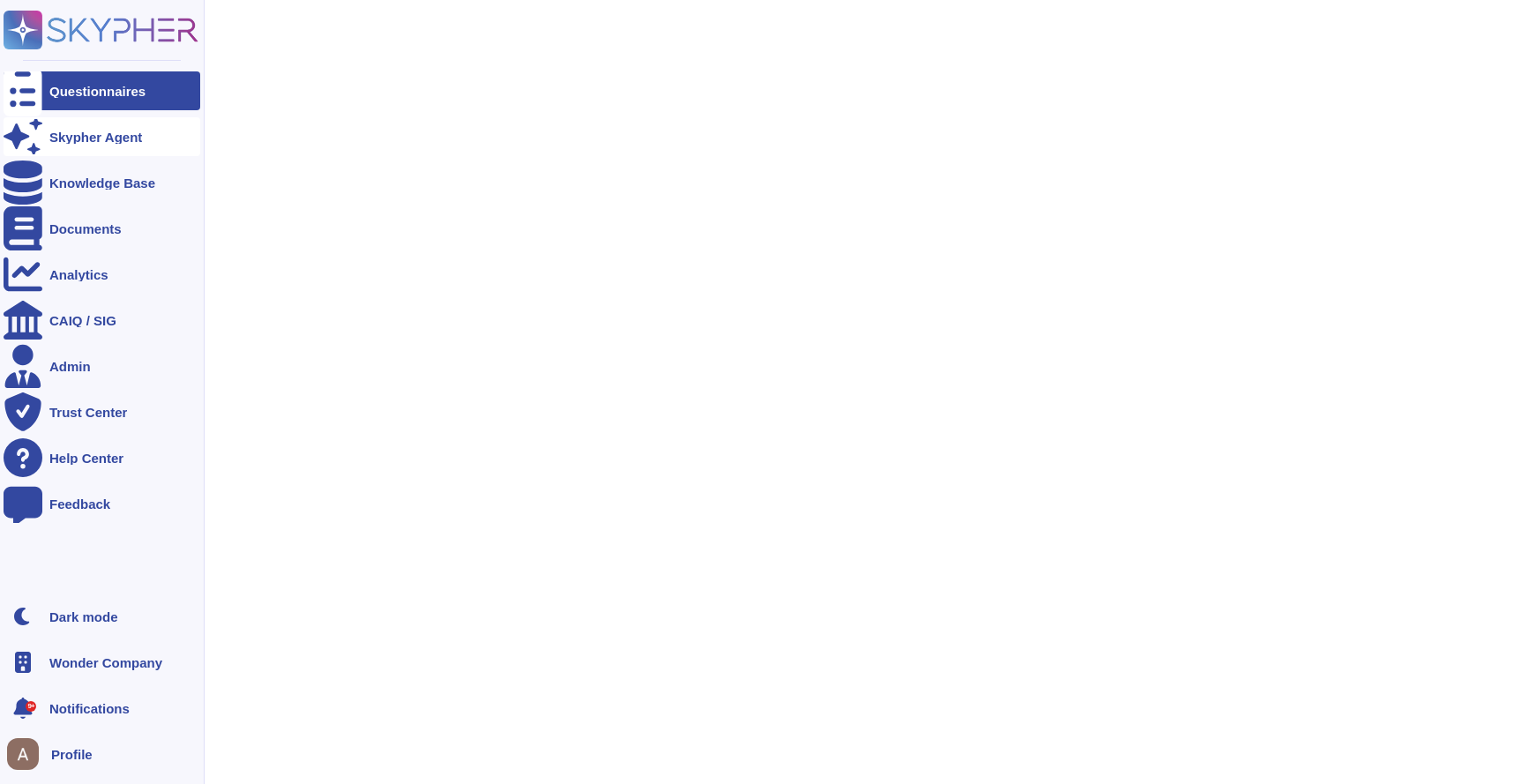
click at [14, 134] on icon at bounding box center [23, 136] width 39 height 34
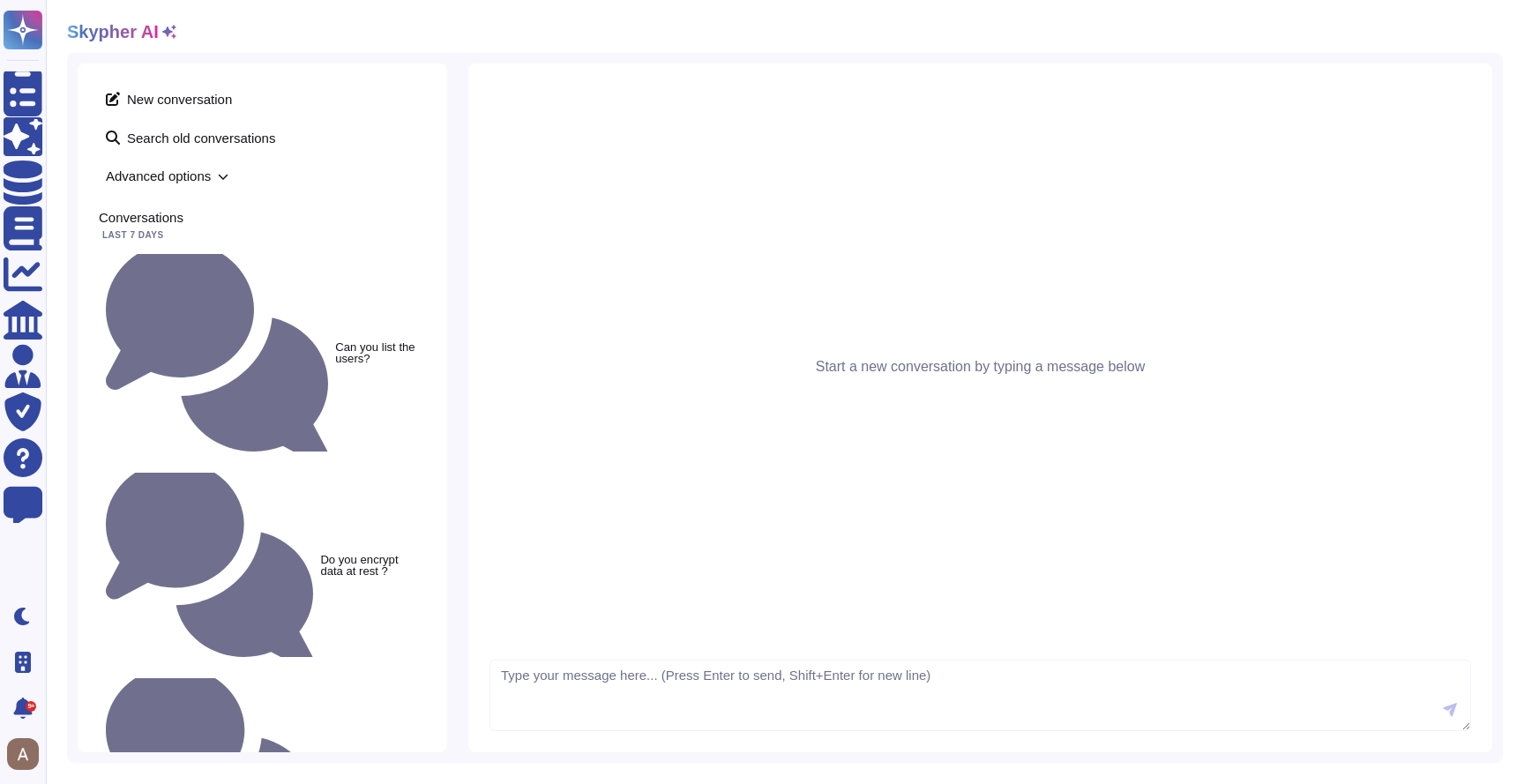
click at [171, 173] on span "Advanced options" at bounding box center [262, 175] width 327 height 27
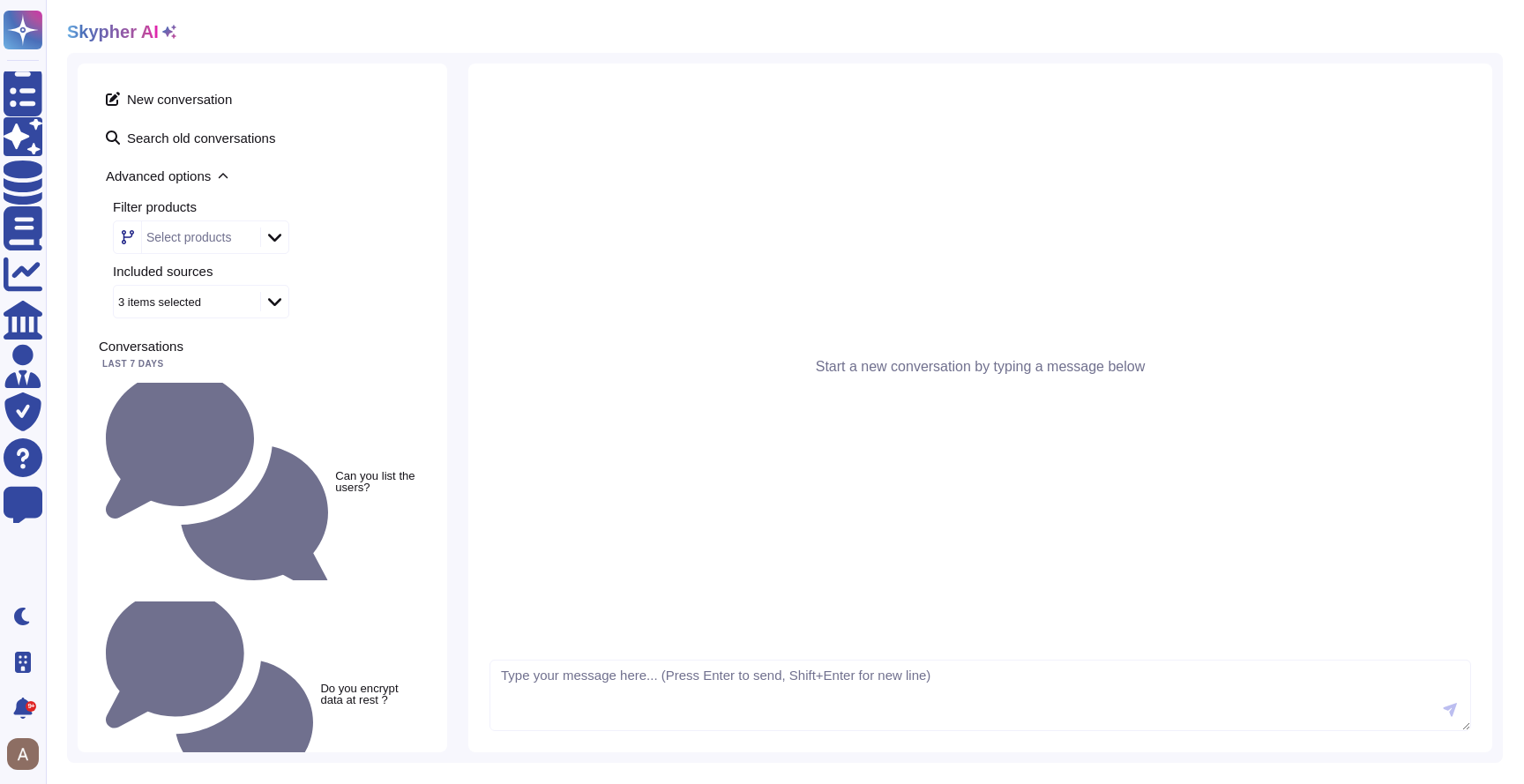
click at [167, 32] on icon at bounding box center [169, 31] width 14 height 14
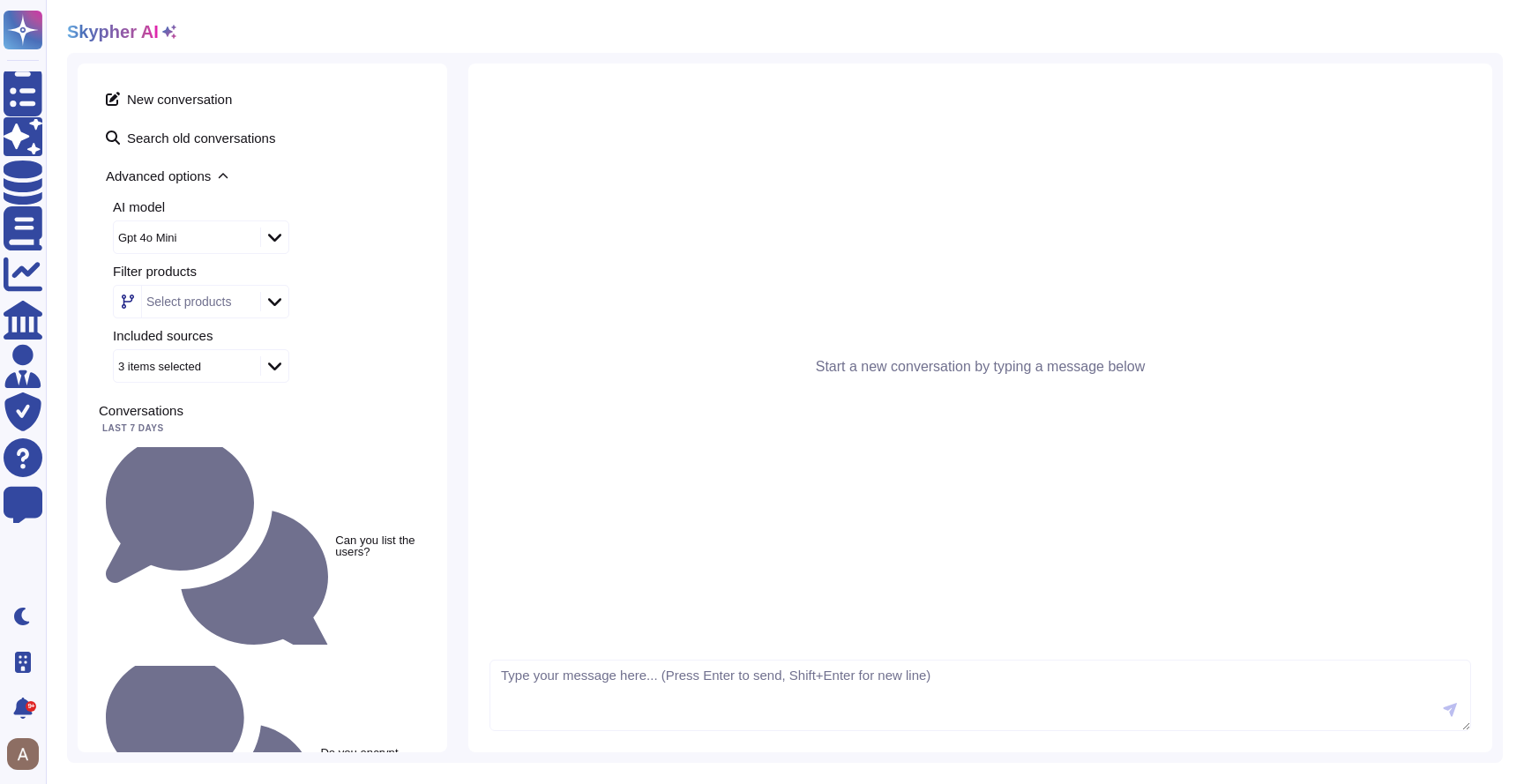
click at [223, 67] on div "New conversation Search old conversations Advanced options AI model Gpt 4o Mini…" at bounding box center [262, 407] width 369 height 689
click at [168, 37] on icon at bounding box center [169, 31] width 14 height 14
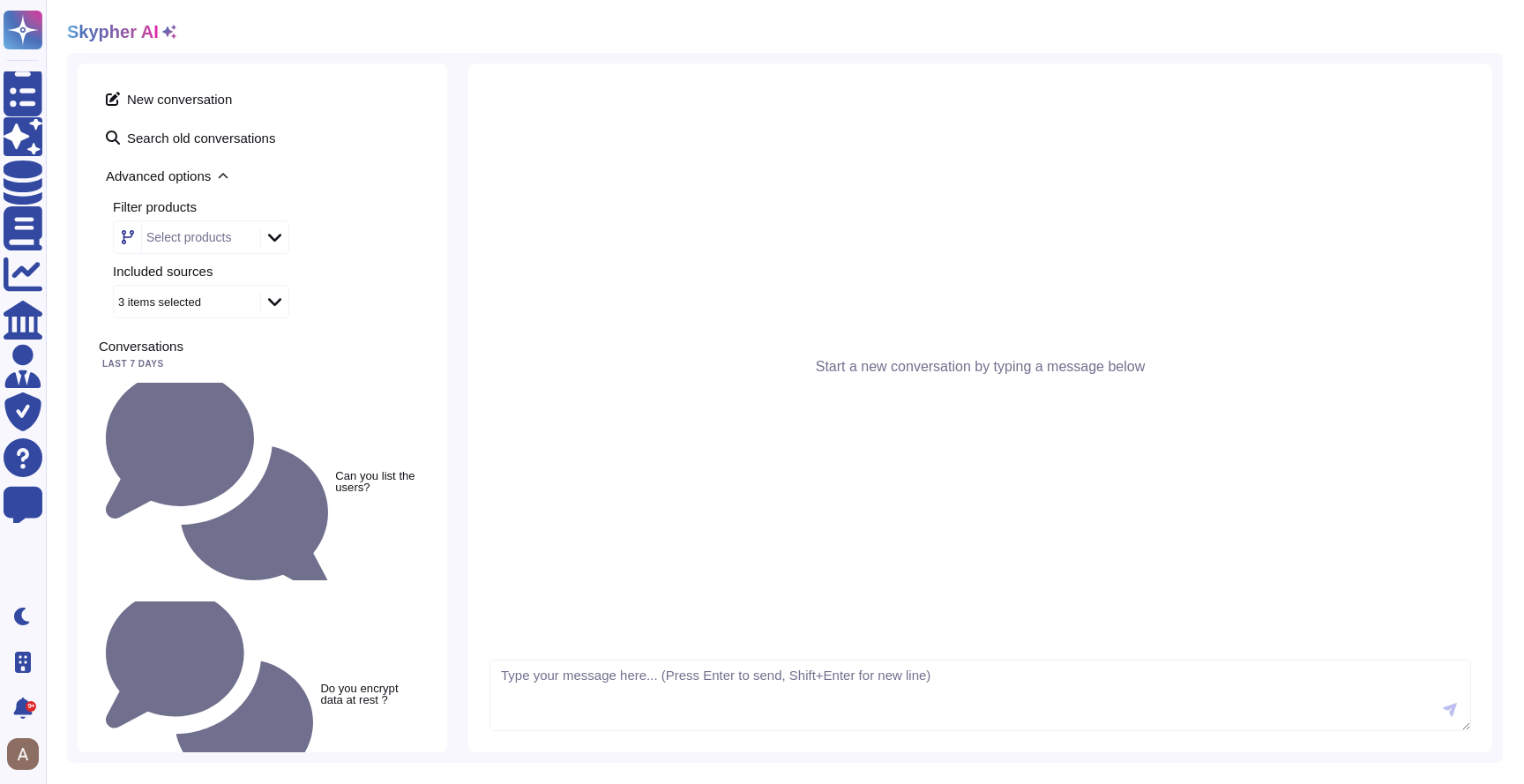
click at [168, 37] on icon at bounding box center [169, 31] width 14 height 14
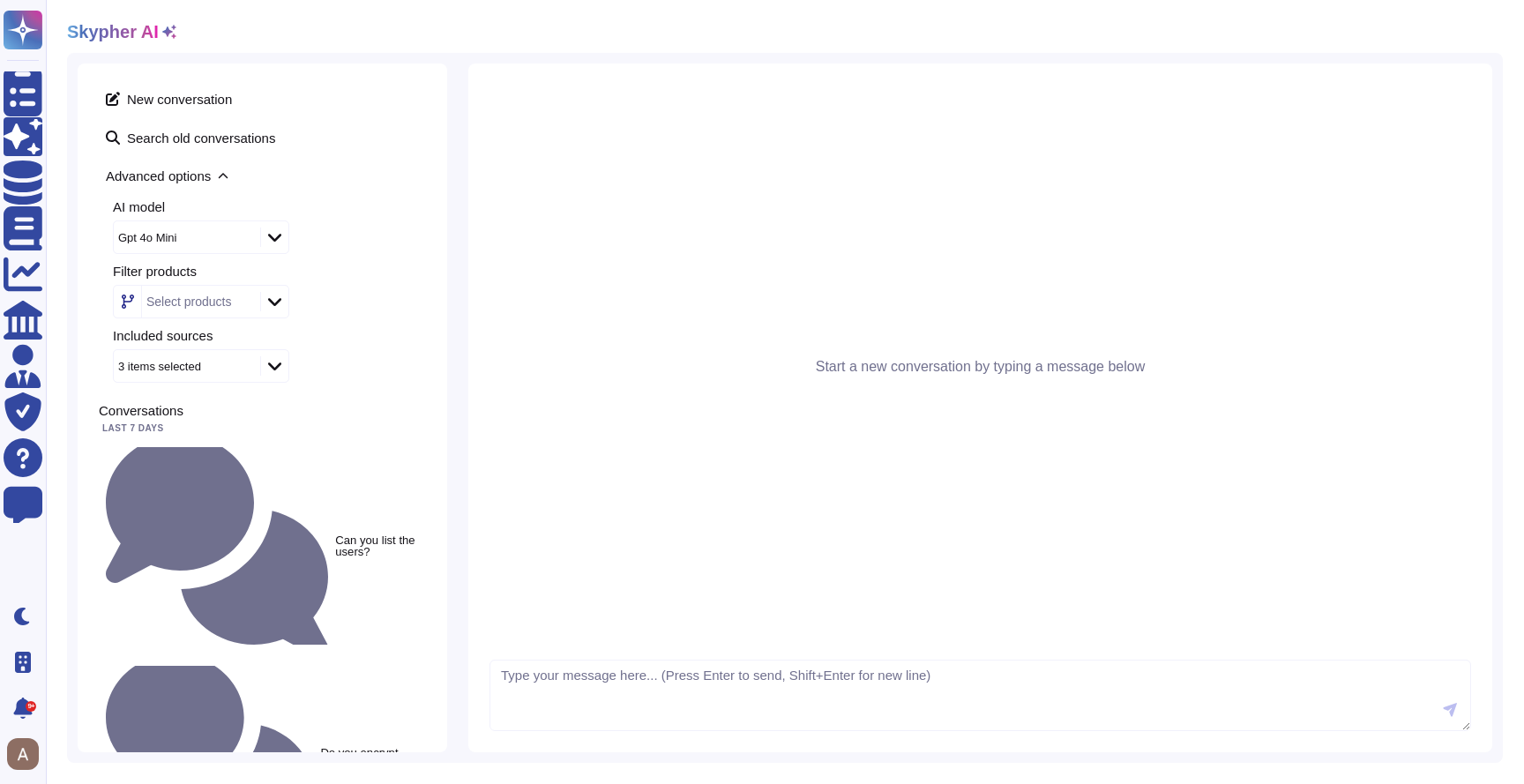
click at [168, 37] on icon at bounding box center [169, 31] width 14 height 14
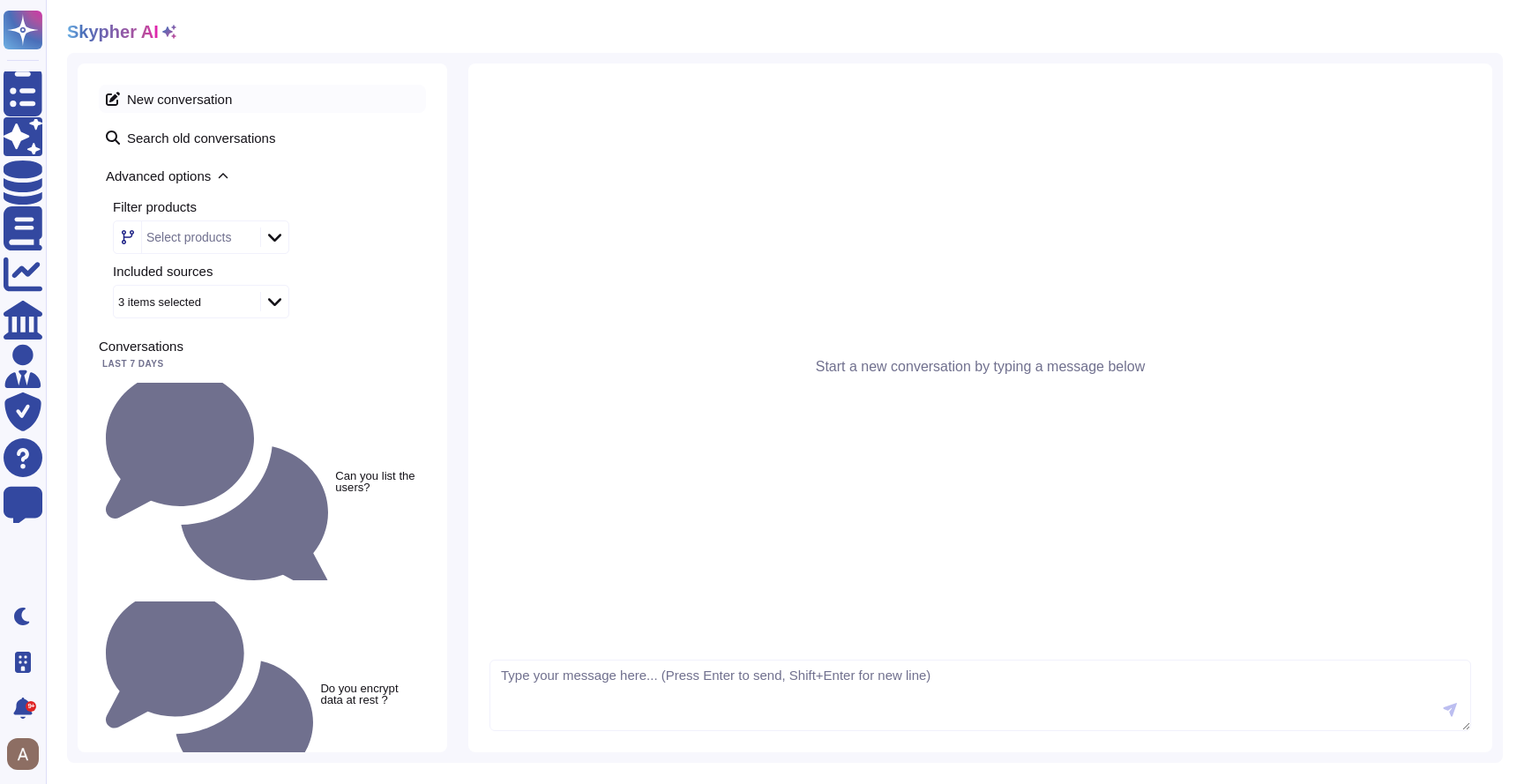
click at [300, 105] on span "New conversation" at bounding box center [262, 99] width 327 height 28
click at [163, 36] on icon at bounding box center [169, 31] width 14 height 14
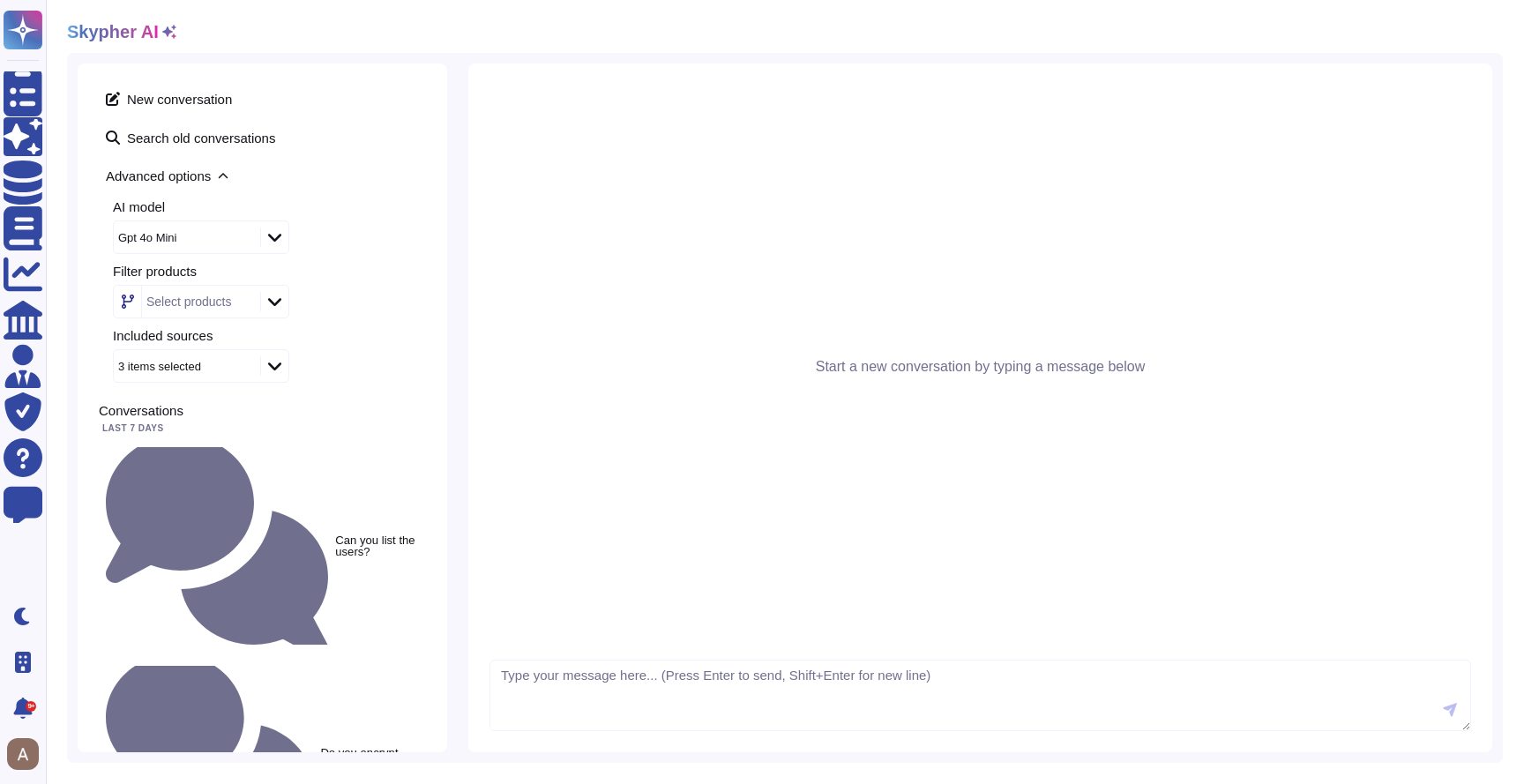
click at [163, 36] on icon at bounding box center [169, 31] width 14 height 14
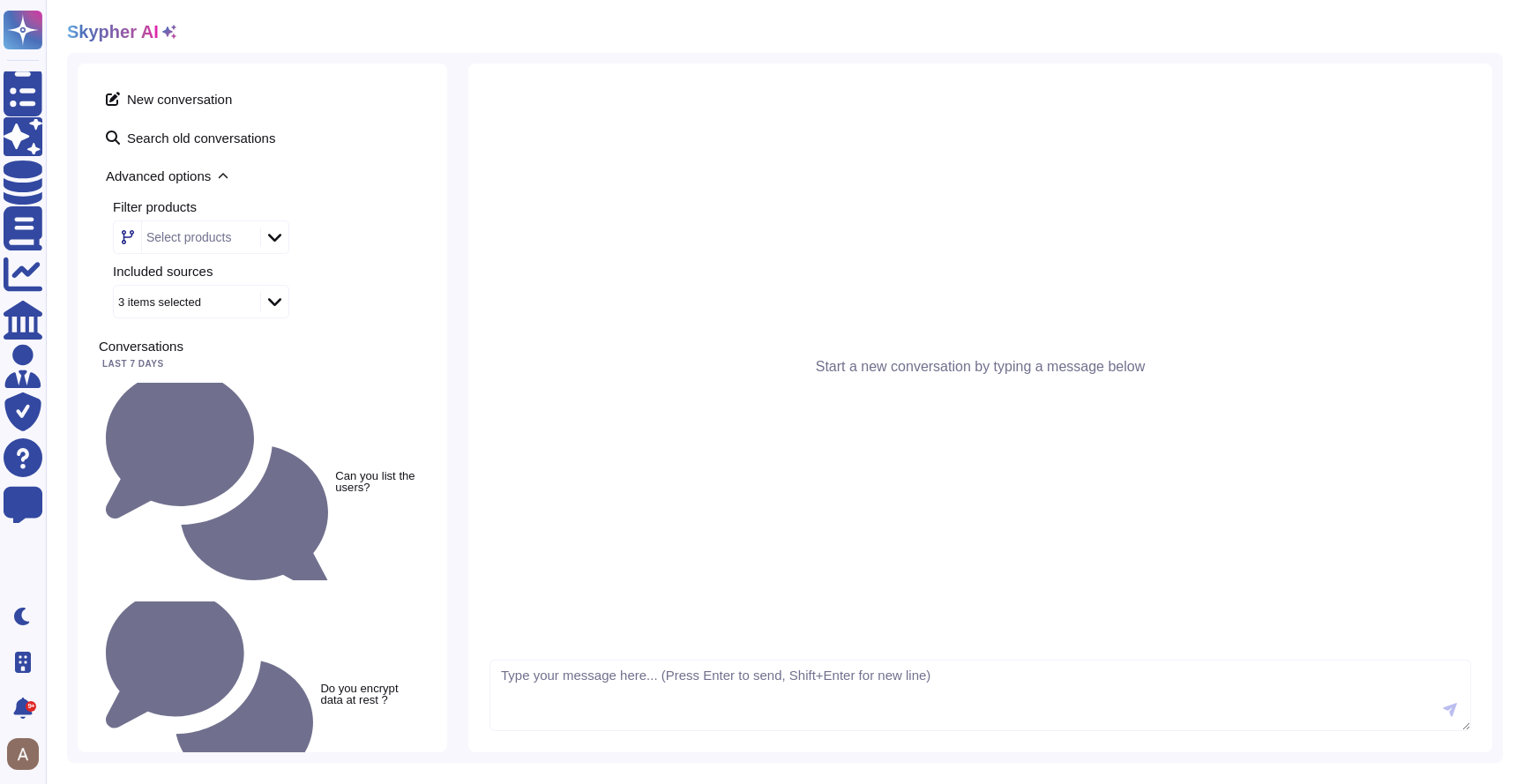
click at [241, 64] on div "New conversation Search old conversations Advanced options Filter products Sele…" at bounding box center [262, 407] width 369 height 689
click at [172, 34] on icon at bounding box center [169, 31] width 14 height 14
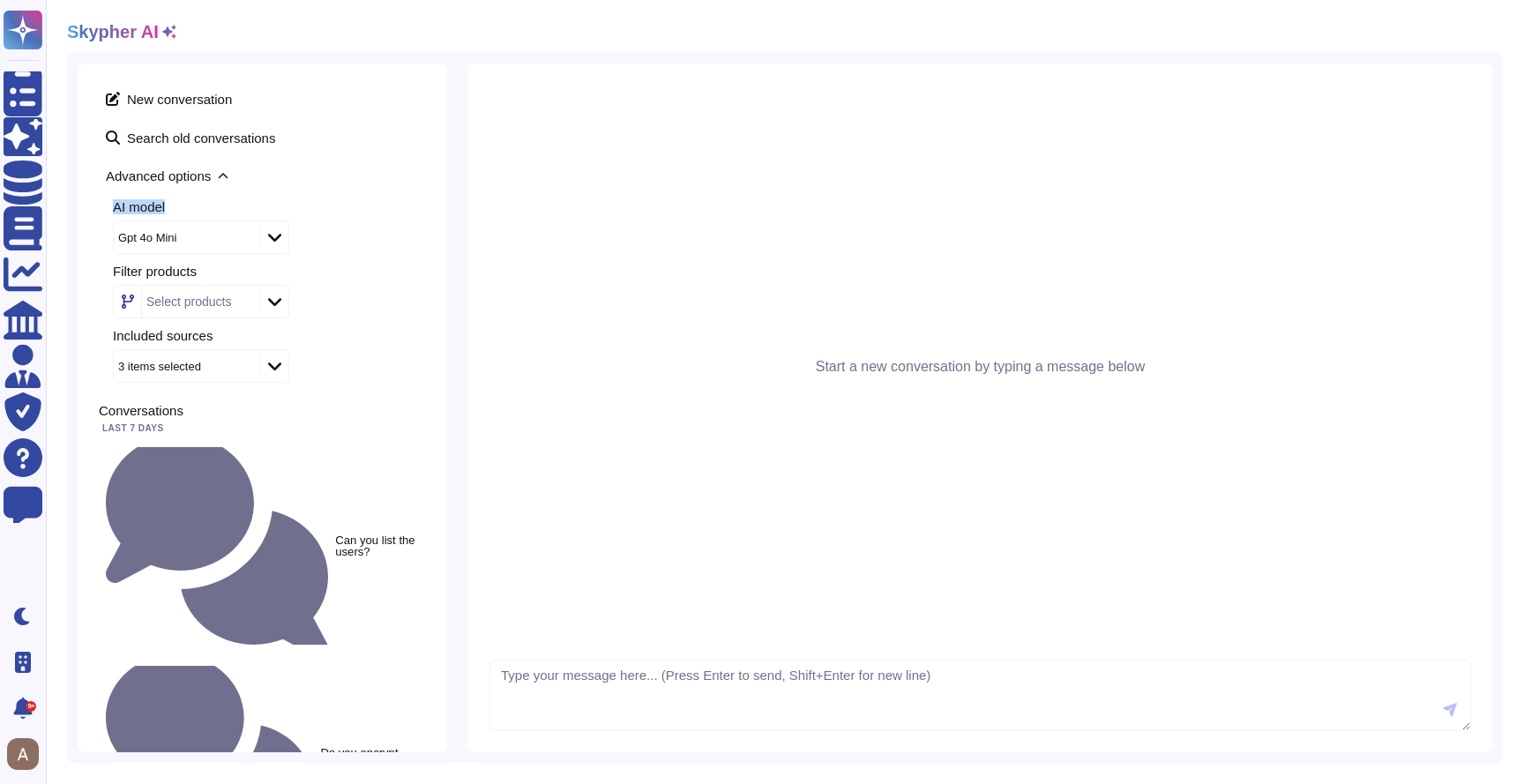
drag, startPoint x: 111, startPoint y: 206, endPoint x: 226, endPoint y: 204, distance: 115.0
click at [226, 204] on div "AI model Gpt 4o Mini Filter products Select products Included sources 3 items s…" at bounding box center [262, 291] width 327 height 183
copy div "AI model"
click at [171, 32] on icon at bounding box center [169, 31] width 14 height 14
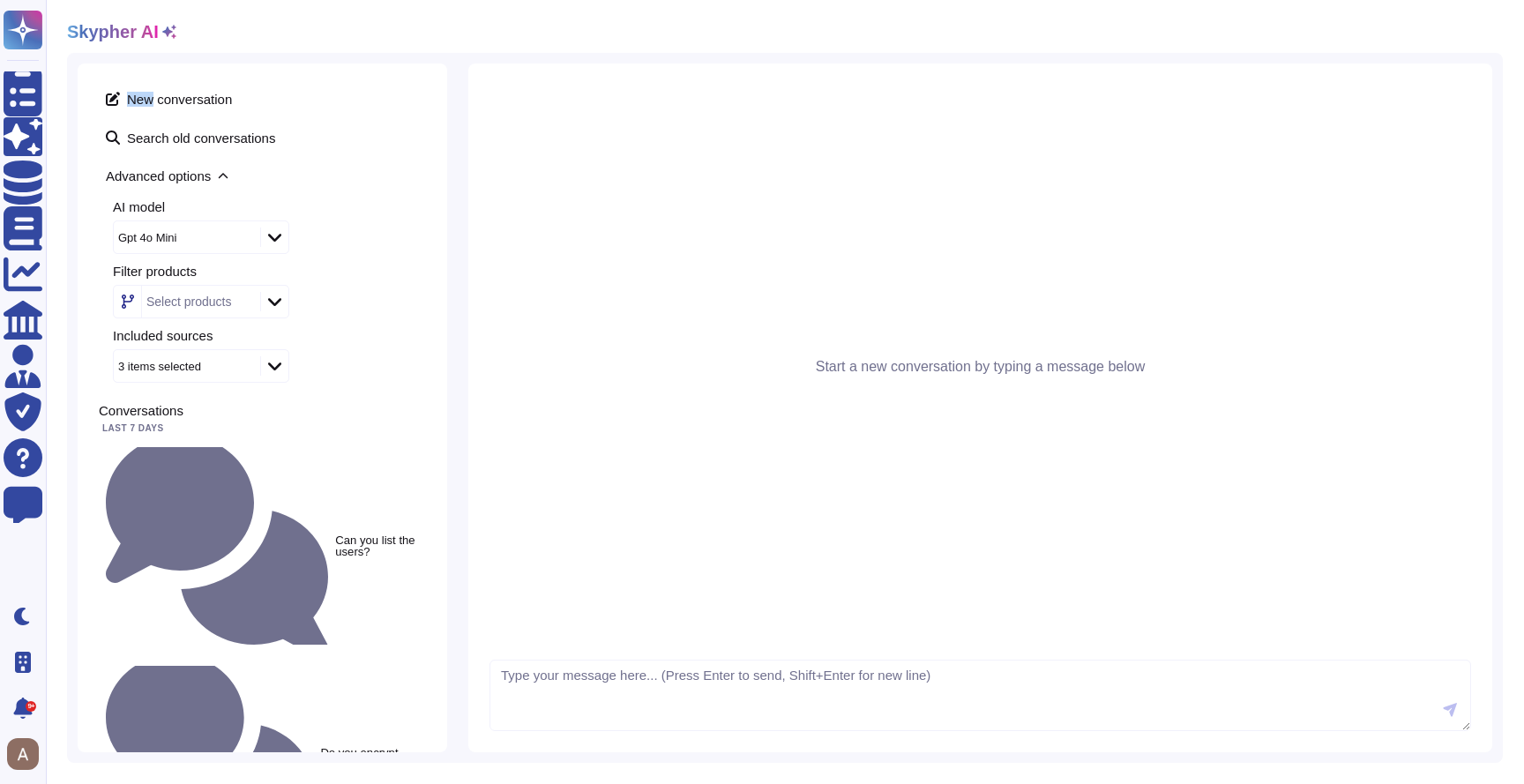
click at [171, 32] on icon at bounding box center [169, 31] width 14 height 14
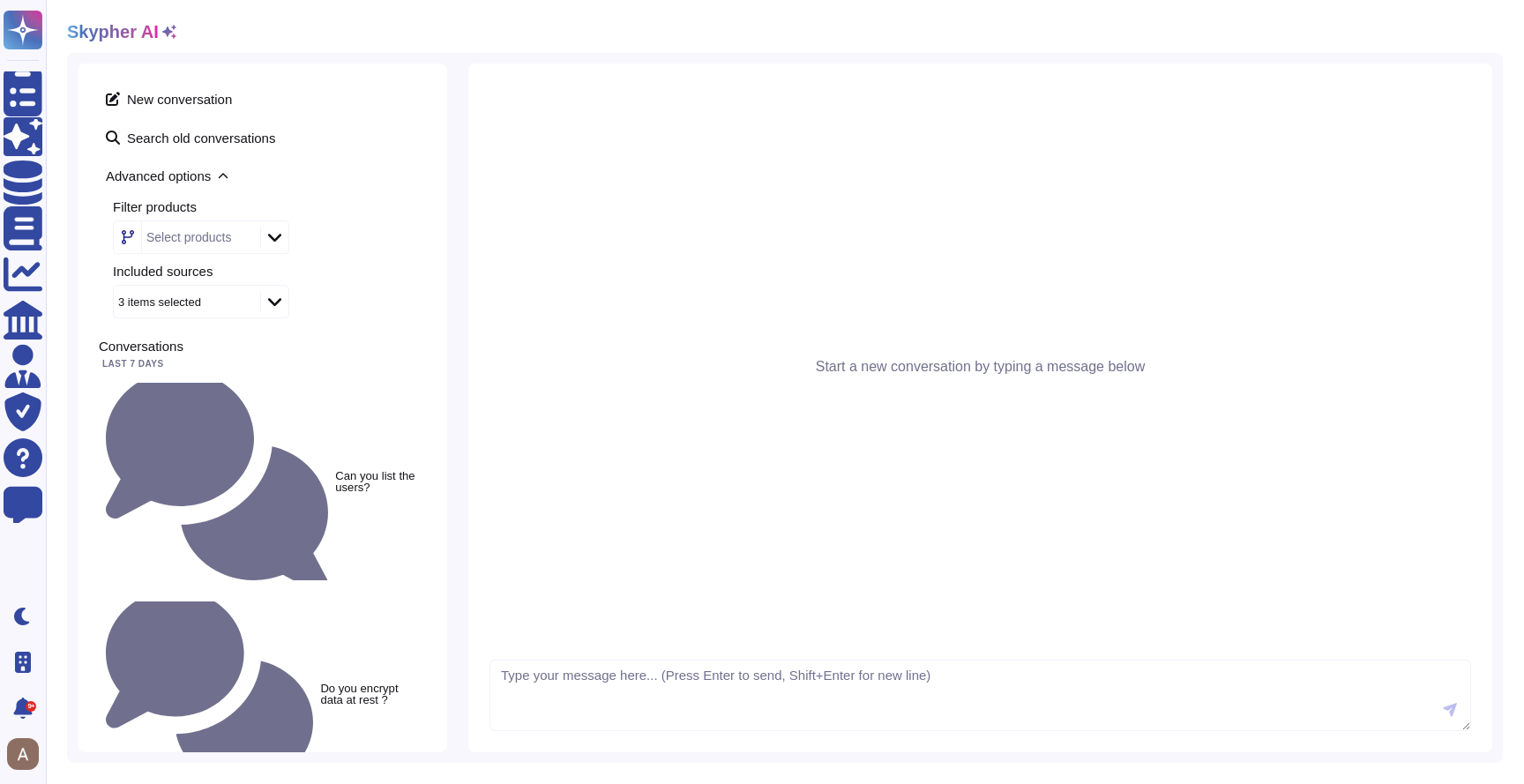
click at [170, 39] on div "Skypher AI" at bounding box center [122, 31] width 109 height 21
click at [167, 36] on icon at bounding box center [169, 31] width 14 height 14
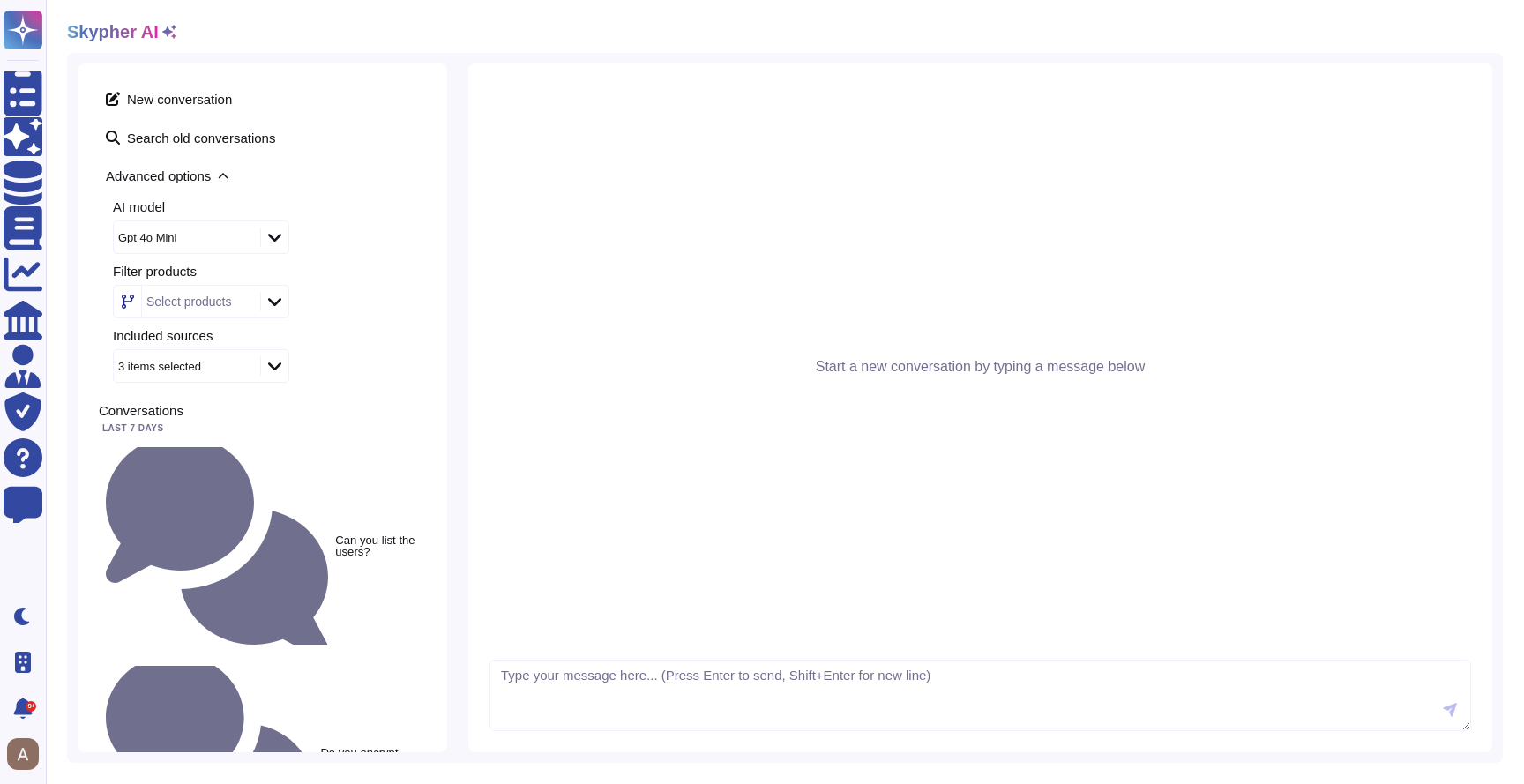
click at [170, 34] on icon at bounding box center [169, 31] width 14 height 14
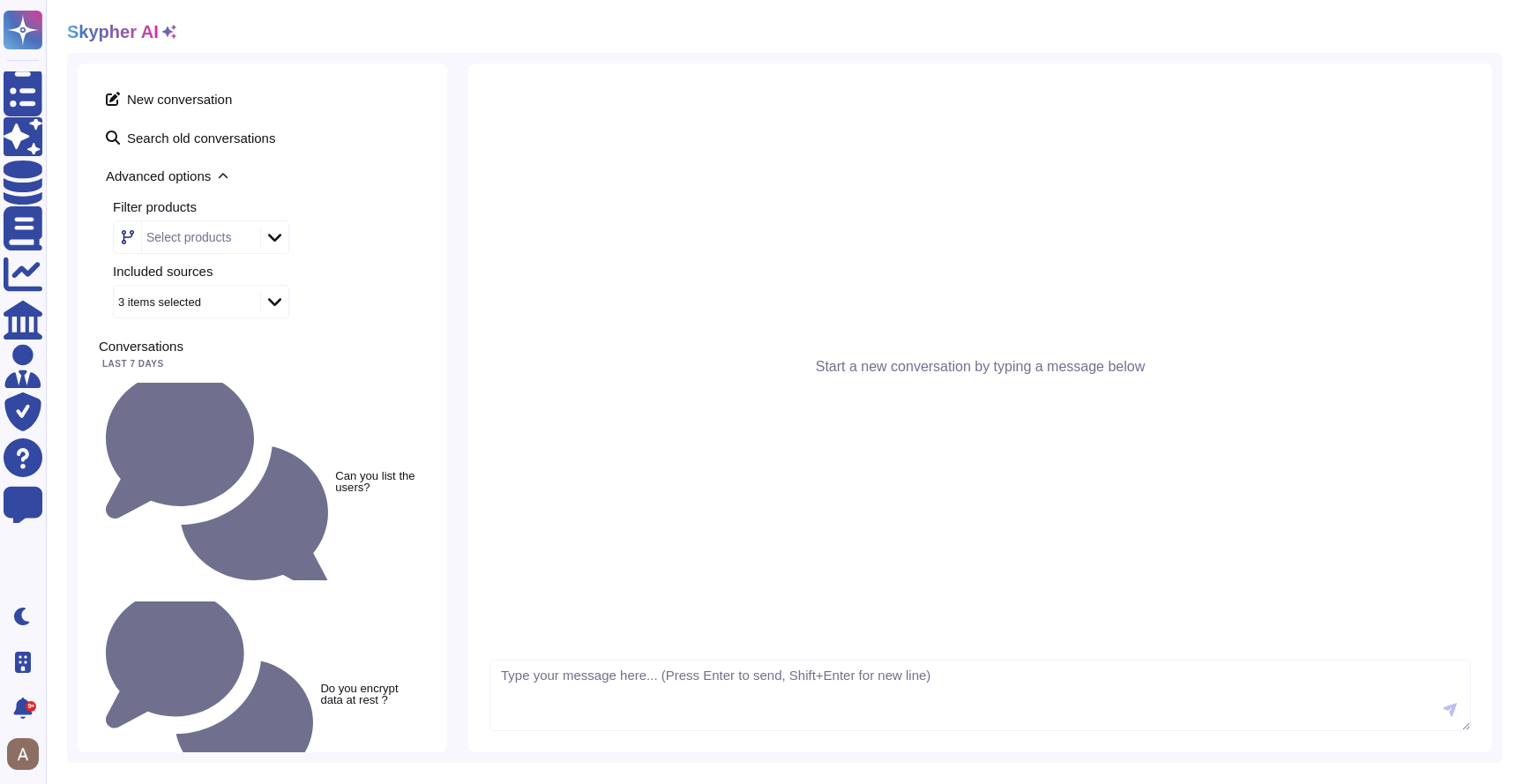
click at [222, 173] on icon at bounding box center [222, 175] width 10 height 10
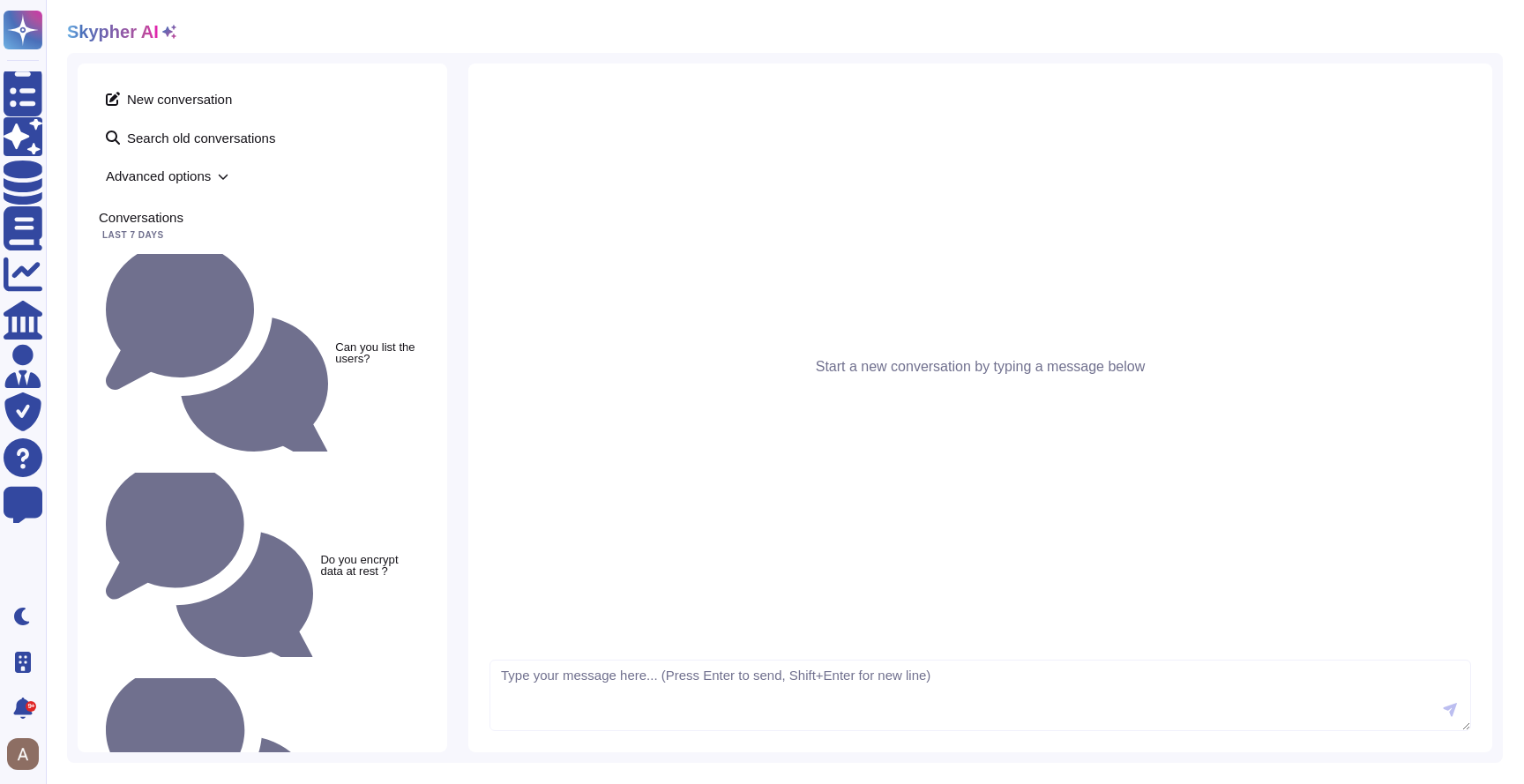
click at [208, 174] on span "Advanced options" at bounding box center [262, 175] width 327 height 27
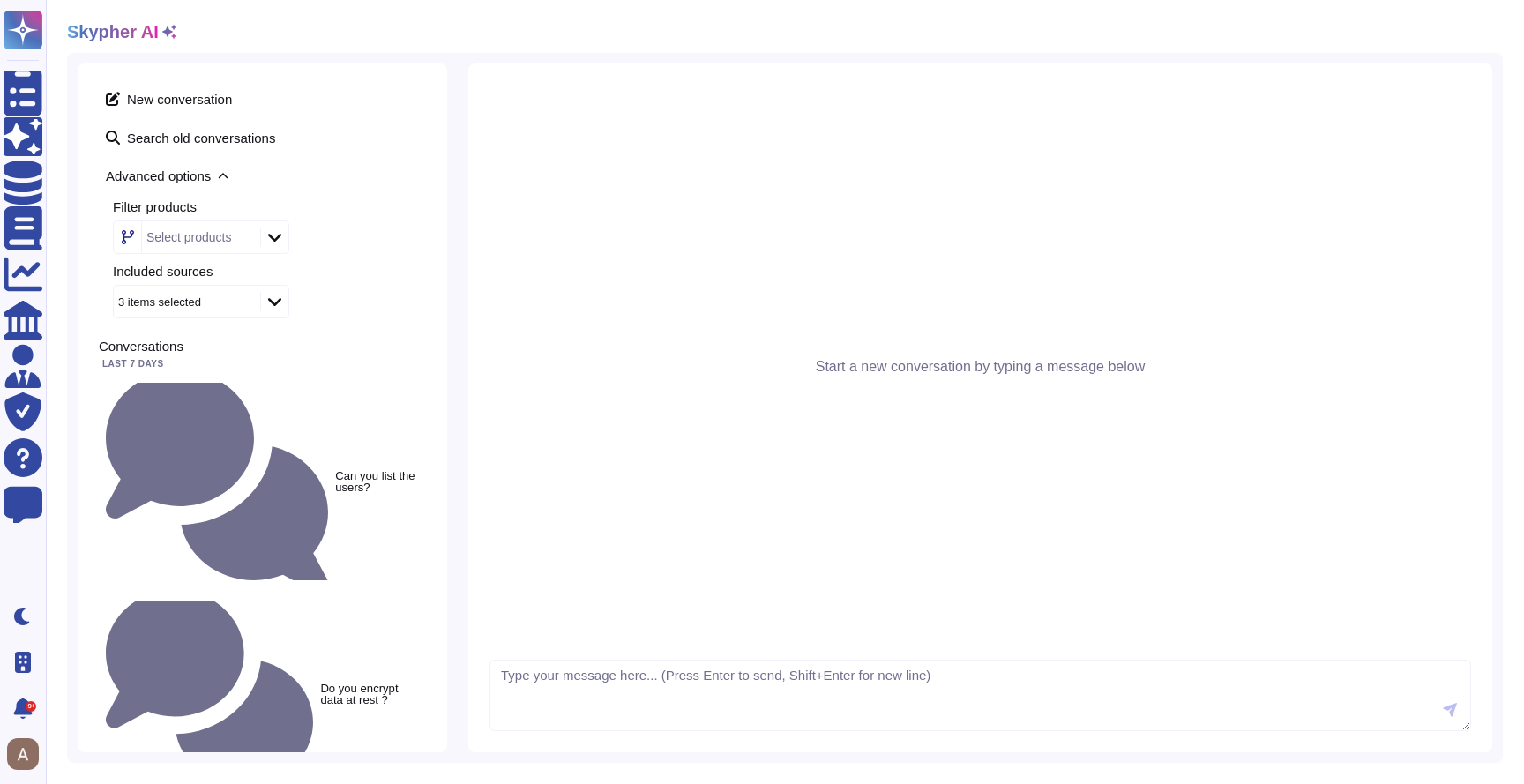
click at [171, 33] on icon at bounding box center [169, 31] width 14 height 14
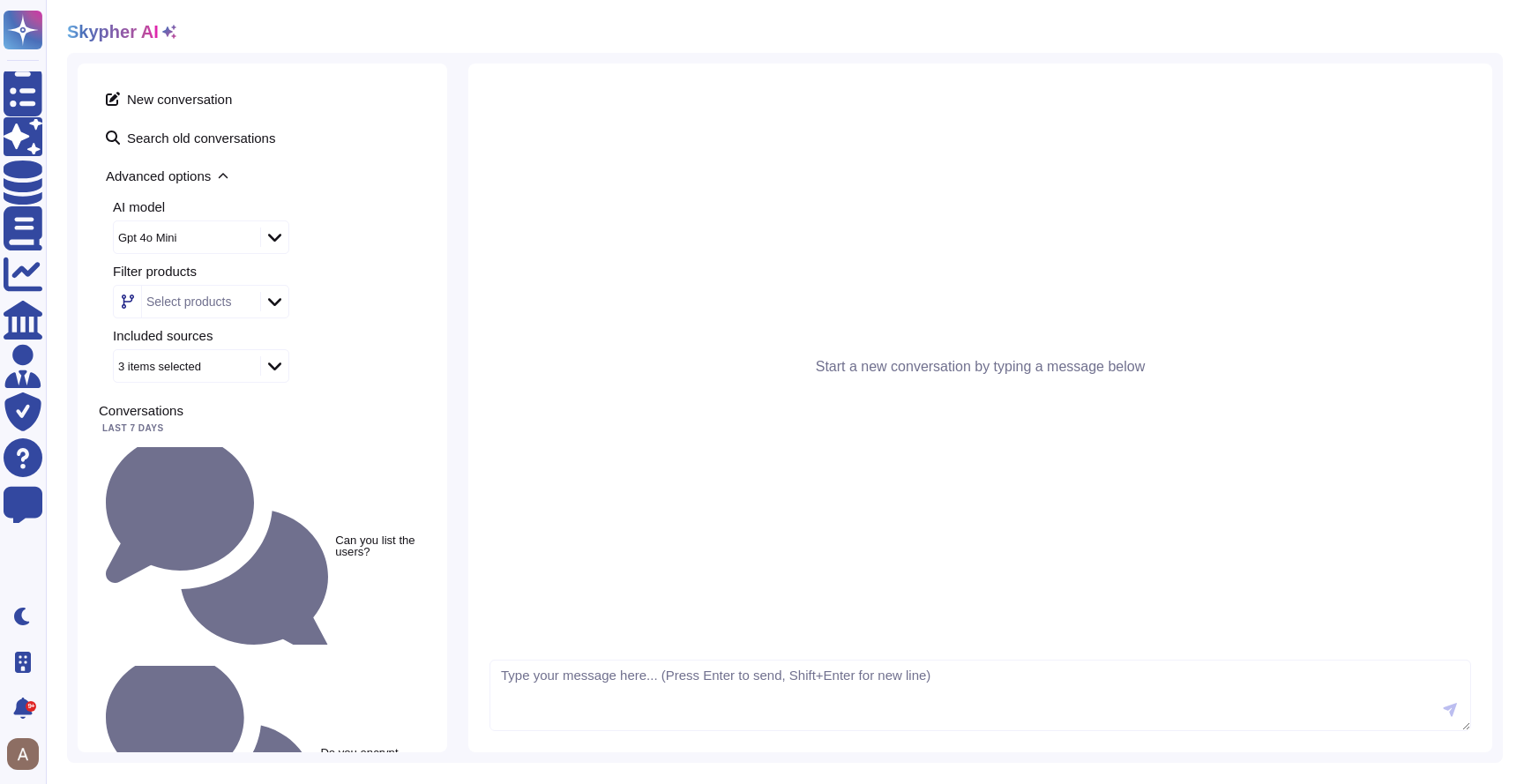
click at [167, 31] on icon at bounding box center [169, 31] width 14 height 14
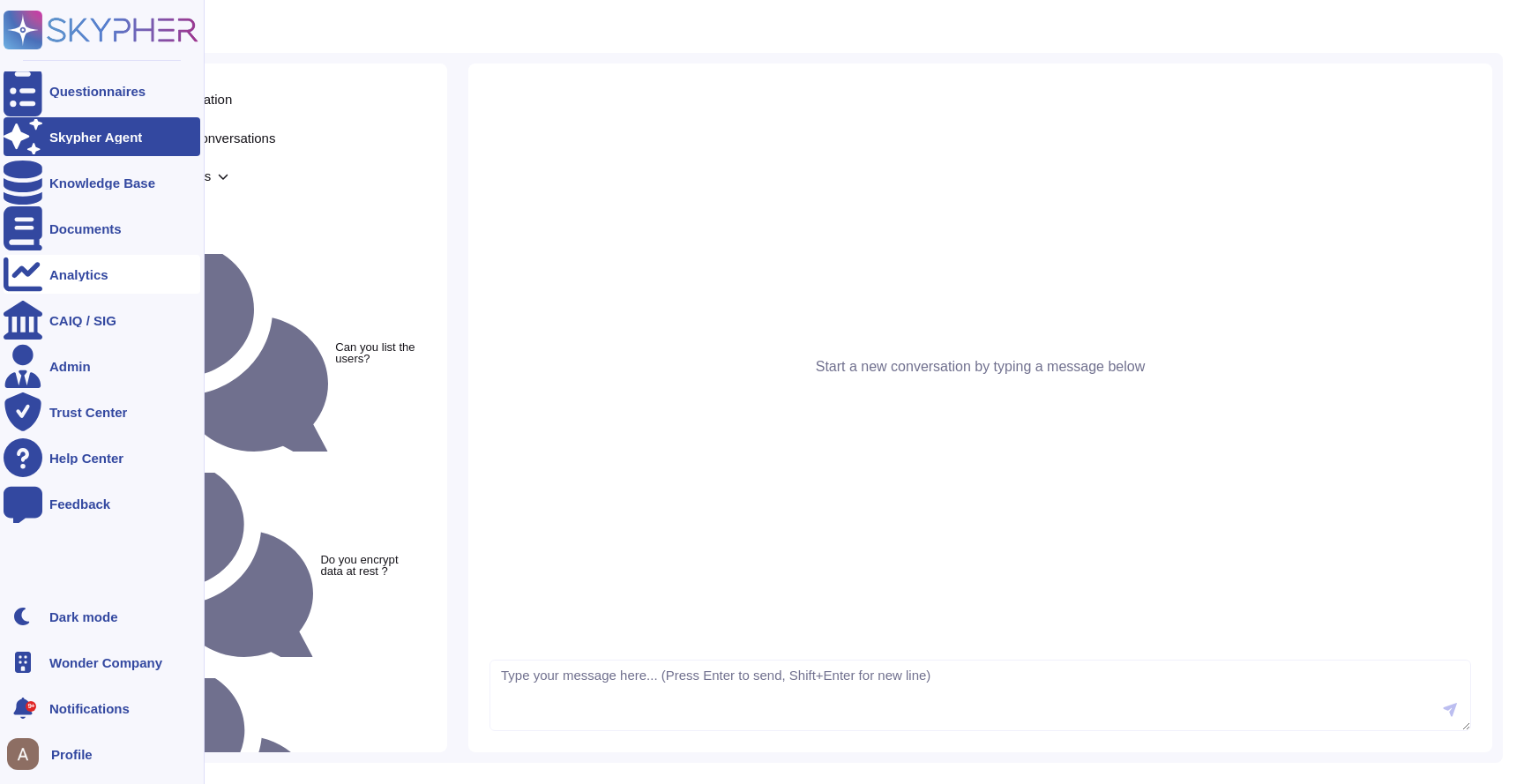
click at [36, 276] on div at bounding box center [23, 273] width 39 height 39
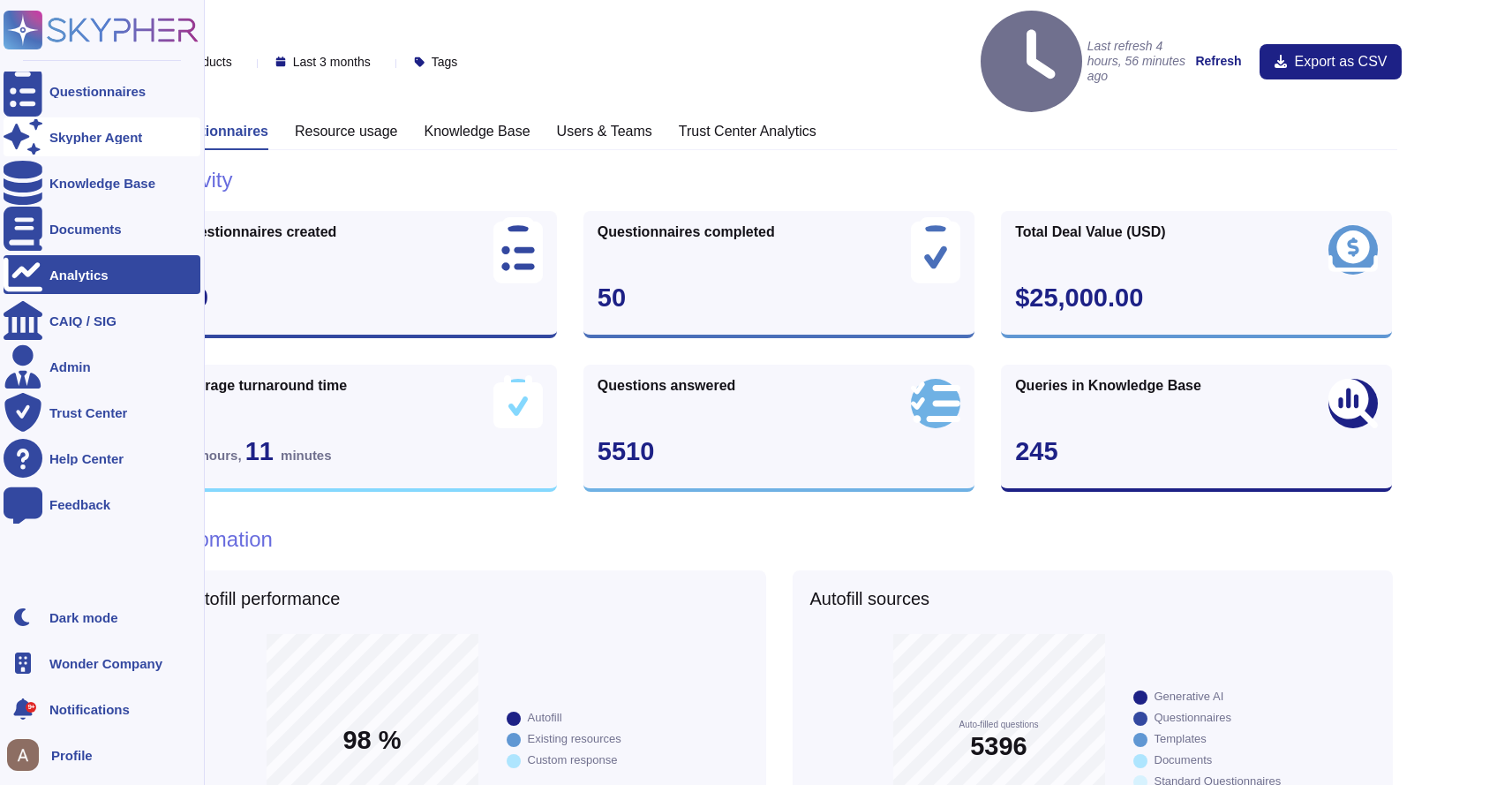
click at [103, 127] on div "Skypher Agent" at bounding box center [102, 136] width 197 height 39
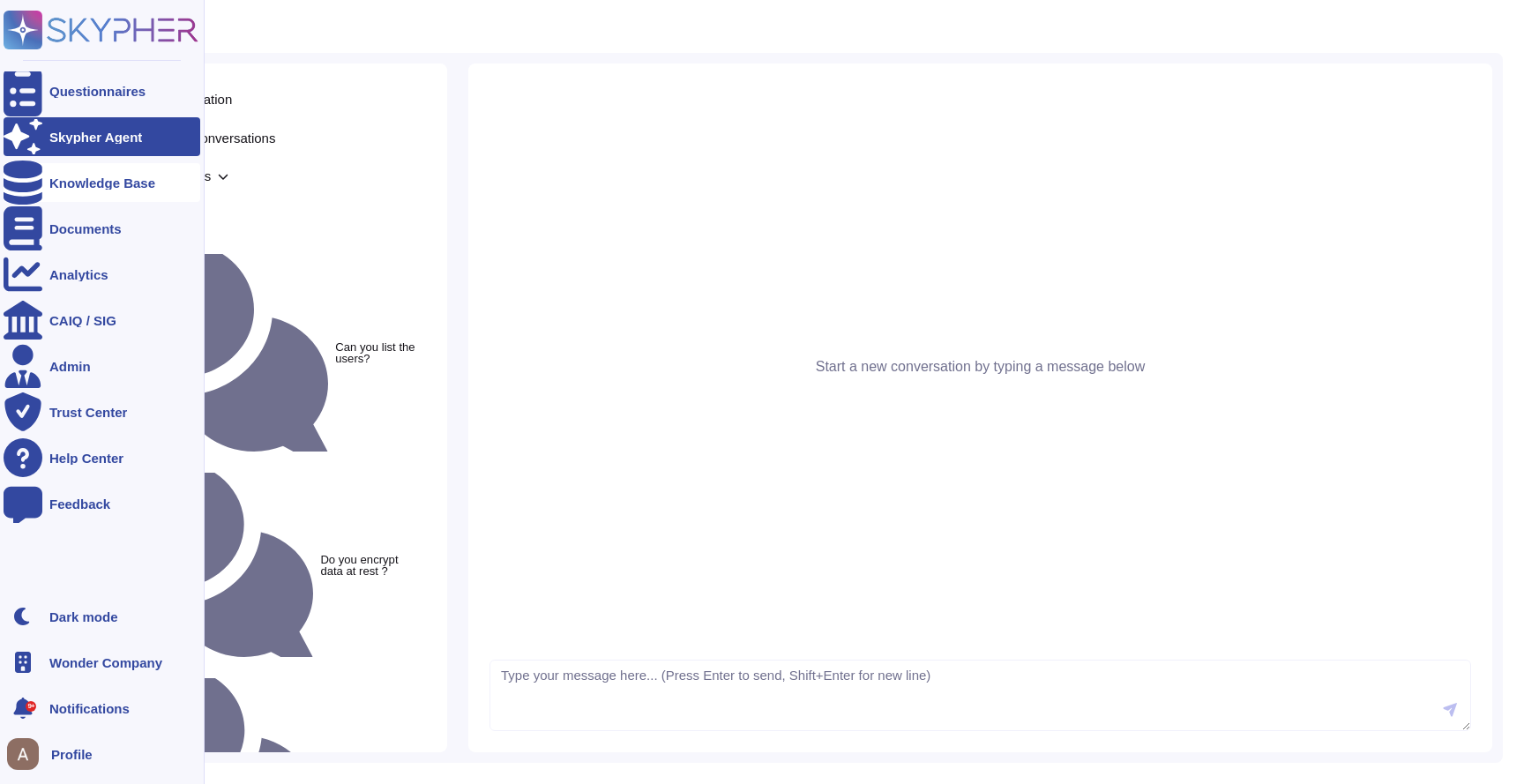
click at [163, 198] on div "Knowledge Base" at bounding box center [102, 182] width 197 height 39
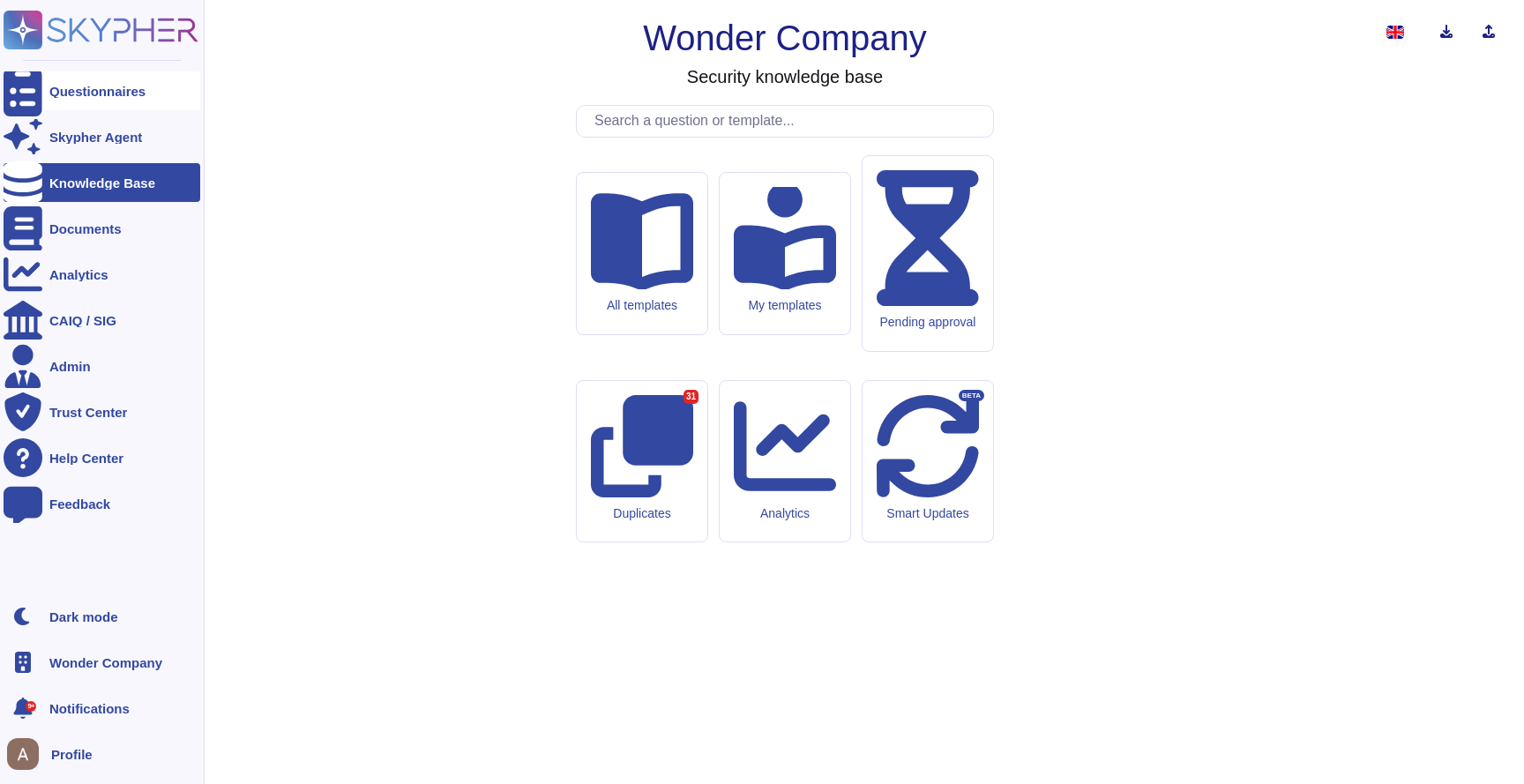
click at [151, 88] on div "Questionnaires" at bounding box center [102, 90] width 197 height 39
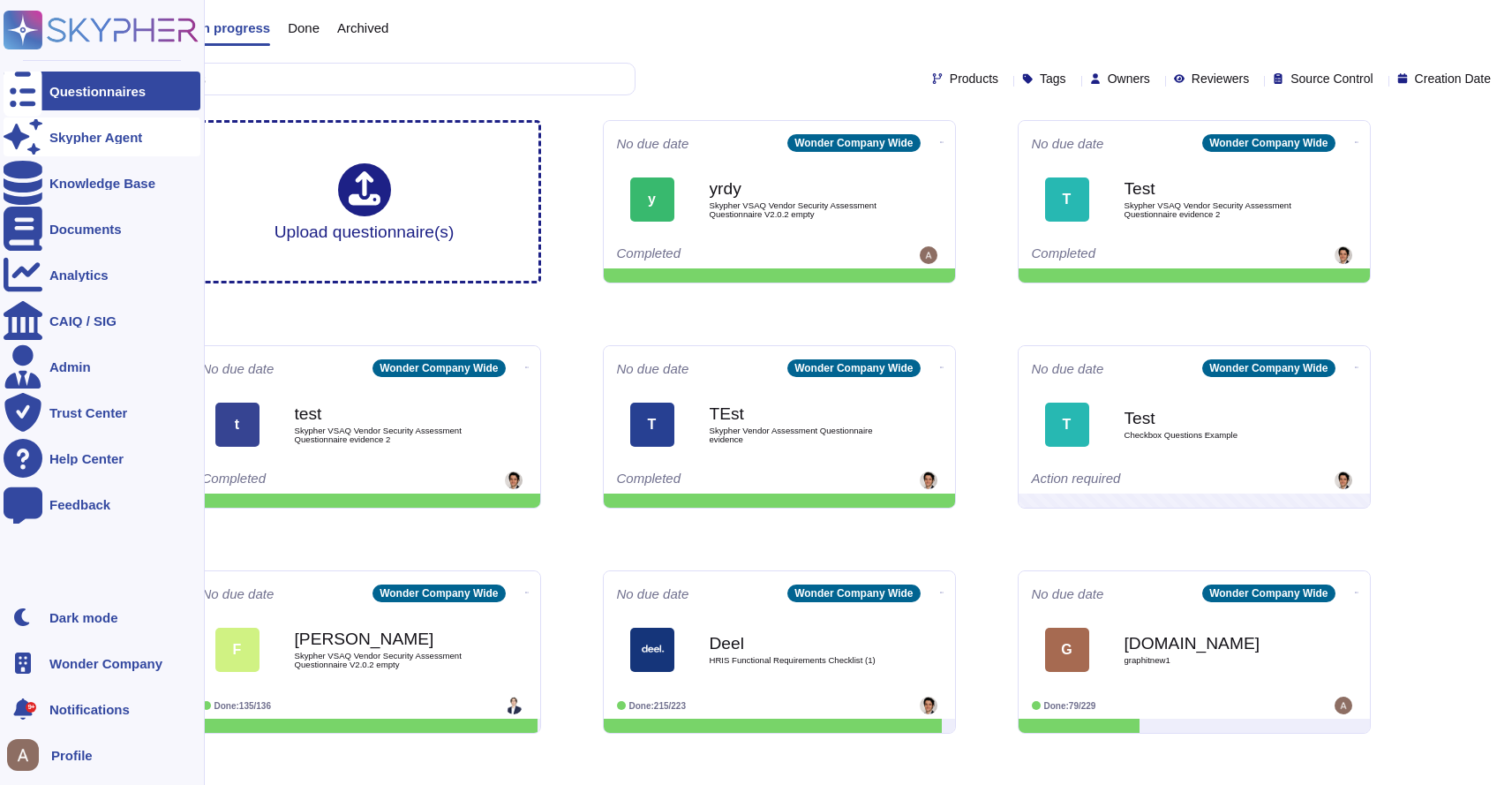
click at [148, 125] on div "Skypher Agent" at bounding box center [102, 136] width 197 height 39
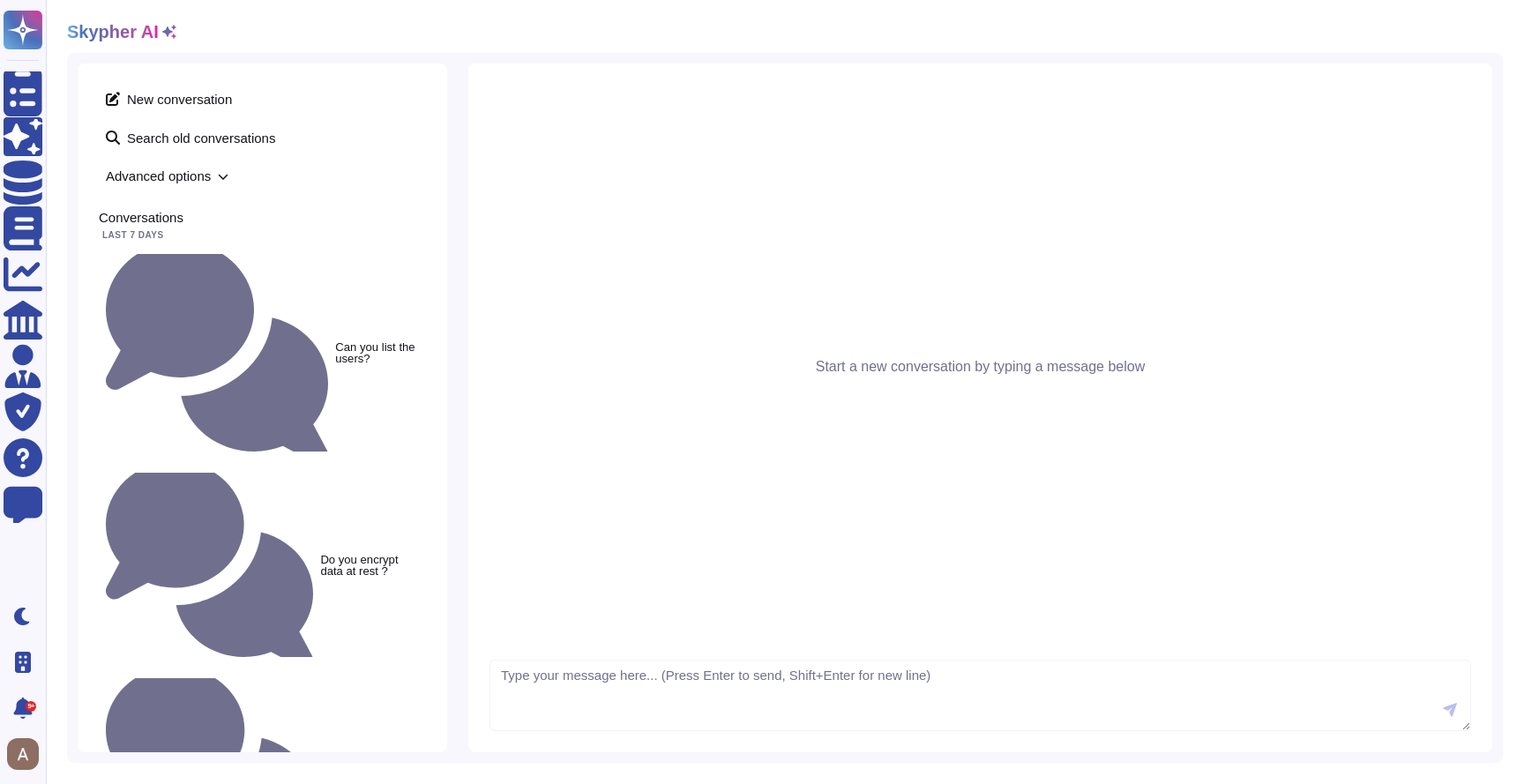
click at [189, 183] on span "Advanced options" at bounding box center [262, 175] width 327 height 27
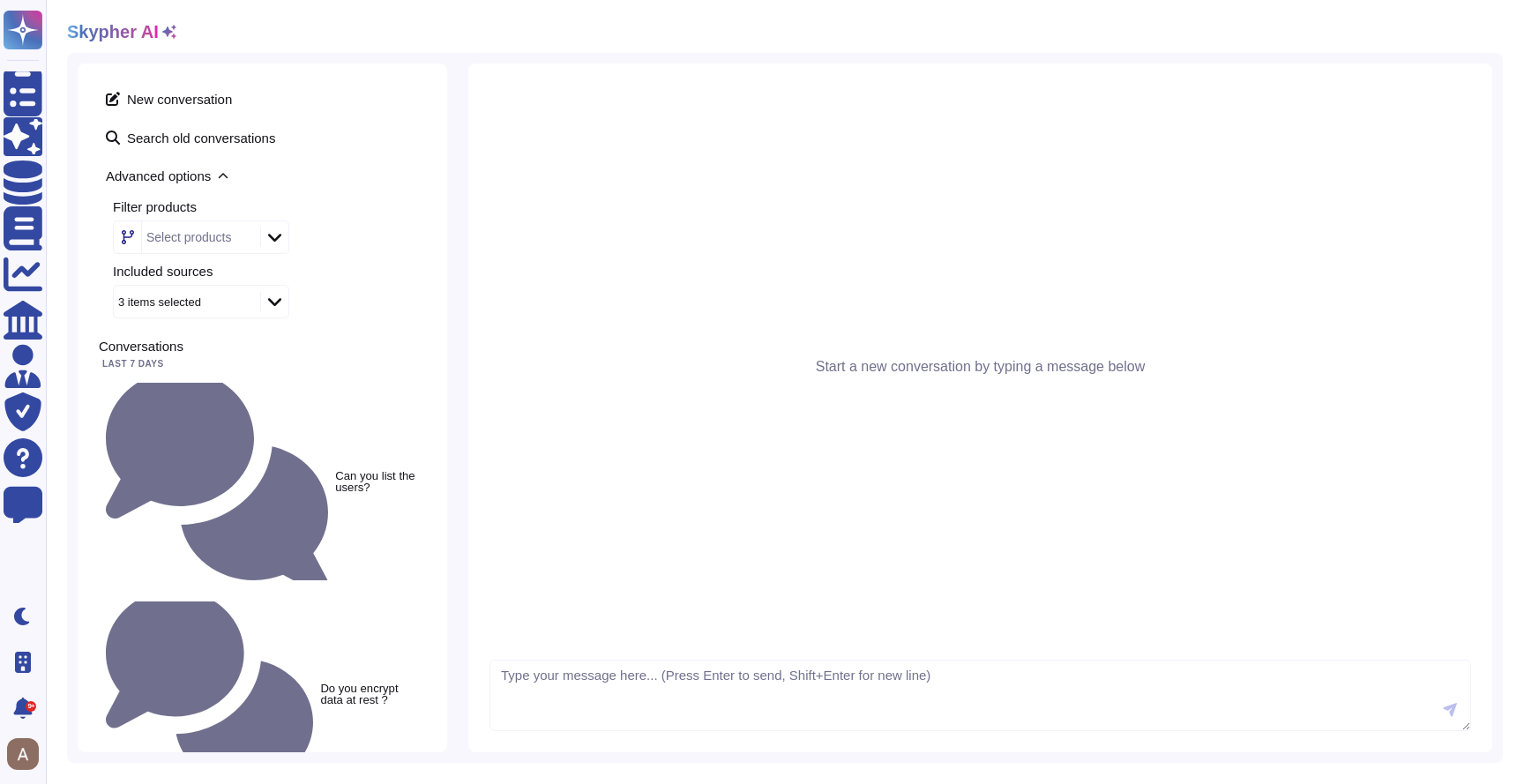
click at [167, 35] on icon at bounding box center [169, 31] width 14 height 14
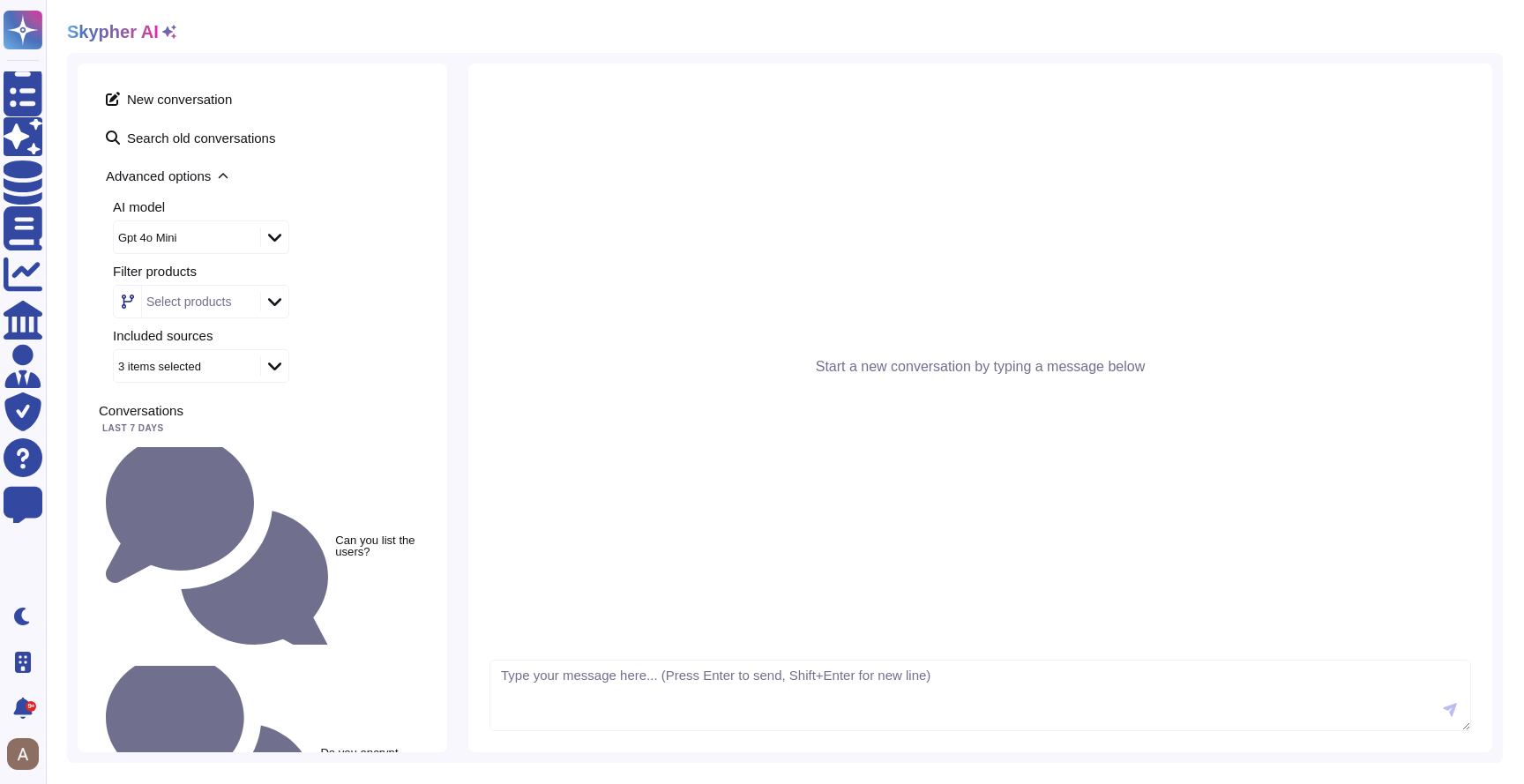
click at [167, 35] on icon at bounding box center [169, 31] width 14 height 14
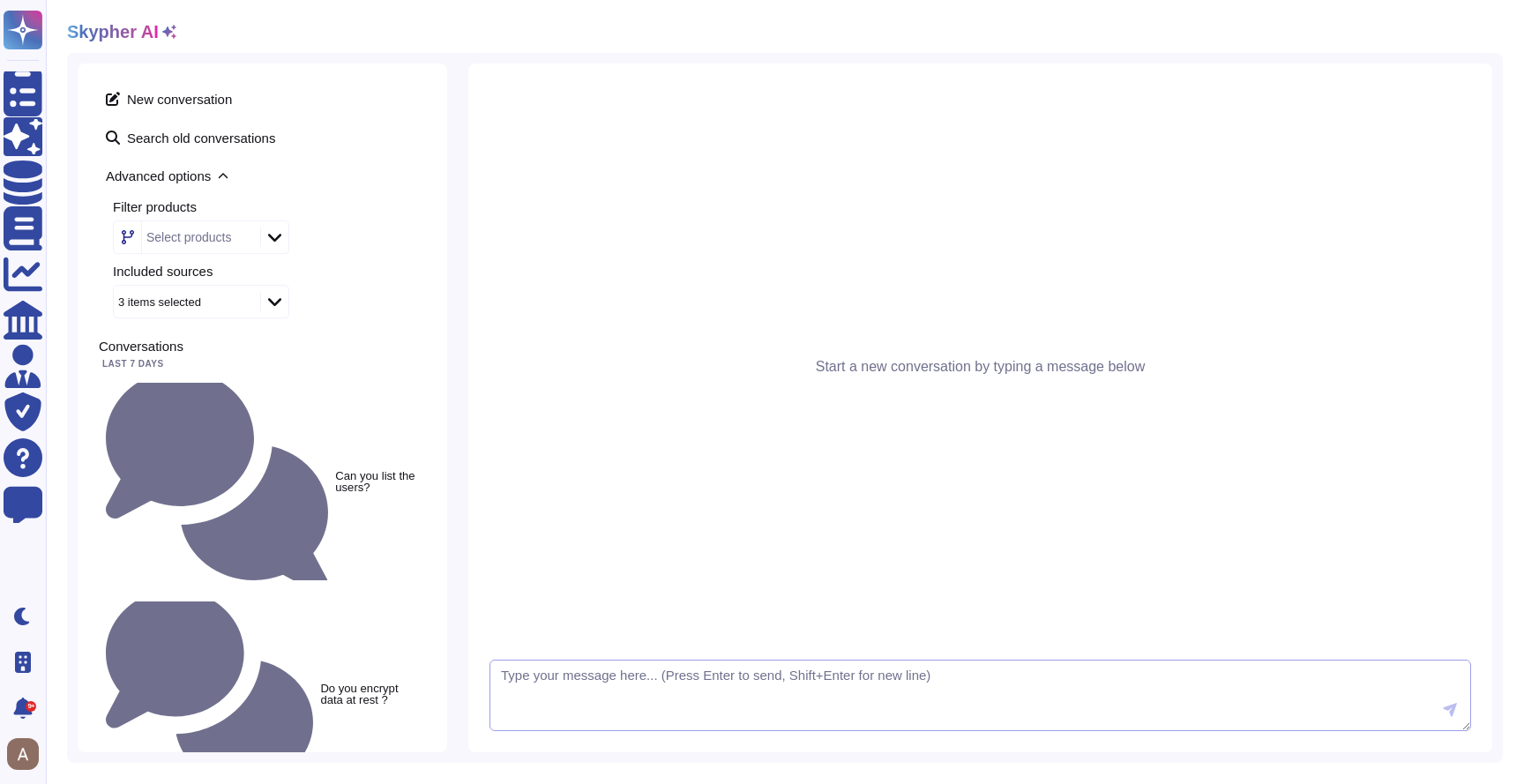
click at [718, 718] on textarea at bounding box center [979, 695] width 981 height 73
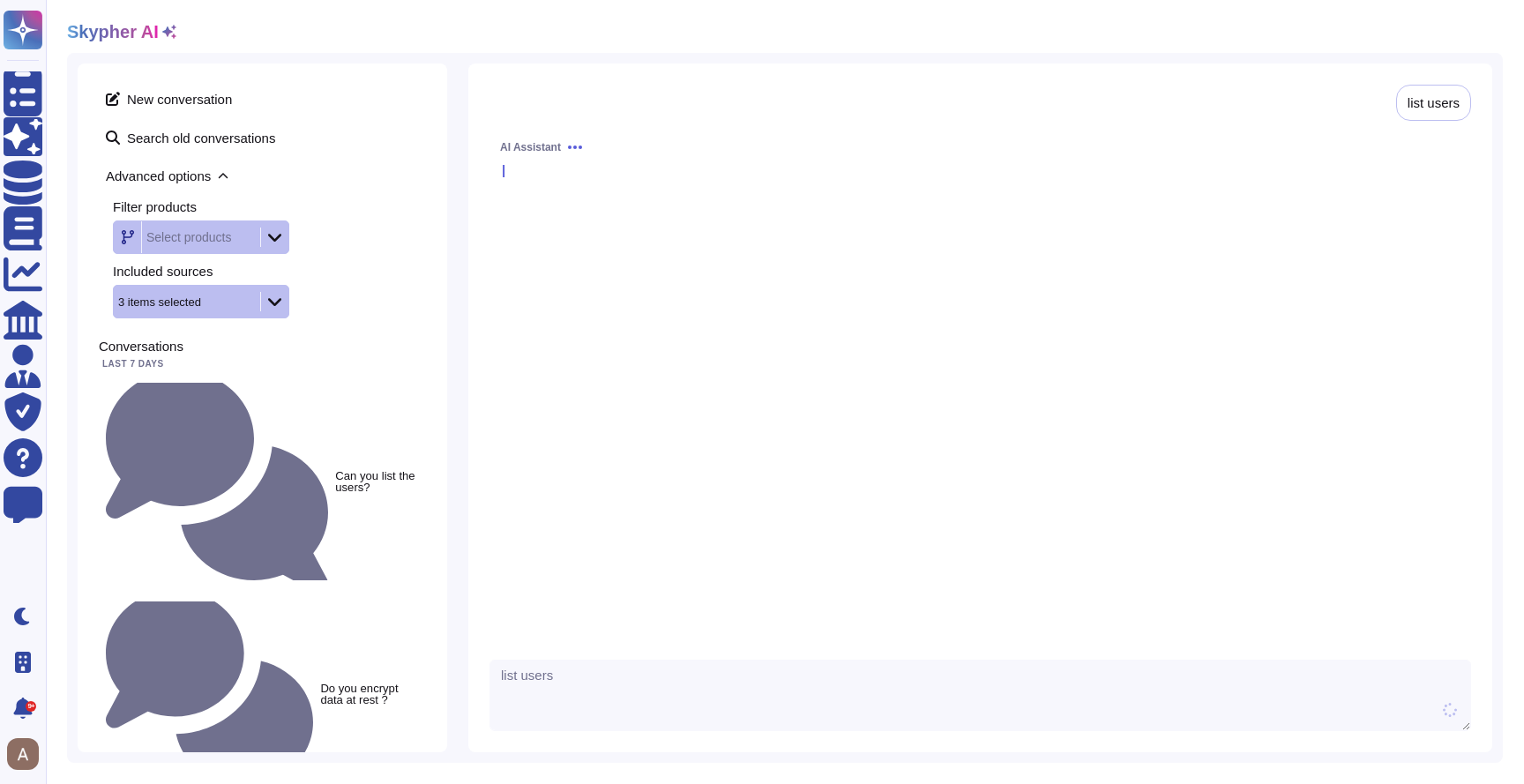
type textarea "list users"
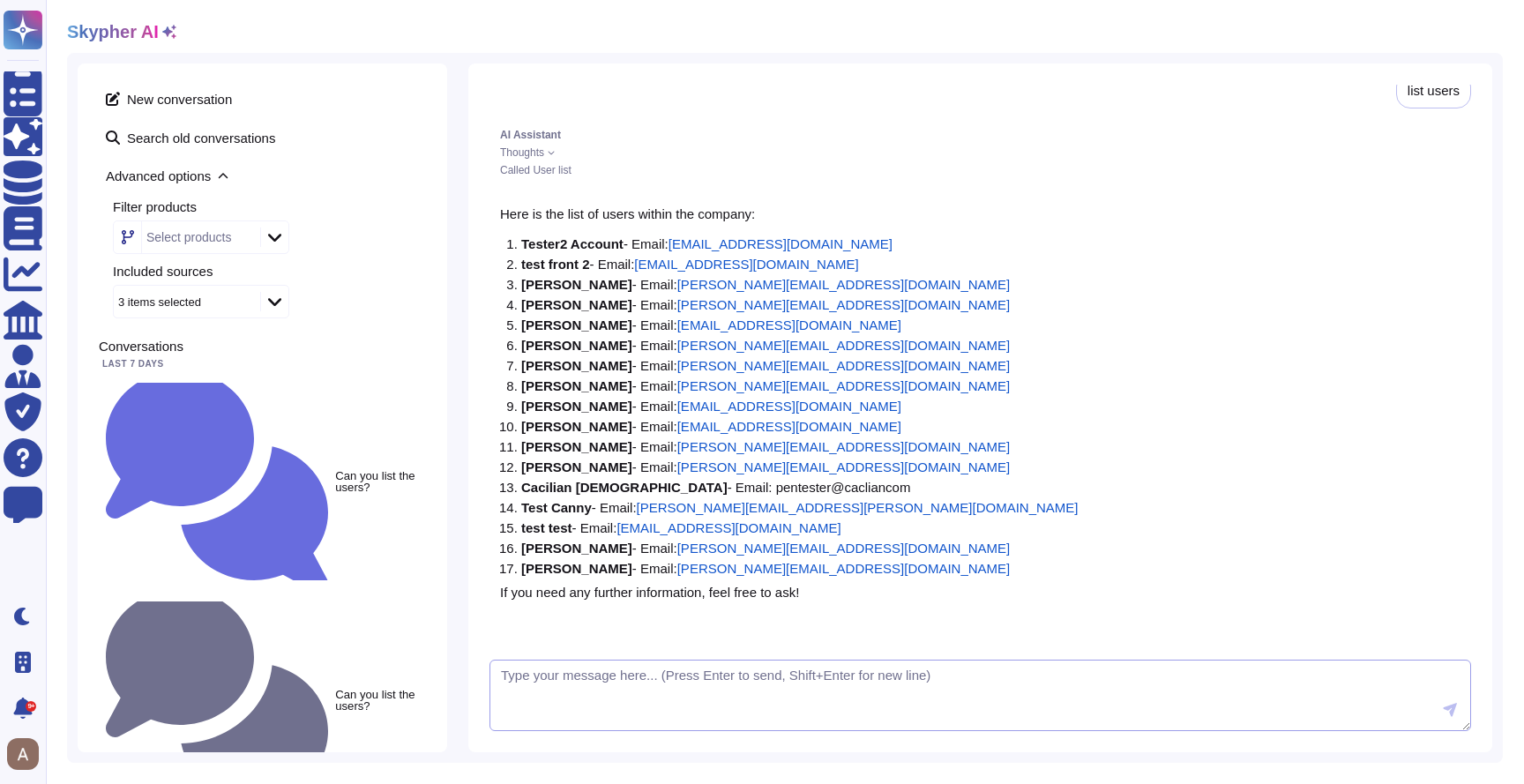
scroll to position [26, 0]
click at [239, 100] on span "New conversation" at bounding box center [262, 99] width 327 height 28
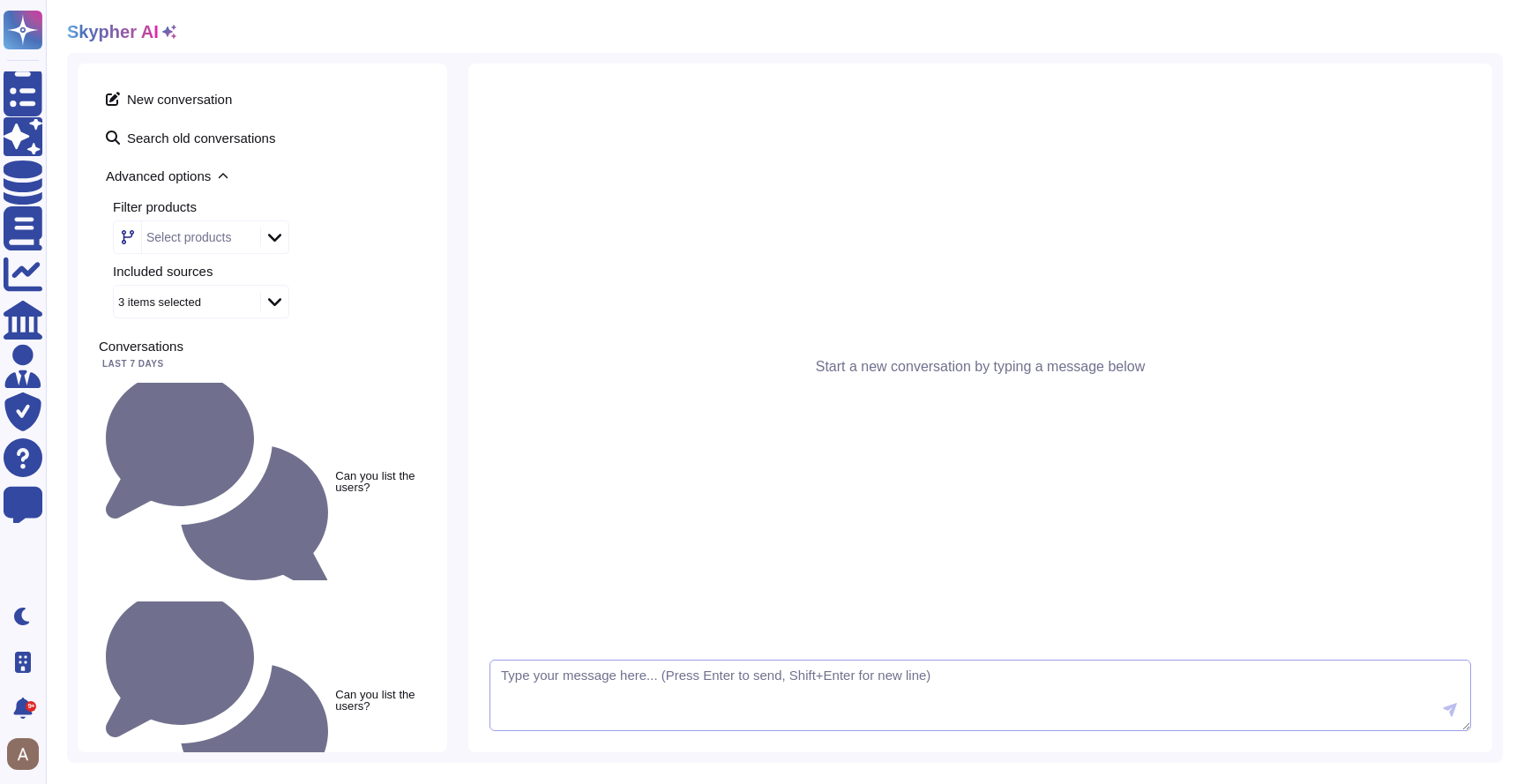
click at [568, 673] on textarea at bounding box center [979, 695] width 981 height 73
paste textarea "Does your application allow for custom data retention policy for customer data?"
drag, startPoint x: 541, startPoint y: 678, endPoint x: 470, endPoint y: 672, distance: 71.3
click at [470, 672] on div "Start a new conversation by typing a message below Does your application allow …" at bounding box center [980, 407] width 1024 height 689
click at [994, 680] on textarea "Your application allow for custom data retention policy for customer data?" at bounding box center [979, 695] width 981 height 73
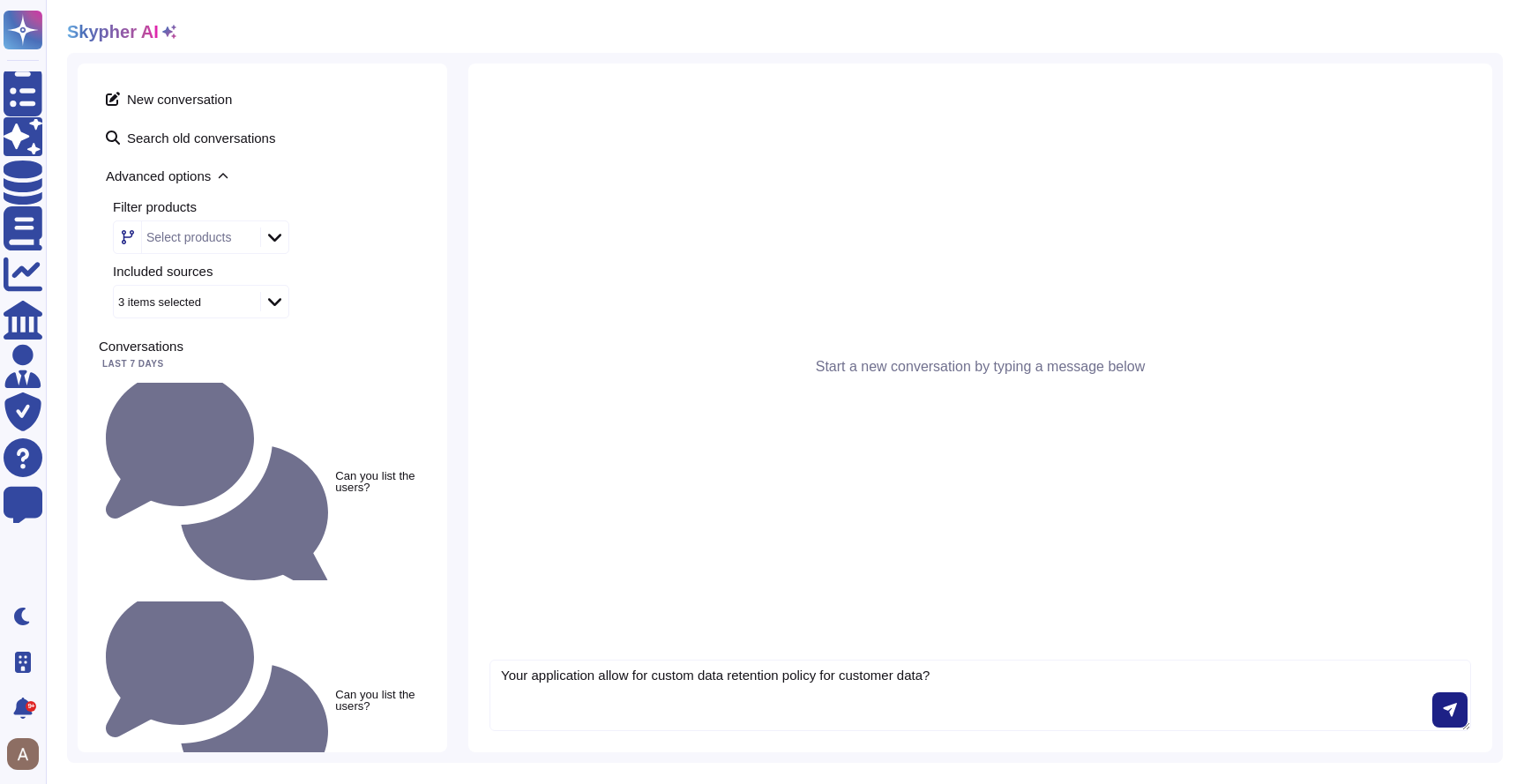
type textarea "Your application allow for custom data retention policy for customer data?"
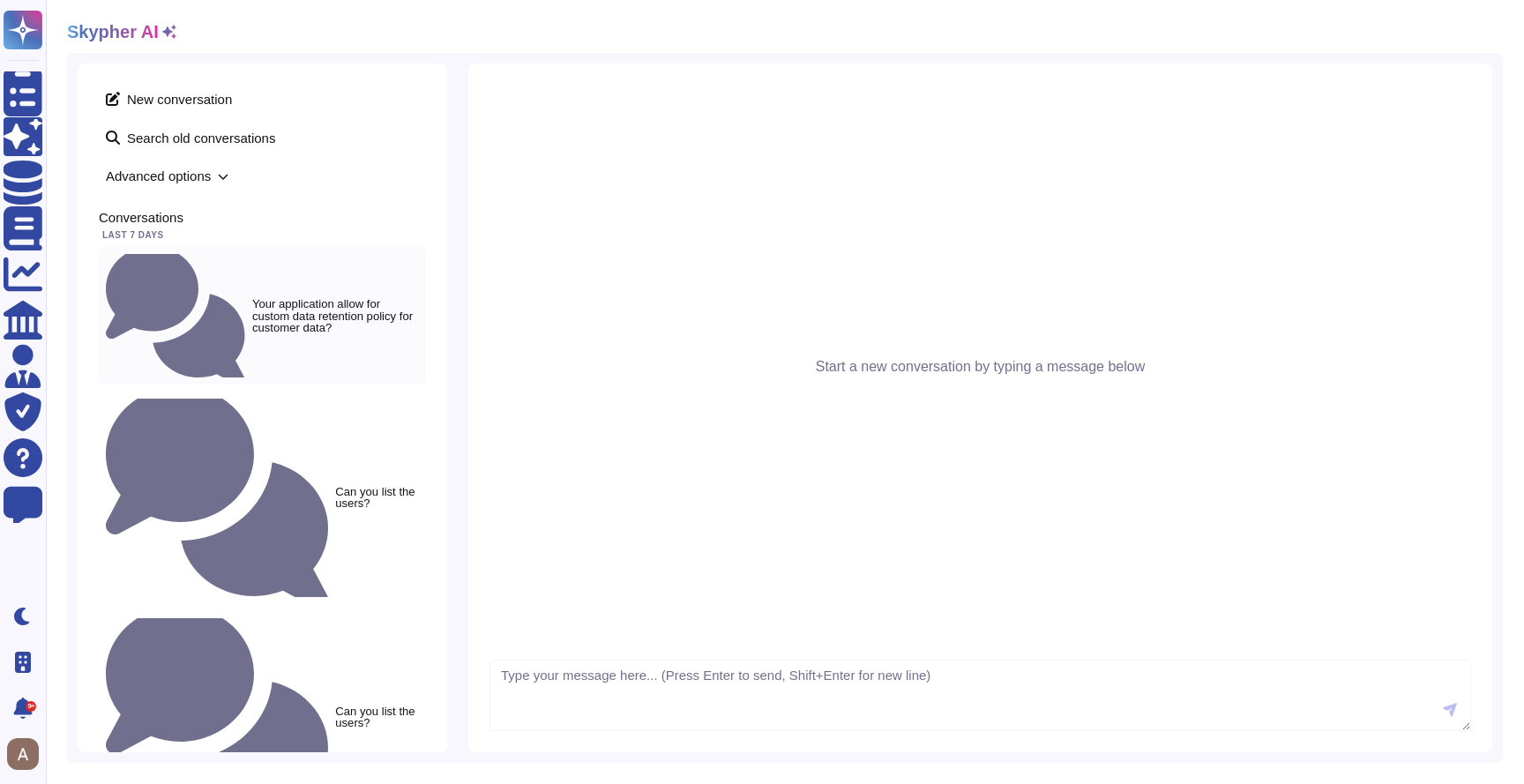
click at [336, 298] on small "Your application allow for custom data retention policy for customer data?" at bounding box center [336, 315] width 167 height 34
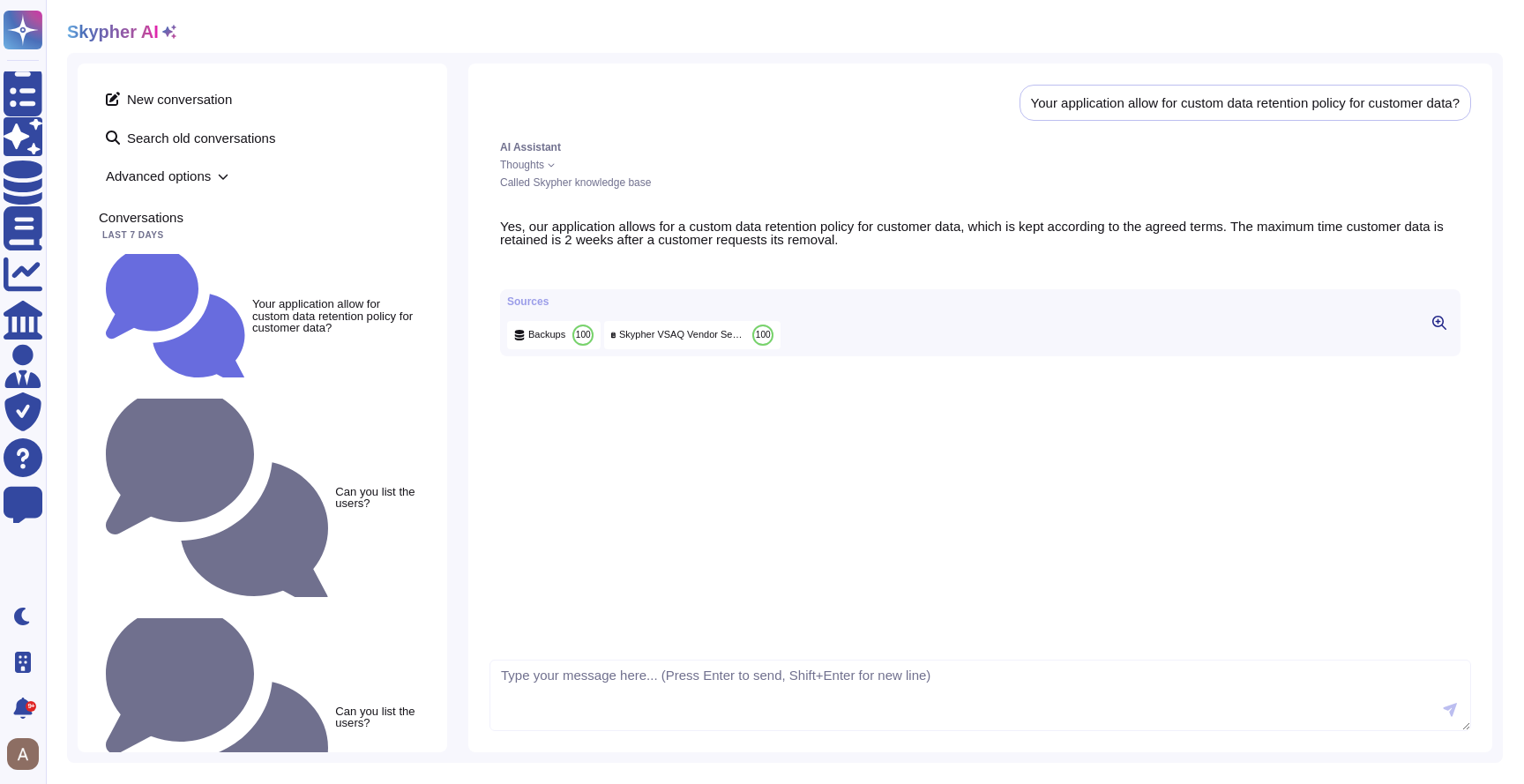
click at [208, 171] on span "Advanced options" at bounding box center [262, 175] width 327 height 27
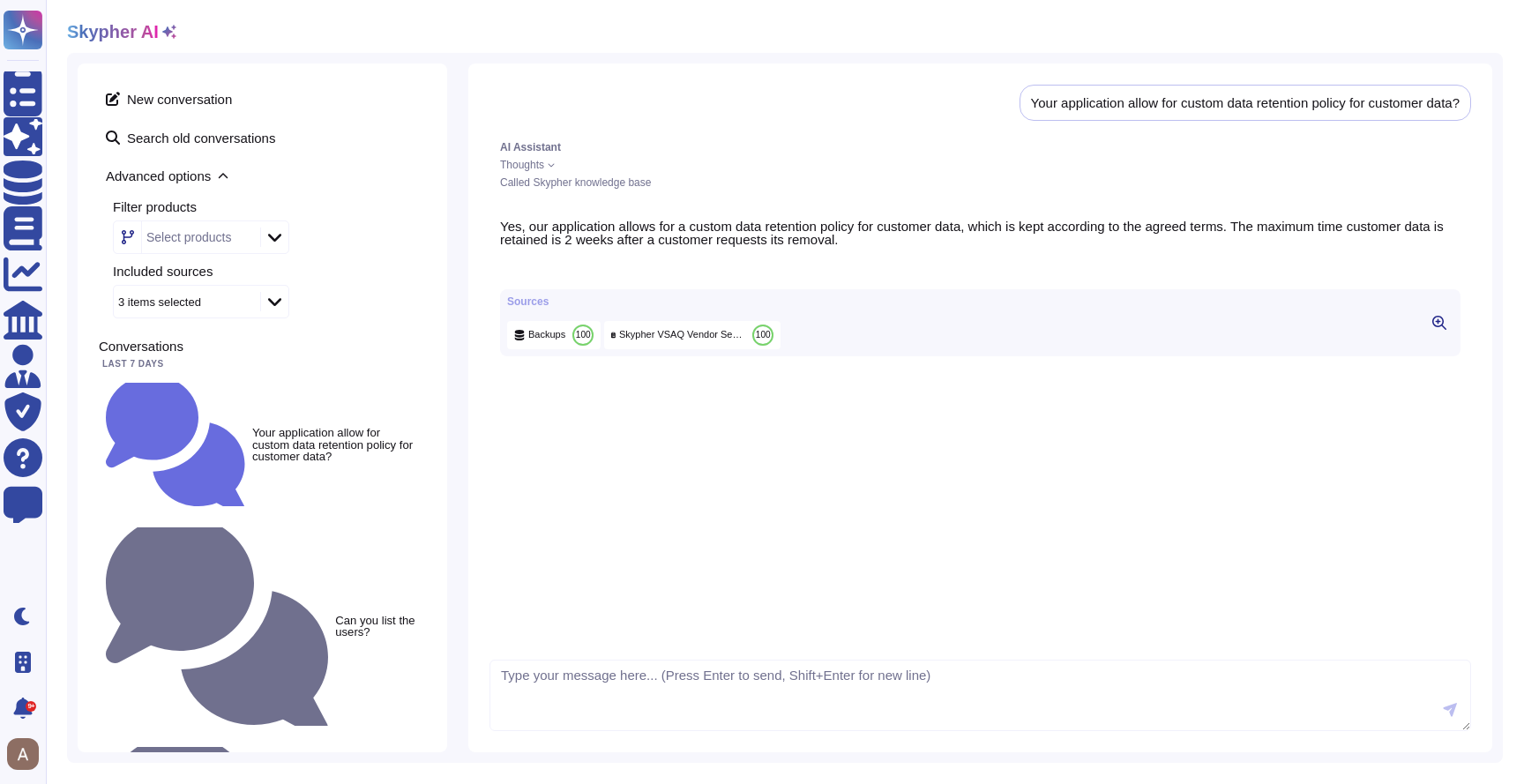
click at [171, 38] on icon at bounding box center [169, 31] width 14 height 14
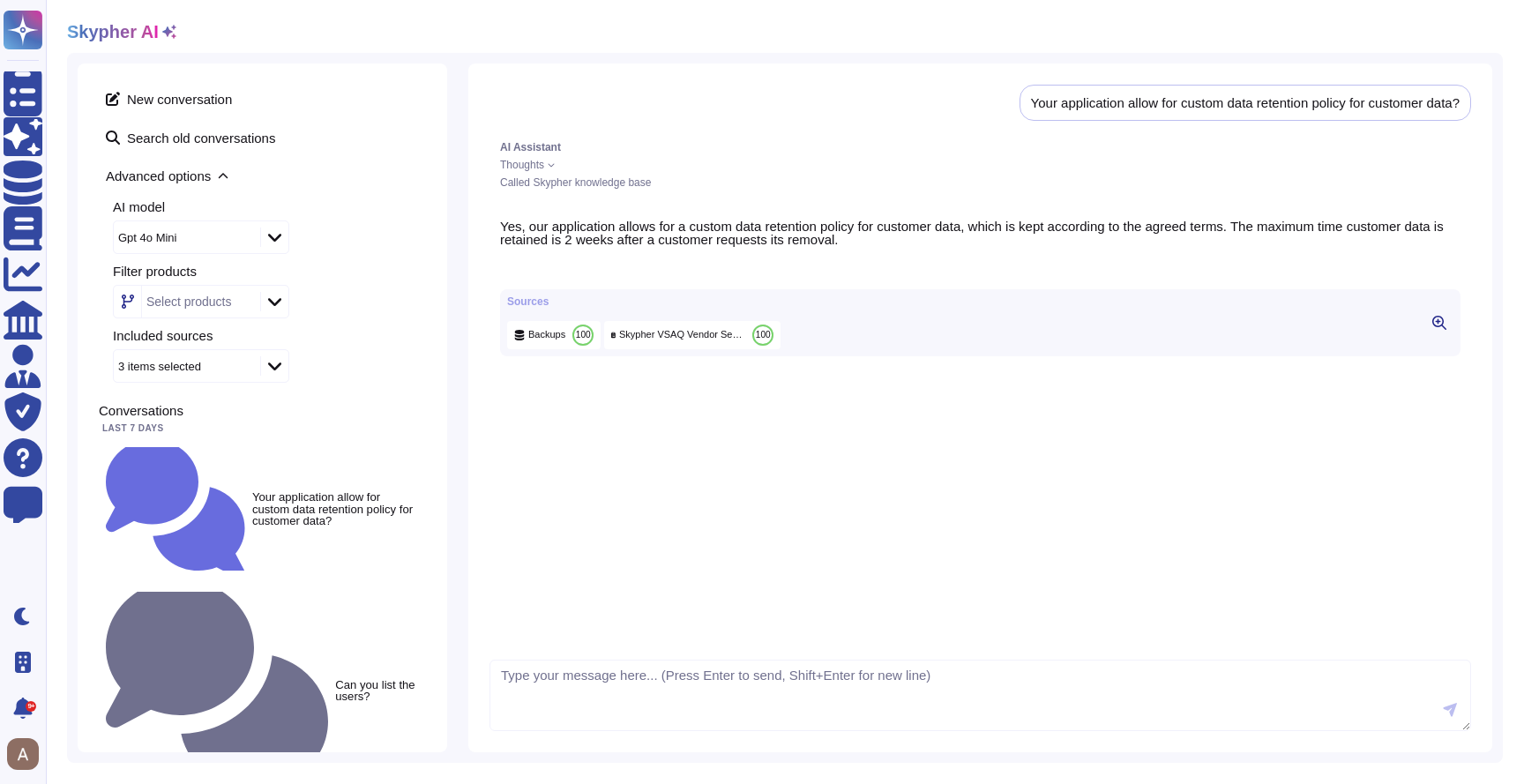
click at [171, 38] on icon at bounding box center [169, 31] width 14 height 14
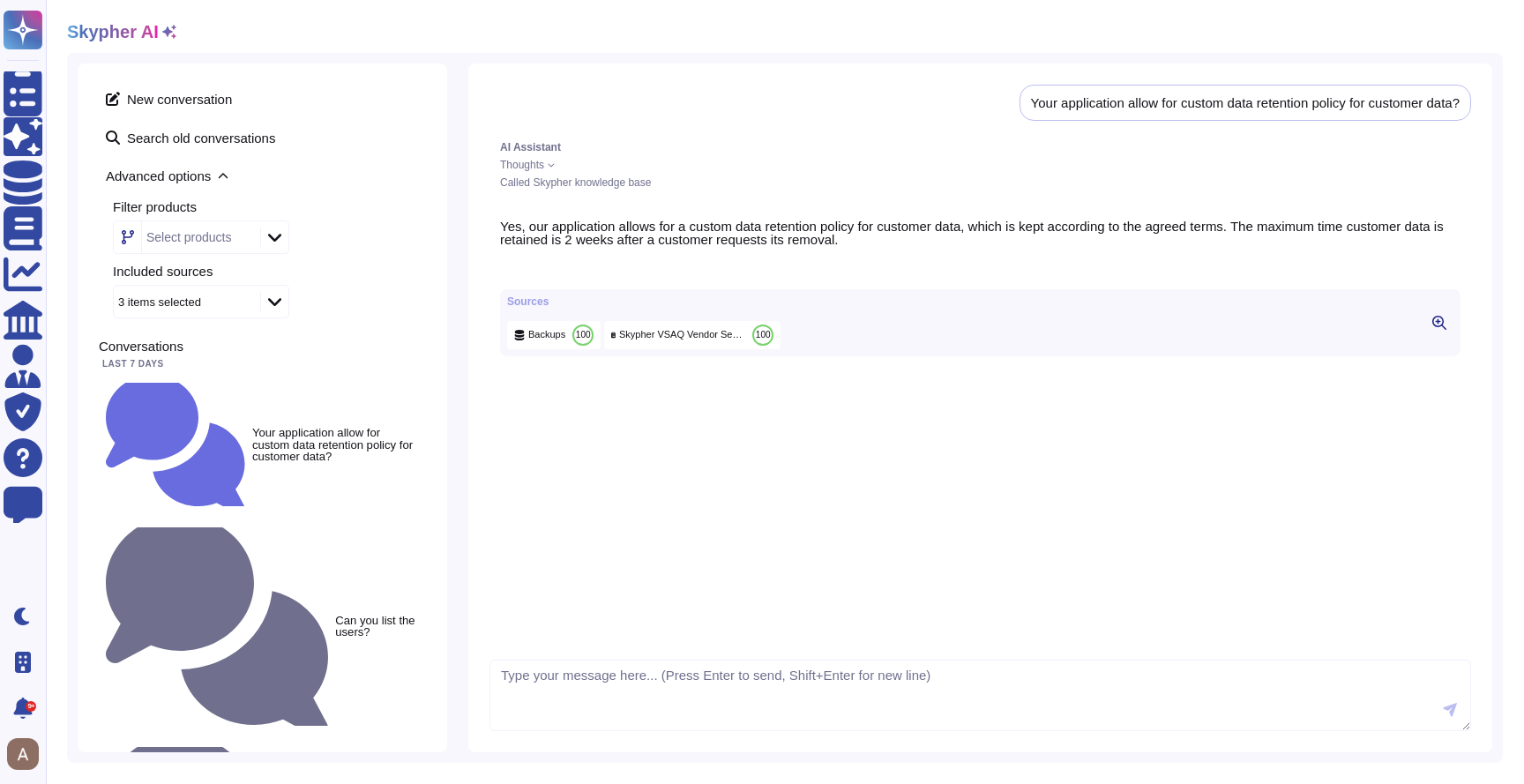
drag, startPoint x: 615, startPoint y: 16, endPoint x: 653, endPoint y: 0, distance: 41.2
click at [616, 16] on div "Skypher AI New conversation Search old conversations Advanced options Filter pr…" at bounding box center [785, 392] width 1478 height 784
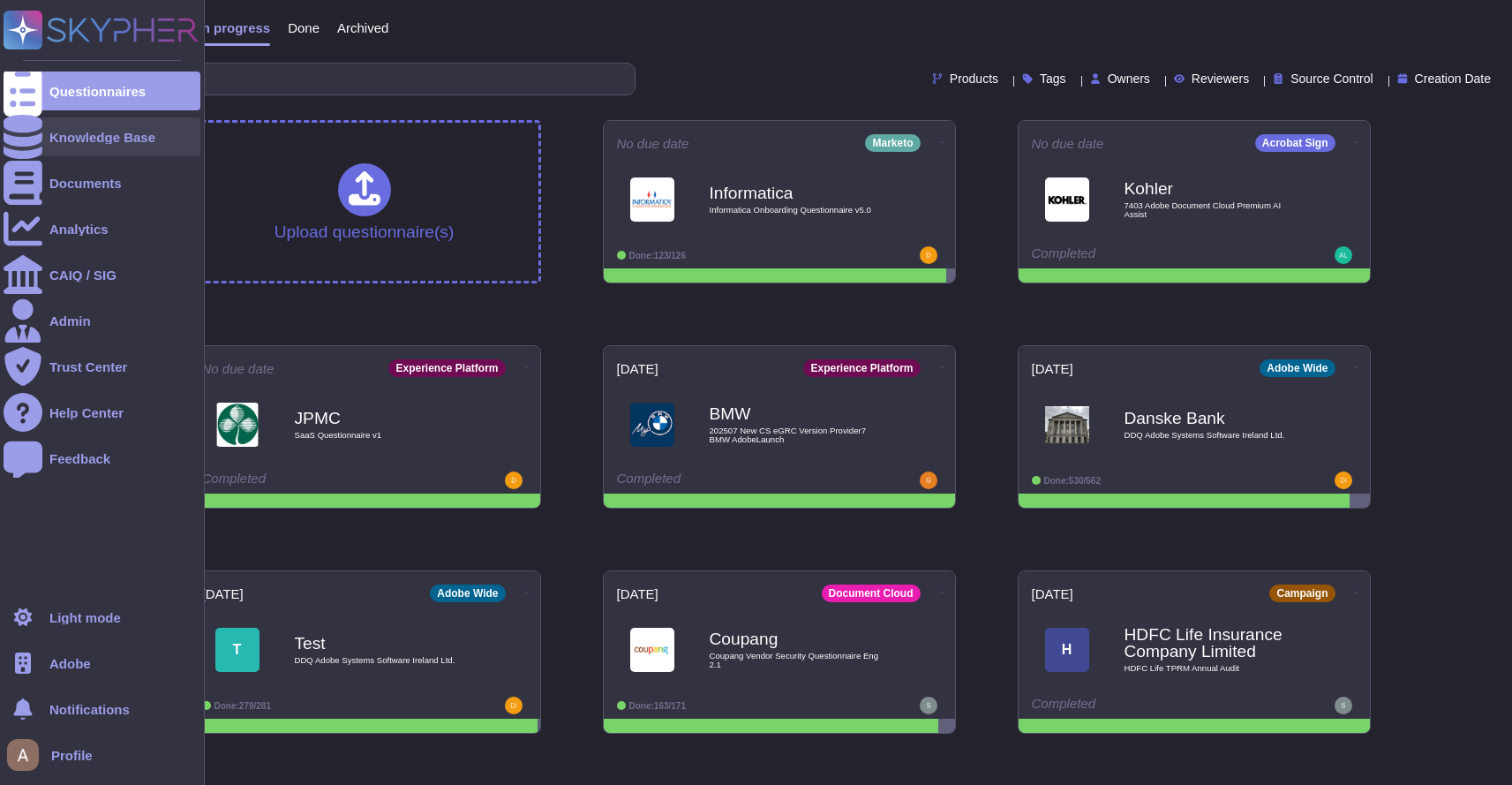
click at [89, 136] on div "Knowledge Base" at bounding box center [102, 137] width 106 height 13
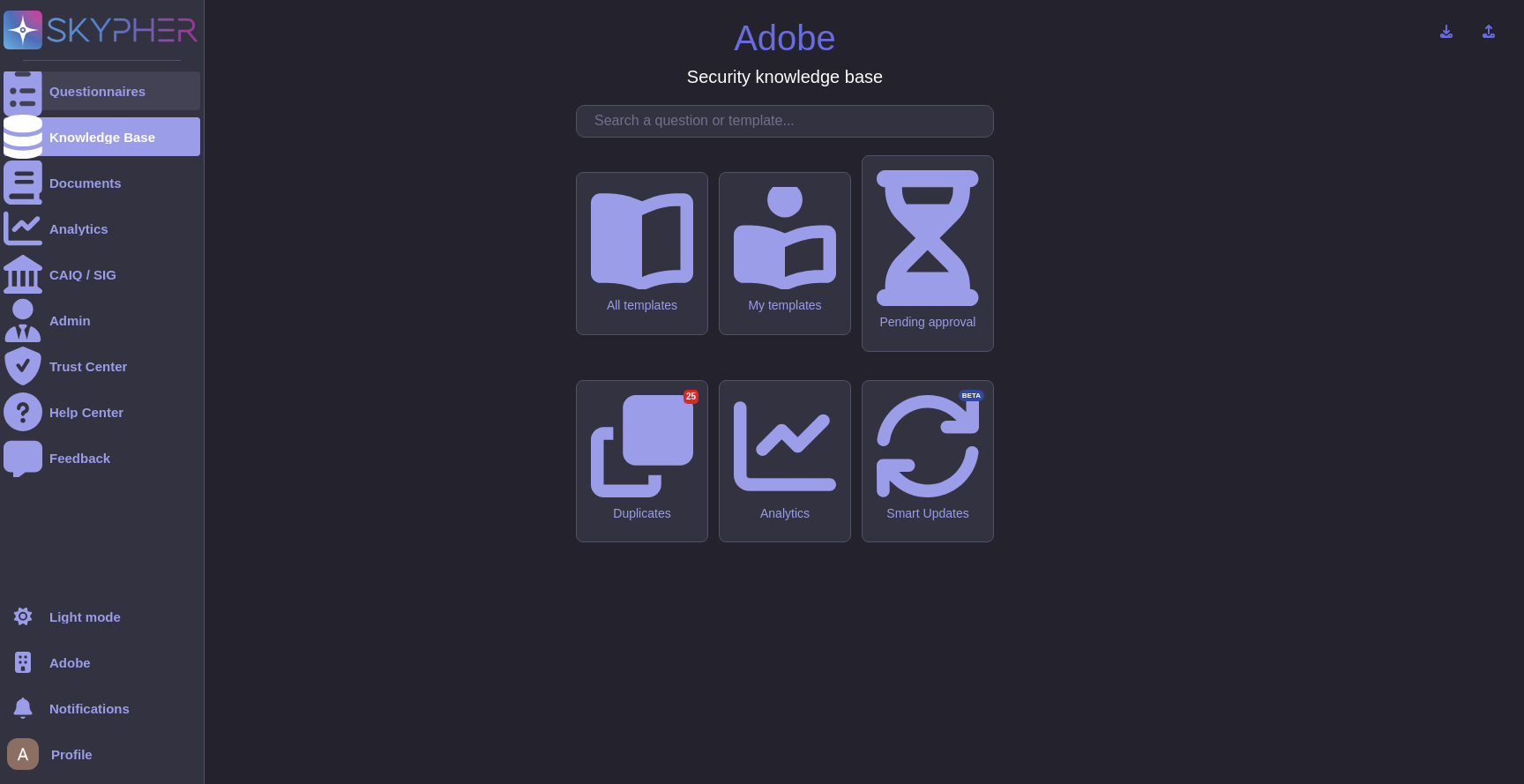
click at [70, 100] on div "Questionnaires" at bounding box center [102, 90] width 197 height 39
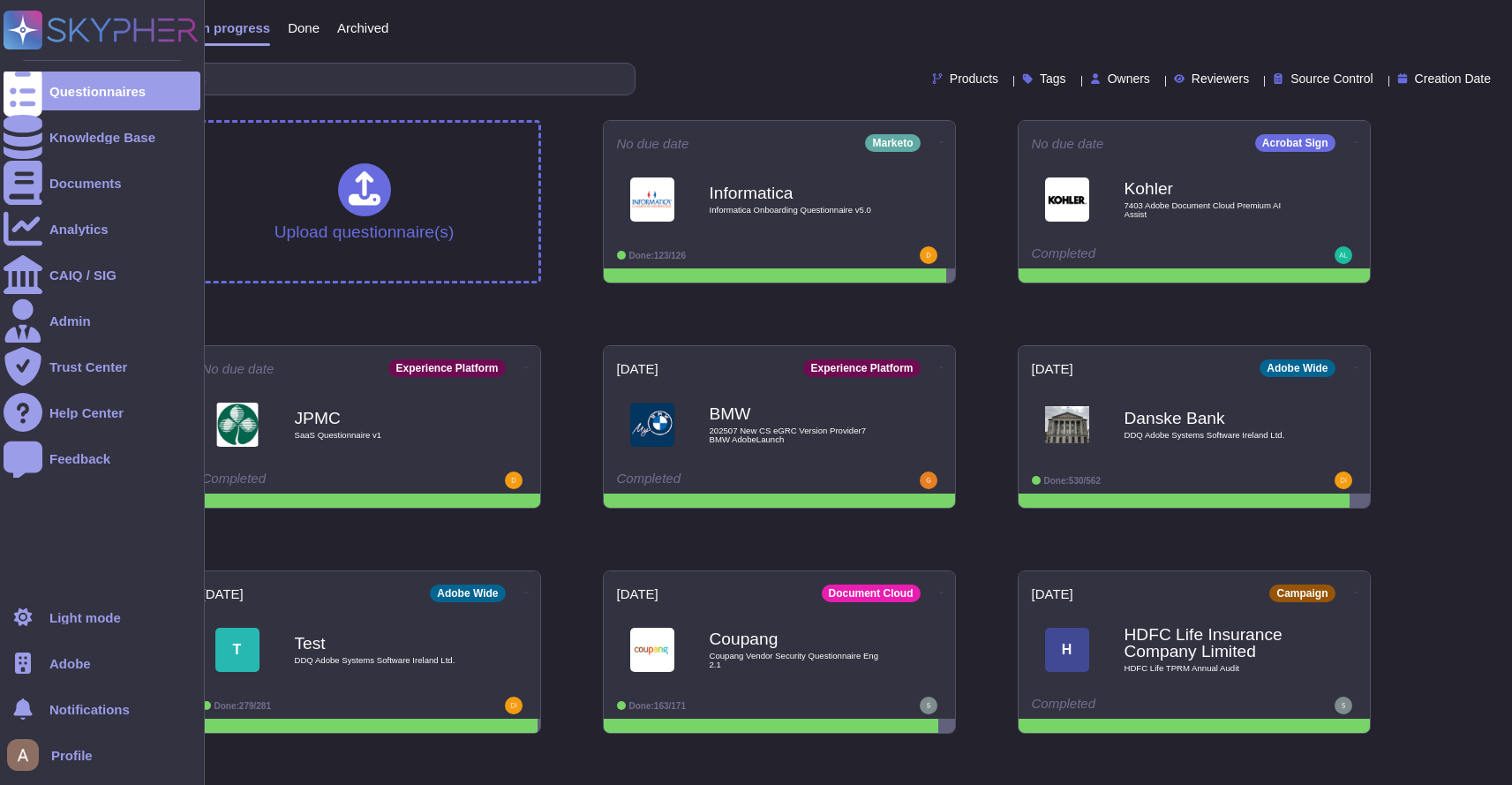
click at [106, 668] on div "Adobe" at bounding box center [102, 662] width 197 height 39
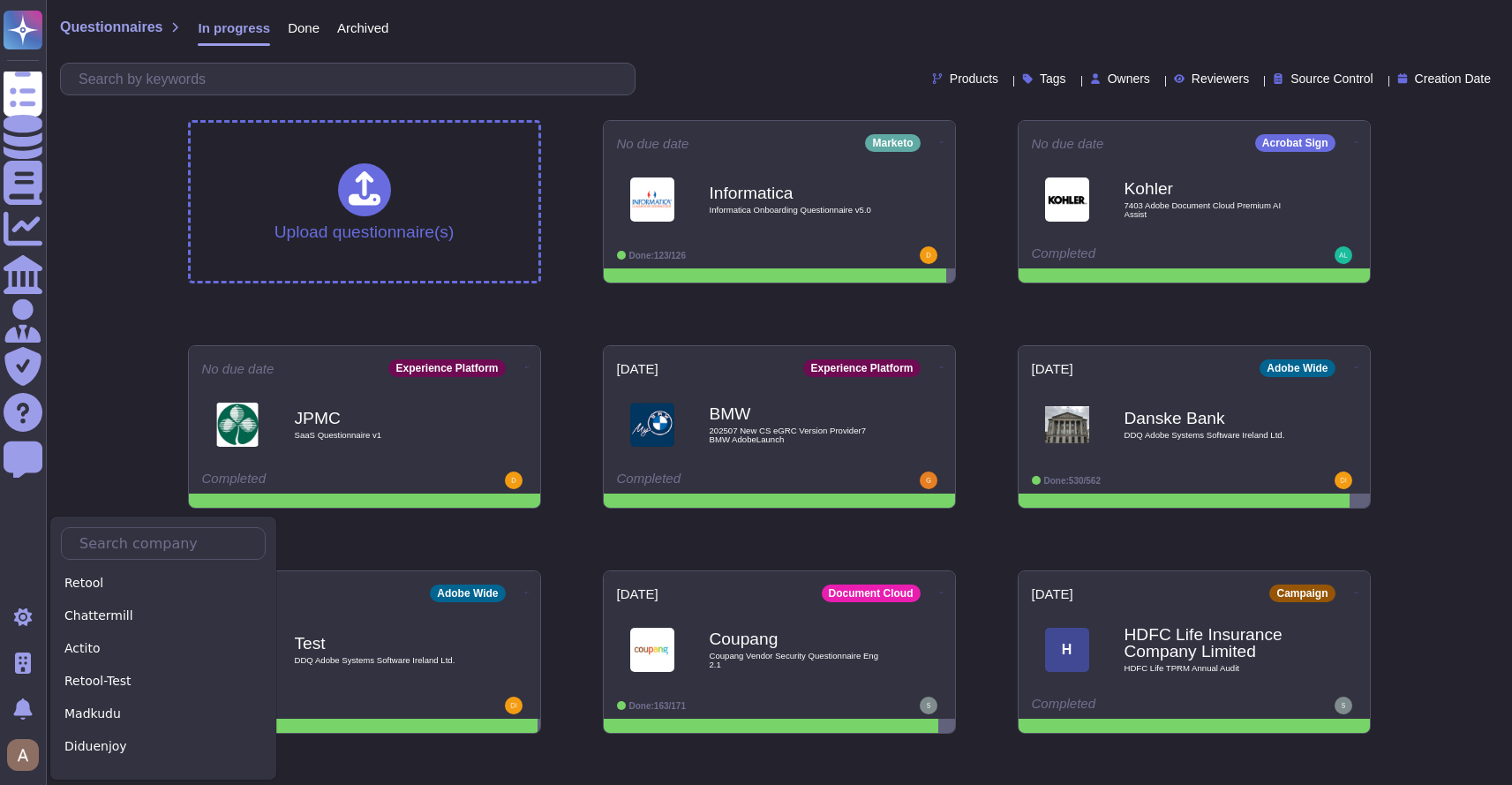
click at [130, 350] on div "Questionnaires In progress Done Archived Products Tags Owners Reviewers Source …" at bounding box center [779, 507] width 1466 height 1013
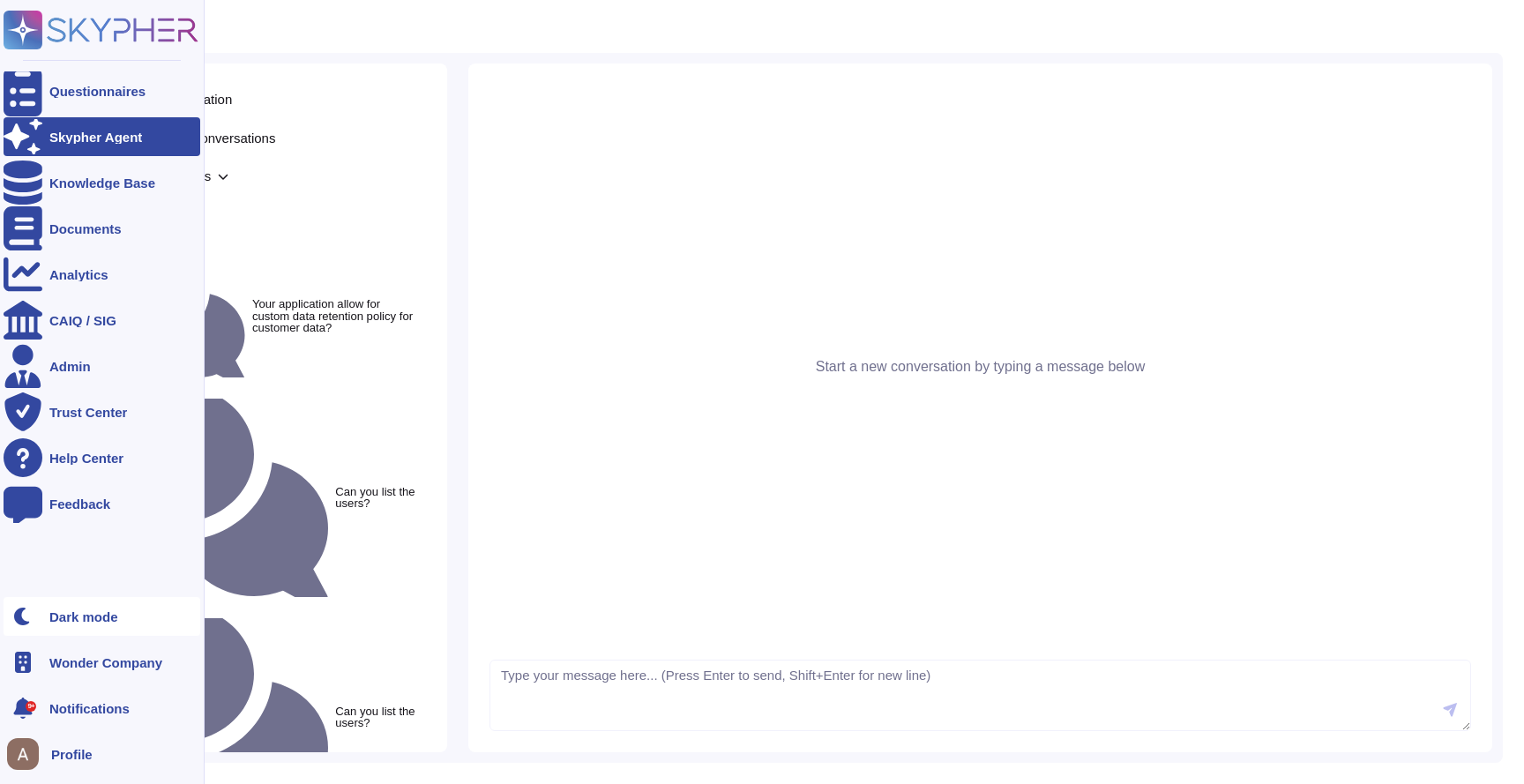
click at [89, 612] on div "Dark mode" at bounding box center [83, 616] width 69 height 13
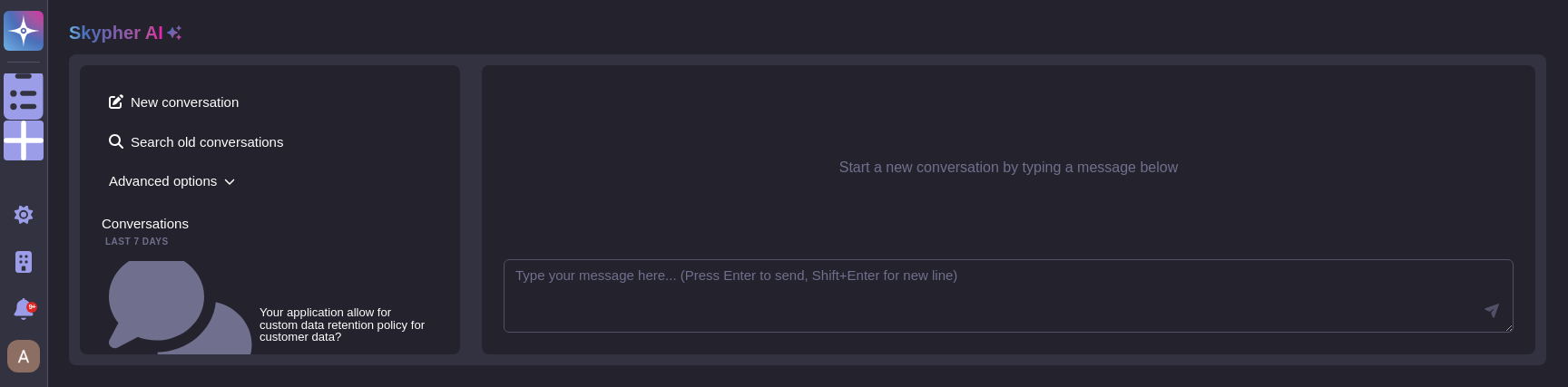
click at [203, 191] on span "Advanced options" at bounding box center [270, 180] width 336 height 28
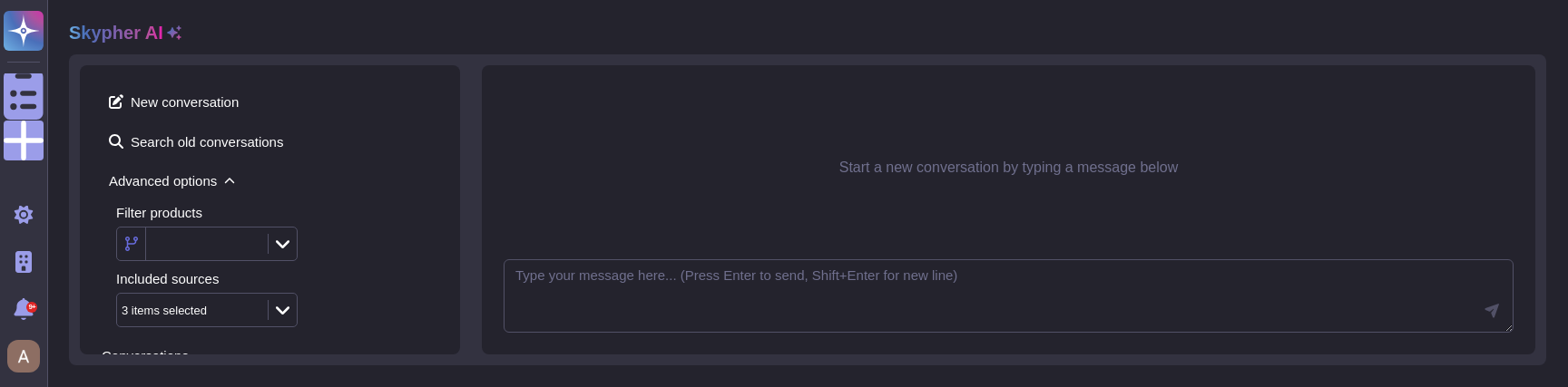
click at [172, 26] on icon at bounding box center [174, 32] width 15 height 15
click at [210, 239] on div "Gpt 4o Mini" at bounding box center [182, 244] width 123 height 12
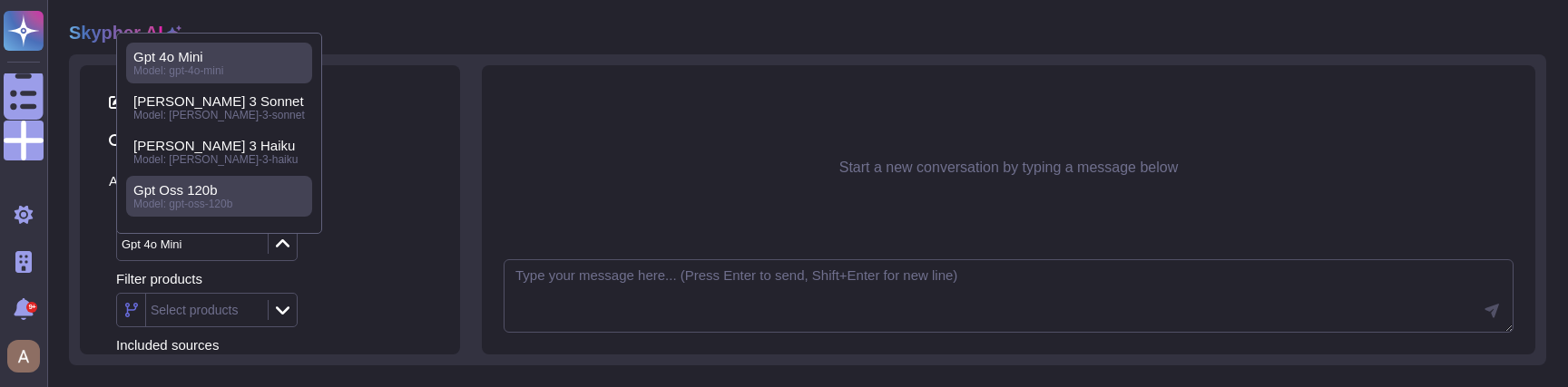
click at [183, 198] on span "Model: gpt-oss-120b" at bounding box center [183, 204] width 99 height 13
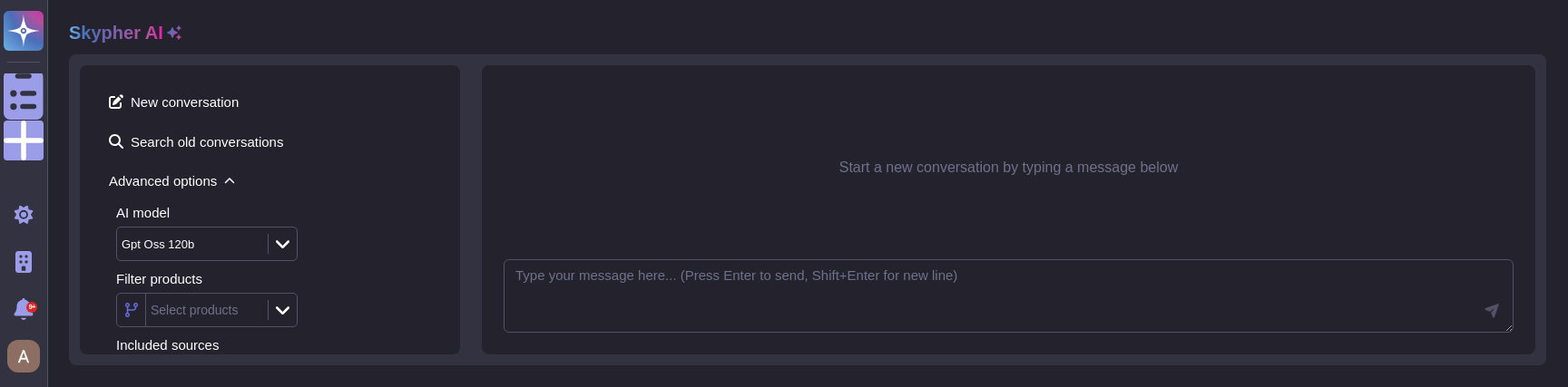
click at [190, 246] on div "Gpt Oss 120b" at bounding box center [157, 244] width 73 height 12
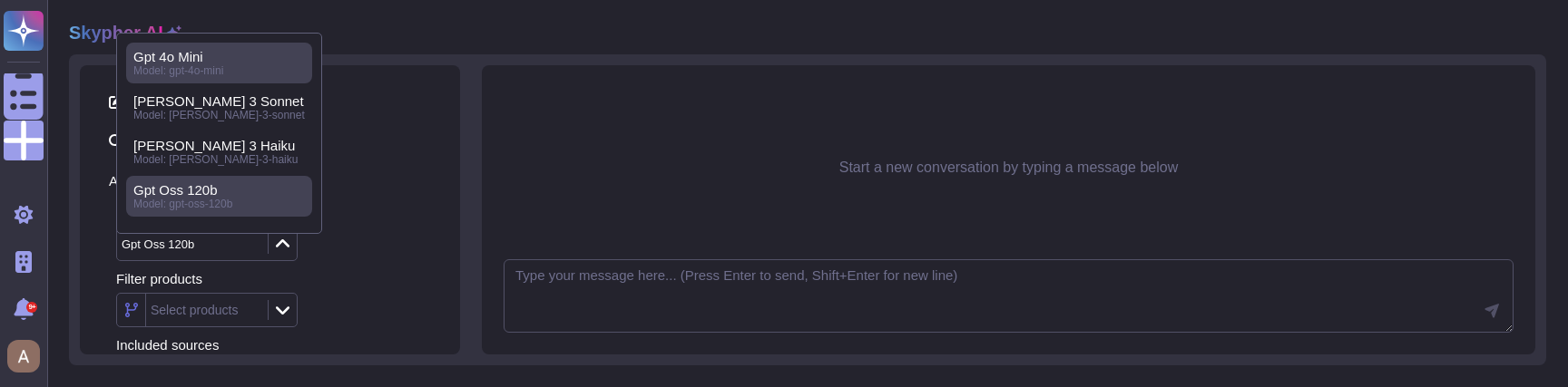
click at [206, 60] on div "Gpt 4o Mini" at bounding box center [219, 57] width 172 height 16
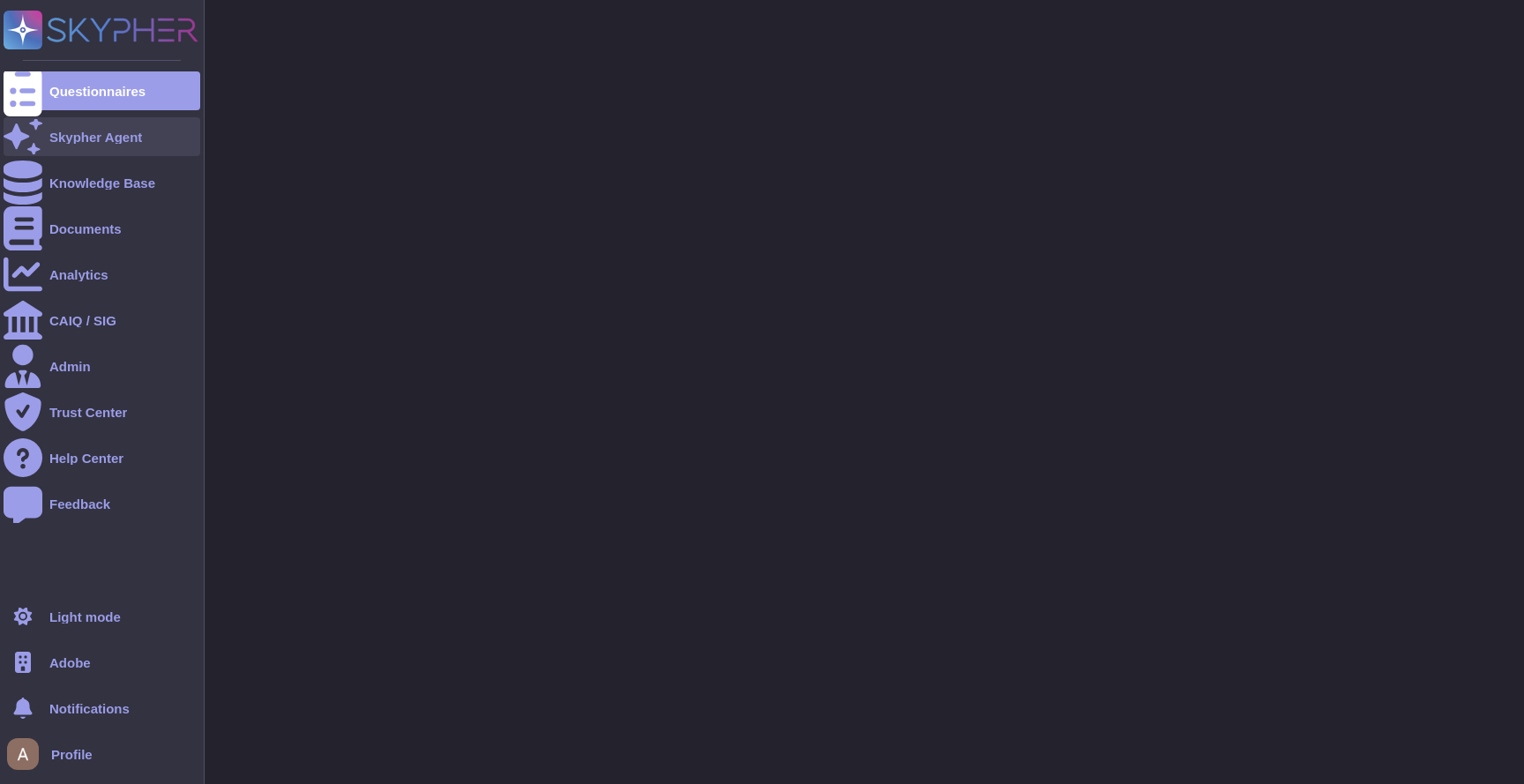
click at [18, 132] on icon at bounding box center [23, 136] width 39 height 34
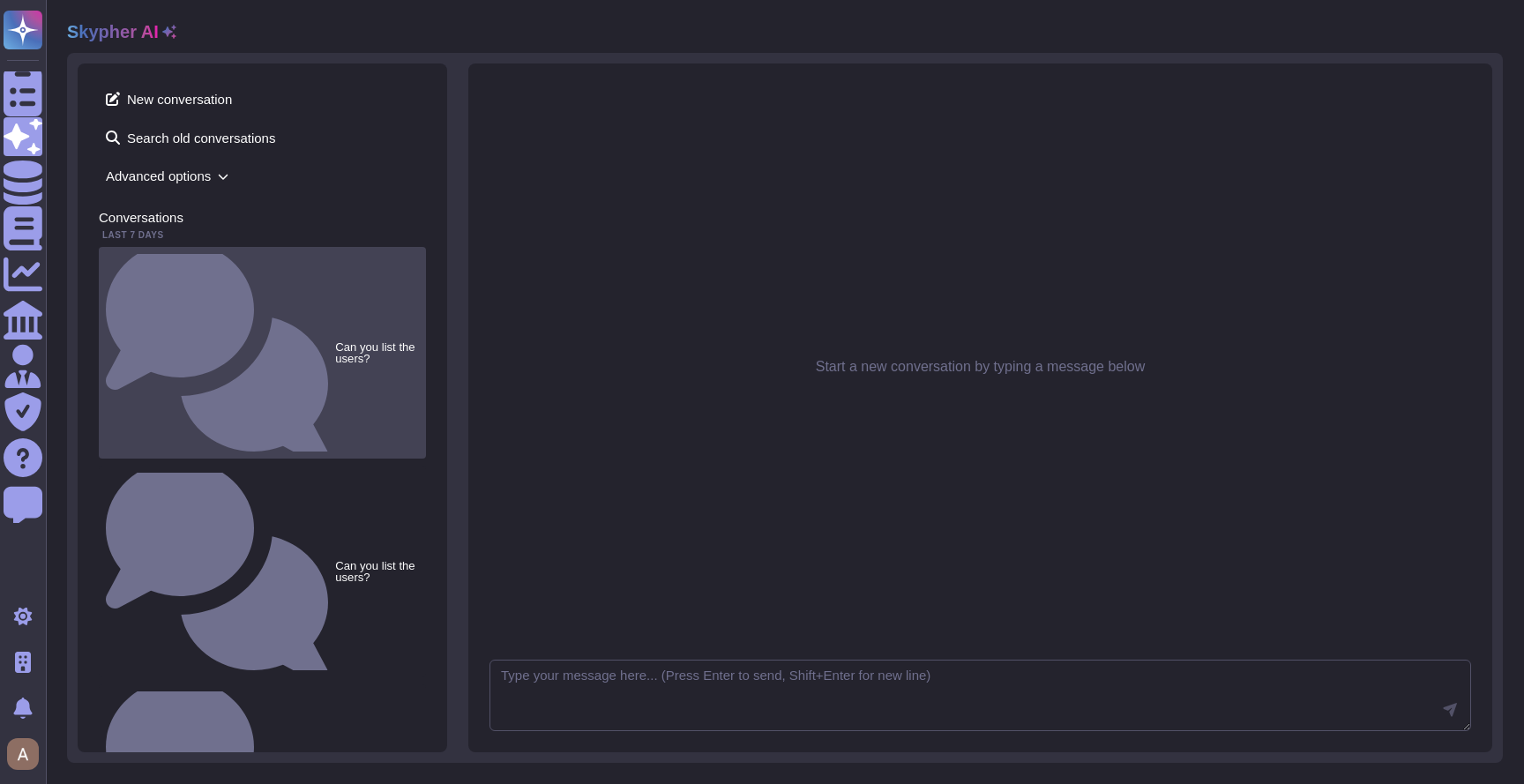
click at [262, 267] on div "Can you list the users?" at bounding box center [262, 352] width 327 height 212
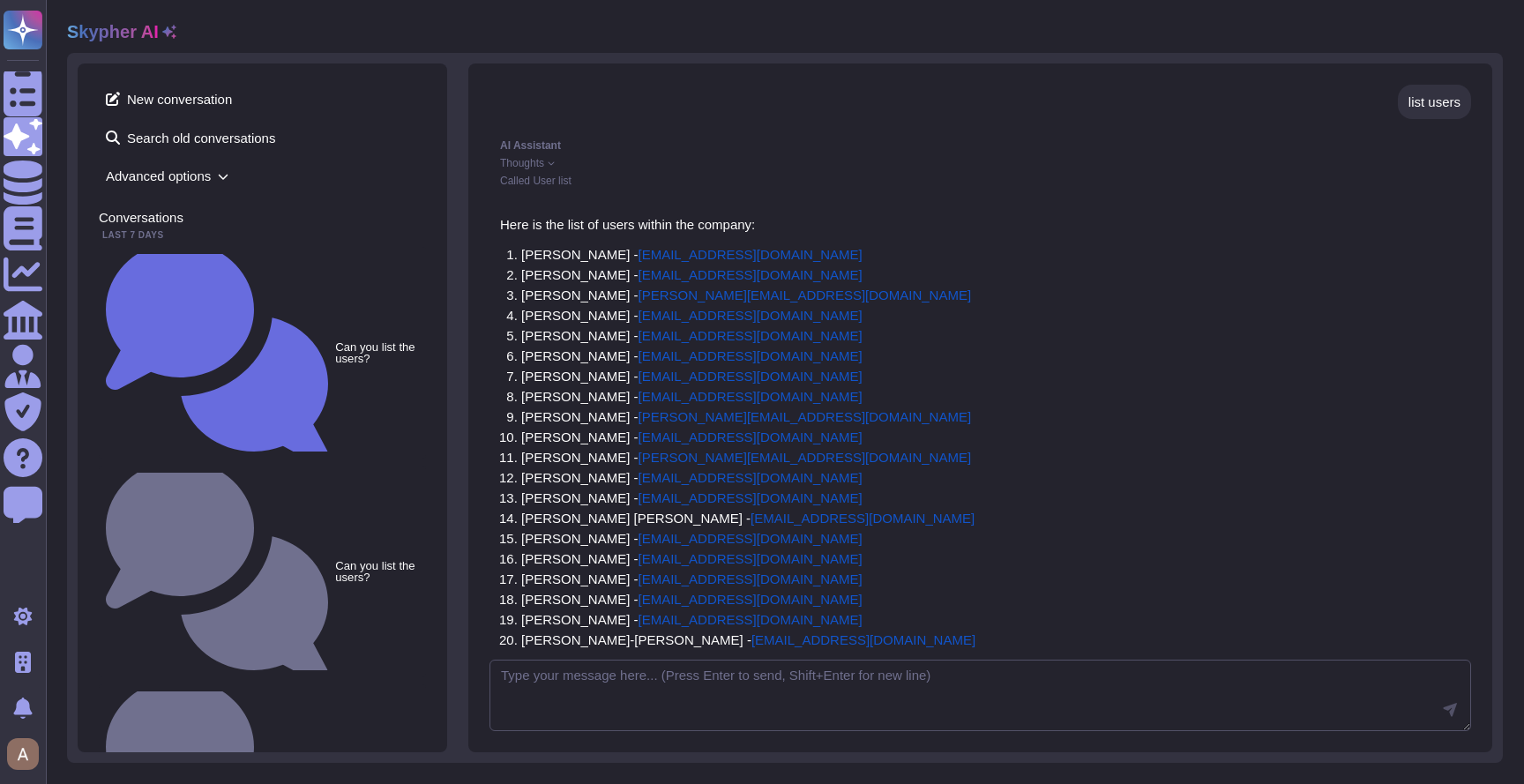
click at [530, 162] on span "Thoughts" at bounding box center [521, 162] width 44 height 10
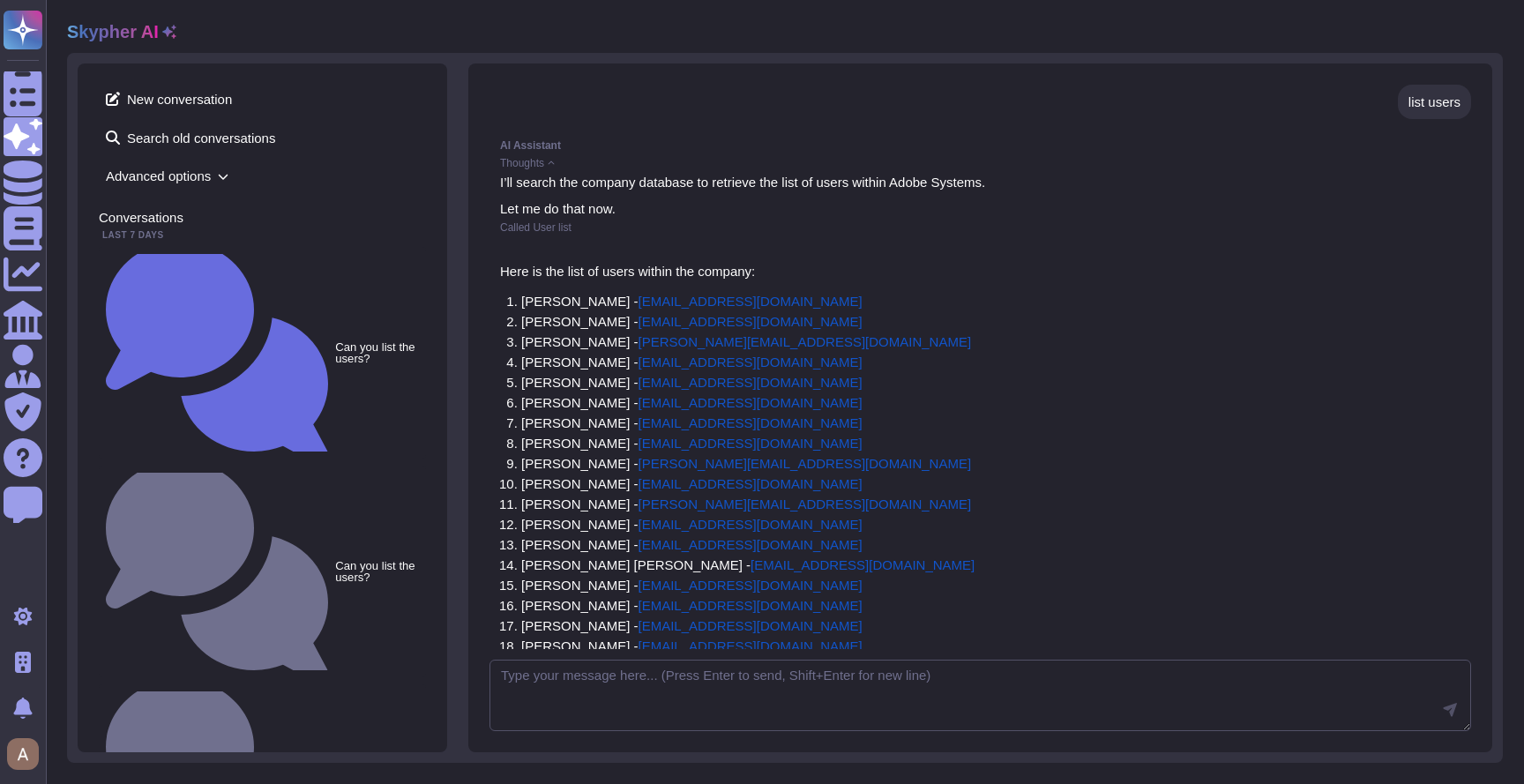
click at [1421, 107] on div "list users" at bounding box center [1434, 102] width 52 height 13
copy div "list users"
click at [183, 104] on span "New conversation" at bounding box center [262, 99] width 327 height 28
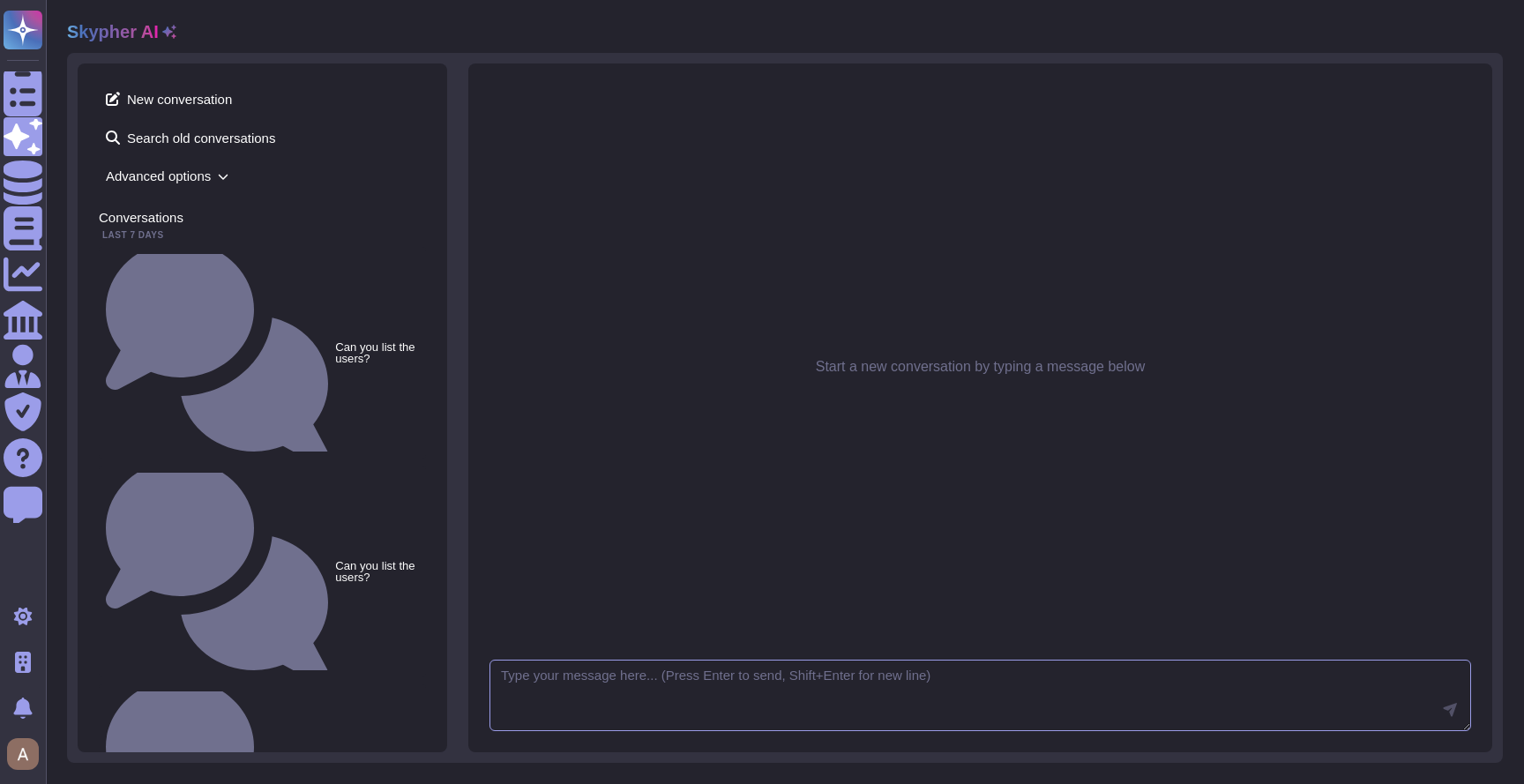
click at [674, 694] on textarea at bounding box center [979, 695] width 981 height 73
paste textarea "list users"
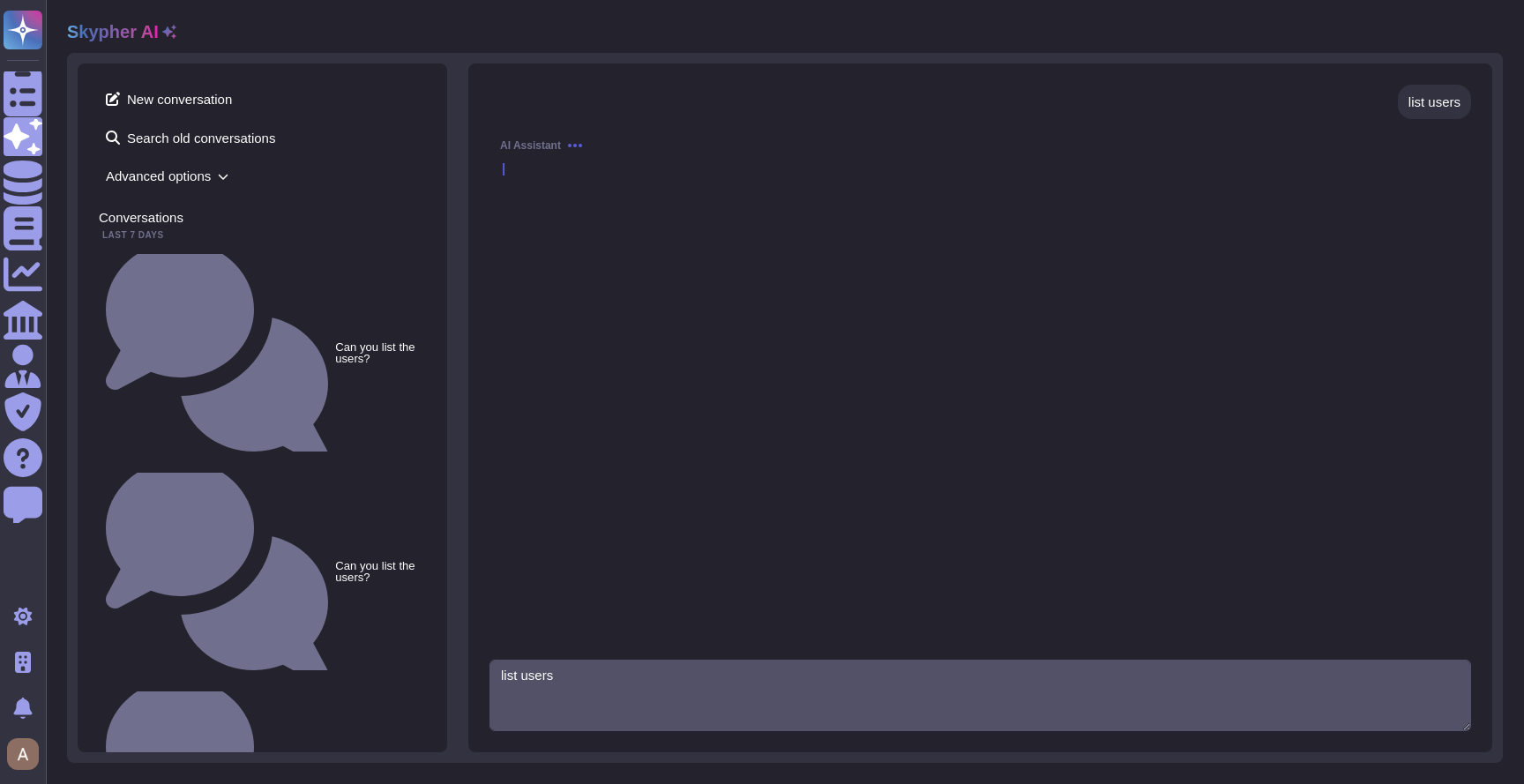
type textarea "list users"
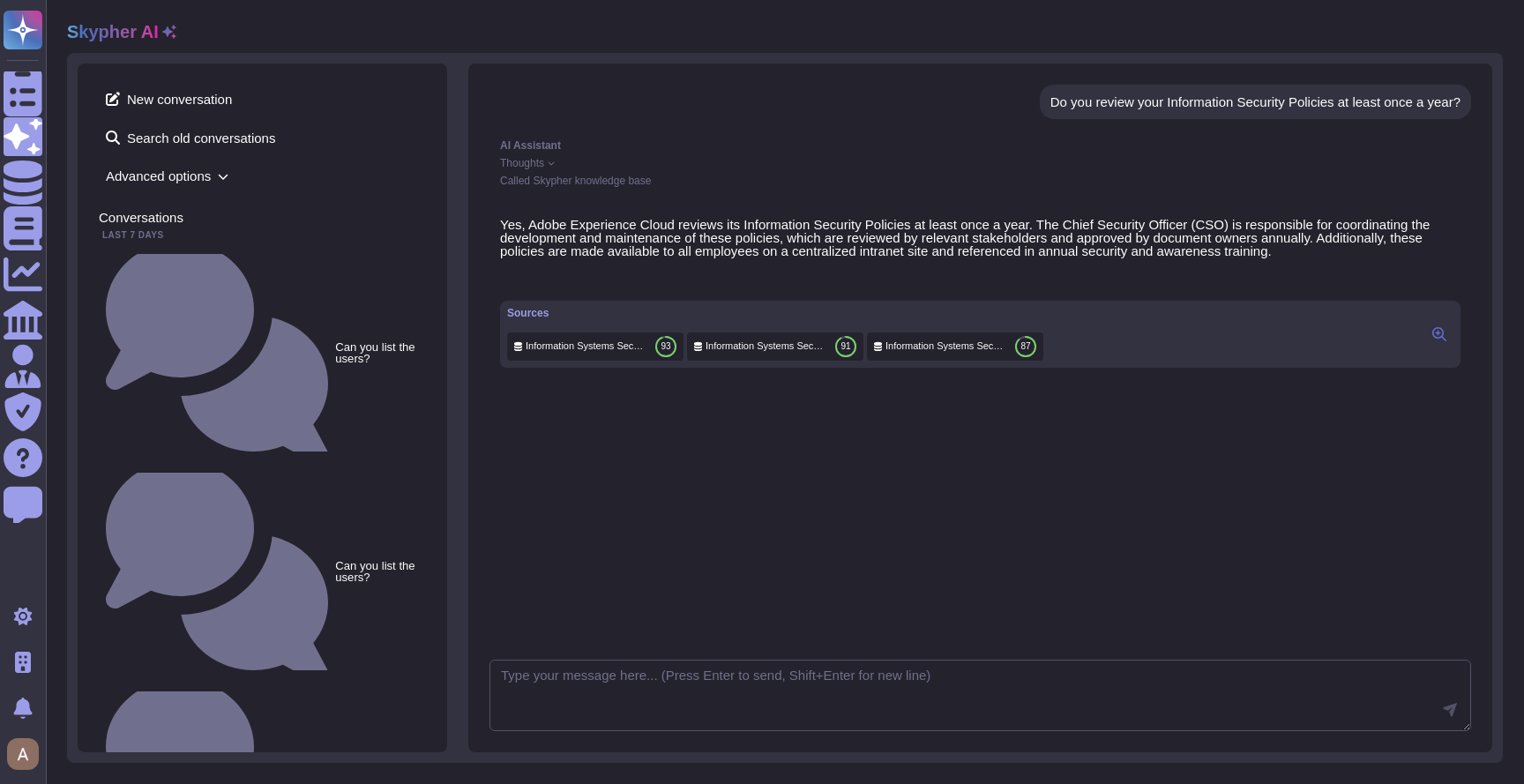
click at [219, 166] on span "Advanced options" at bounding box center [262, 175] width 327 height 27
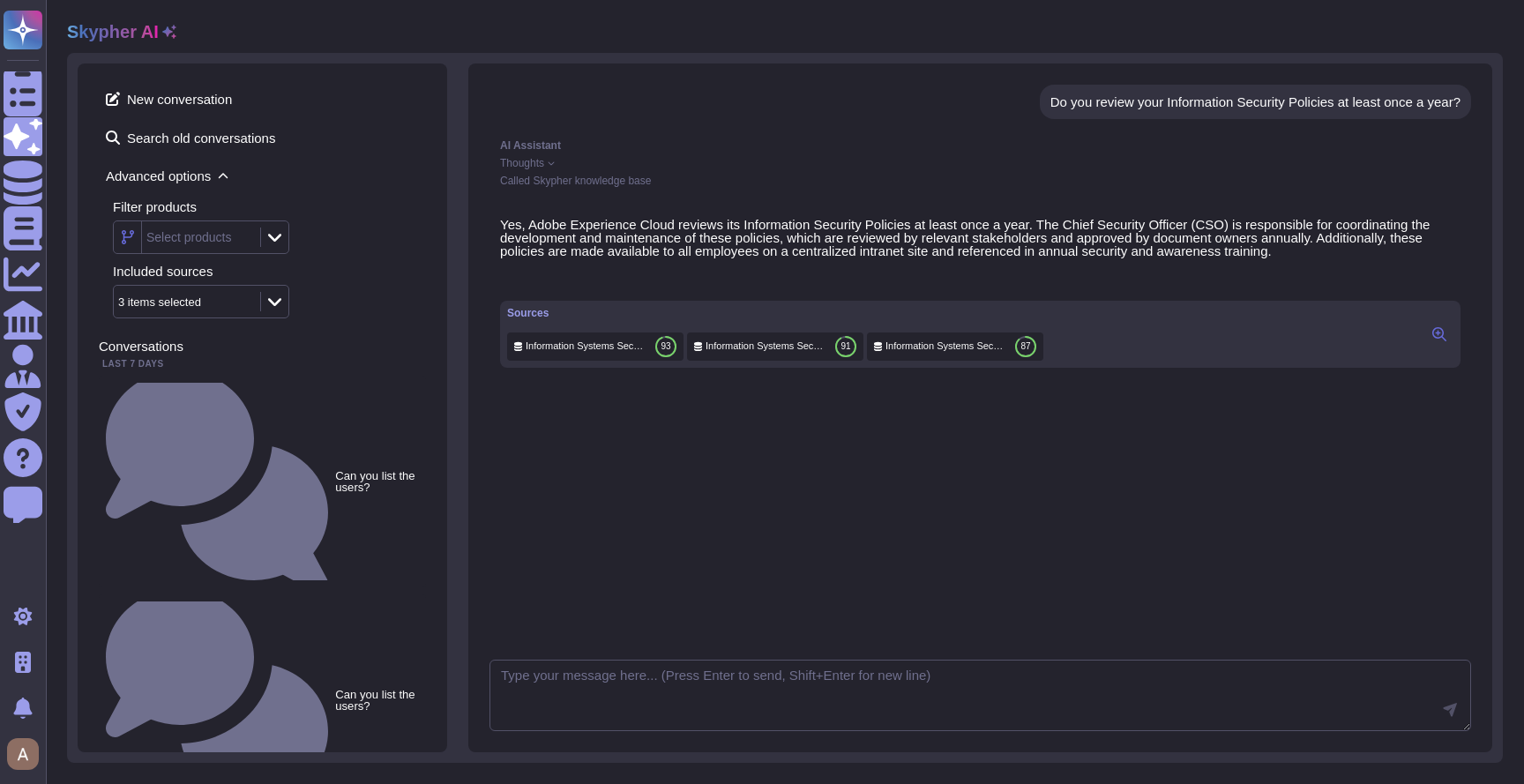
click at [231, 241] on div "Select products" at bounding box center [188, 237] width 86 height 12
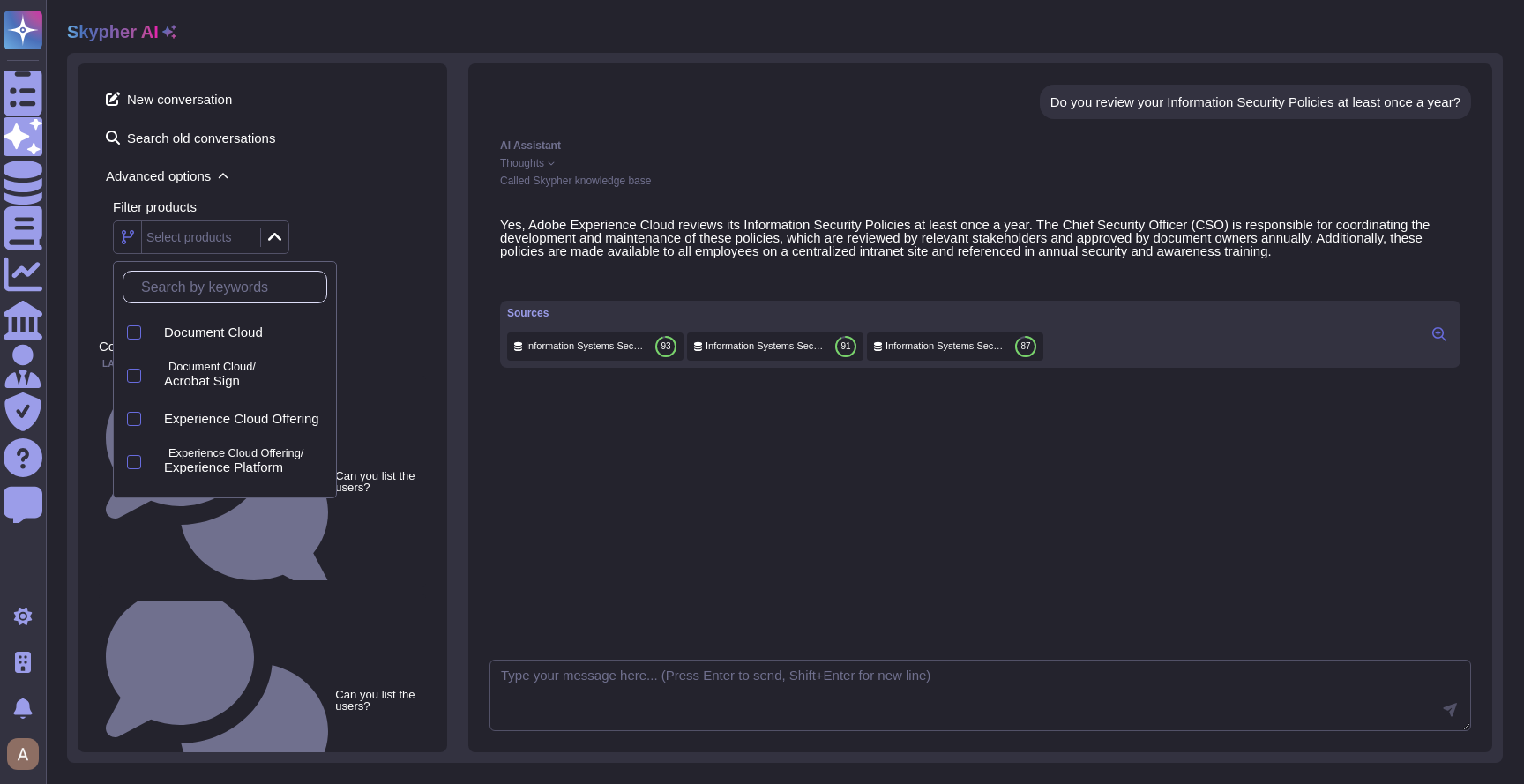
click at [324, 219] on div "Filter products Select products" at bounding box center [270, 226] width 313 height 54
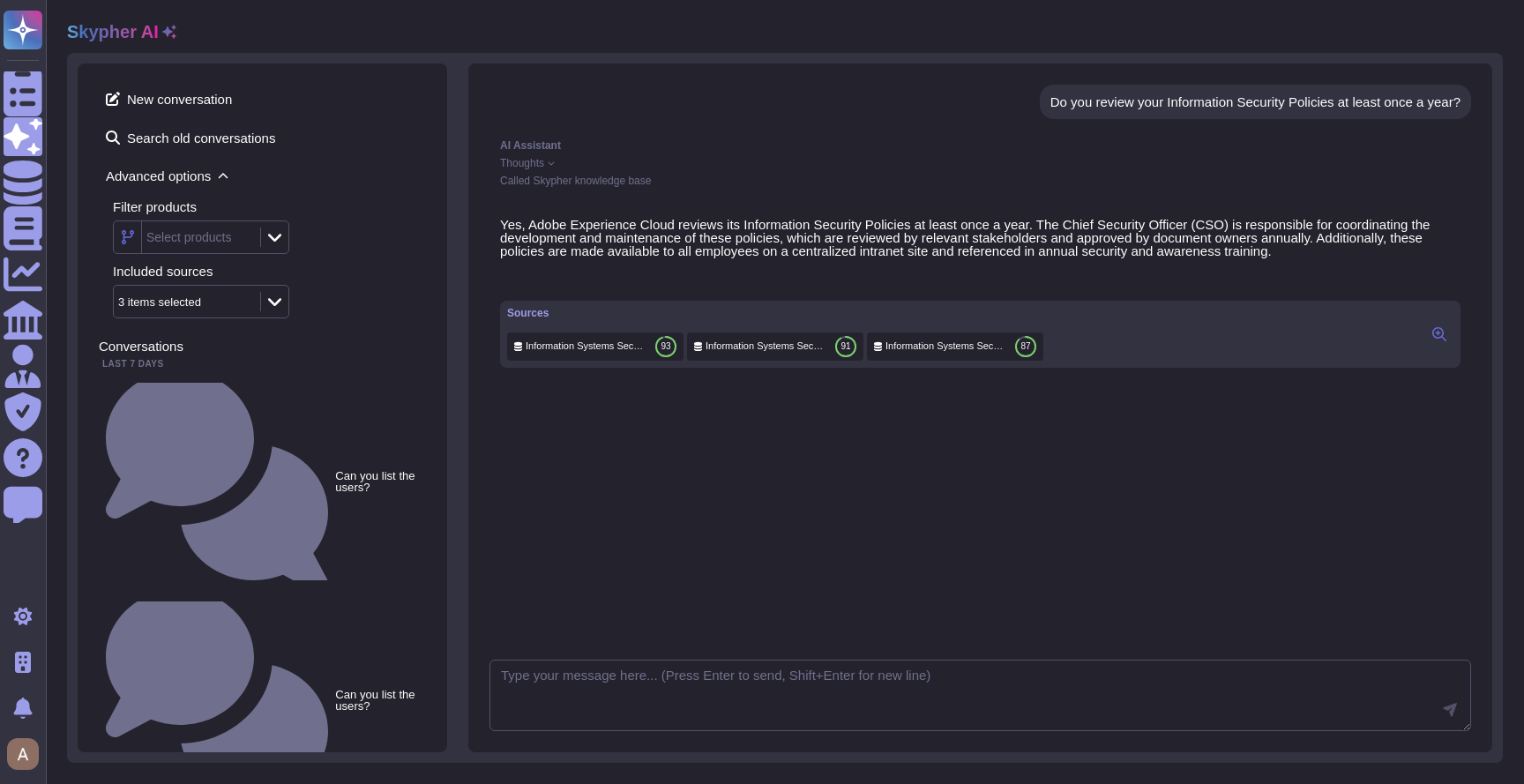
click at [166, 27] on icon at bounding box center [169, 31] width 14 height 14
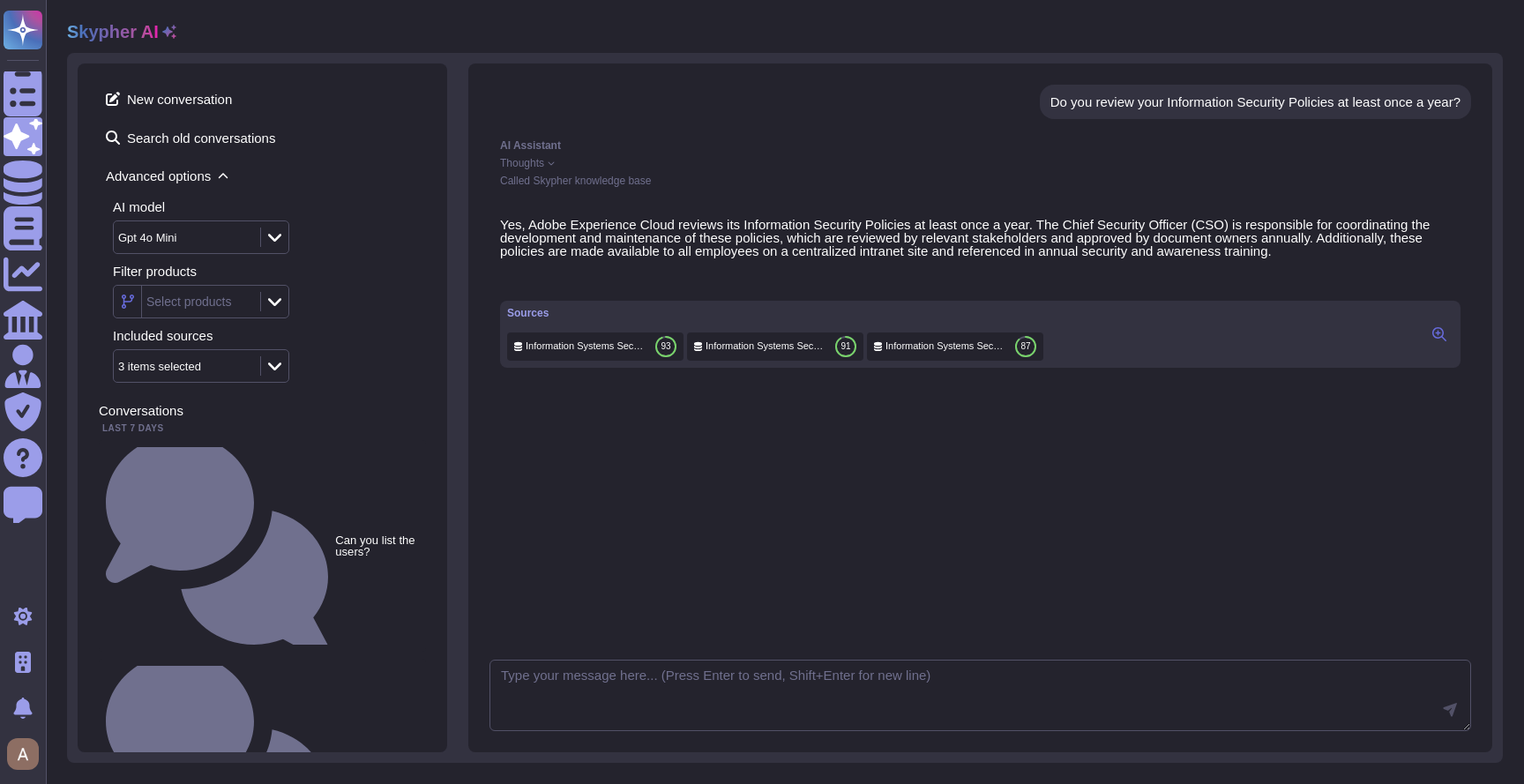
click at [228, 248] on div "Gpt 4o Mini" at bounding box center [185, 237] width 142 height 32
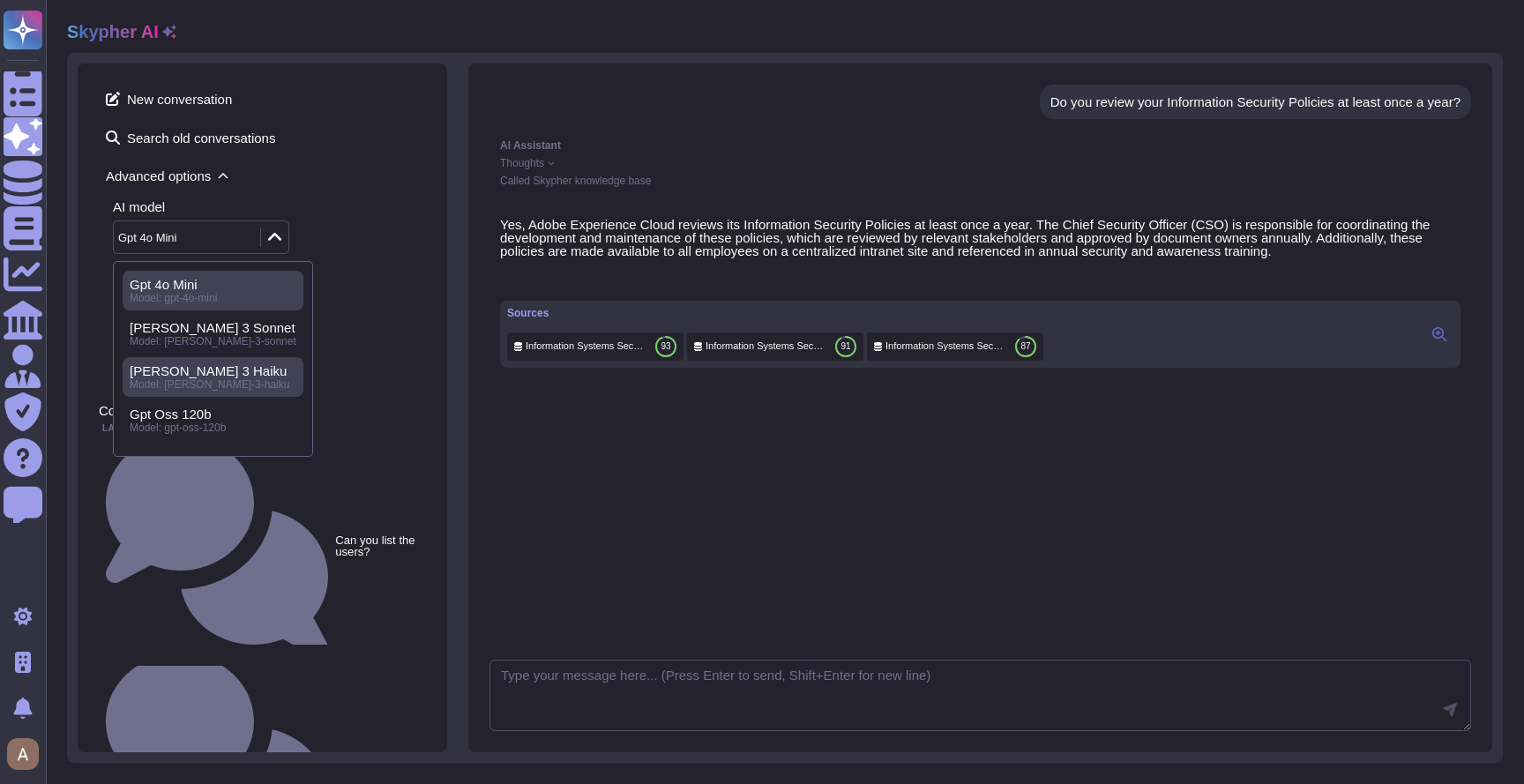
scroll to position [79, 0]
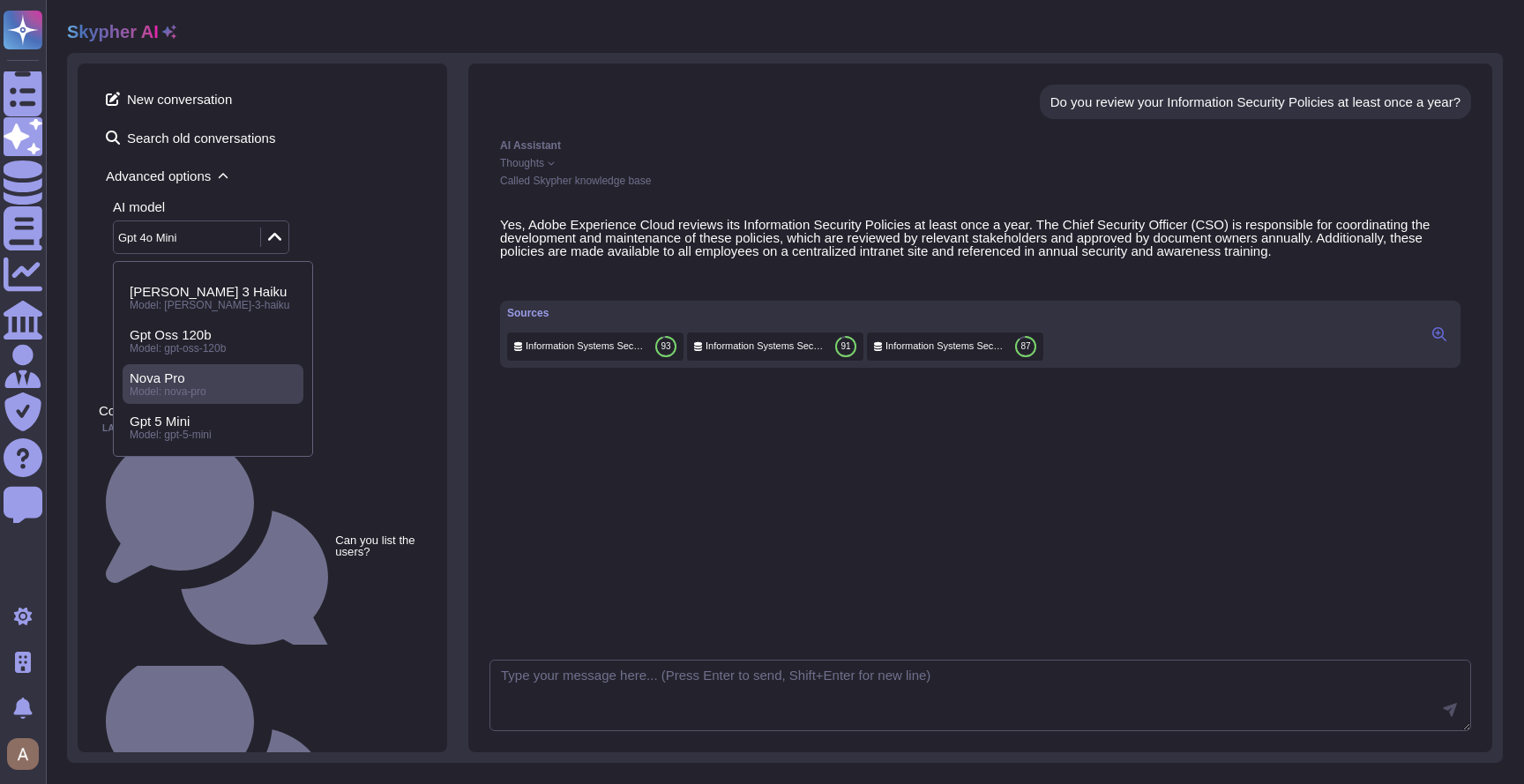
click at [197, 403] on div "Nova Pro Model: nova-pro" at bounding box center [213, 384] width 181 height 40
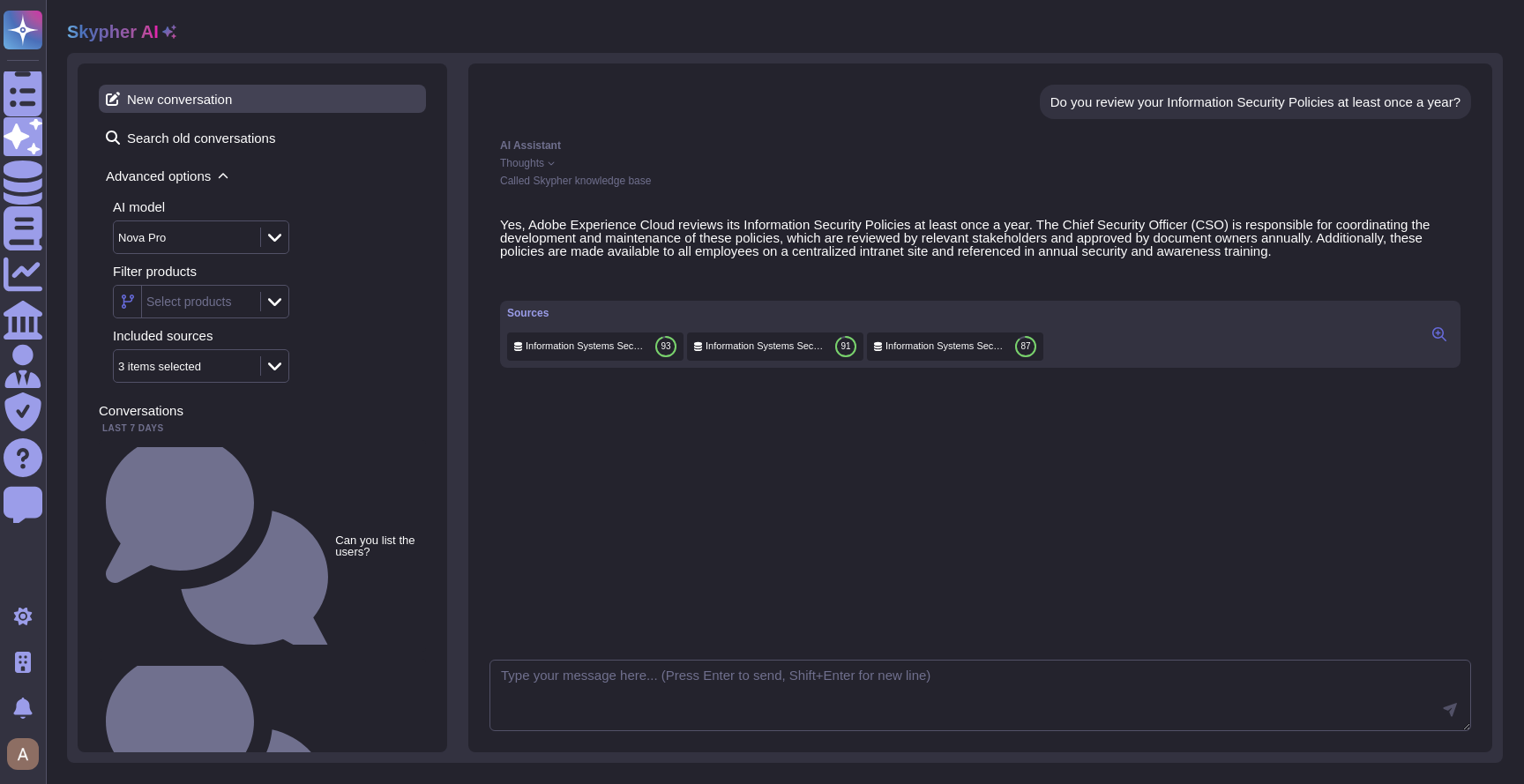
click at [201, 103] on span "New conversation" at bounding box center [262, 99] width 327 height 28
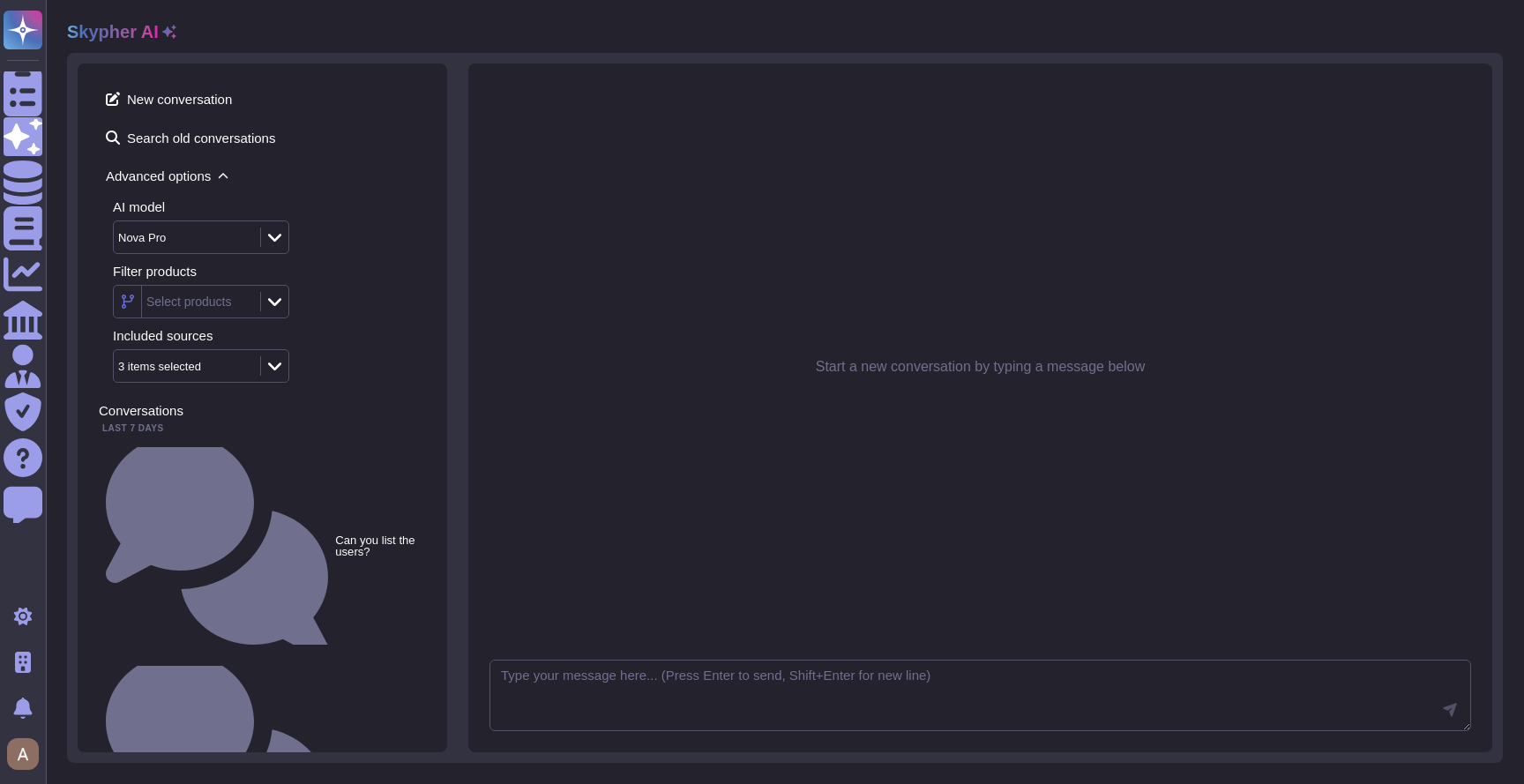
click at [209, 292] on div "Select products" at bounding box center [199, 302] width 114 height 32
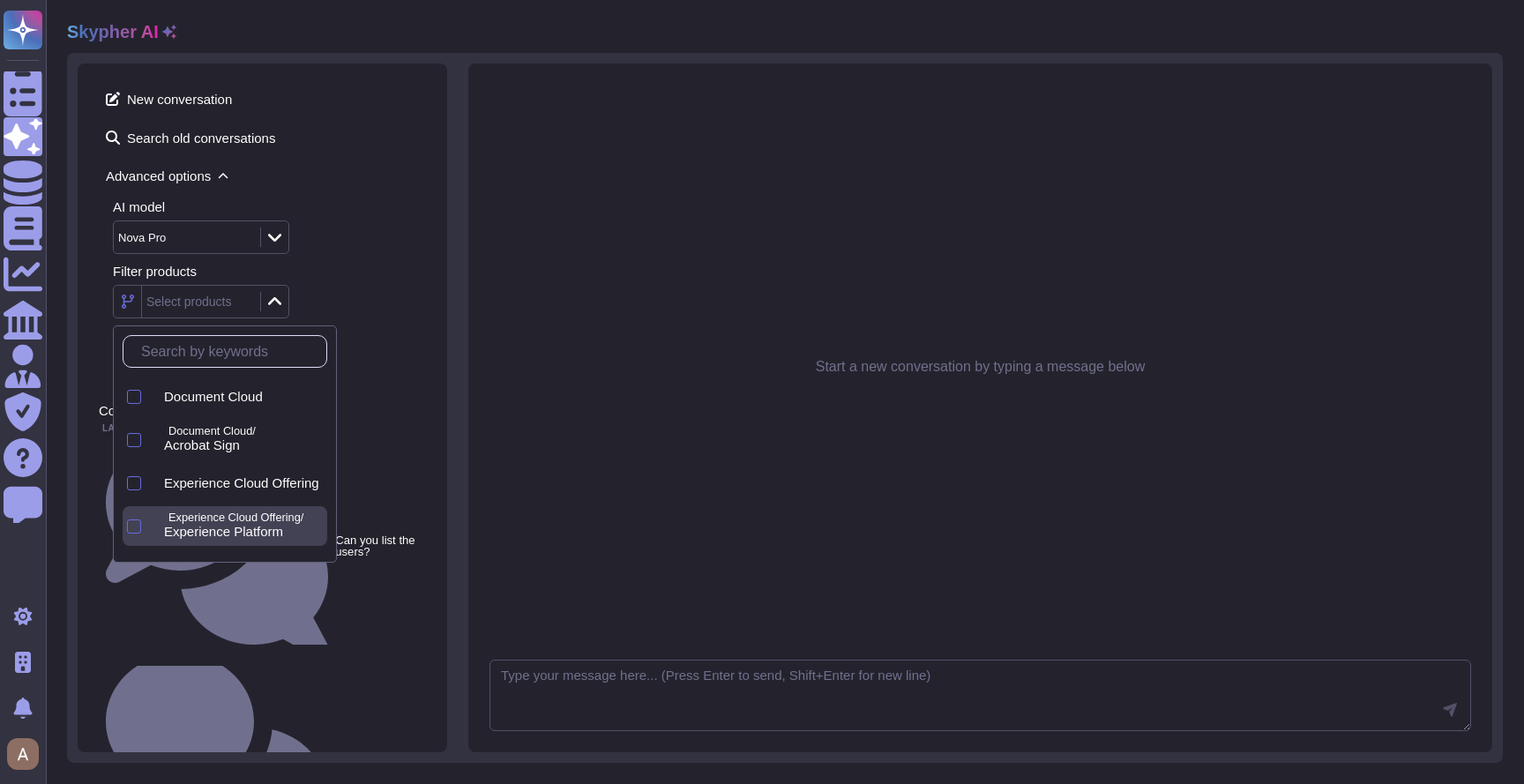
scroll to position [130, 0]
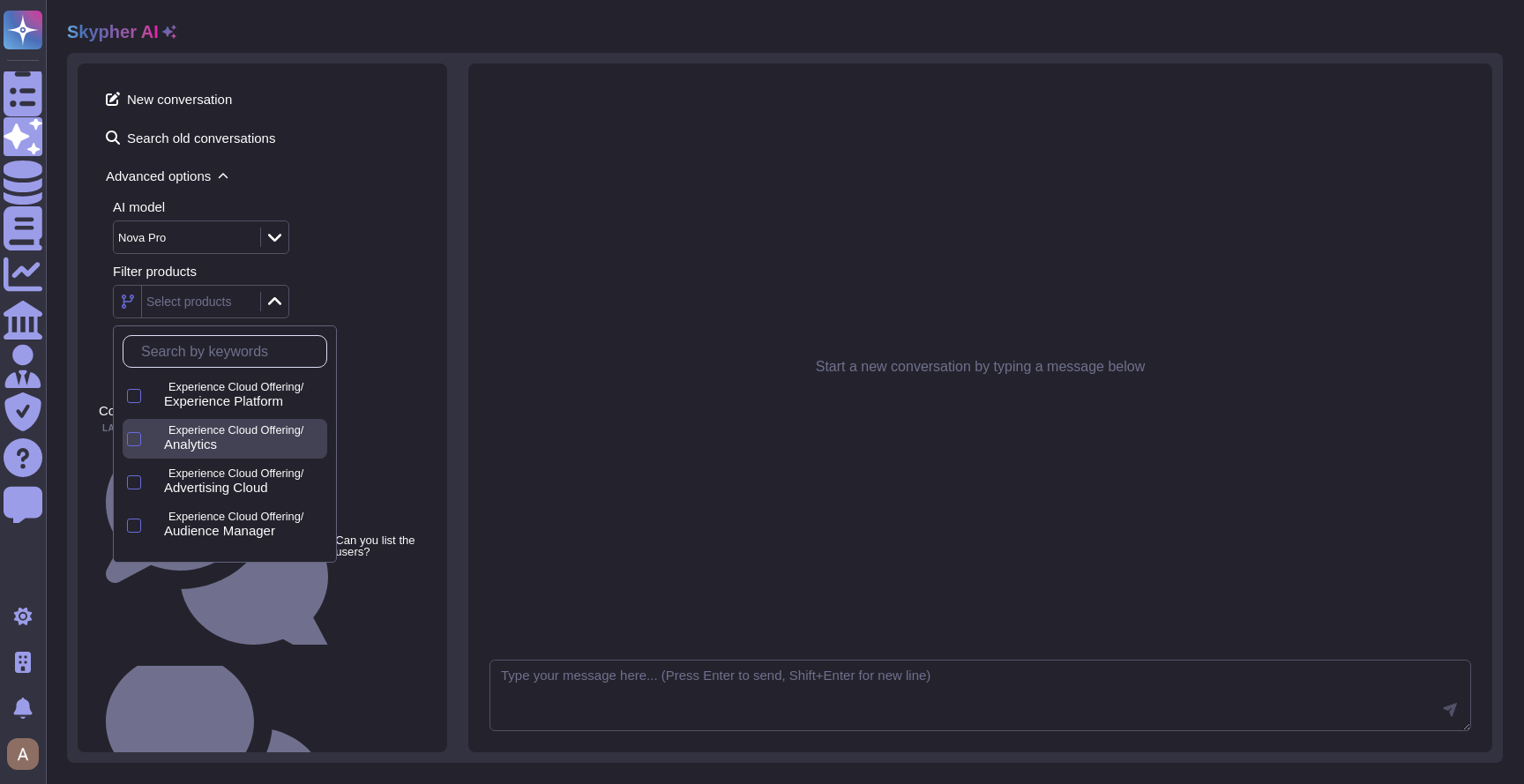
click at [247, 448] on div "Analytics" at bounding box center [242, 444] width 156 height 16
click at [237, 438] on div "Analytics" at bounding box center [242, 444] width 156 height 16
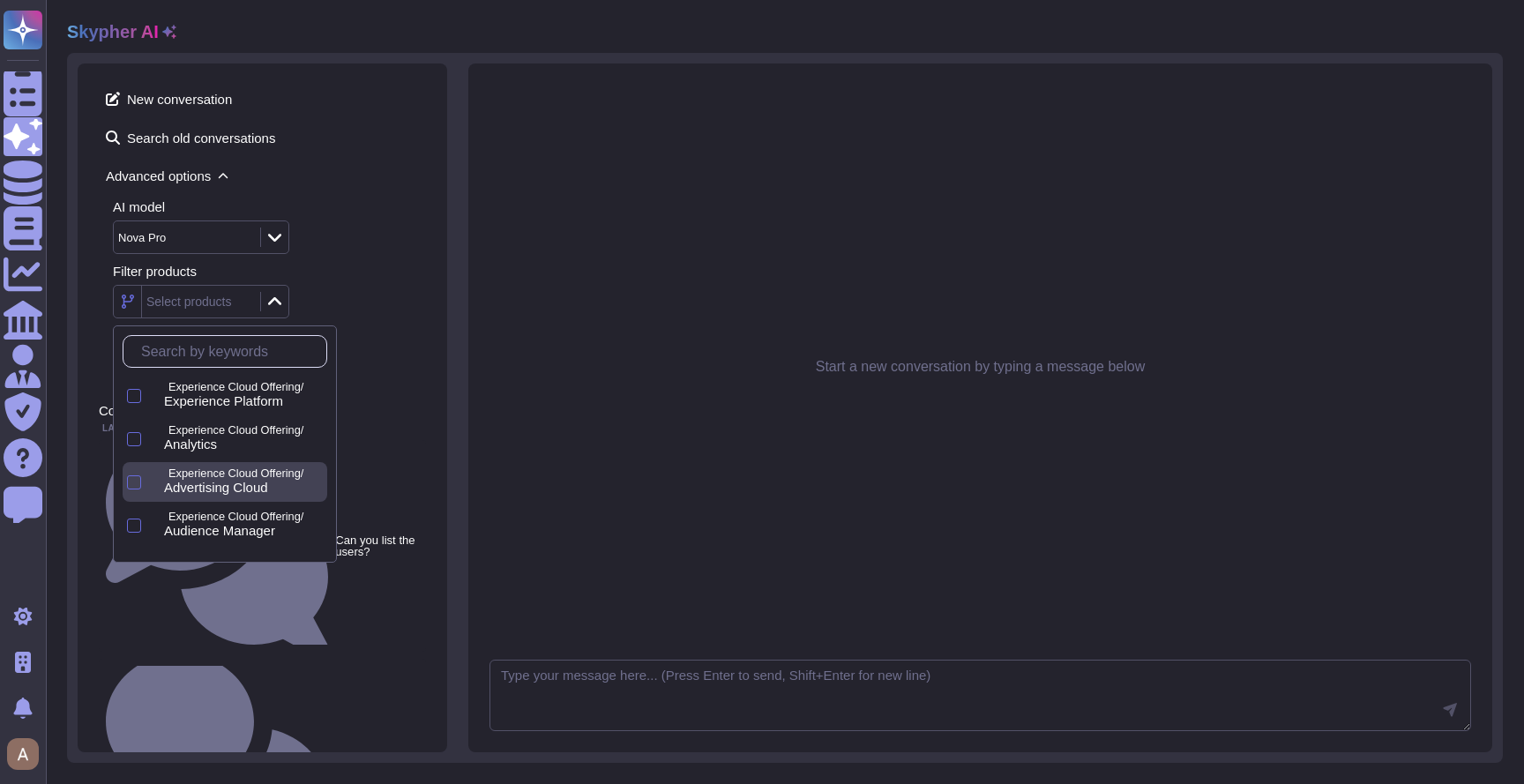
click at [242, 490] on span "Advertising Cloud" at bounding box center [216, 487] width 104 height 16
click at [260, 472] on p "Experience Cloud Offering/" at bounding box center [244, 474] width 152 height 11
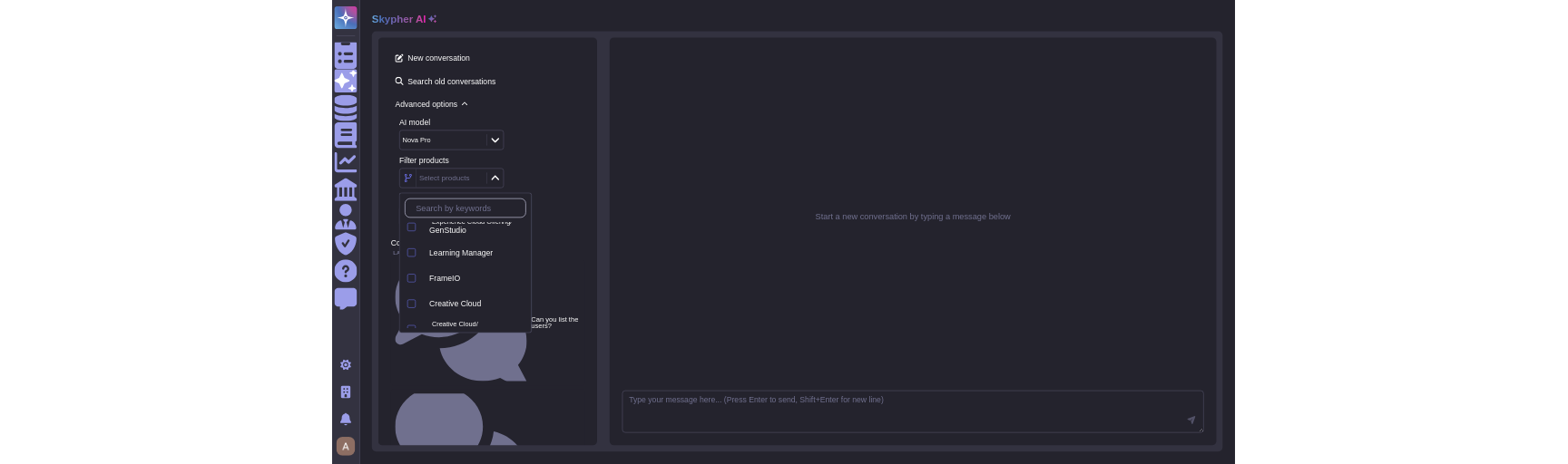
scroll to position [925, 0]
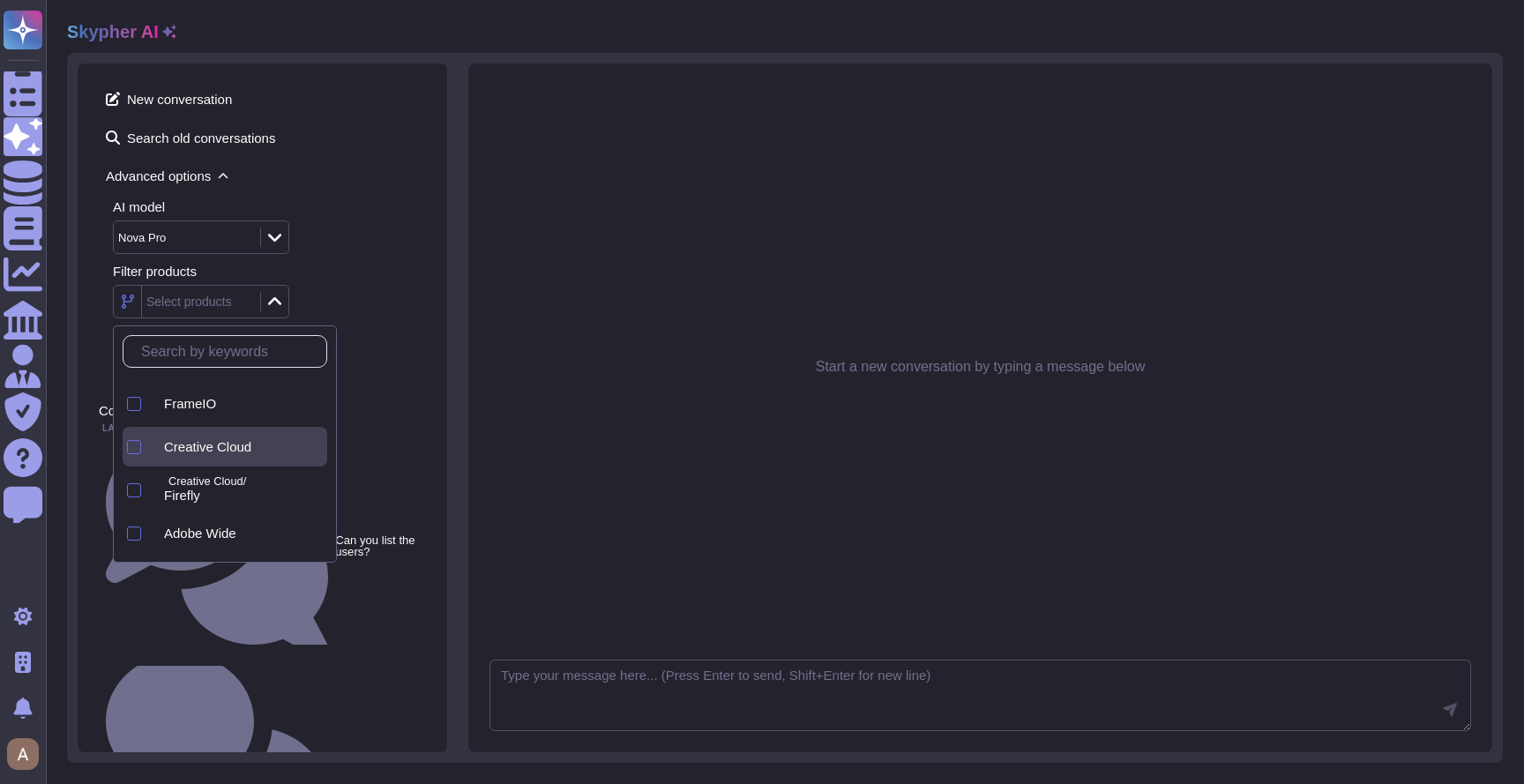
click at [252, 449] on span "Creative Cloud" at bounding box center [207, 447] width 88 height 16
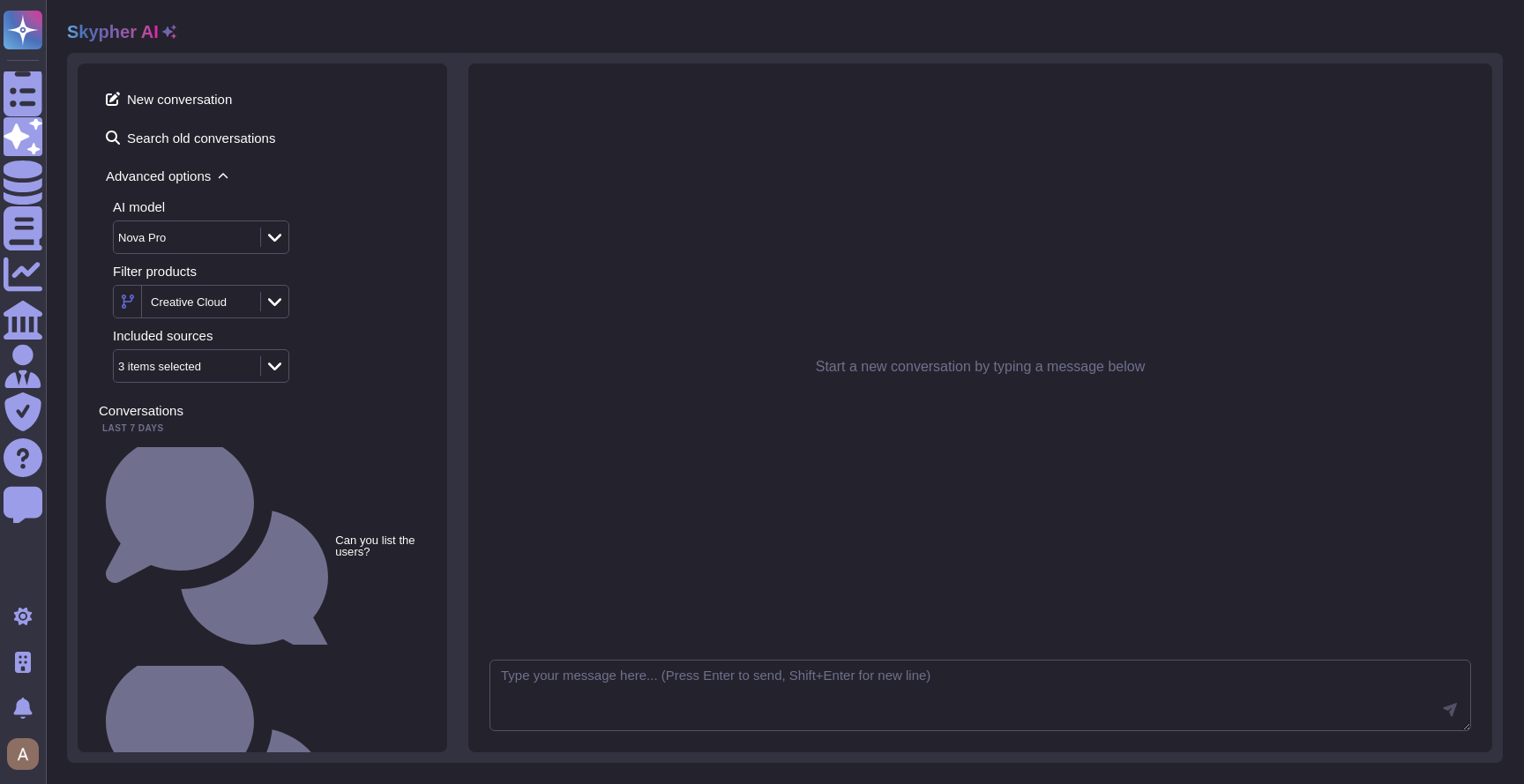
click at [553, 468] on div "Start a new conversation by typing a message below" at bounding box center [979, 367] width 981 height 564
click at [593, 689] on textarea at bounding box center [979, 695] width 981 height 73
paste textarea "Do you review your Information Security Management Program (ISMP) at least once…"
type textarea "Do you review your Information Security Management Program (ISMP) at least once…"
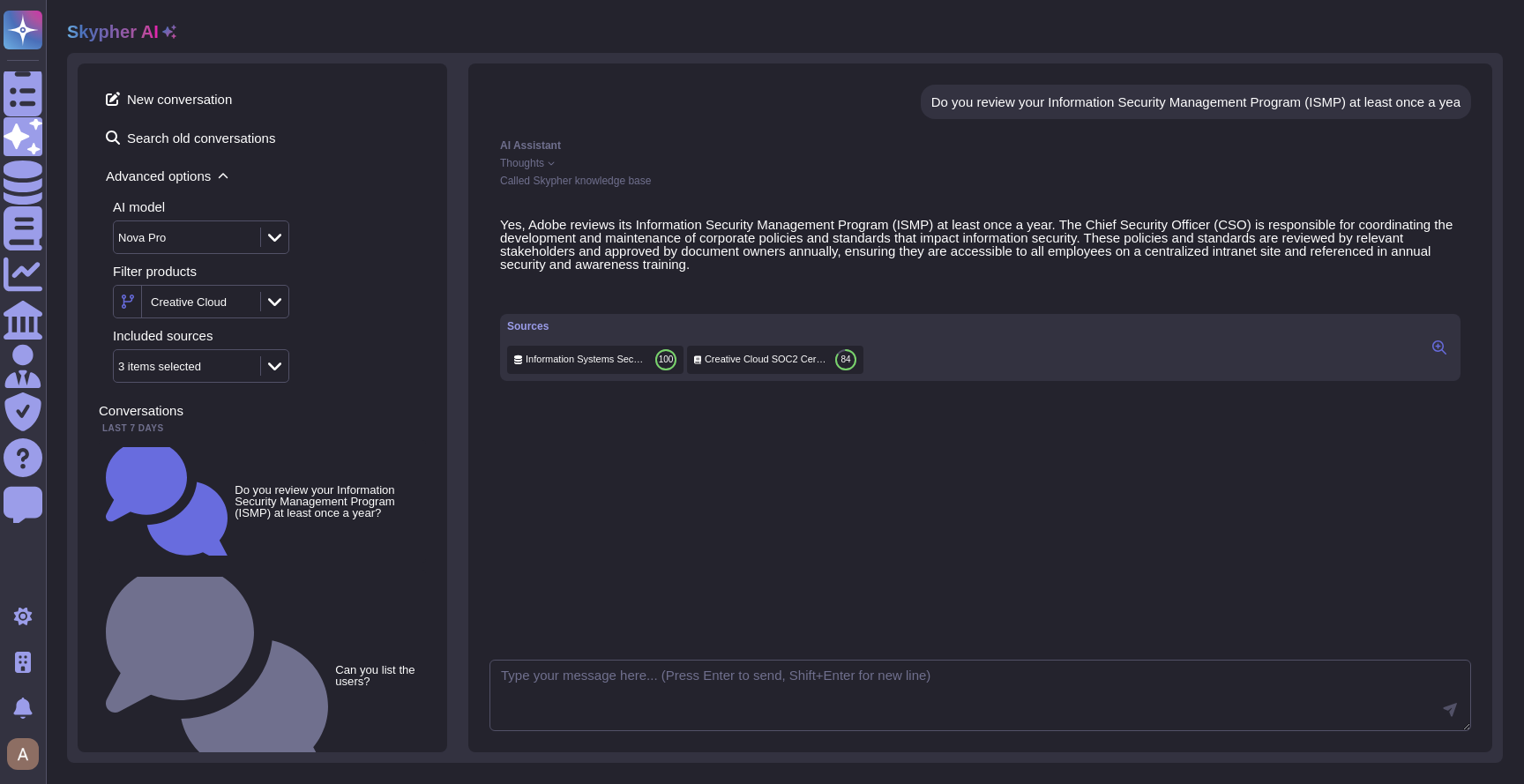
click at [1001, 95] on div "Do you review your Information Security Management Program (ISMP) at least once…" at bounding box center [1195, 102] width 529 height 13
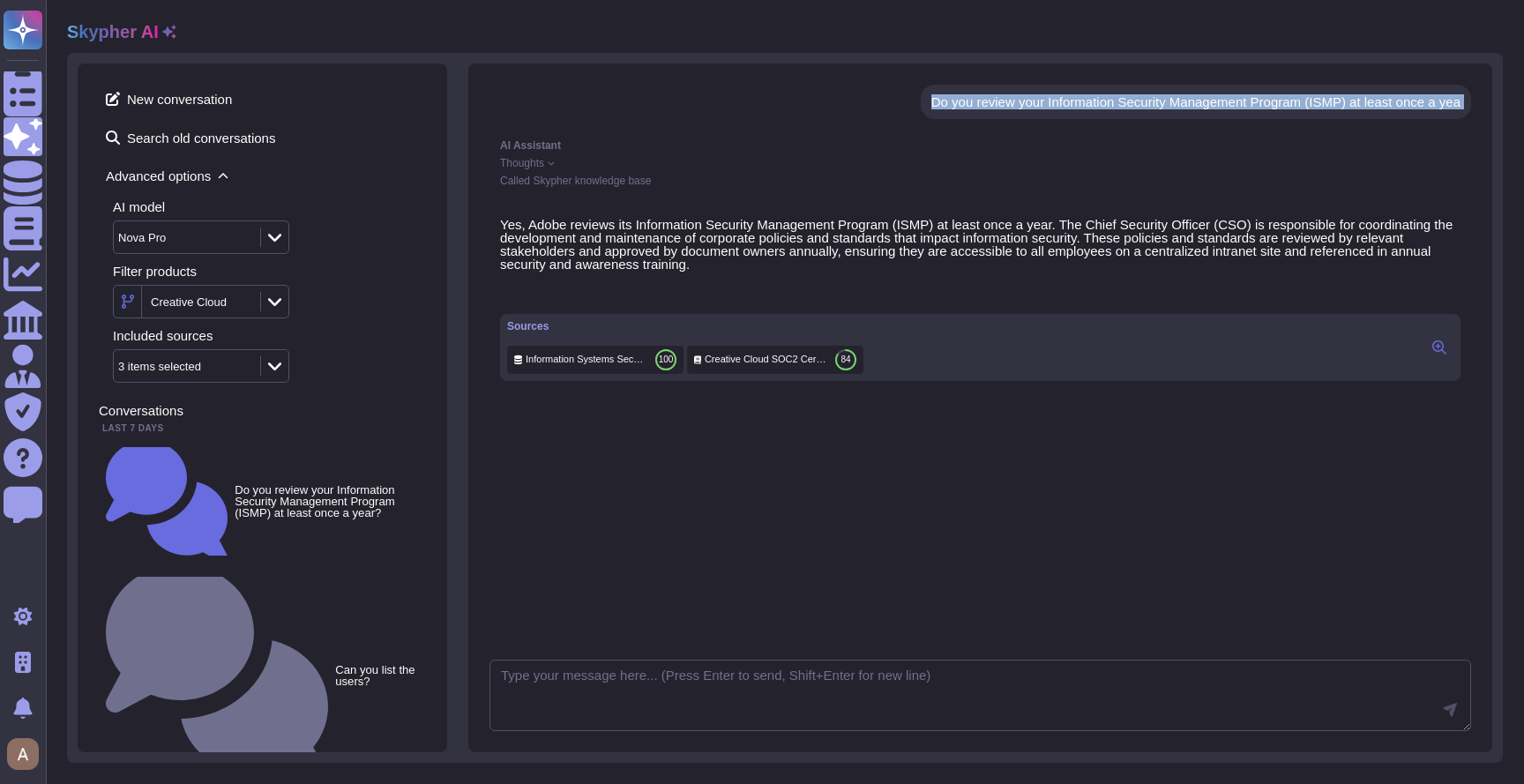
click at [1001, 95] on div "Do you review your Information Security Management Program (ISMP) at least once…" at bounding box center [1195, 102] width 529 height 13
copy div "Do you review your Information Security Management Program (ISMP) at least once…"
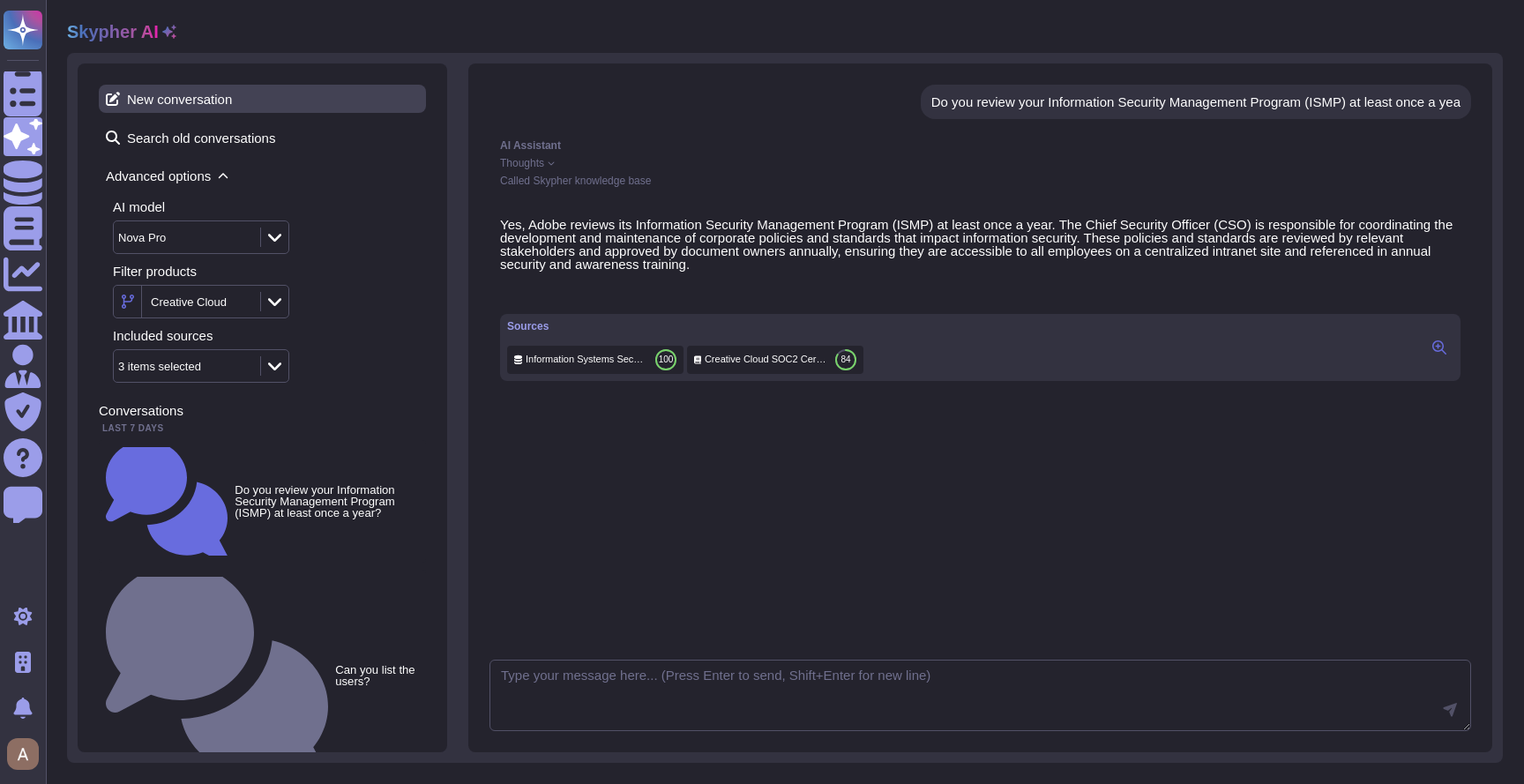
click at [231, 96] on span "New conversation" at bounding box center [262, 99] width 327 height 28
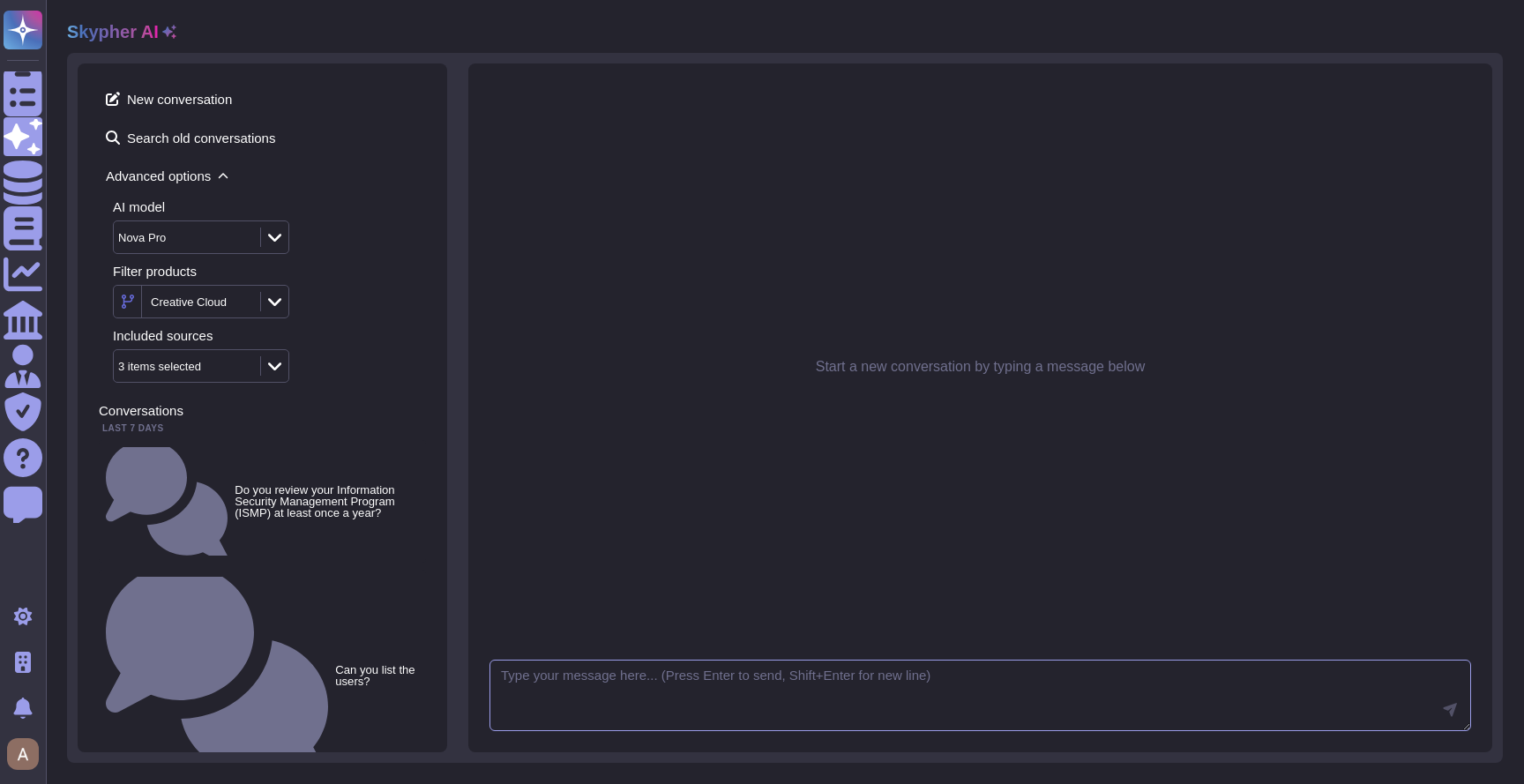
click at [687, 662] on textarea at bounding box center [979, 695] width 981 height 73
paste textarea "Do you provide tenants with documentation describing your Information Security …"
drag, startPoint x: 1126, startPoint y: 677, endPoint x: 866, endPoint y: 673, distance: 260.0
click at [866, 673] on textarea "Do you provide tenants with documentation describing your Information Security …" at bounding box center [979, 695] width 981 height 73
click at [1109, 683] on textarea "Do you provide tenants with documentation describing your I(ISMP)?" at bounding box center [979, 695] width 981 height 73
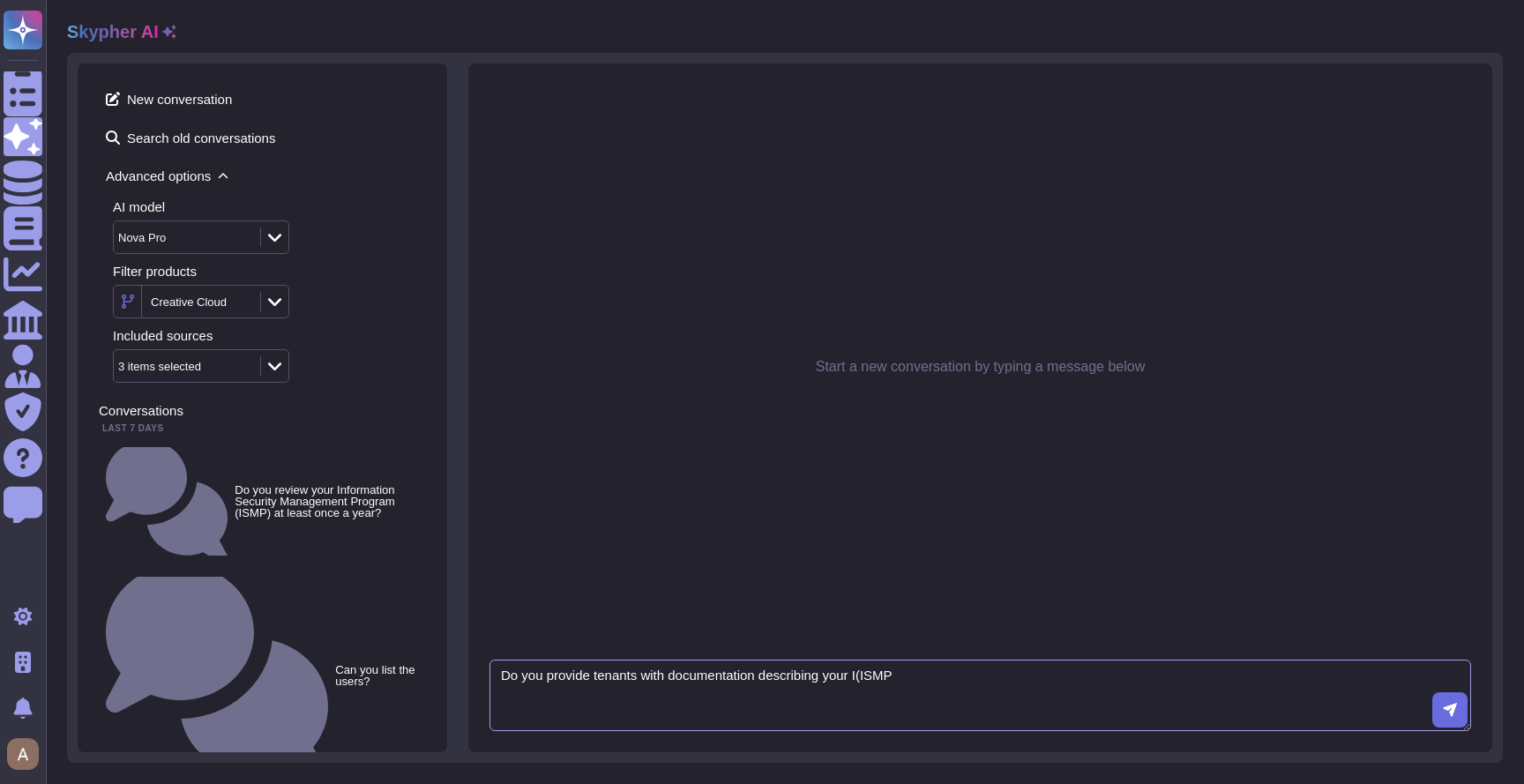
click at [877, 675] on textarea "Do you provide tenants with documentation describing your I(ISMP" at bounding box center [979, 695] width 981 height 73
type textarea "Do you provide tenants with documentation describing your ISMP"
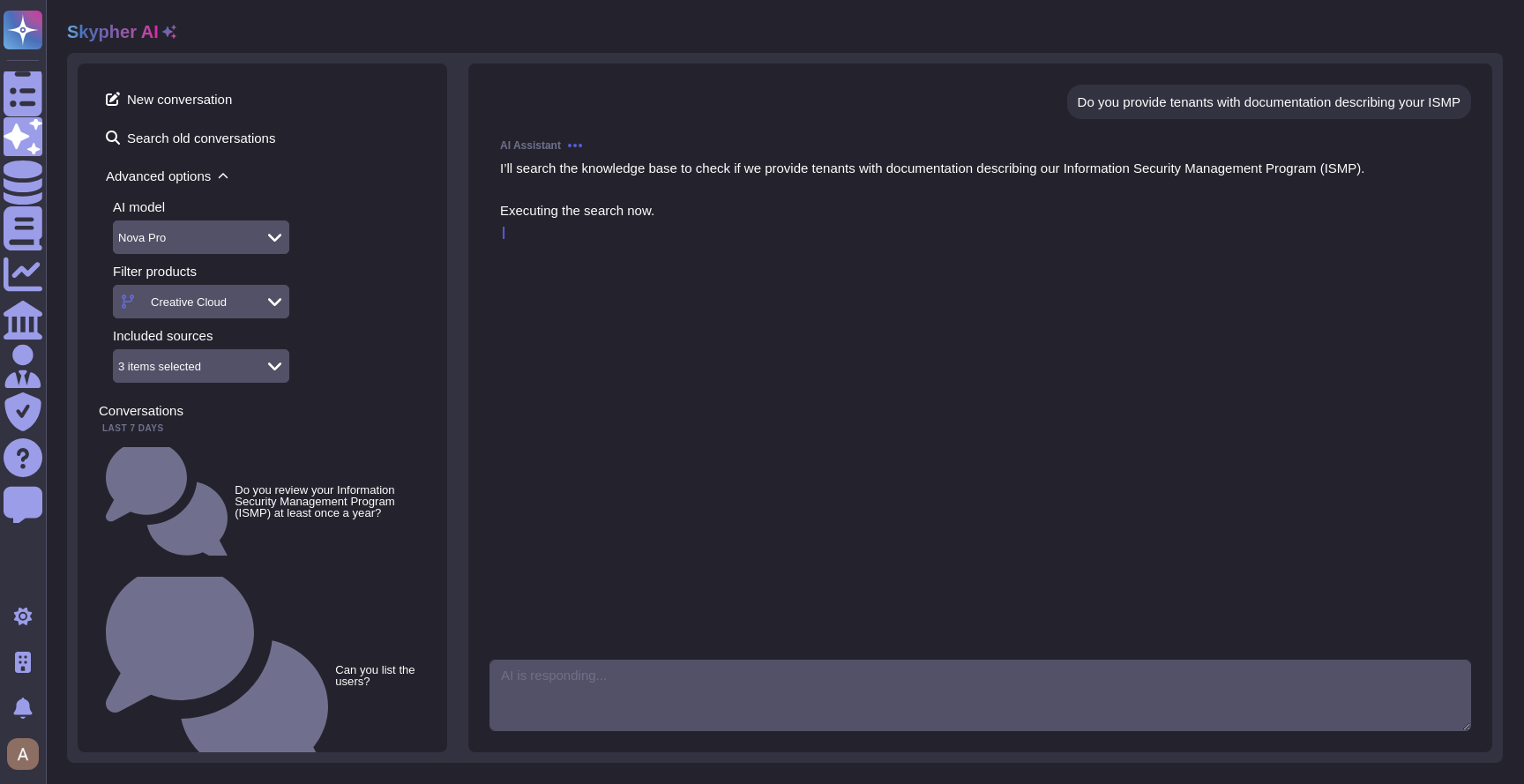
click at [238, 244] on div "Nova Pro" at bounding box center [185, 237] width 142 height 32
click at [266, 242] on div at bounding box center [274, 237] width 28 height 20
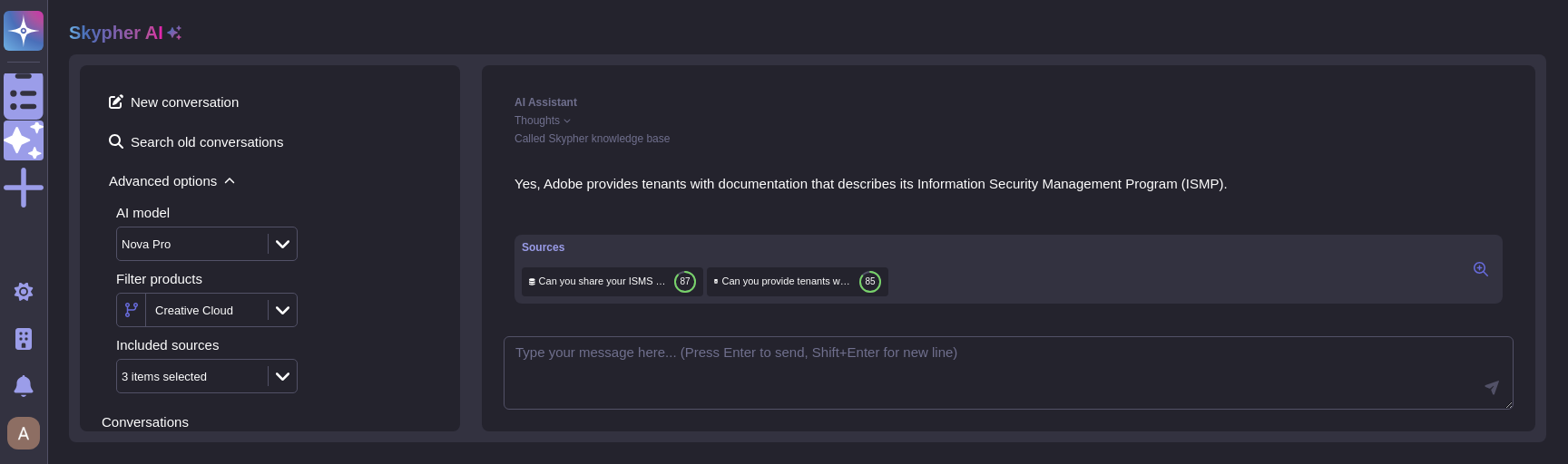
scroll to position [62, 0]
click at [223, 246] on div "Nova Pro" at bounding box center [182, 244] width 123 height 12
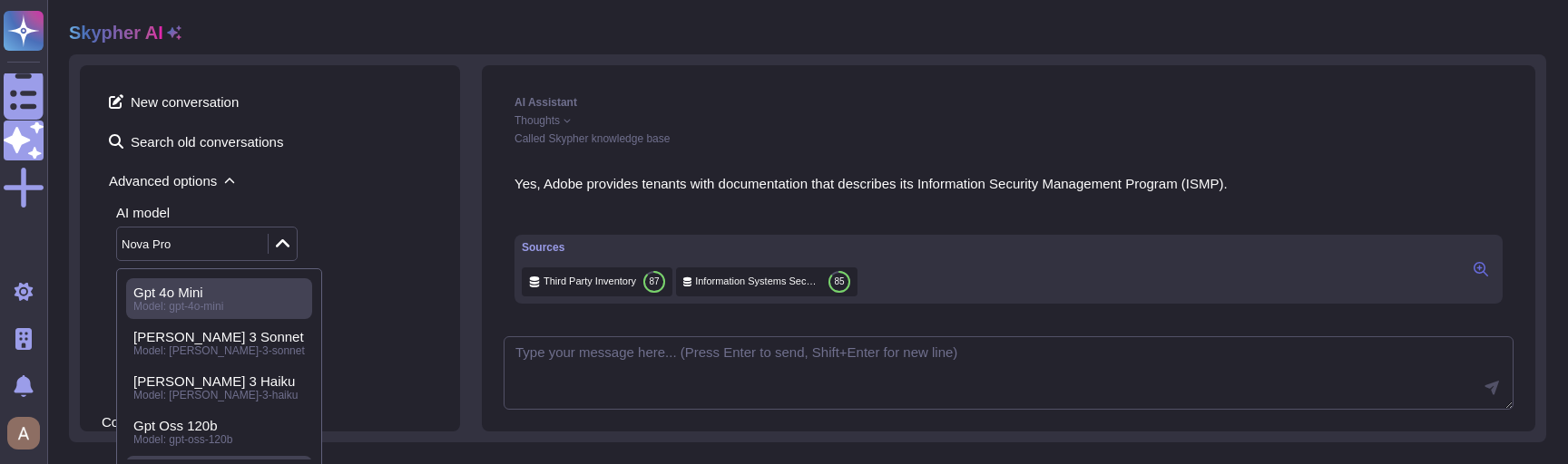
click at [191, 311] on span "Model: gpt-4o-mini" at bounding box center [178, 306] width 90 height 13
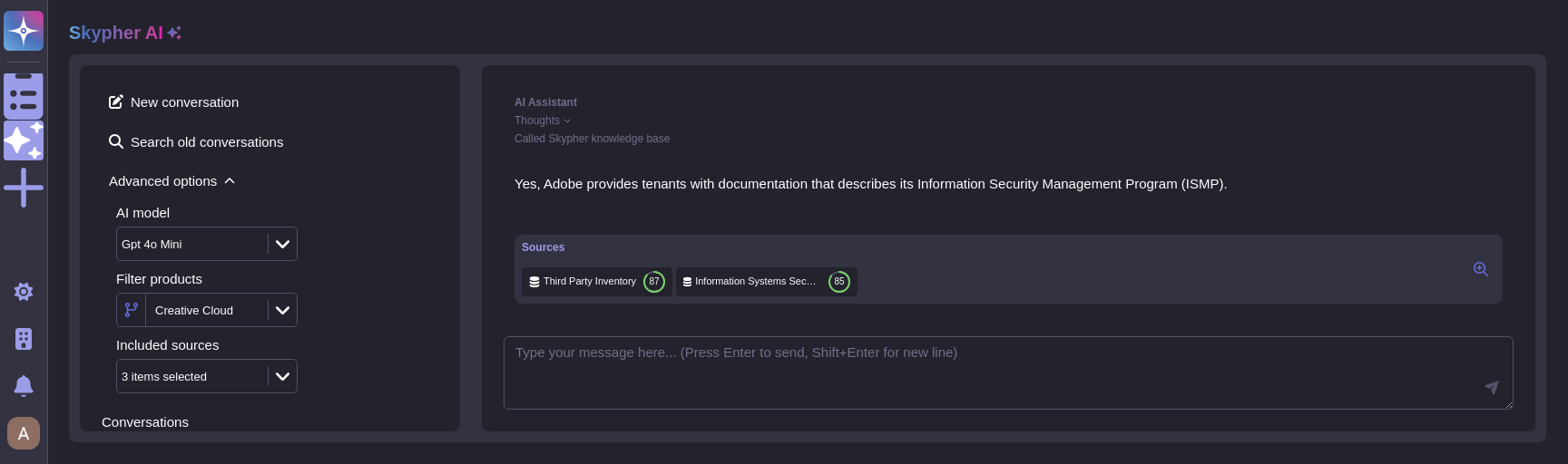
click at [200, 234] on div "Gpt 4o Mini" at bounding box center [190, 244] width 146 height 33
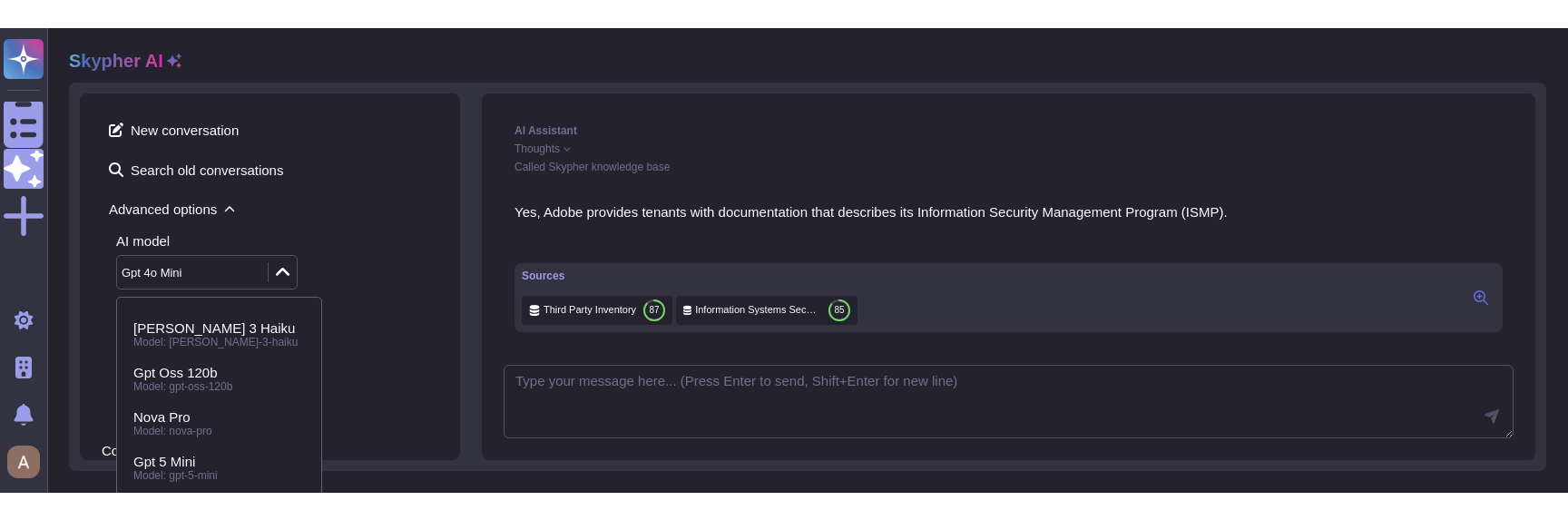
scroll to position [23, 0]
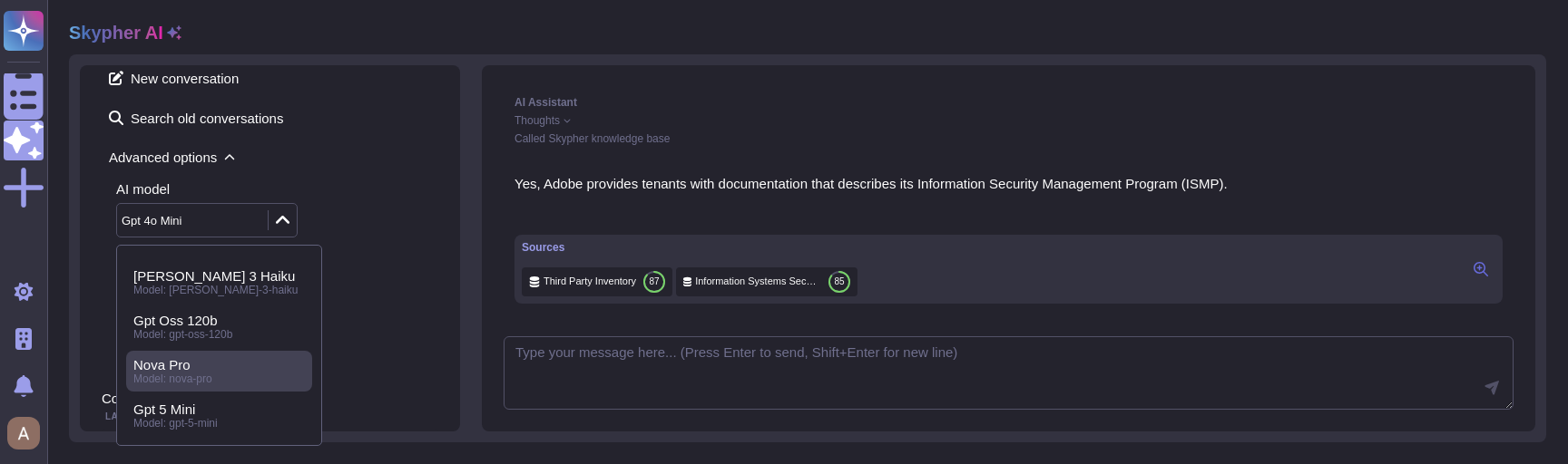
click at [210, 380] on span "Model: nova-pro" at bounding box center [173, 378] width 79 height 13
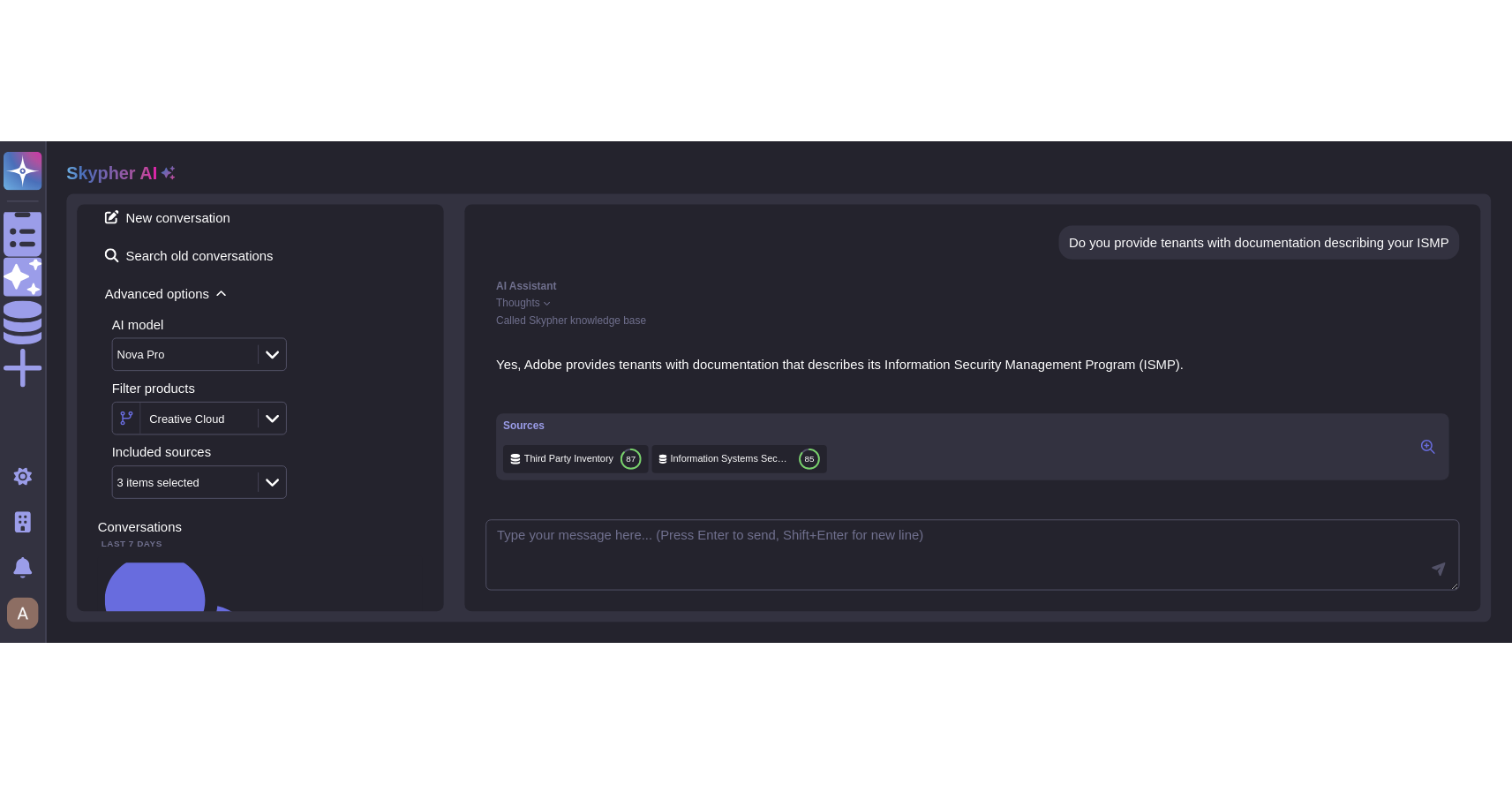
scroll to position [0, 0]
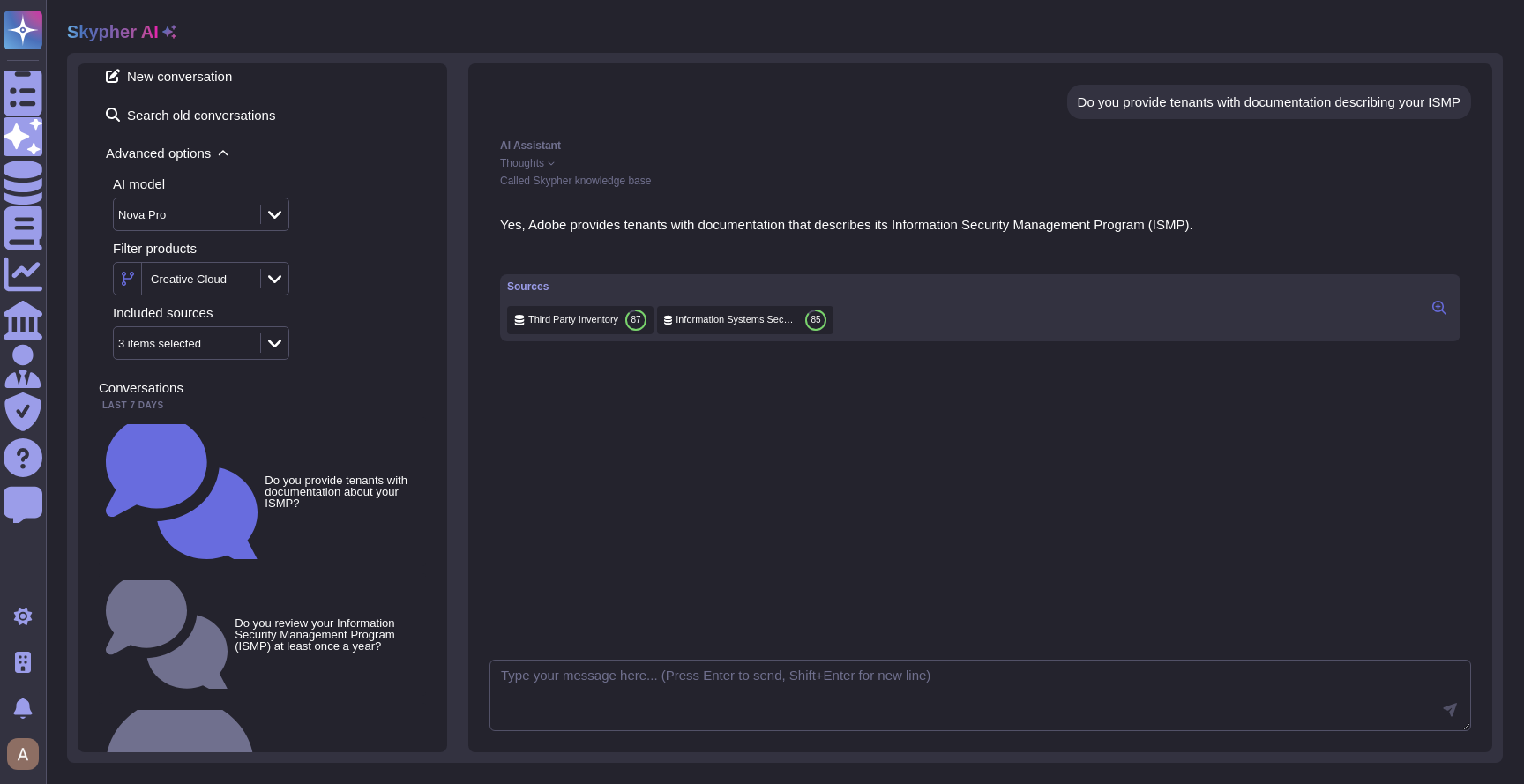
click at [200, 198] on div "Nova Pro" at bounding box center [201, 215] width 176 height 34
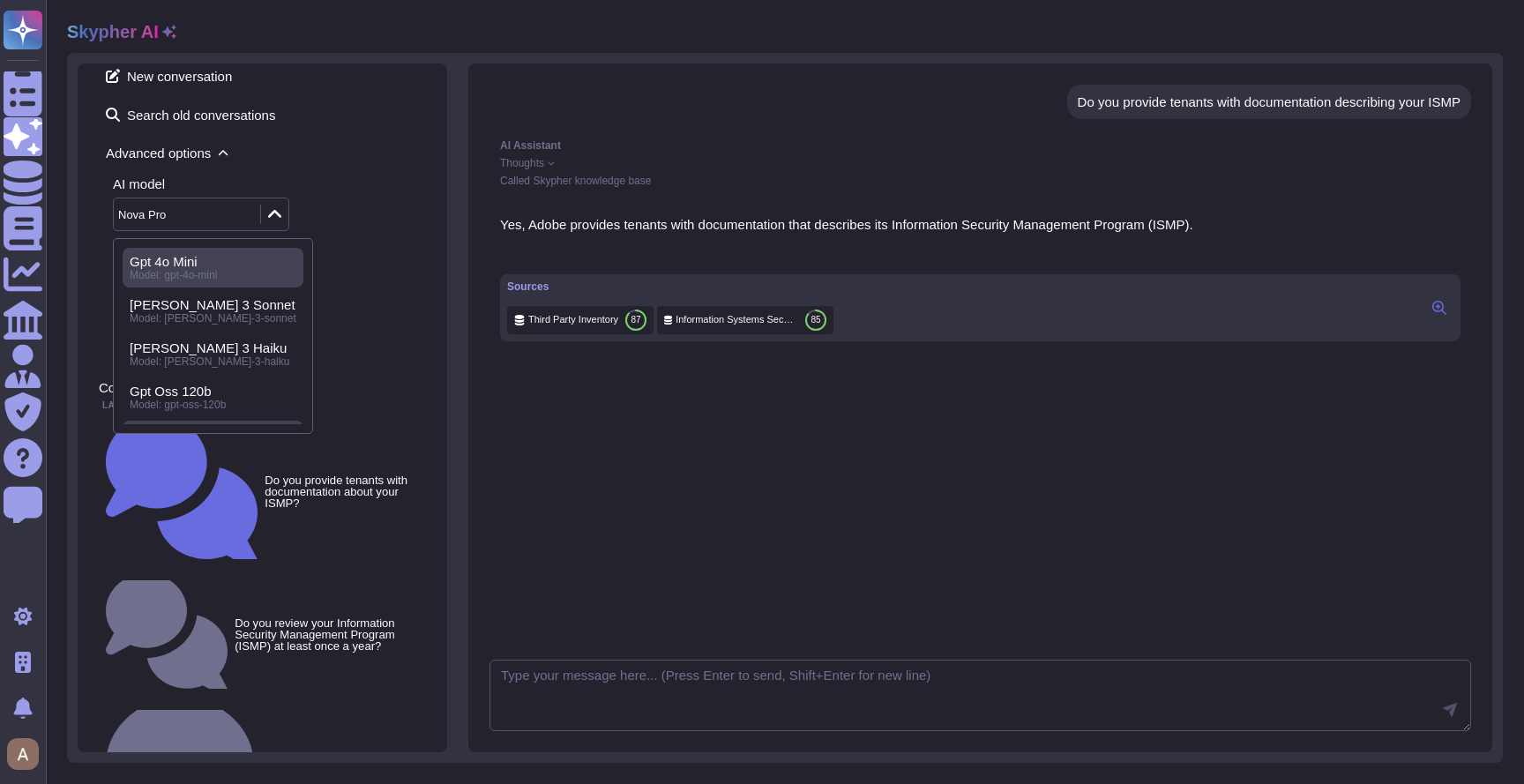
click at [204, 273] on span "Model: gpt-4o-mini" at bounding box center [173, 274] width 88 height 12
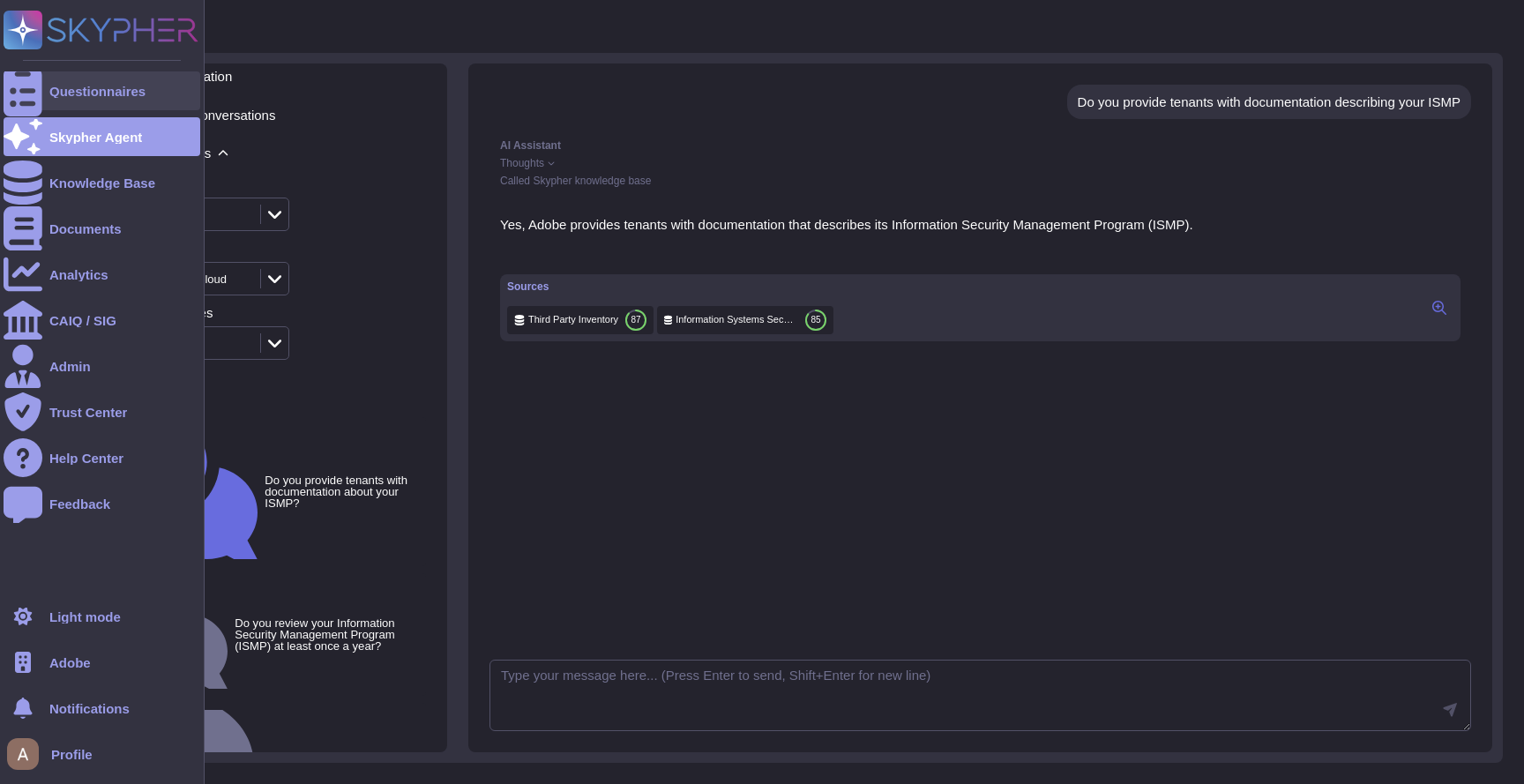
click at [76, 89] on div "Questionnaires" at bounding box center [97, 91] width 96 height 13
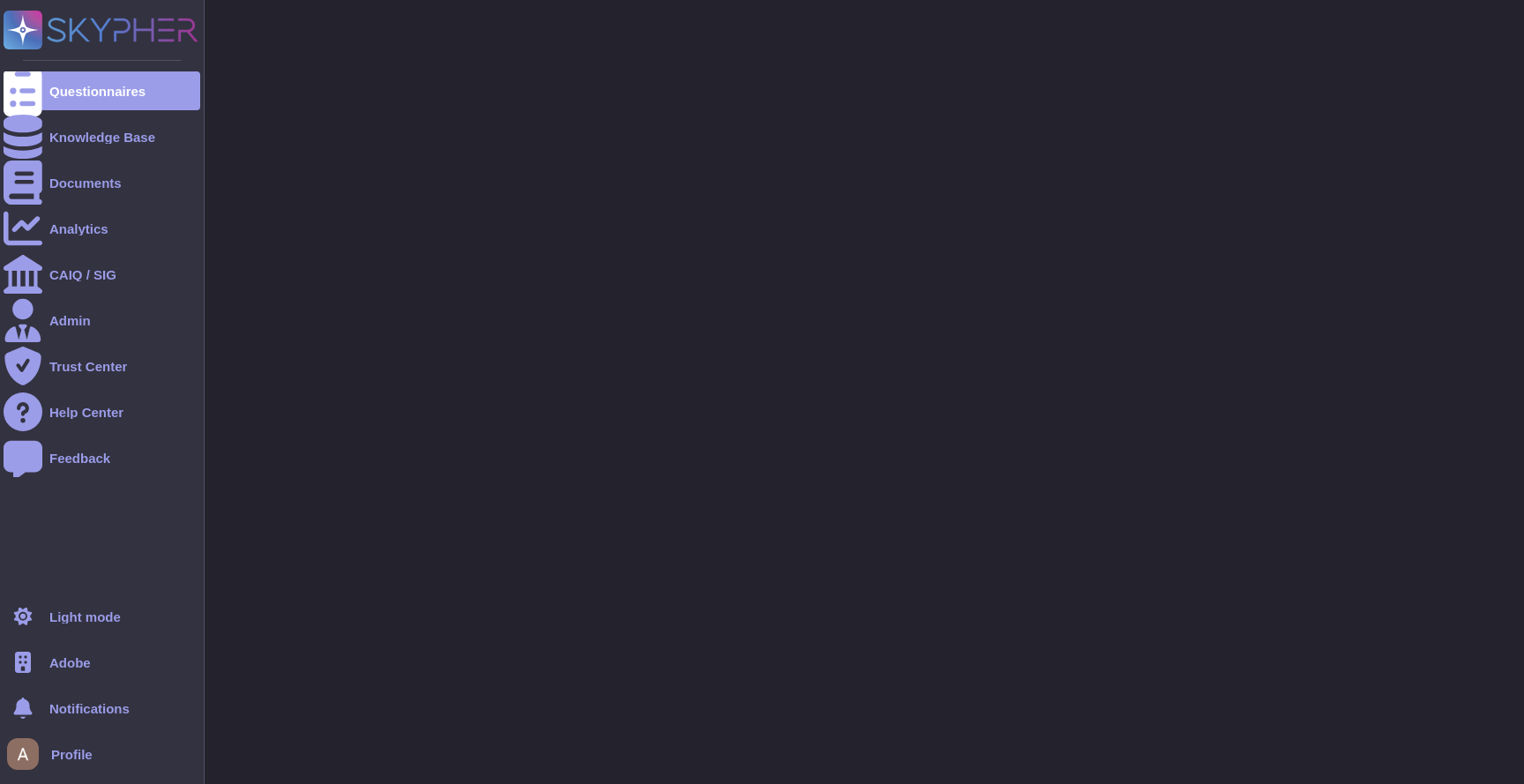
click at [71, 658] on span "Adobe" at bounding box center [70, 662] width 41 height 13
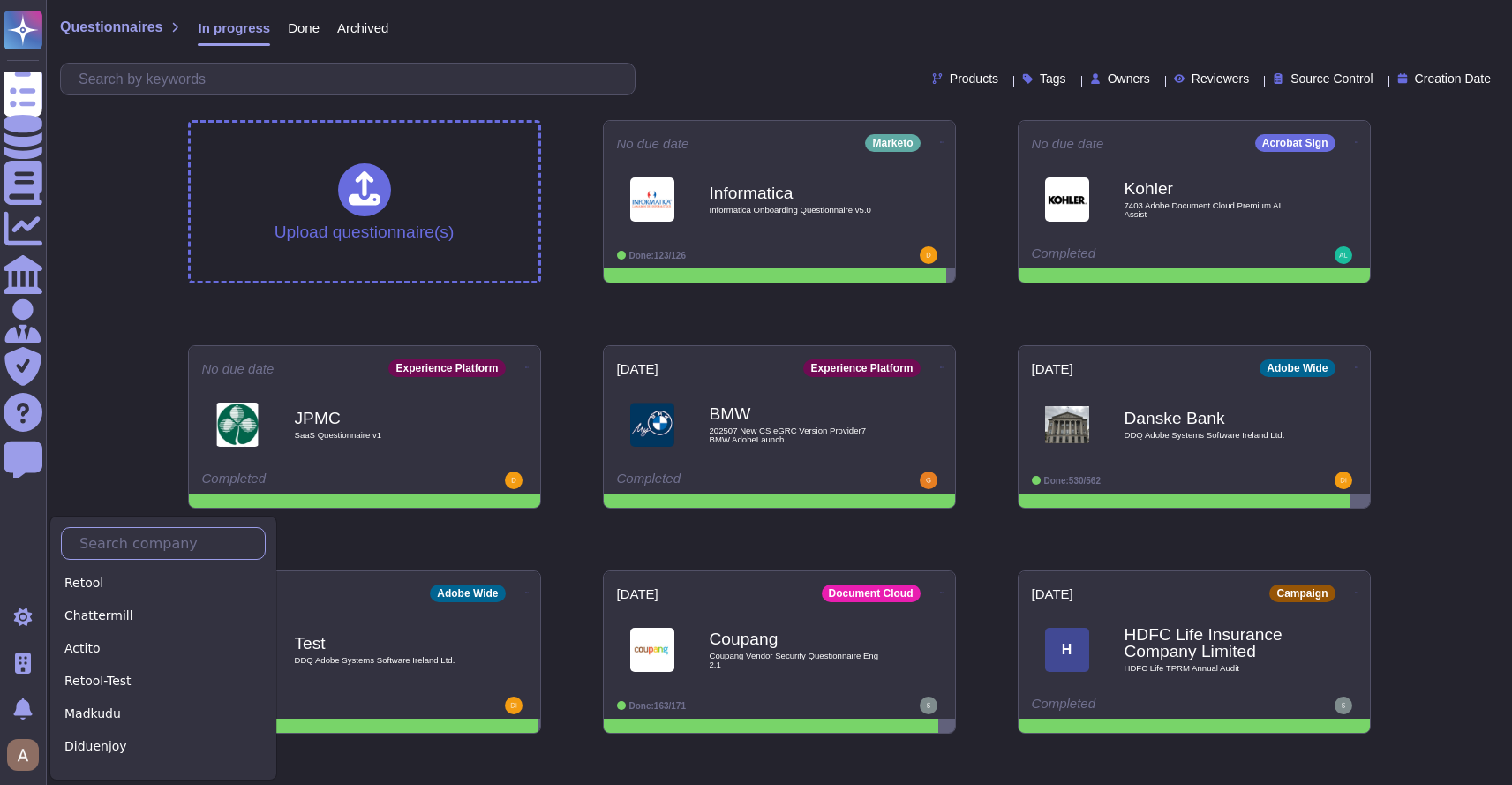
click at [173, 548] on input "text" at bounding box center [168, 543] width 194 height 31
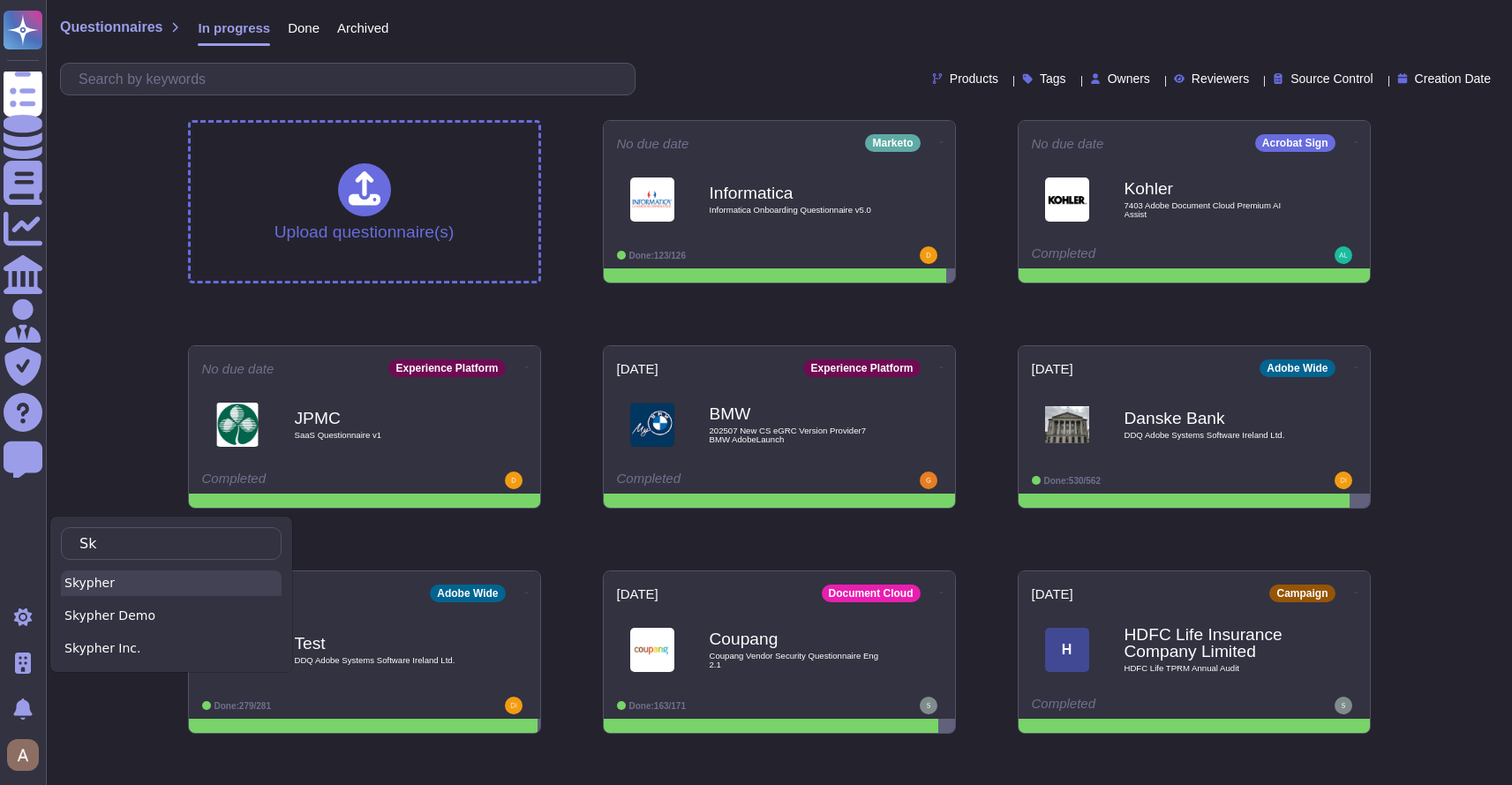
type input "Sk"
click at [171, 577] on div "Skypher" at bounding box center [172, 582] width 221 height 25
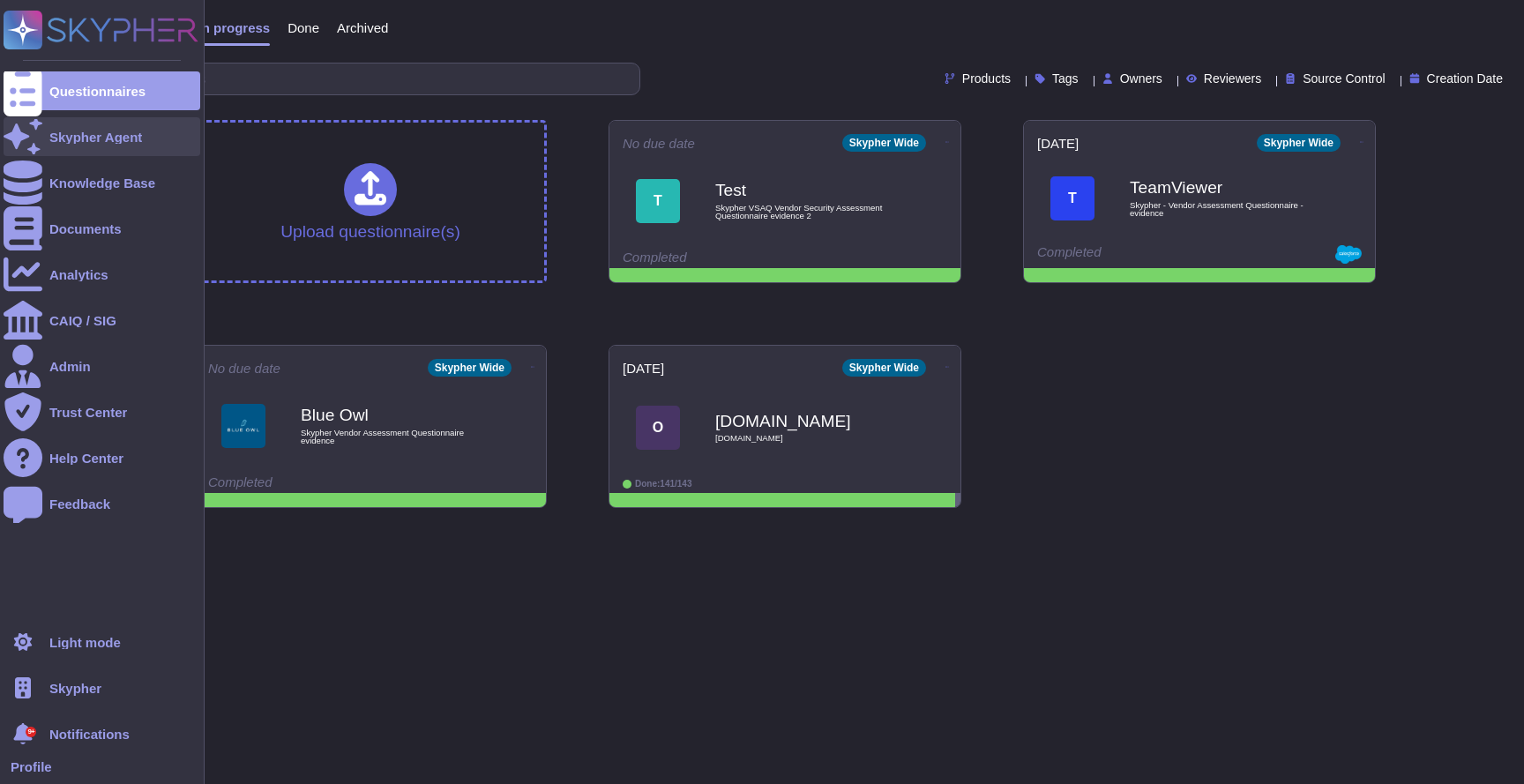
click at [35, 130] on div at bounding box center [23, 136] width 39 height 39
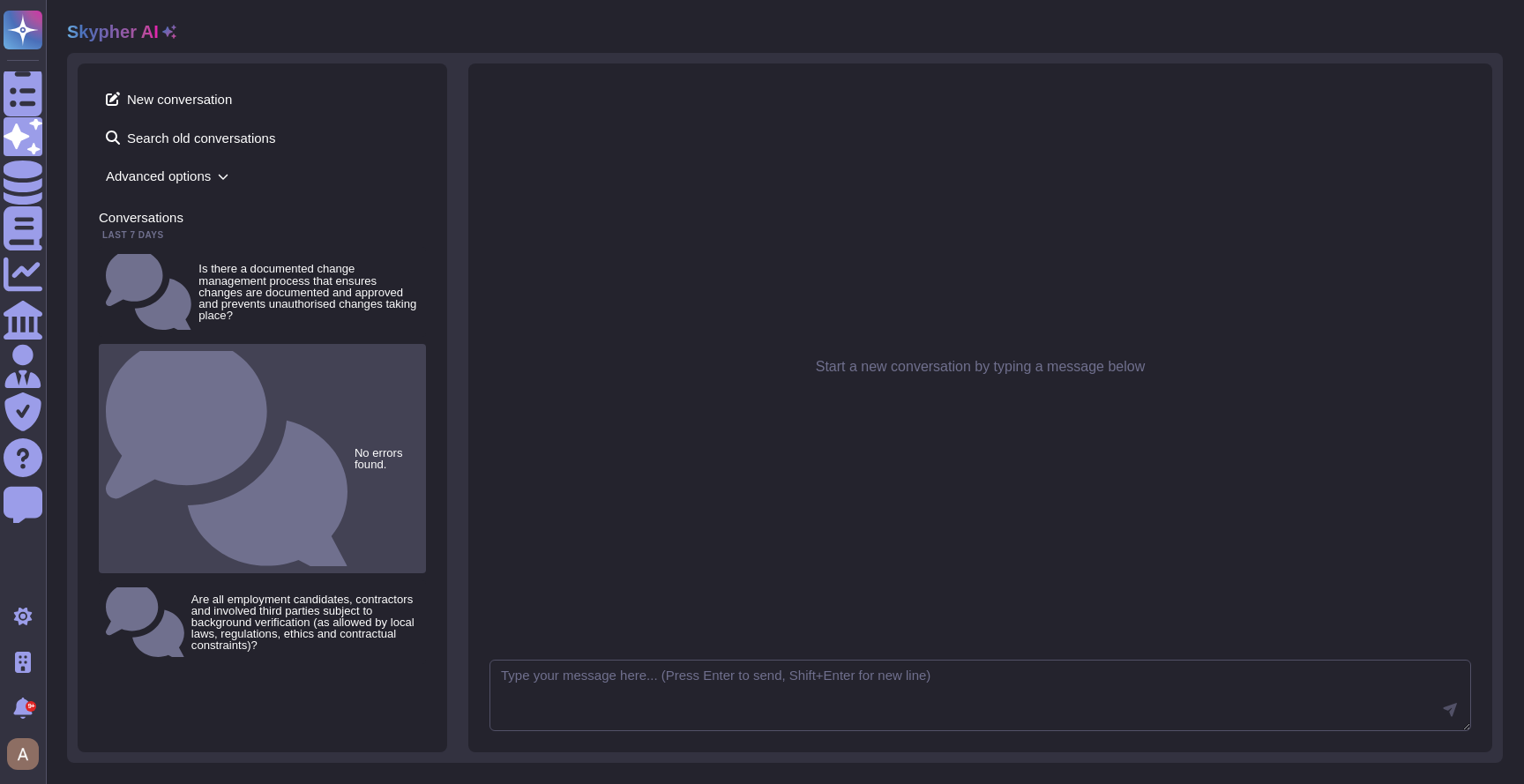
click at [258, 344] on div "No errors found." at bounding box center [262, 458] width 327 height 228
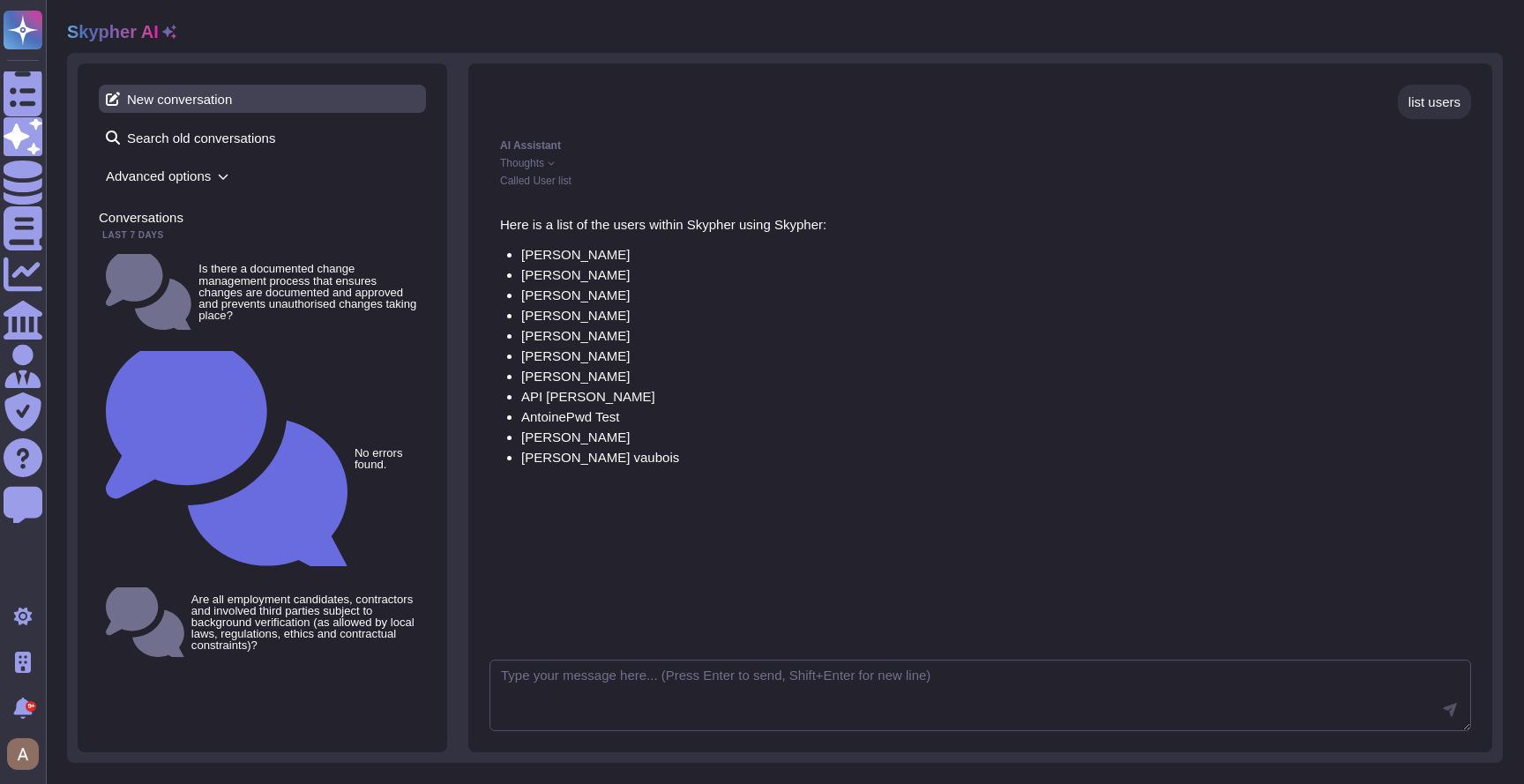
click at [174, 109] on span "New conversation" at bounding box center [262, 99] width 327 height 28
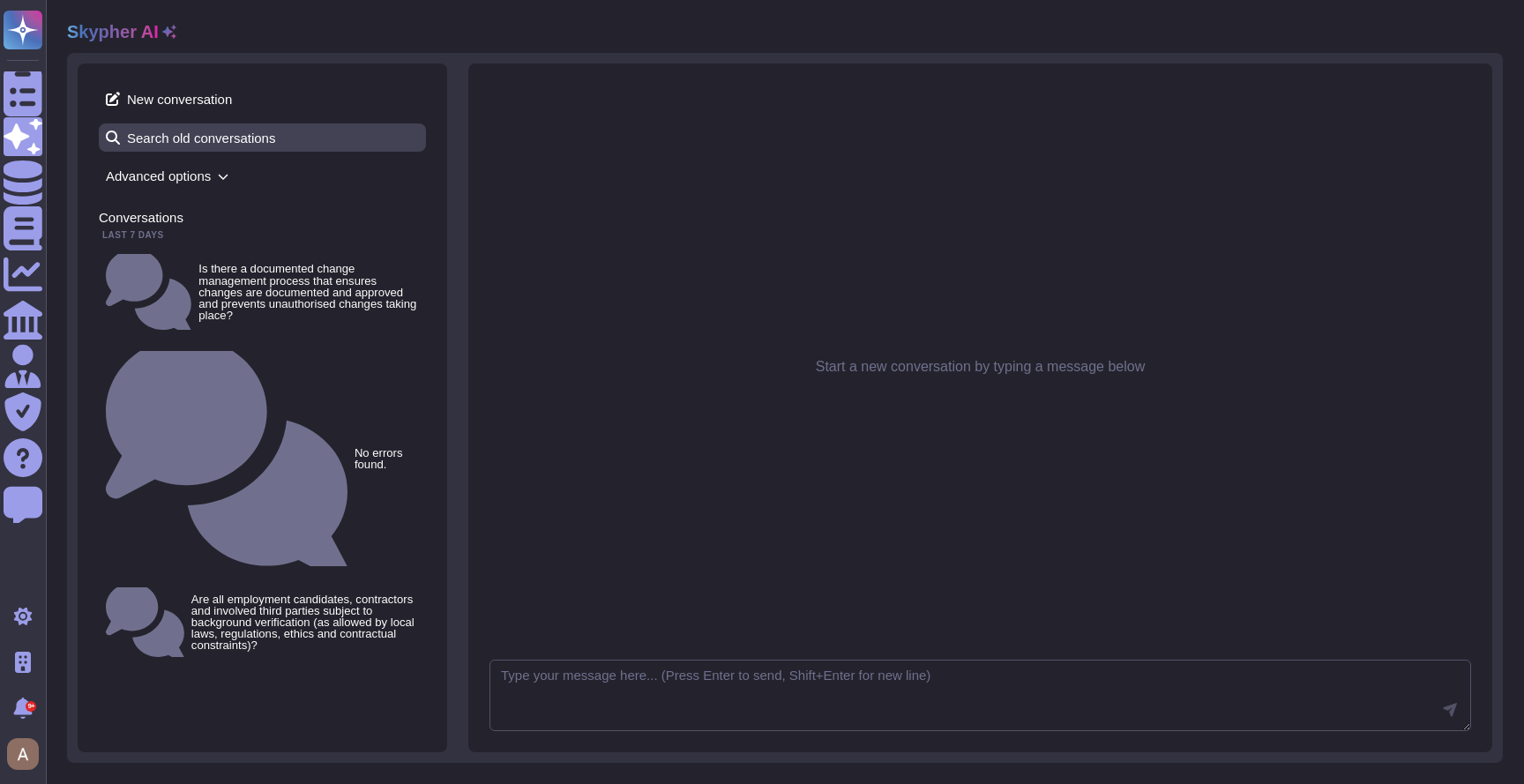
click at [176, 137] on span "Search old conversations" at bounding box center [262, 138] width 327 height 28
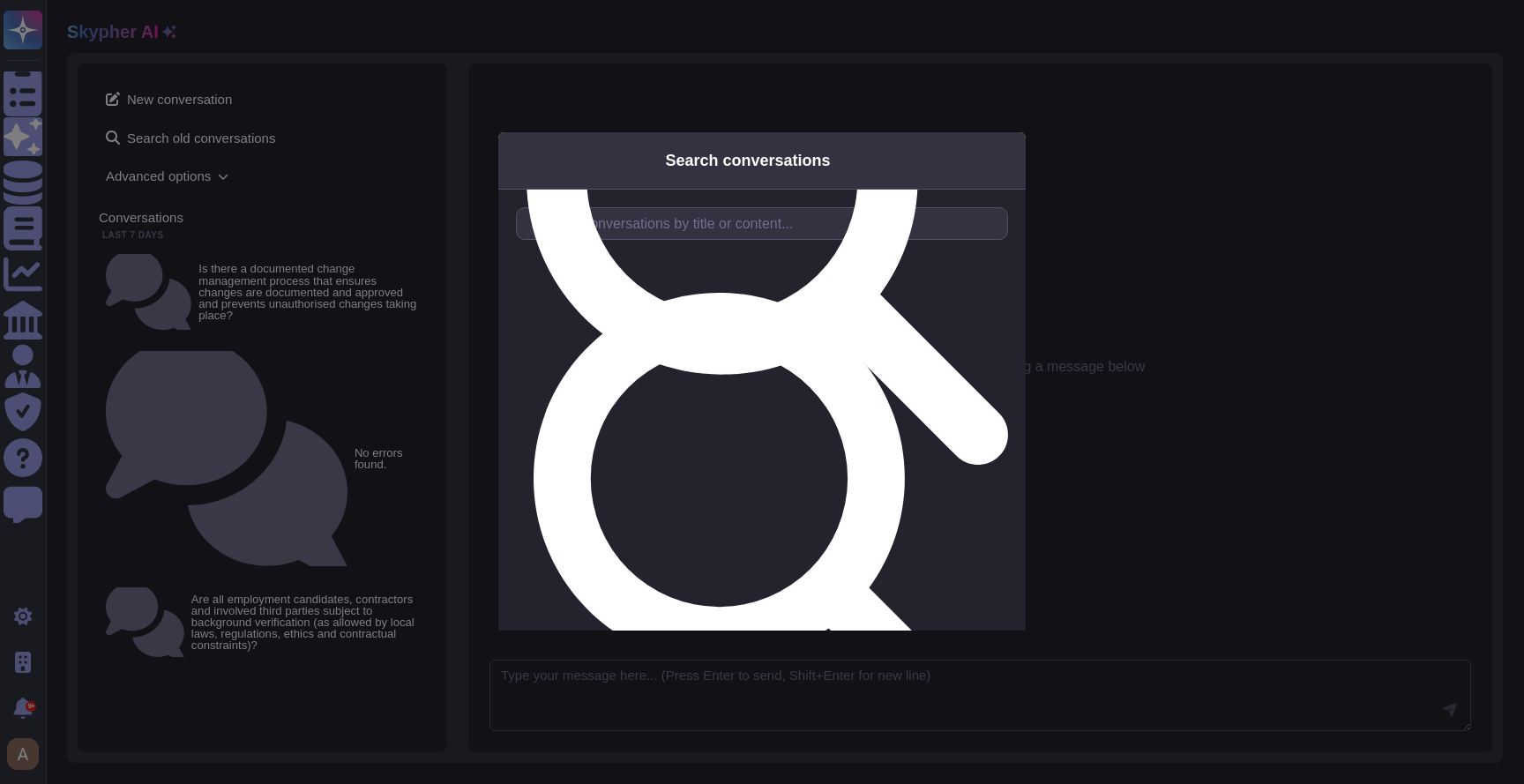
click at [170, 175] on div "Search conversations Start typing to search through your conversations" at bounding box center [762, 392] width 1524 height 784
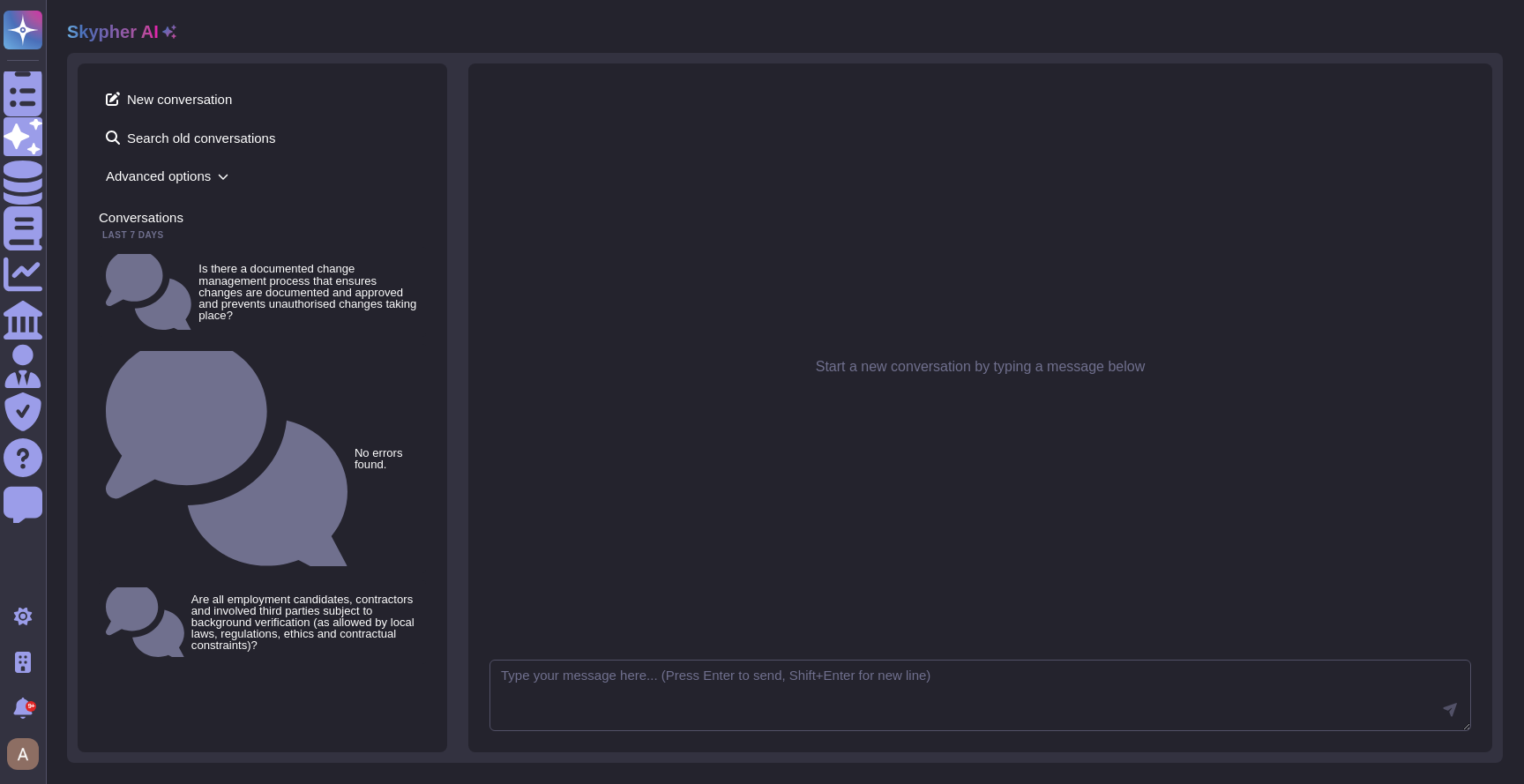
click at [177, 178] on span "Advanced options" at bounding box center [262, 175] width 327 height 27
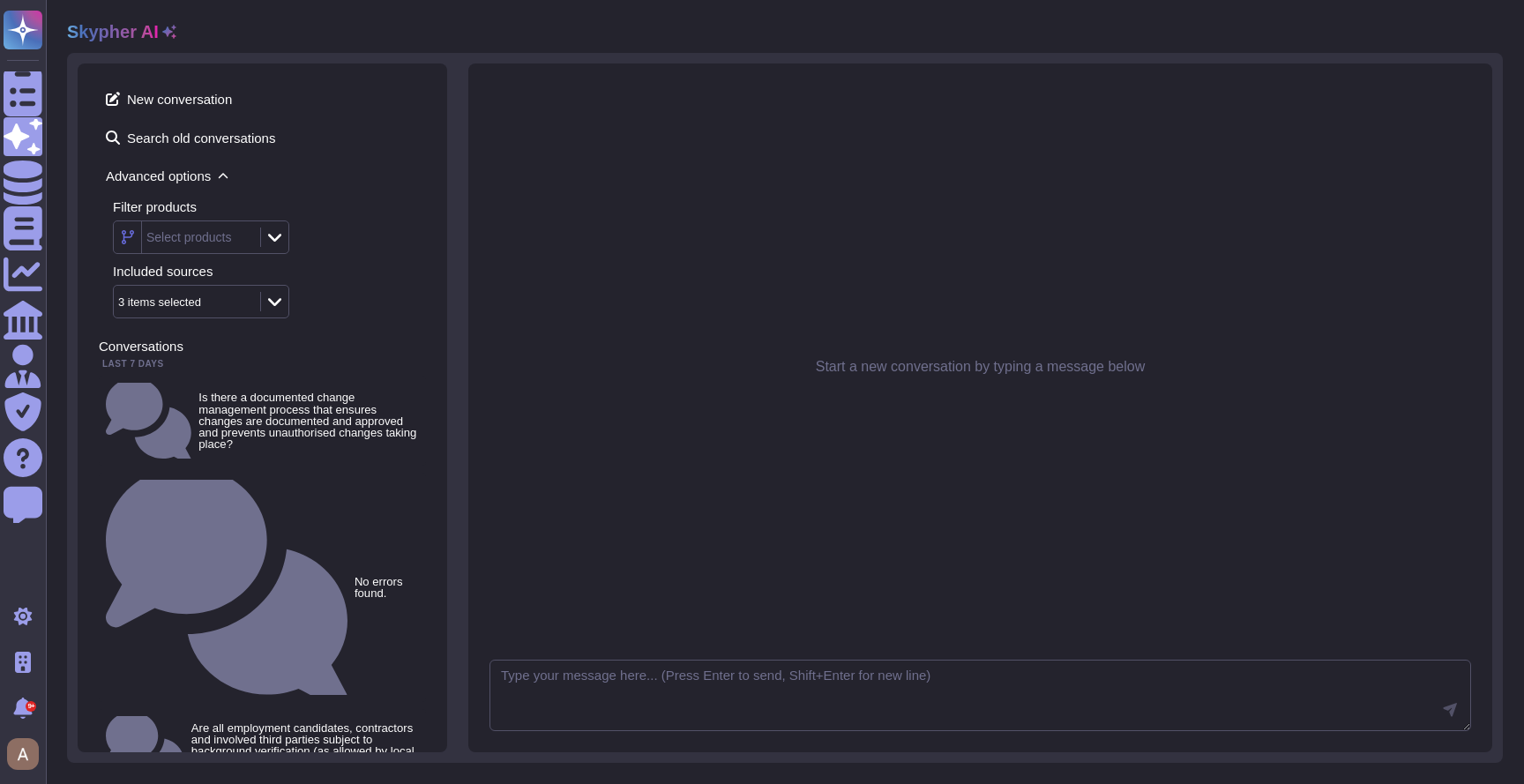
click at [166, 36] on icon at bounding box center [169, 31] width 14 height 14
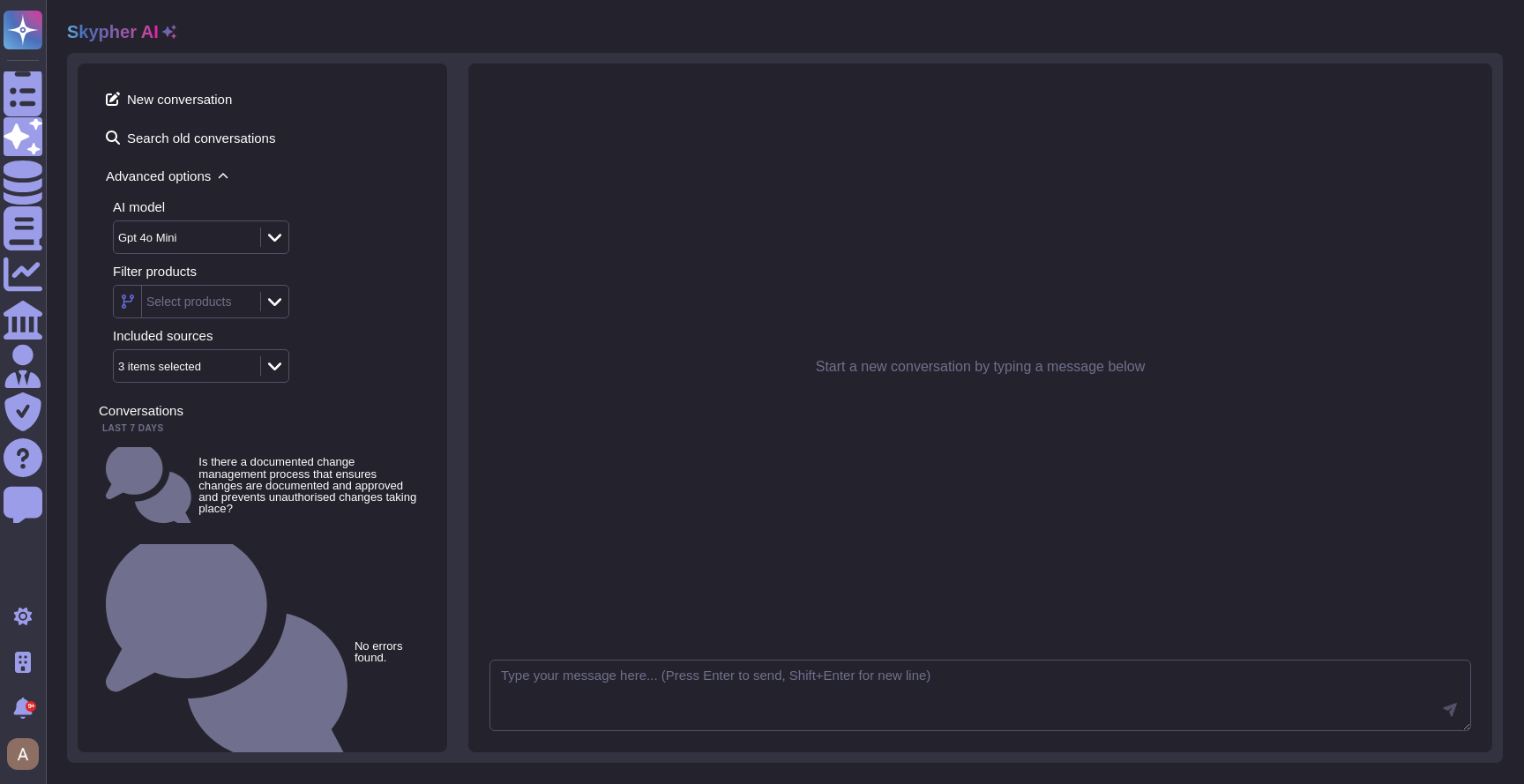
click at [182, 232] on div "Gpt 4o Mini" at bounding box center [177, 237] width 120 height 11
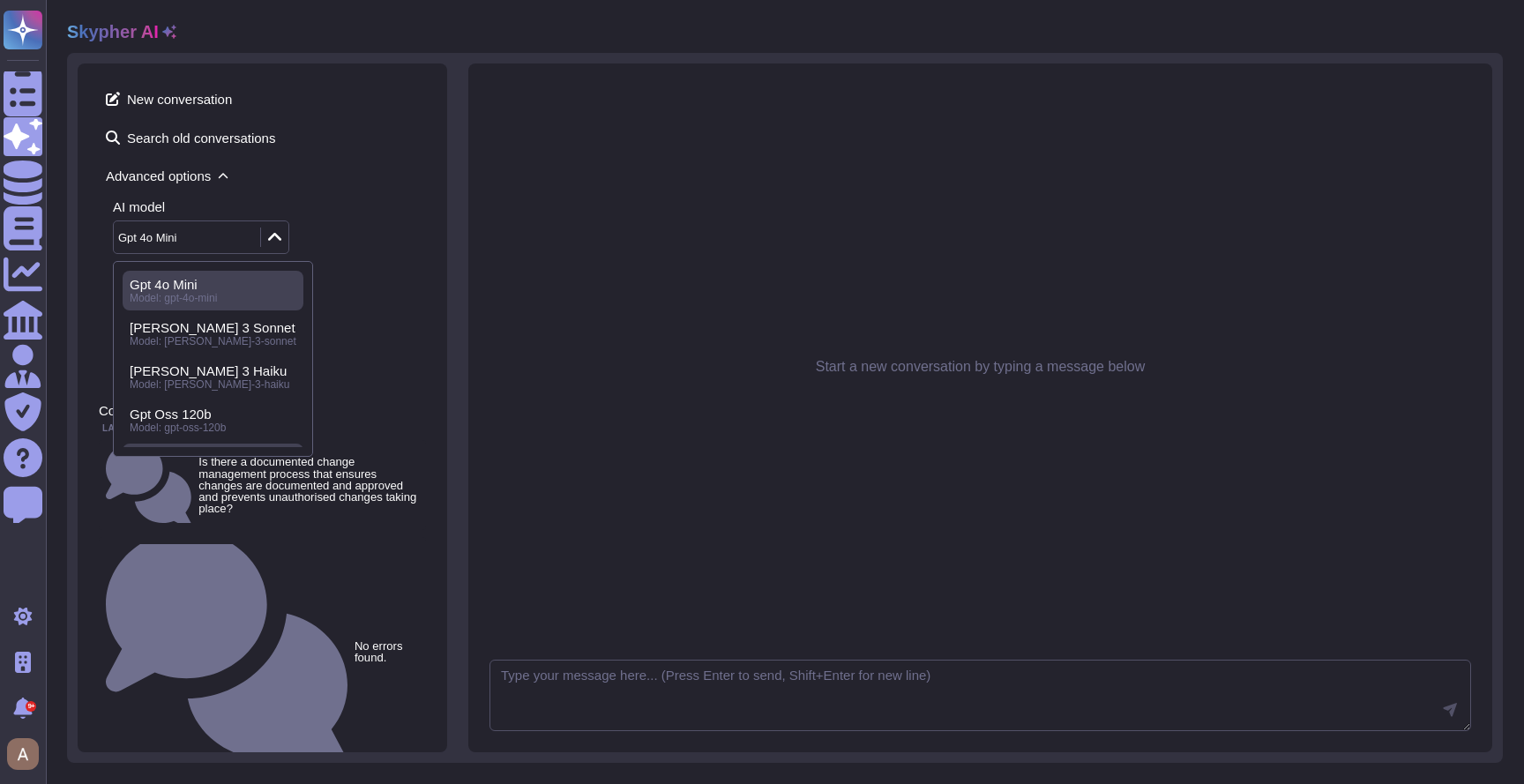
scroll to position [79, 0]
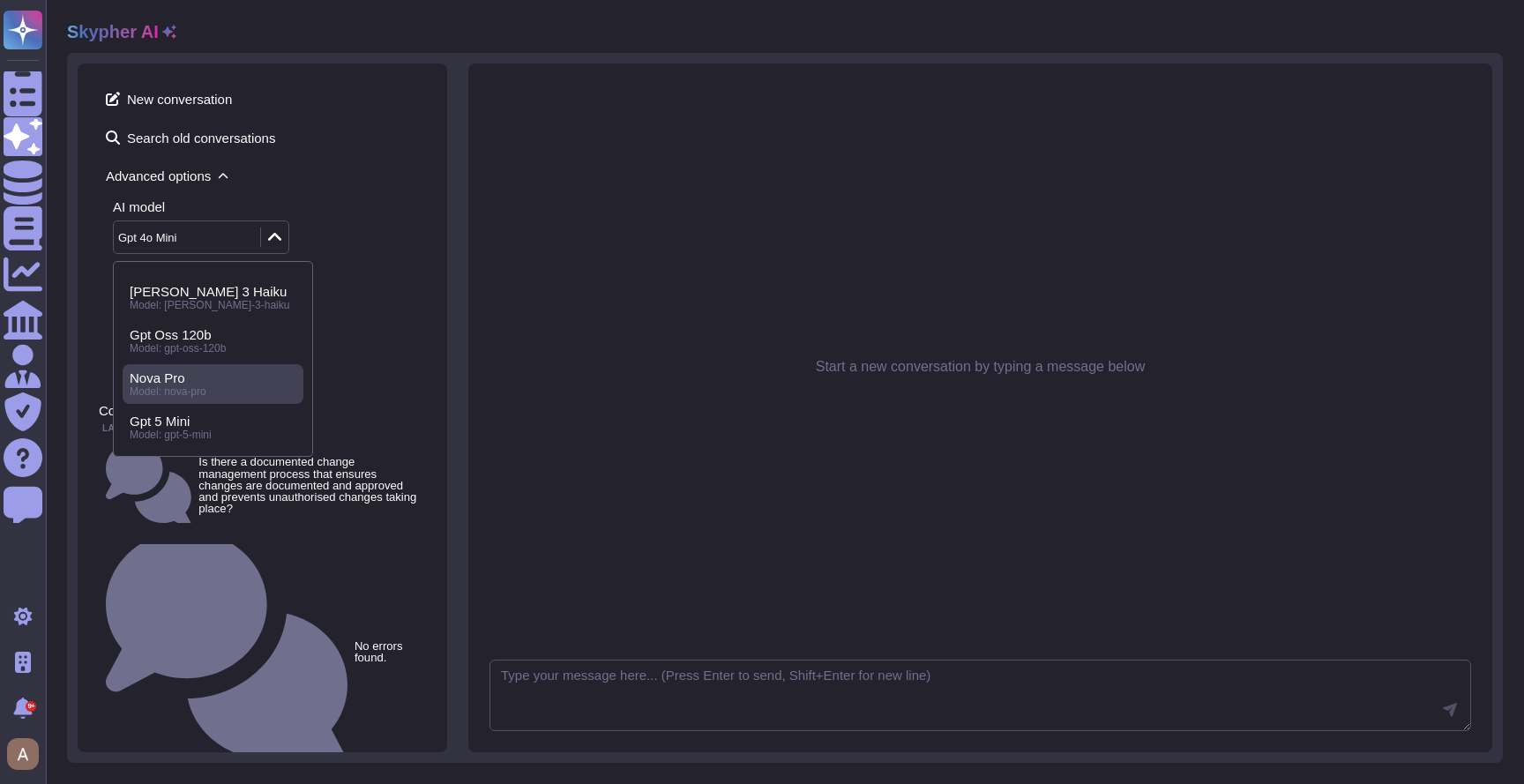
click at [204, 385] on span "Model: nova-pro" at bounding box center [168, 391] width 76 height 12
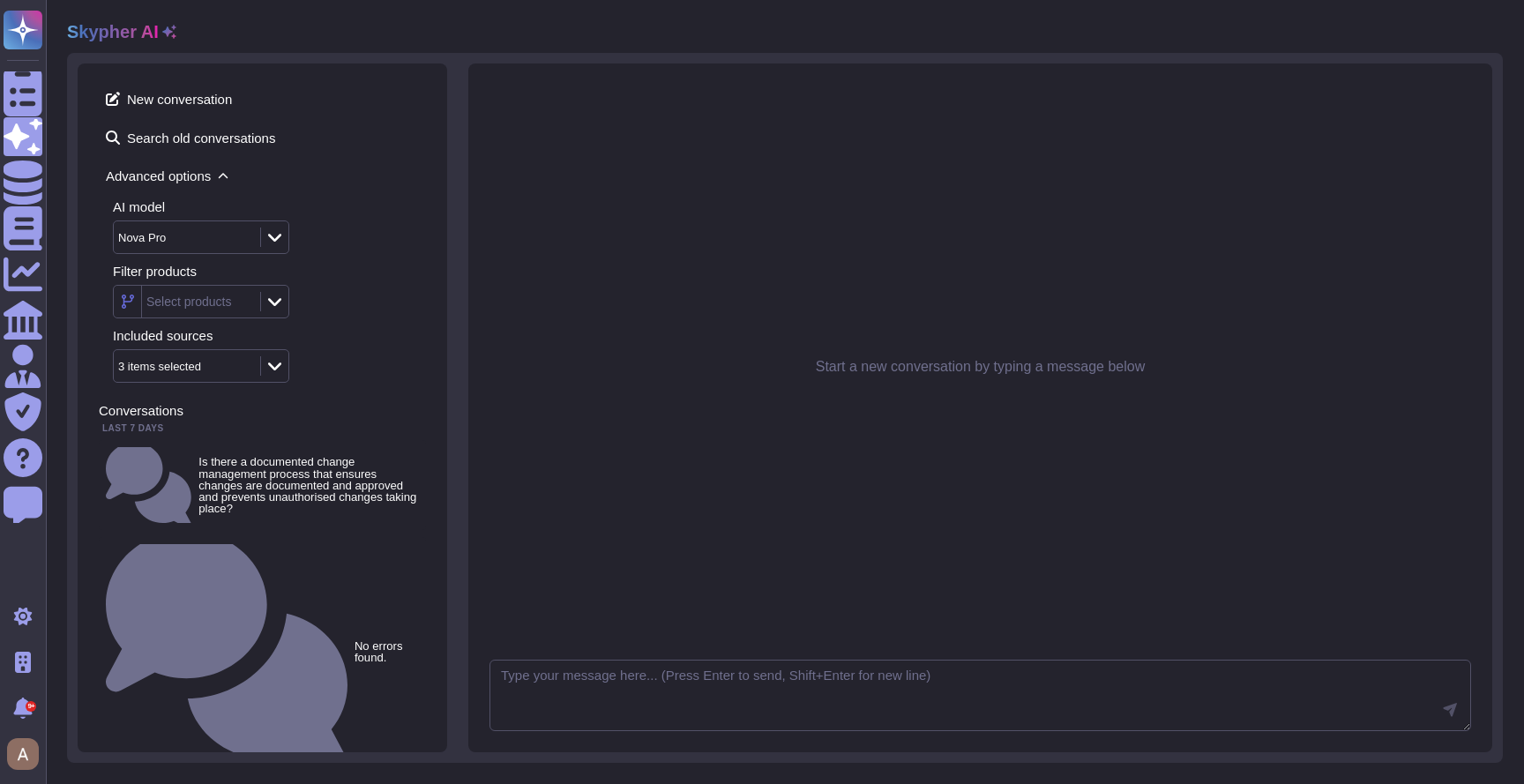
click at [430, 308] on div "New conversation Search old conversations Advanced options AI model Nova Pro Fi…" at bounding box center [262, 407] width 369 height 689
click at [724, 684] on textarea at bounding box center [979, 695] width 981 height 73
paste textarea "Do you provide tenants with documentation describing your Information Security …"
type textarea "Do you provide tenants with documentation describing your Information Security …"
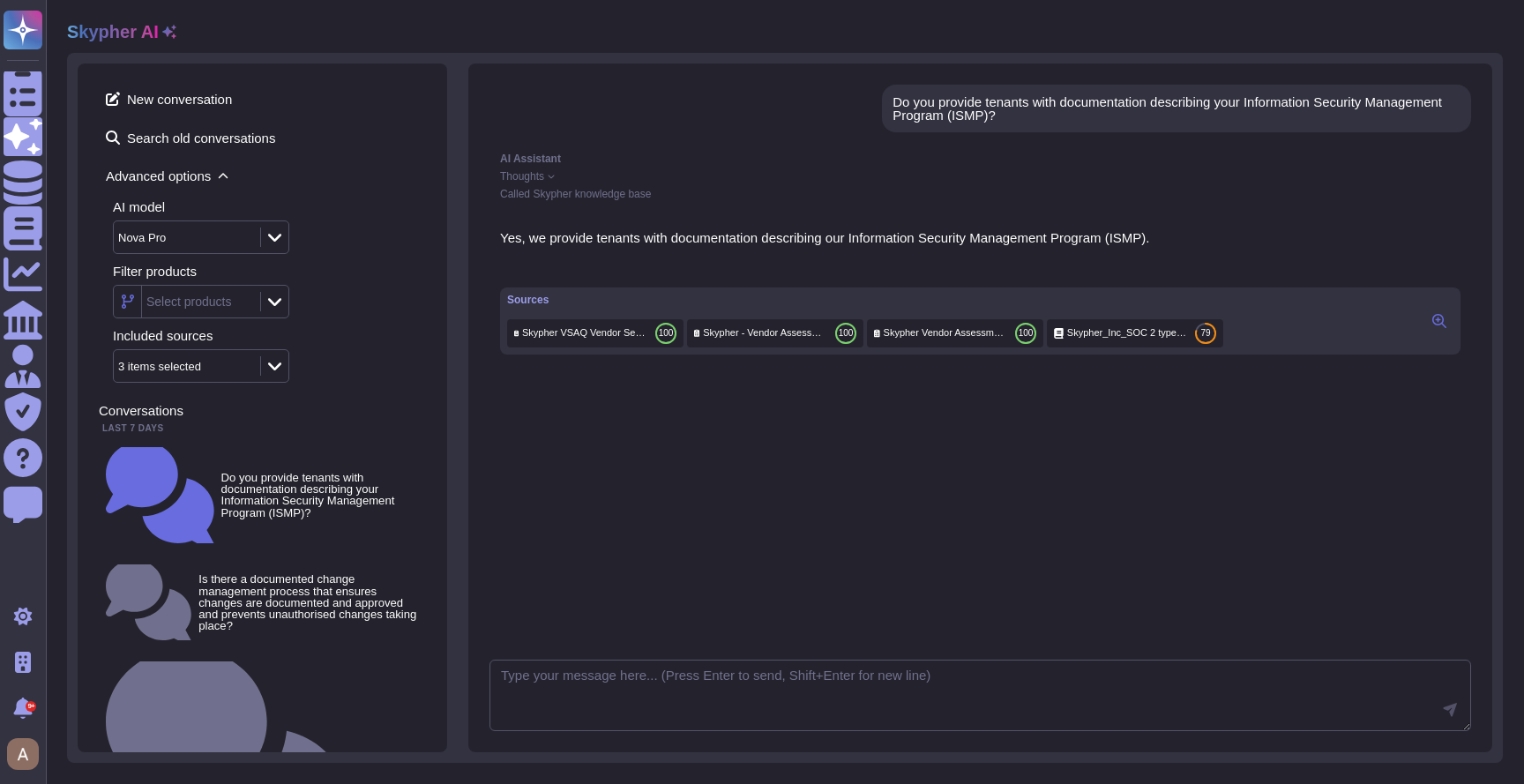
click at [1431, 326] on button at bounding box center [1439, 320] width 28 height 21
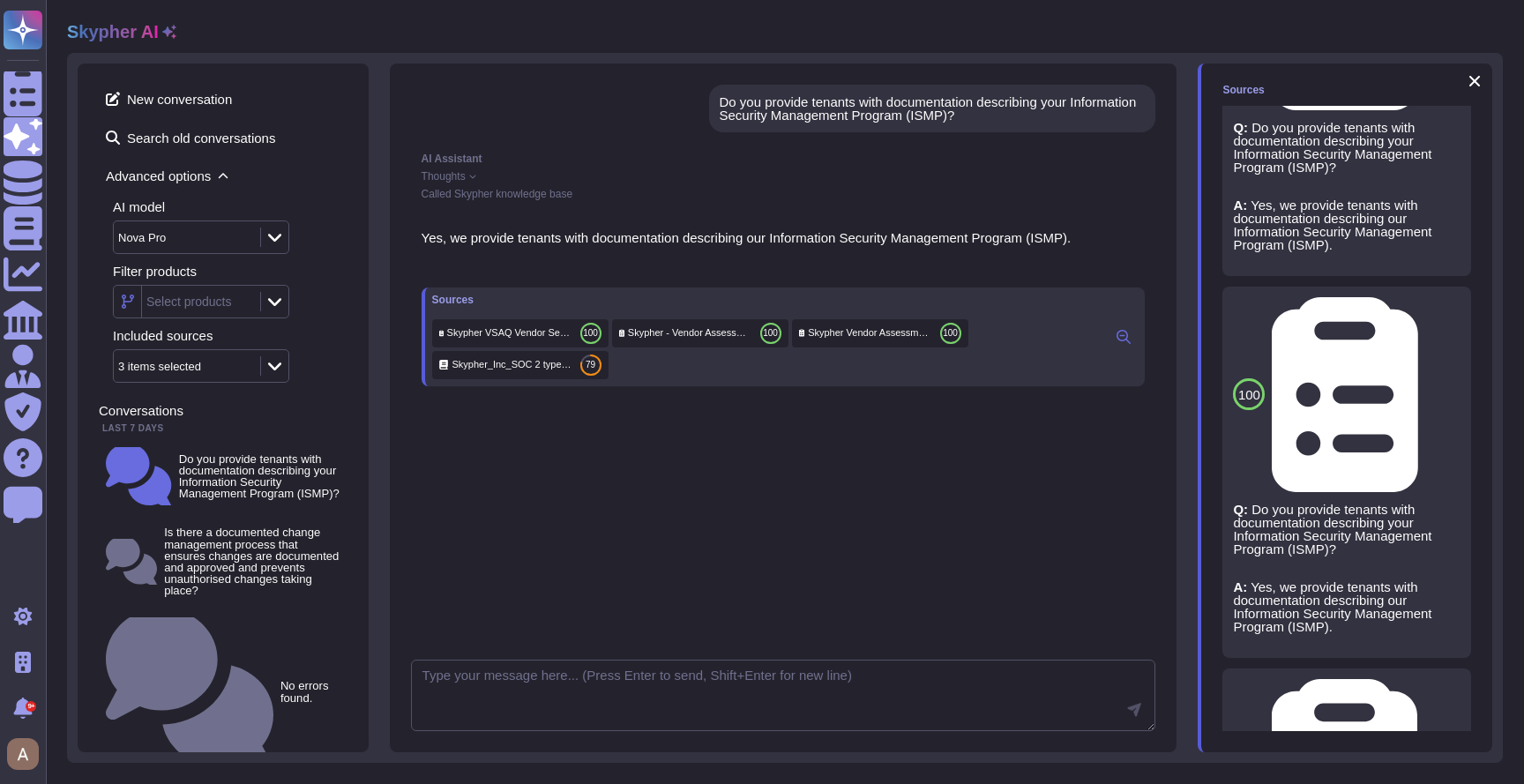
scroll to position [0, 0]
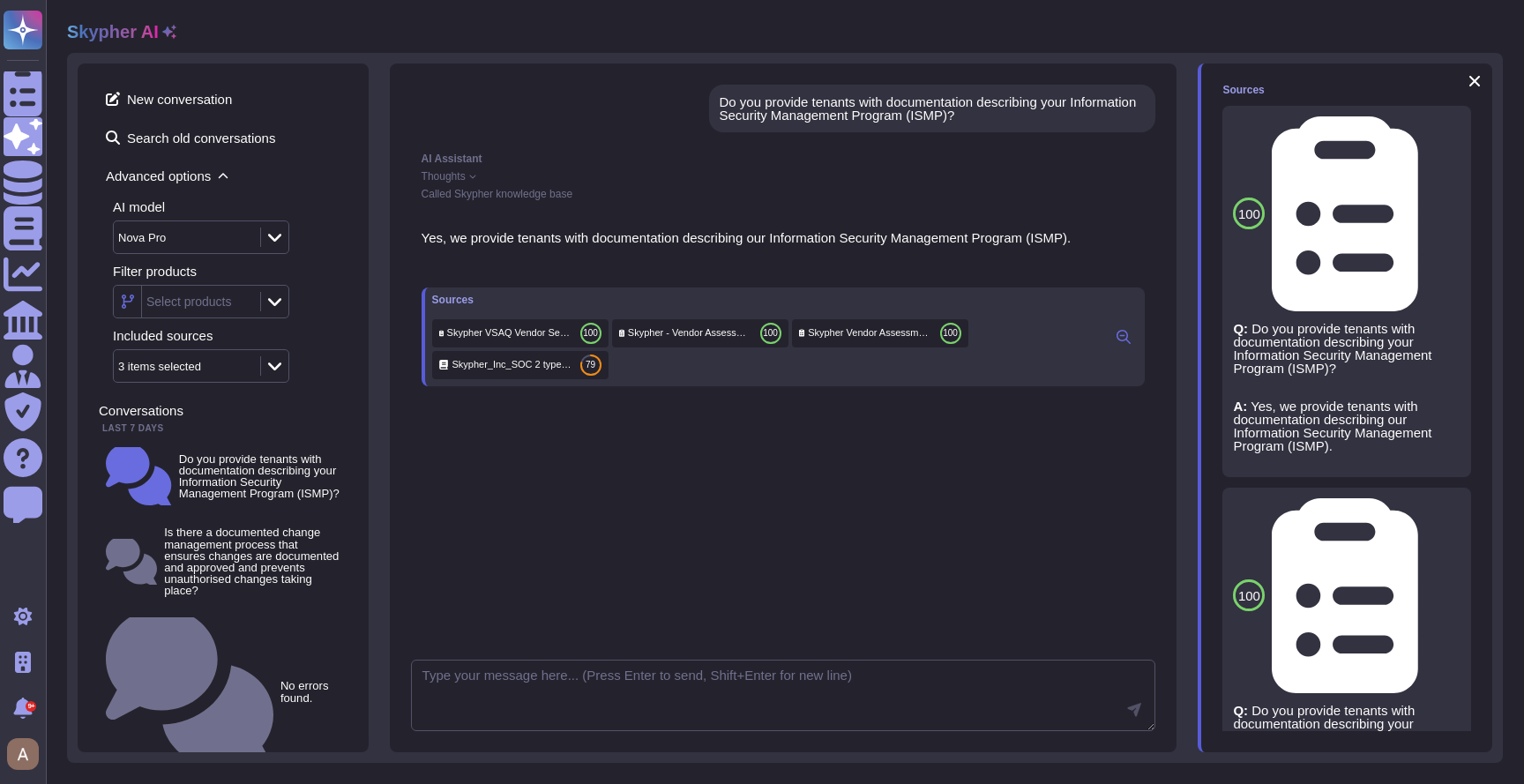
click at [459, 173] on span "Thoughts" at bounding box center [443, 175] width 44 height 10
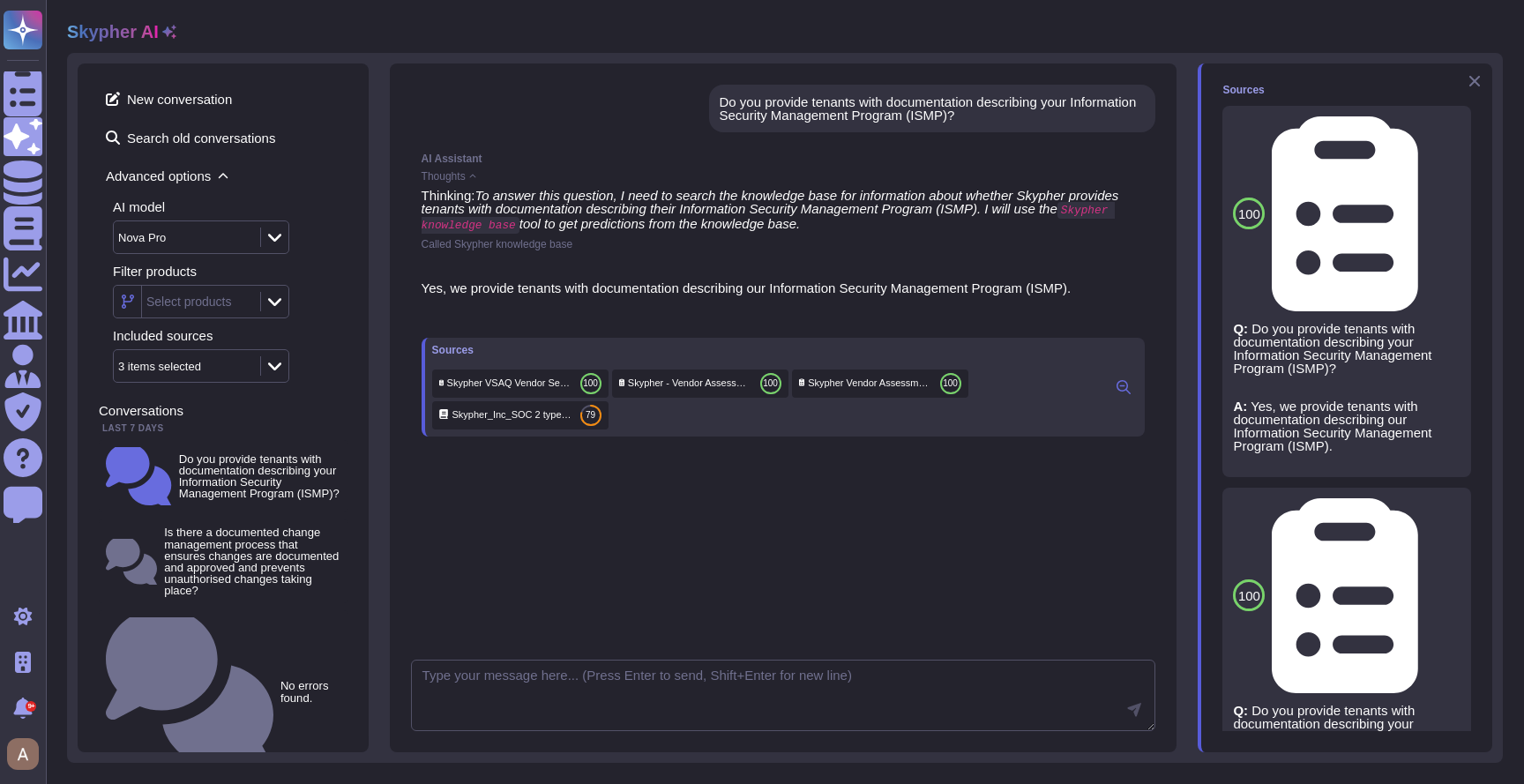
click at [1482, 79] on button at bounding box center [1474, 81] width 21 height 21
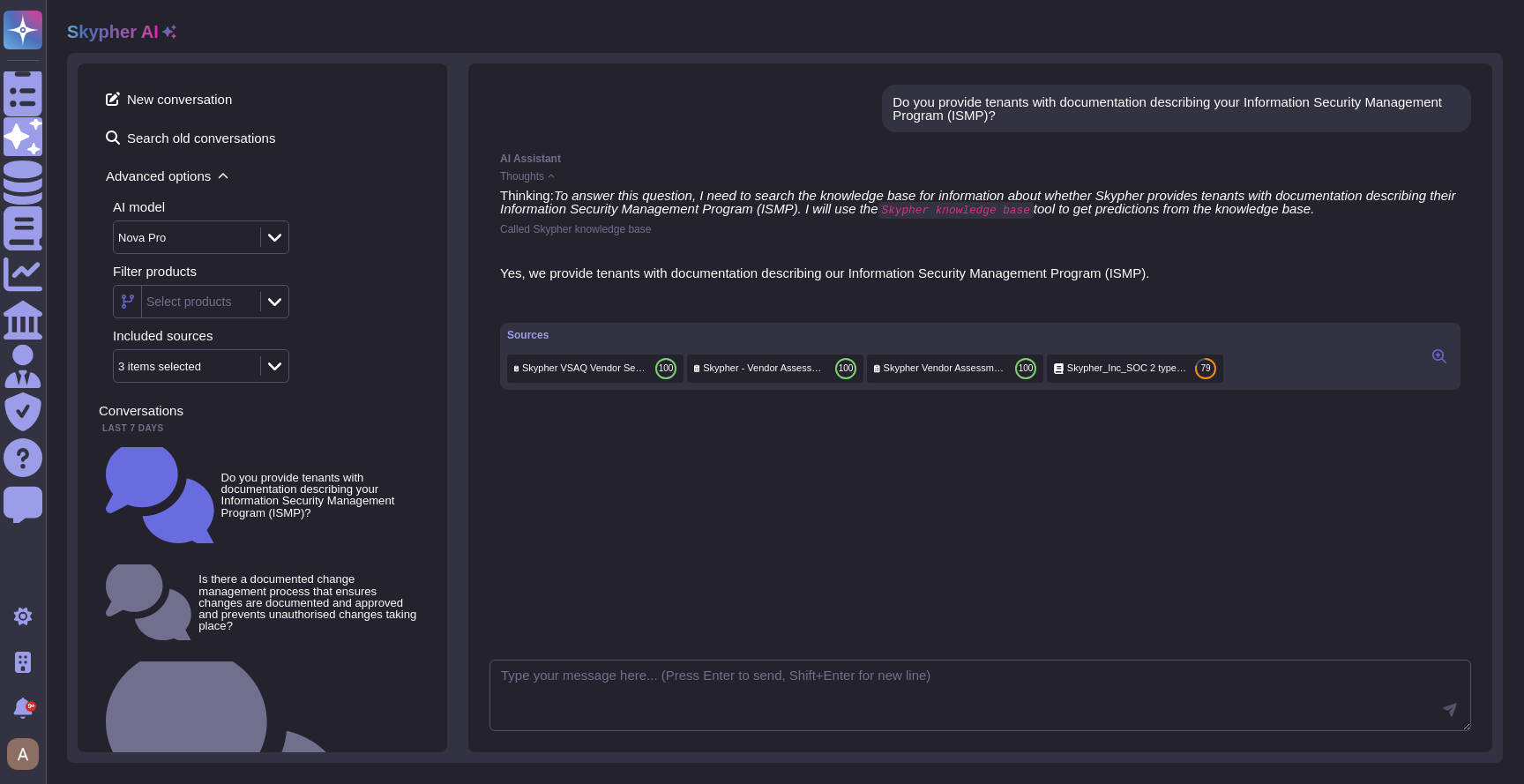
click at [521, 185] on div "AI Assistant Thoughts Thinking: To answer this question, I need to search the k…" at bounding box center [979, 194] width 981 height 103
click at [521, 181] on span "Thoughts" at bounding box center [521, 175] width 44 height 10
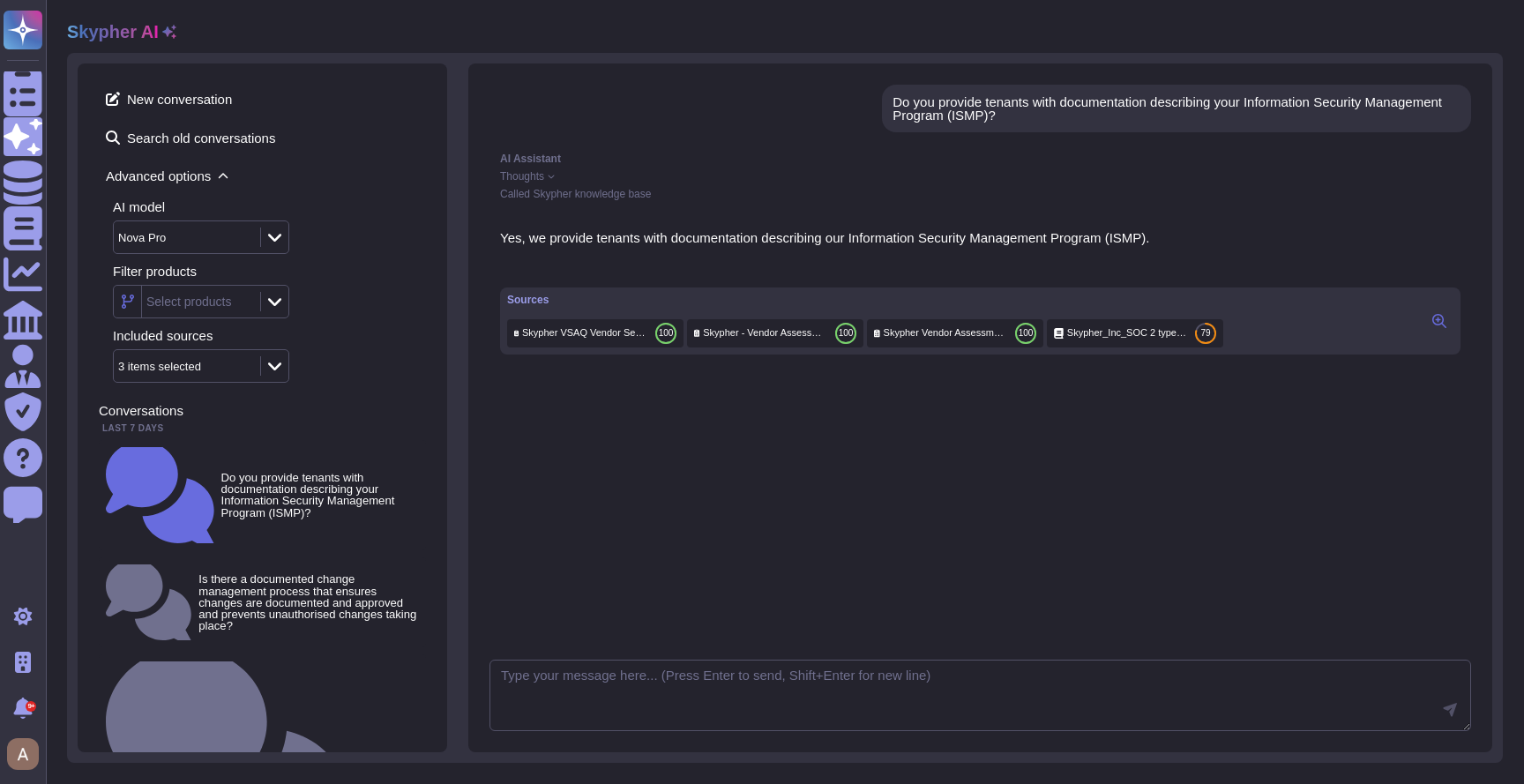
click at [521, 181] on span "Thoughts" at bounding box center [521, 175] width 44 height 10
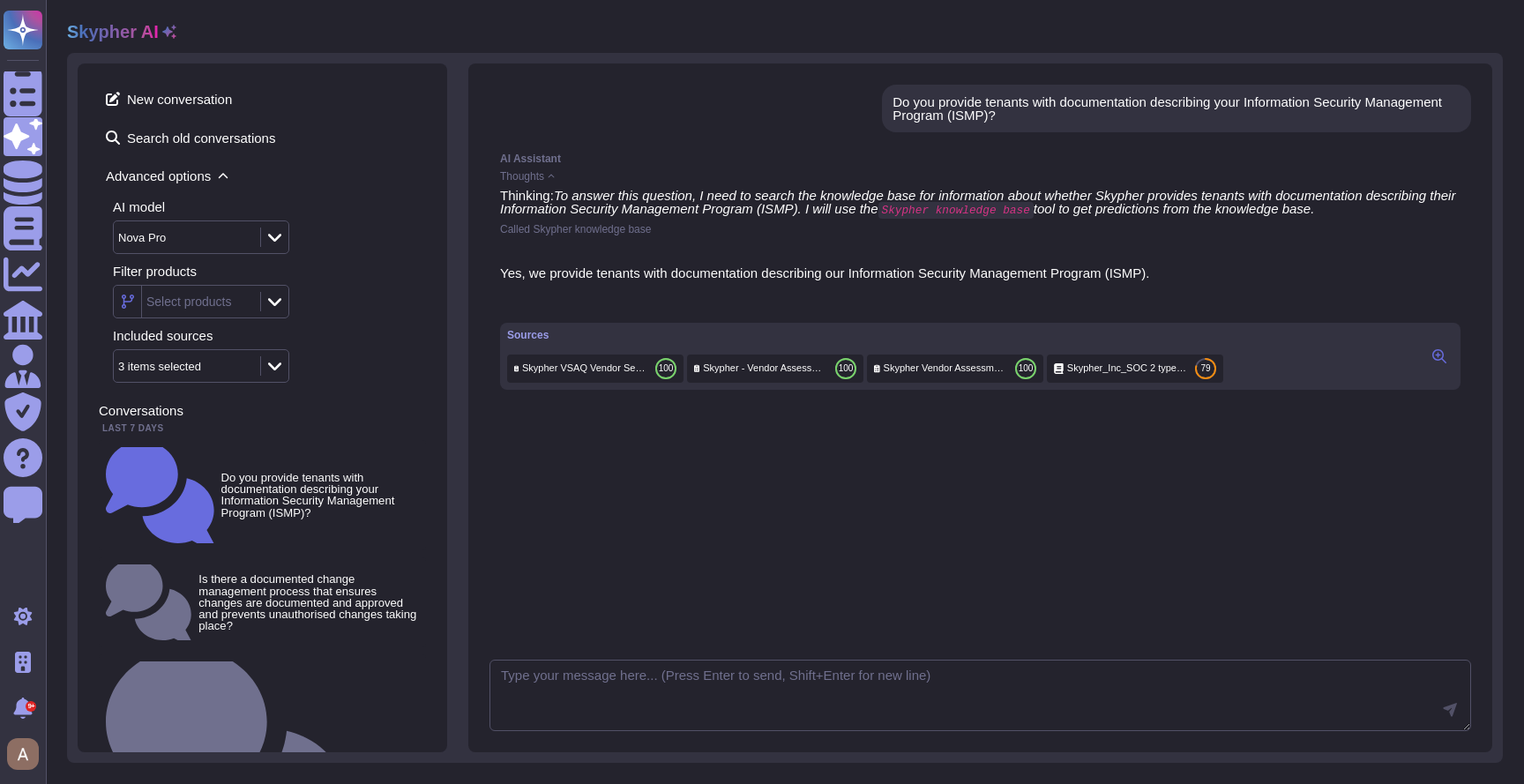
click at [521, 181] on span "Thoughts" at bounding box center [521, 175] width 44 height 10
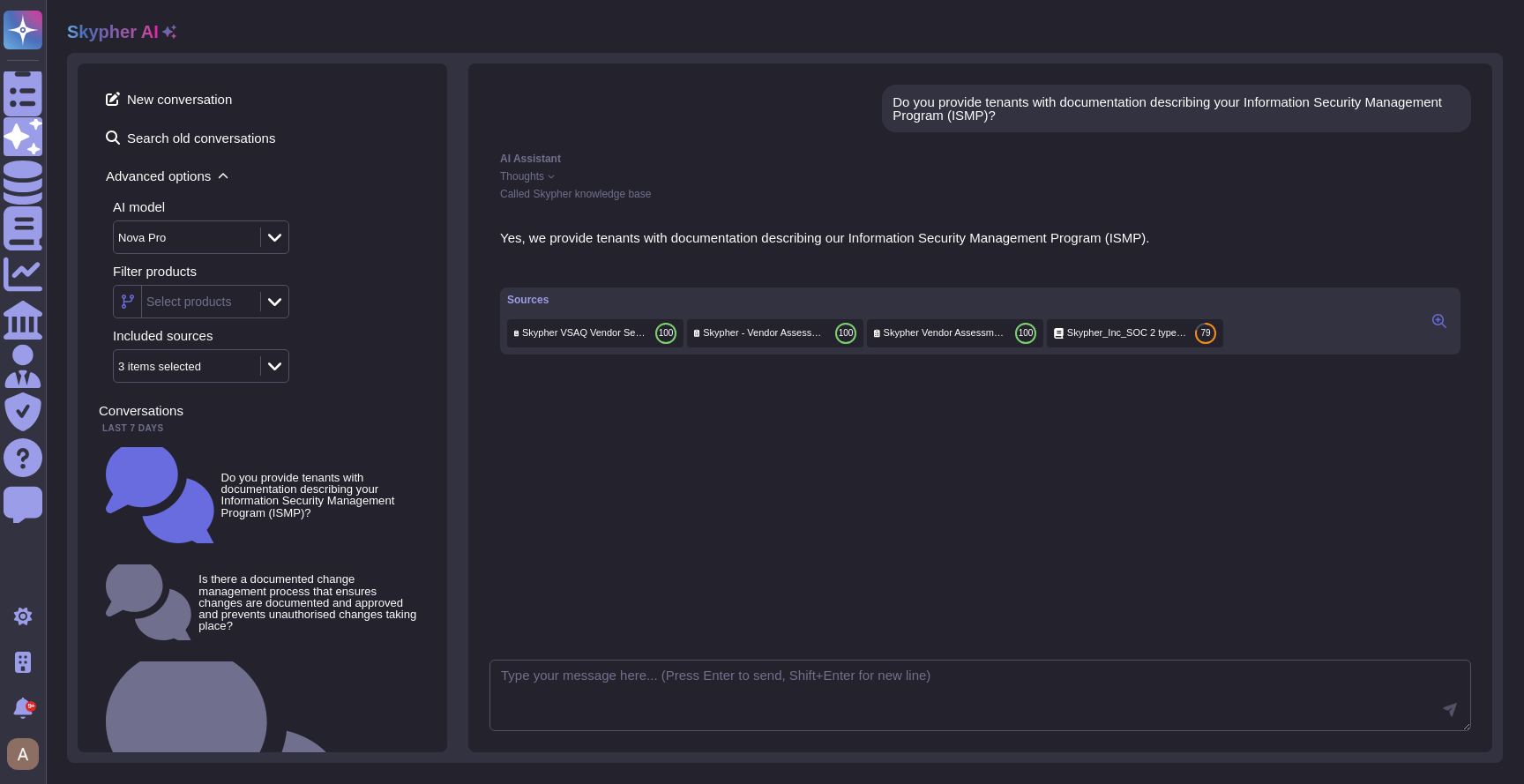
click at [521, 181] on span "Thoughts" at bounding box center [521, 175] width 44 height 10
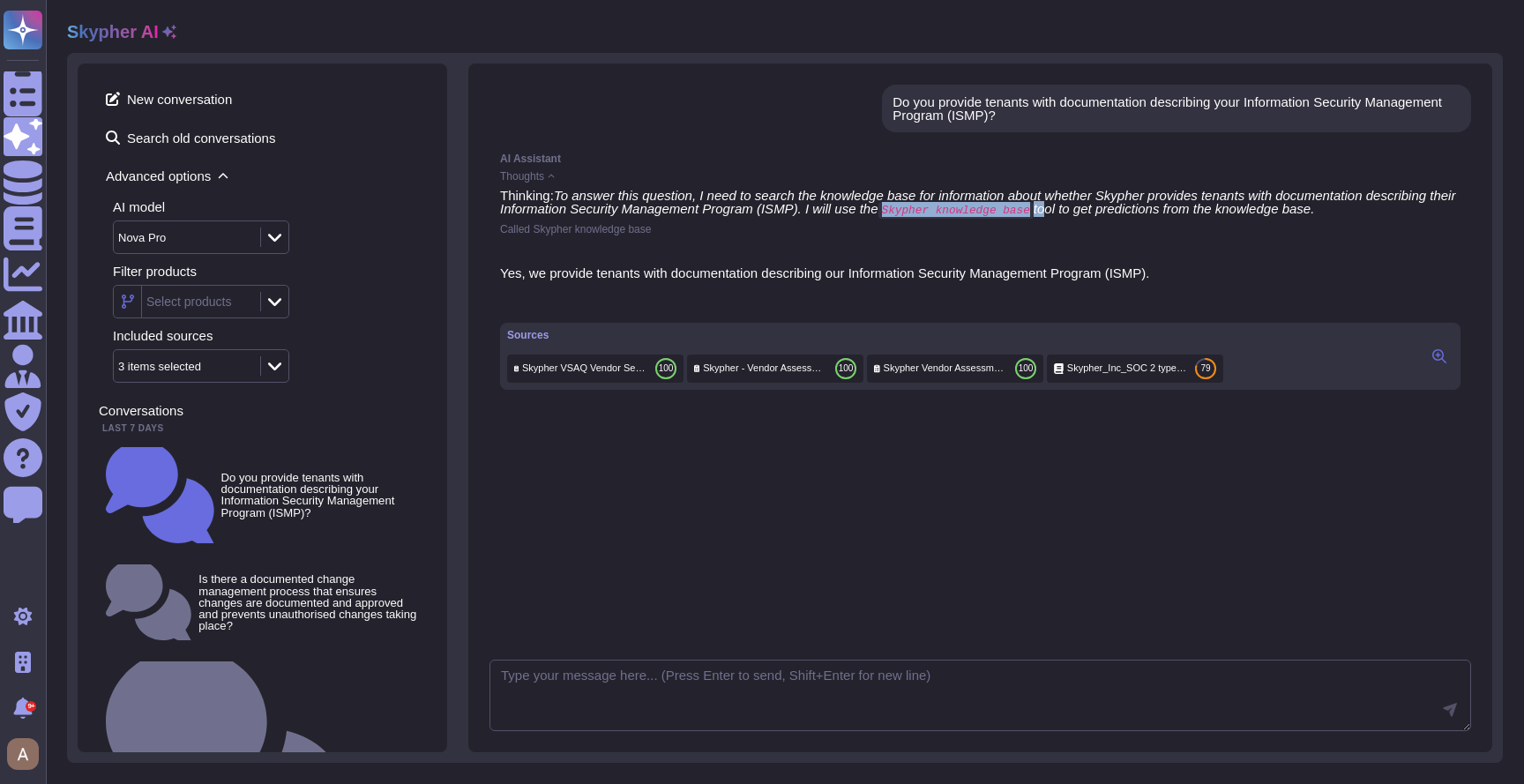
drag, startPoint x: 991, startPoint y: 210, endPoint x: 1151, endPoint y: 213, distance: 160.0
click at [1151, 213] on em "To answer this question, I need to search the knowledge base for information ab…" at bounding box center [979, 202] width 959 height 28
click at [1156, 231] on div "Called Skypher knowledge base" at bounding box center [979, 229] width 960 height 10
click at [149, 239] on div "Nova Pro" at bounding box center [141, 237] width 48 height 11
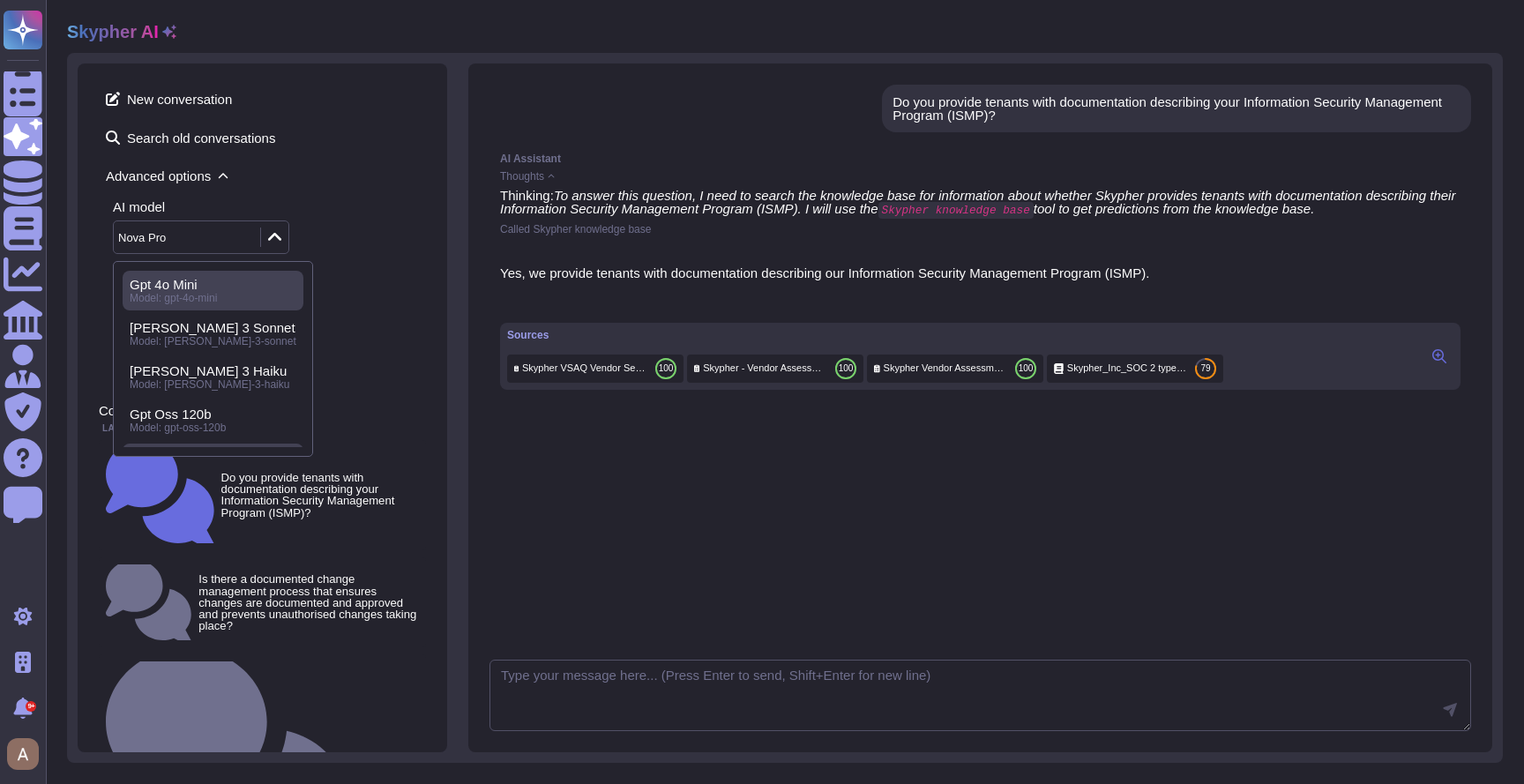
click at [205, 286] on div "Gpt 4o Mini" at bounding box center [213, 285] width 167 height 16
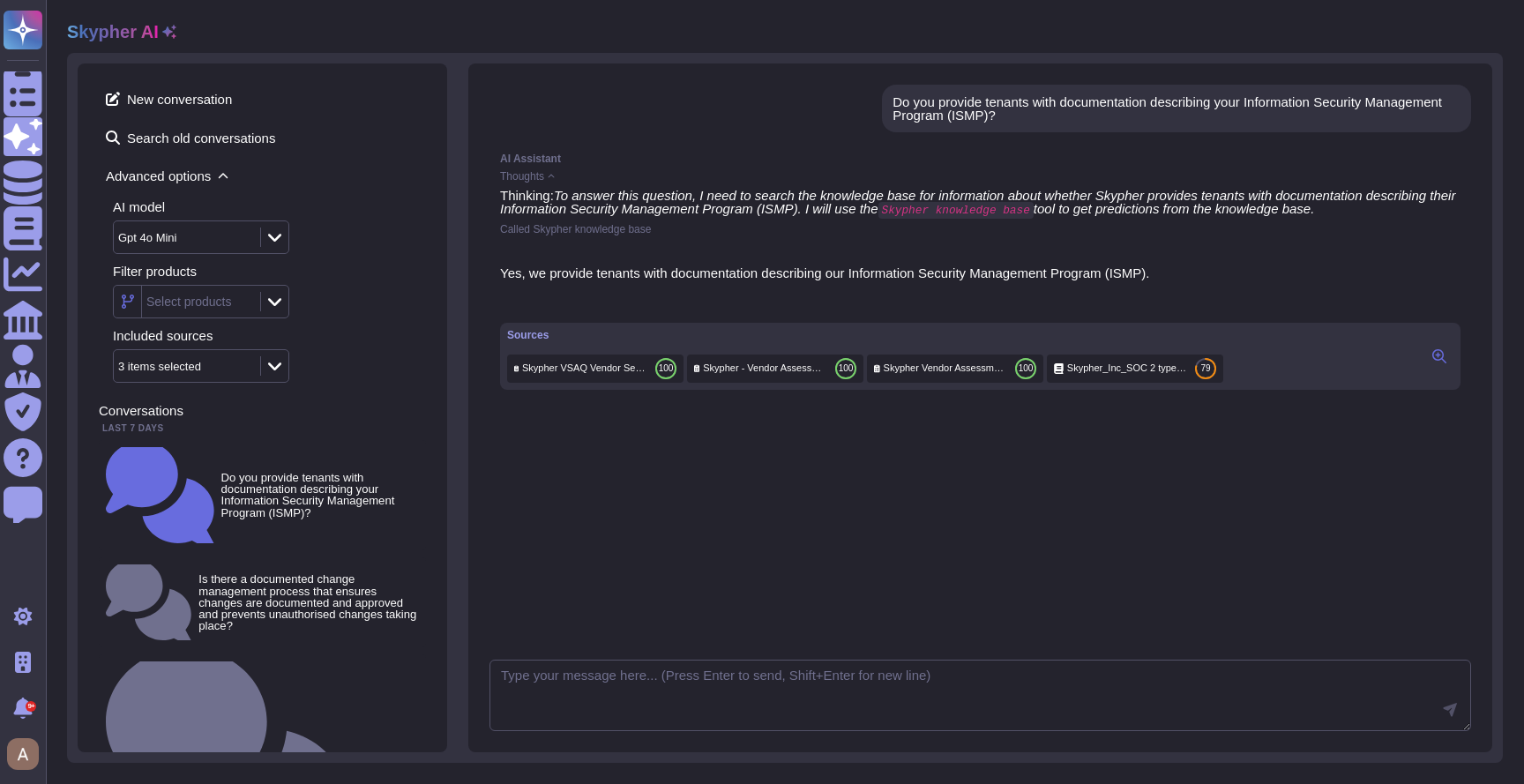
click at [746, 585] on div "Do you provide tenants with documentation describing your Information Security …" at bounding box center [979, 367] width 981 height 564
click at [509, 177] on span "Thoughts" at bounding box center [521, 175] width 44 height 10
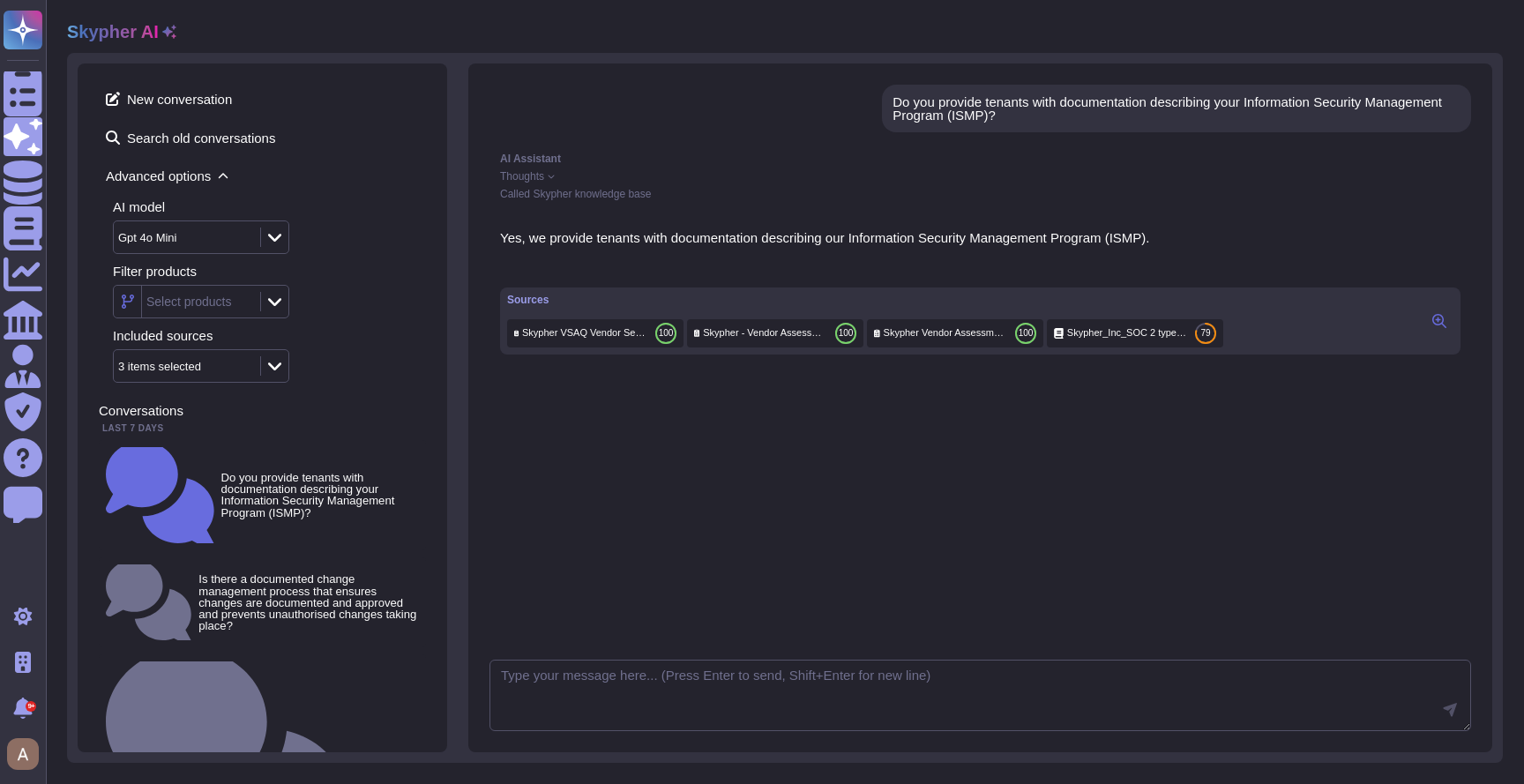
click at [509, 177] on span "Thoughts" at bounding box center [521, 175] width 44 height 10
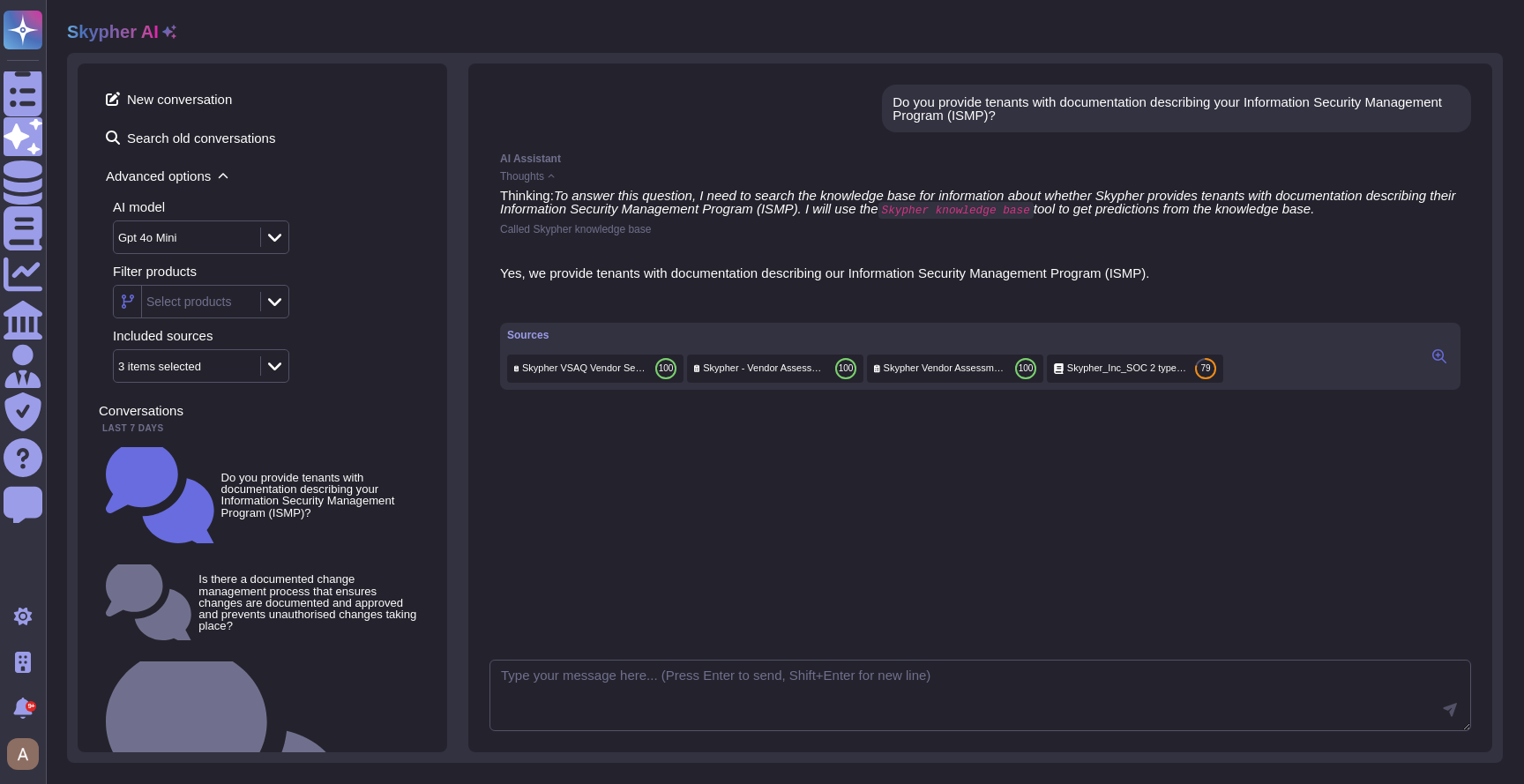
click at [509, 177] on span "Thoughts" at bounding box center [521, 175] width 44 height 10
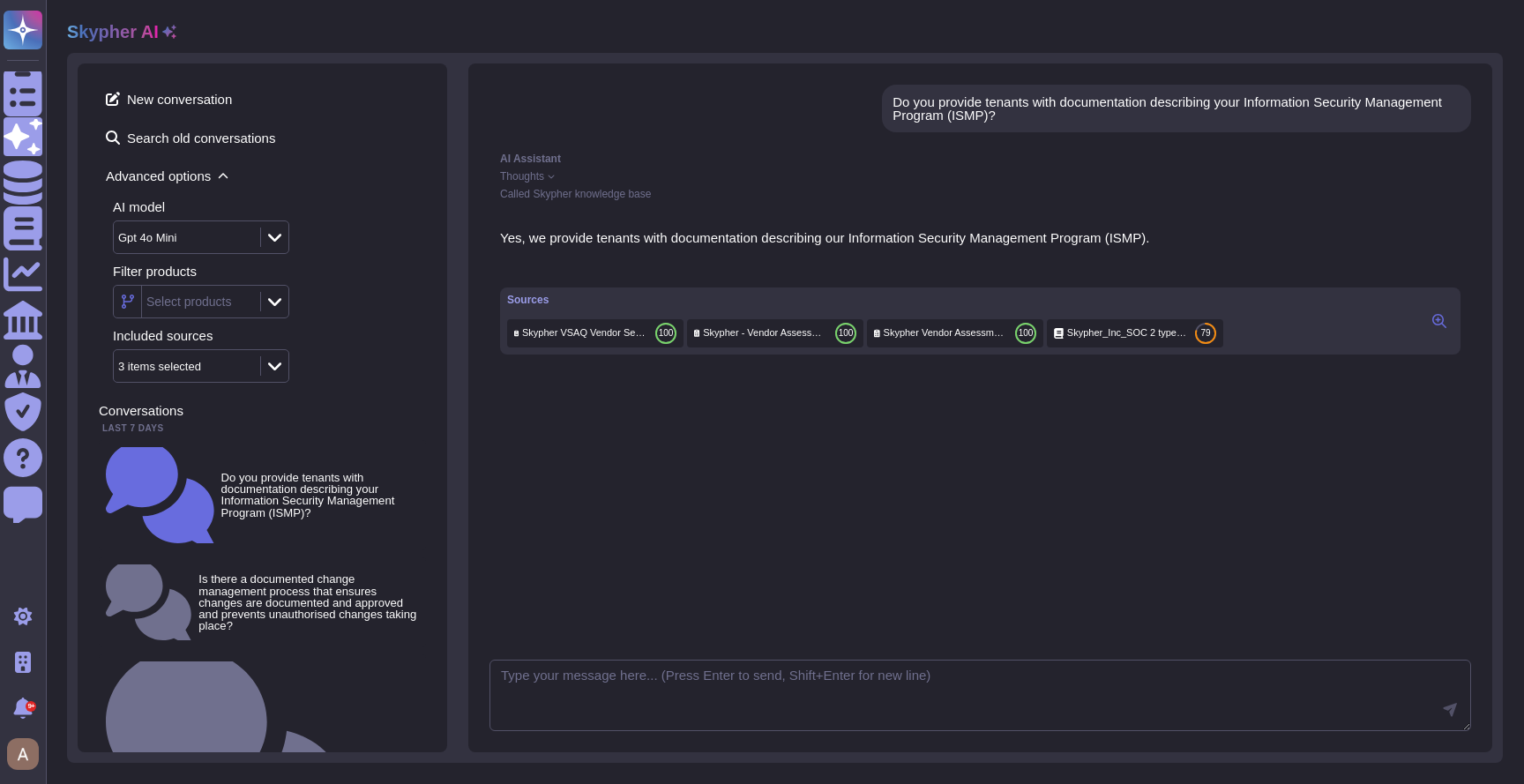
click at [267, 251] on div "Gpt 4o Mini" at bounding box center [201, 237] width 176 height 34
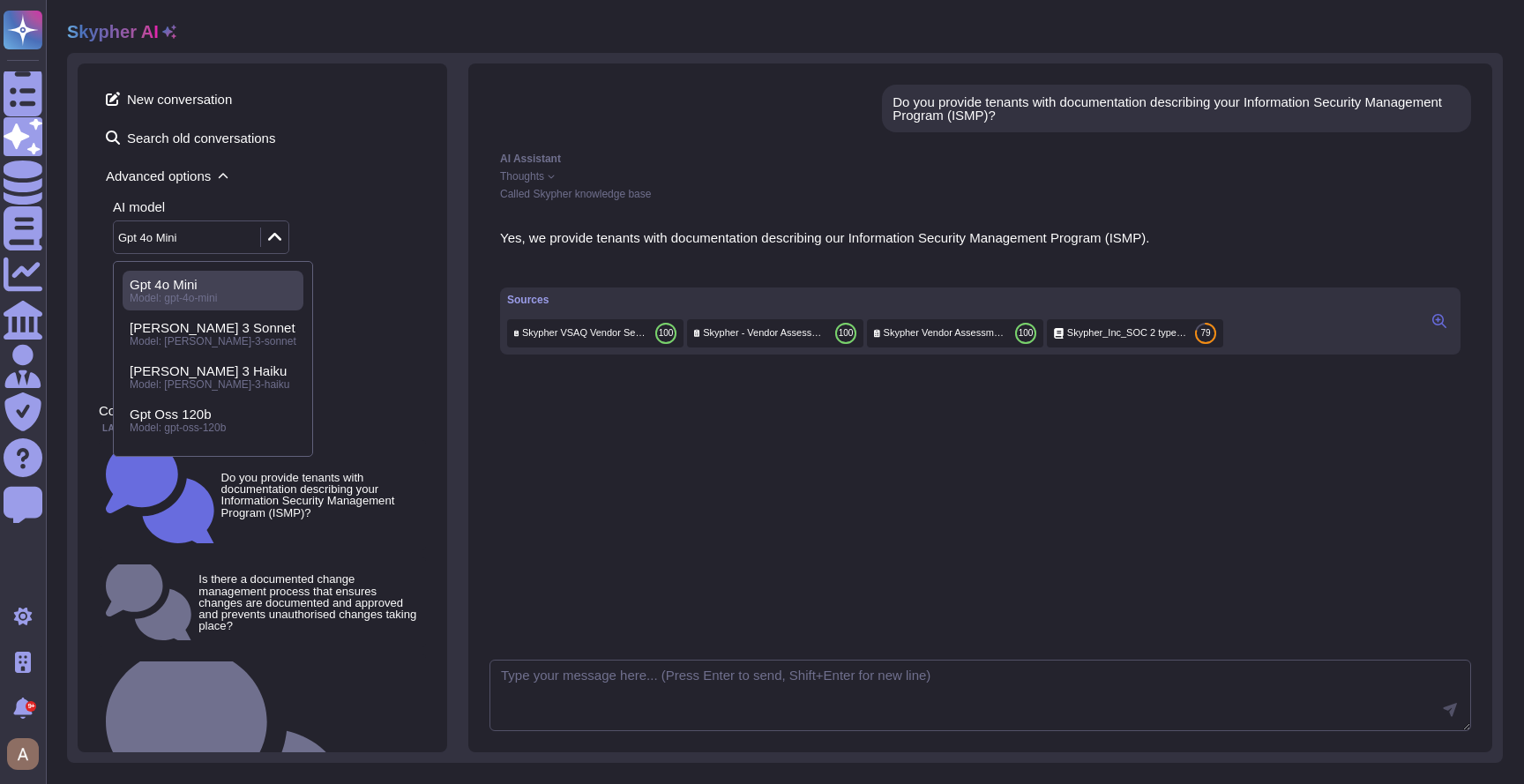
click at [253, 239] on div "Gpt 4o Mini" at bounding box center [185, 237] width 142 height 32
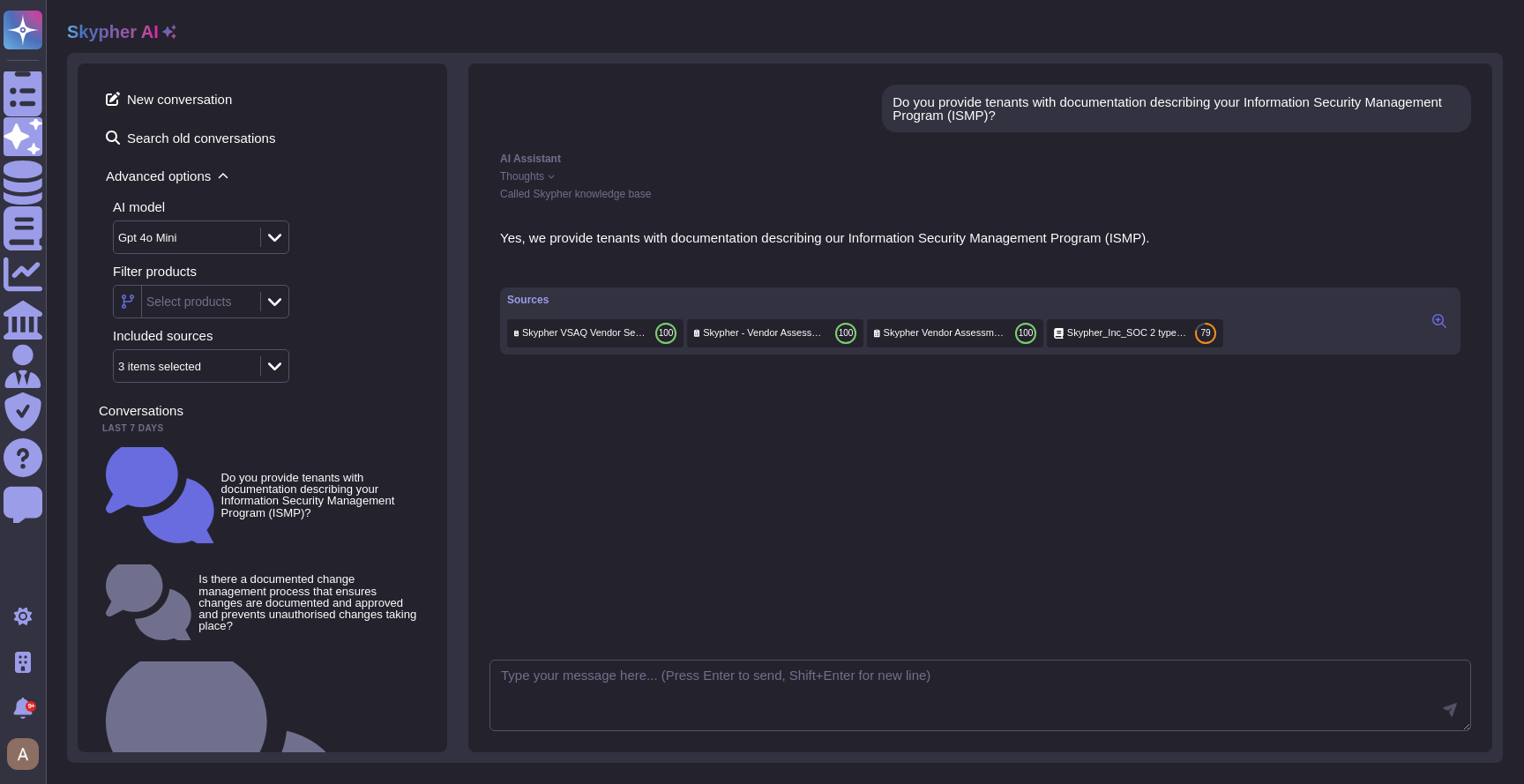
click at [164, 25] on icon at bounding box center [169, 31] width 14 height 14
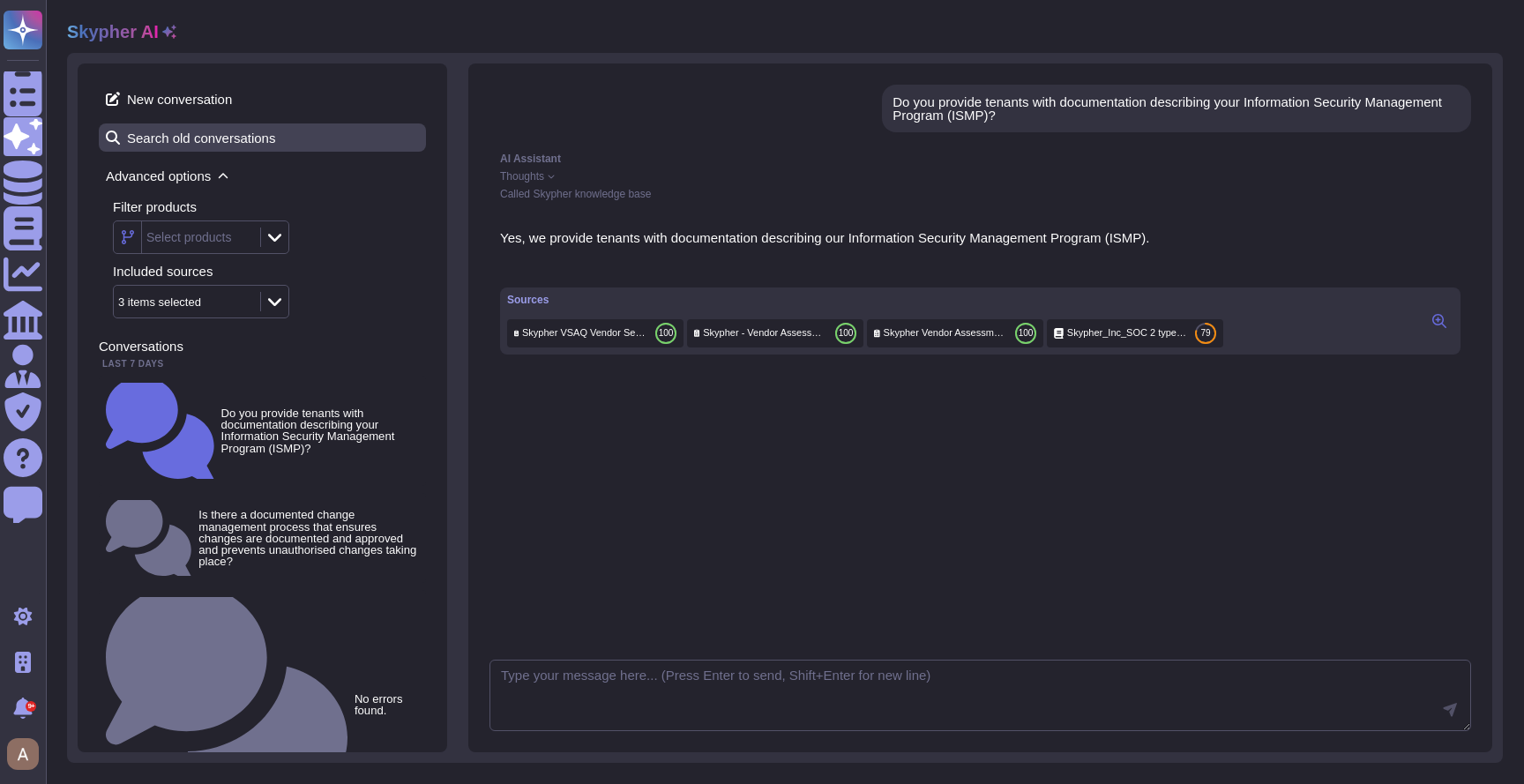
click at [362, 139] on span "Search old conversations" at bounding box center [262, 138] width 327 height 28
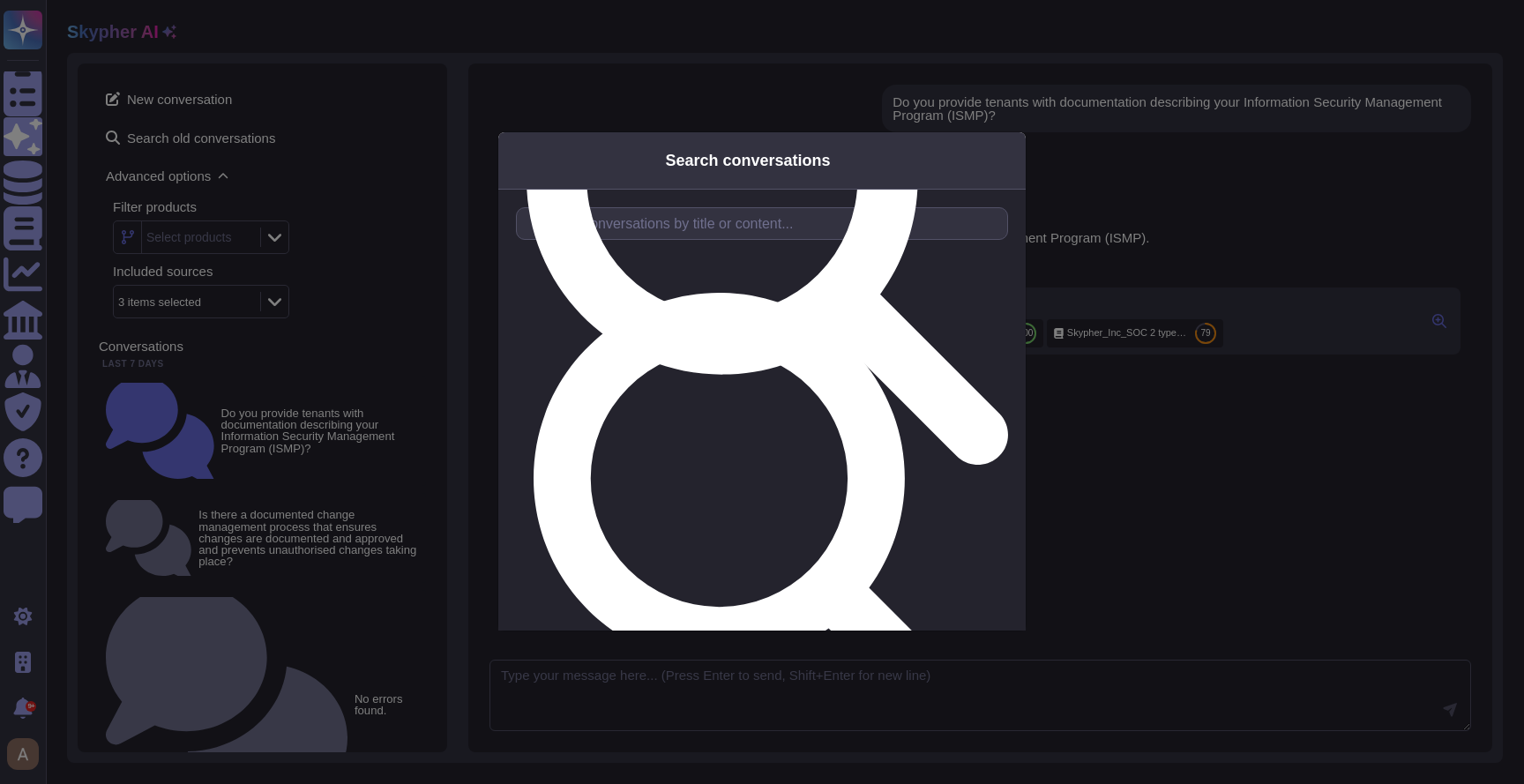
click at [467, 150] on div "Search conversations Start typing to search through your conversations" at bounding box center [762, 392] width 1524 height 784
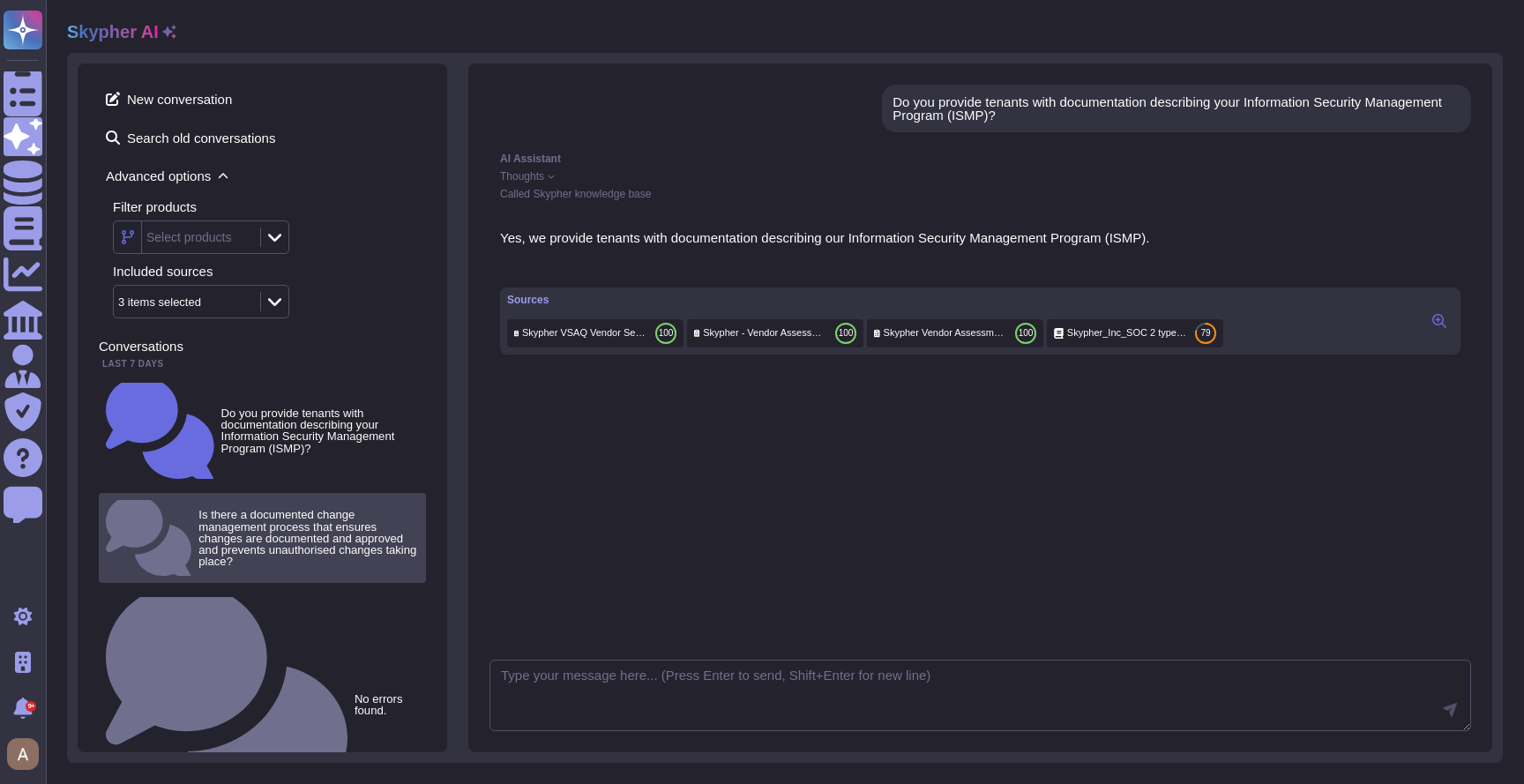
click at [267, 509] on small "Is there a documented change management process that ensures changes are docume…" at bounding box center [308, 538] width 221 height 58
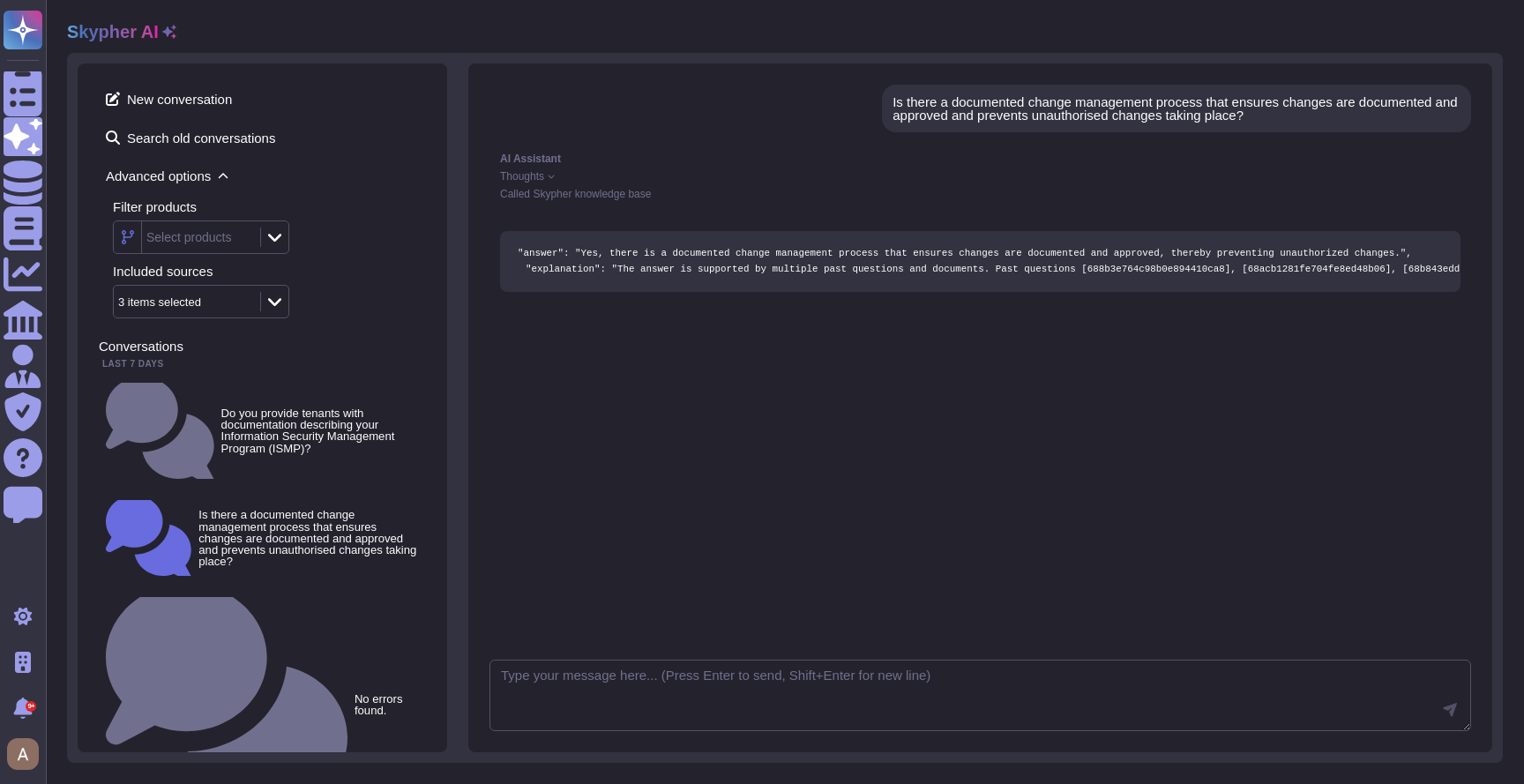
click at [1484, 78] on icon at bounding box center [1484, 78] width 0 height 0
click at [1434, 114] on link "Delete" at bounding box center [1415, 135] width 139 height 82
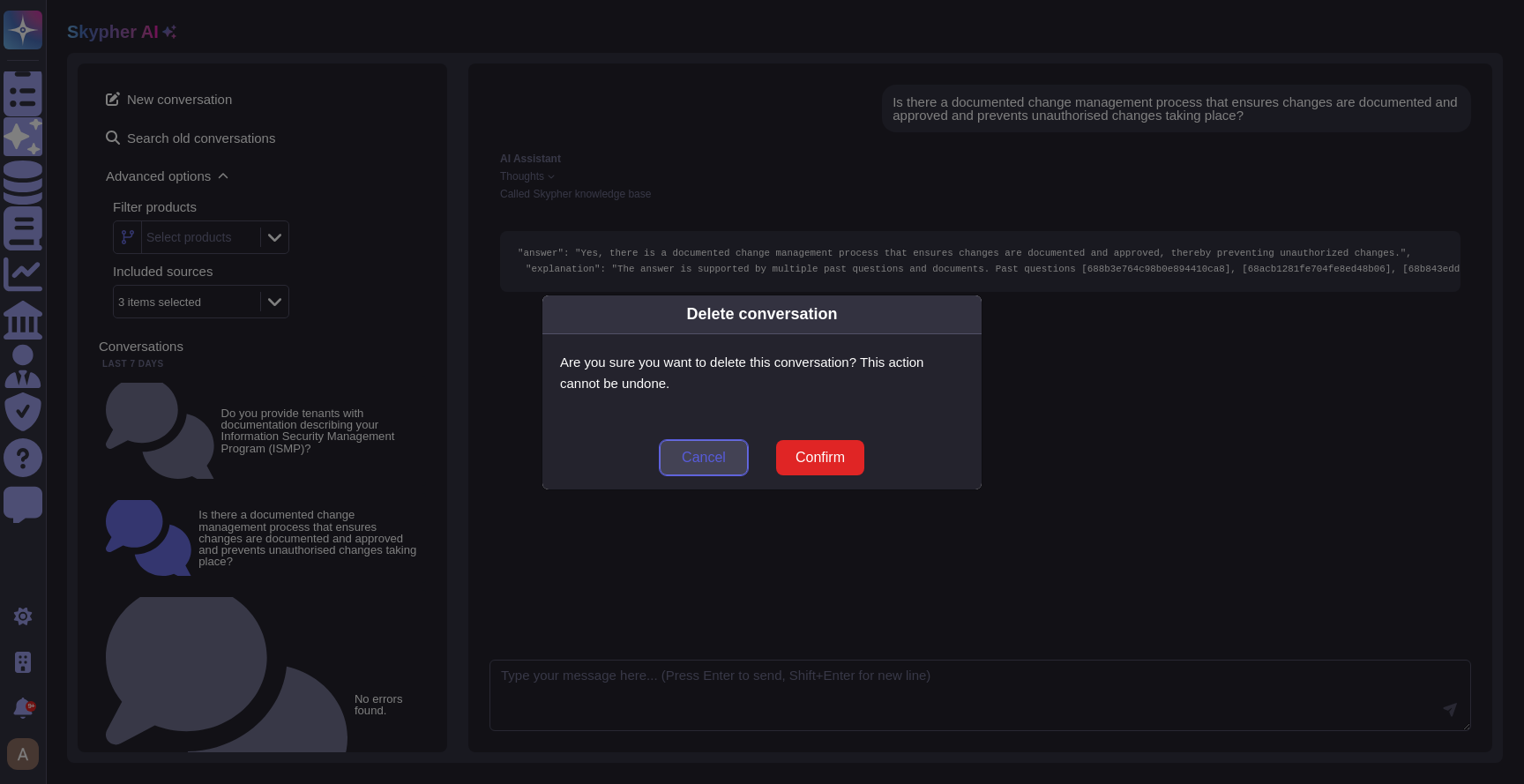
click at [693, 458] on span "Cancel" at bounding box center [703, 457] width 44 height 14
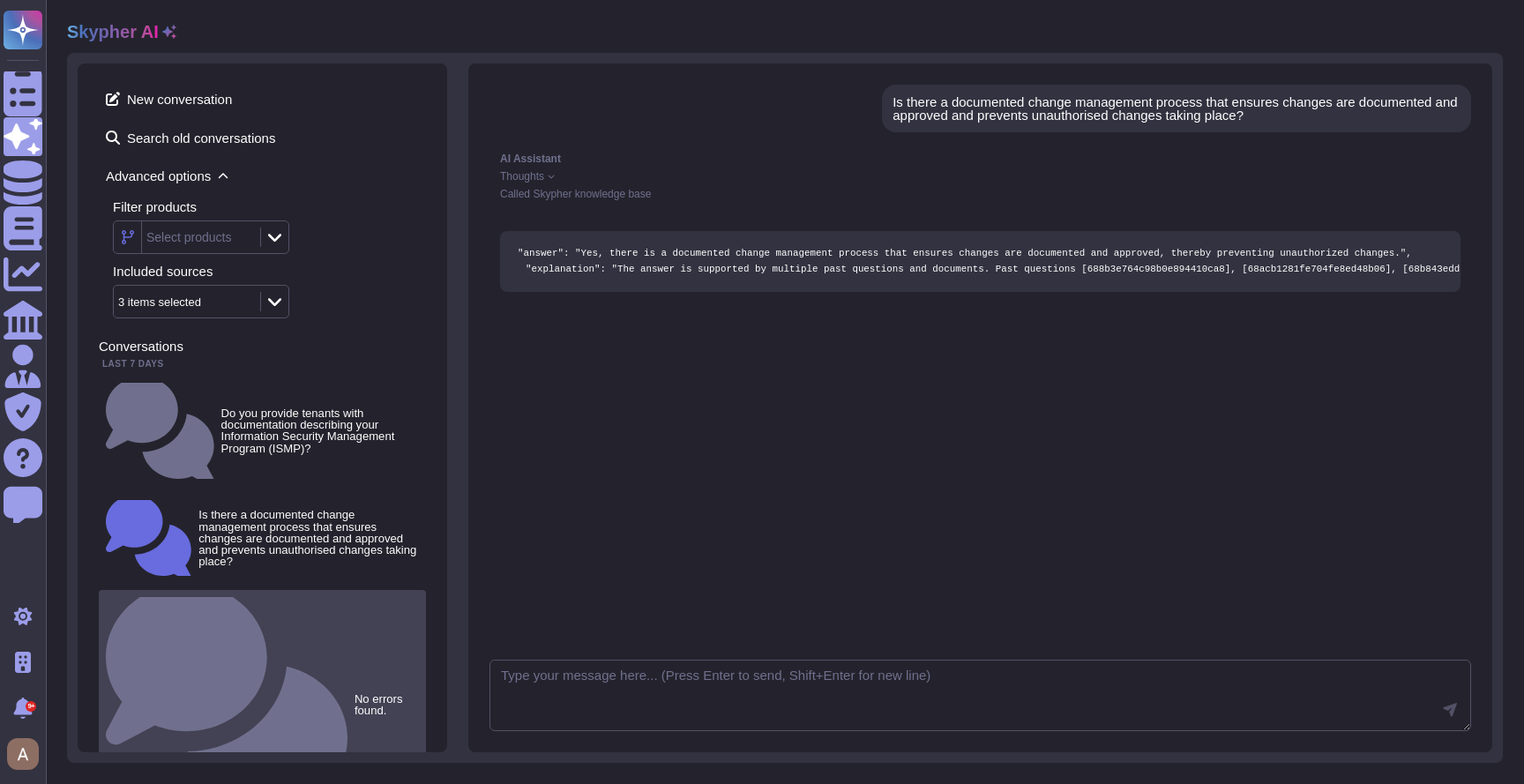
click at [263, 590] on div "No errors found." at bounding box center [262, 704] width 327 height 228
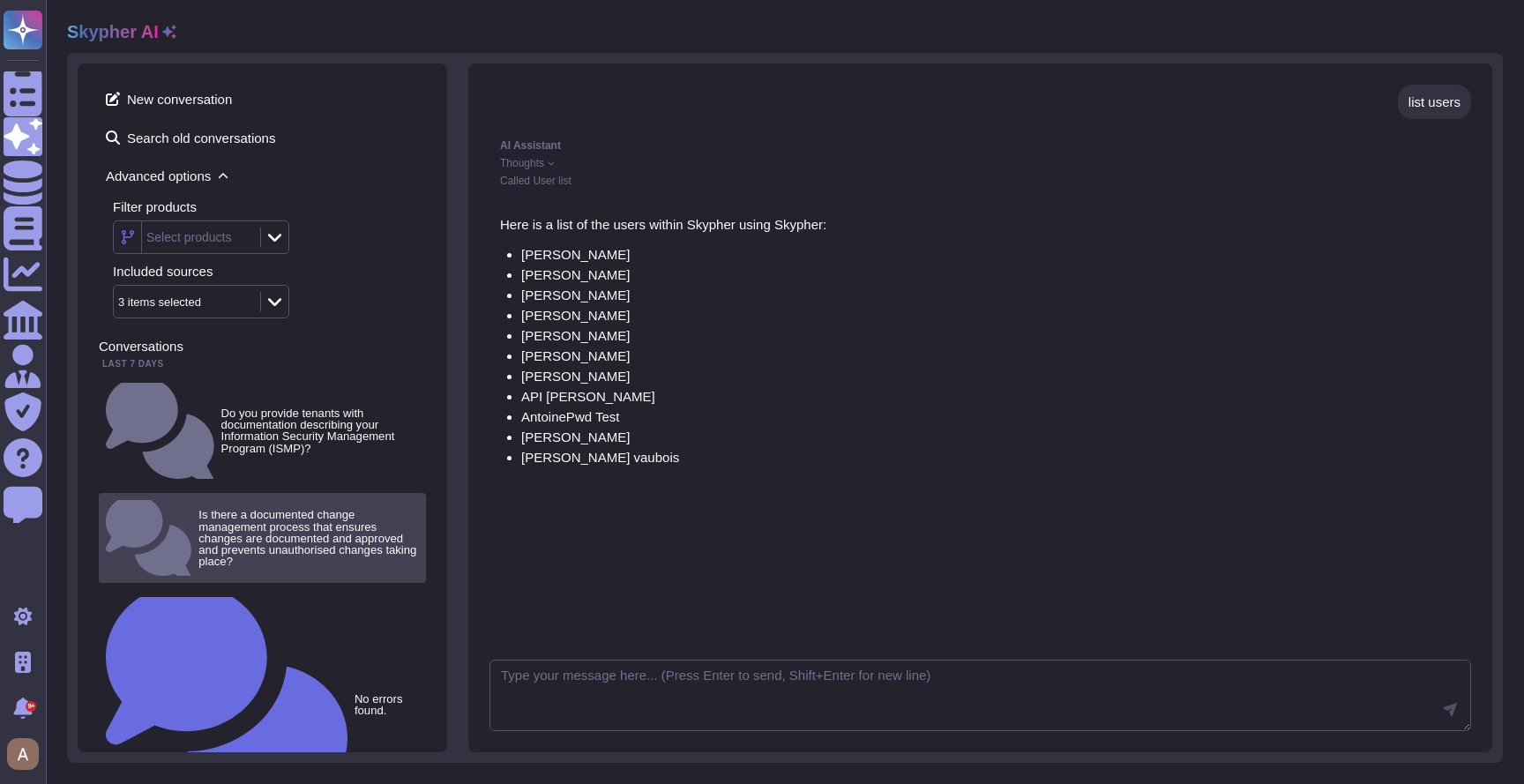
click at [321, 509] on small "Is there a documented change management process that ensures changes are docume…" at bounding box center [308, 538] width 221 height 58
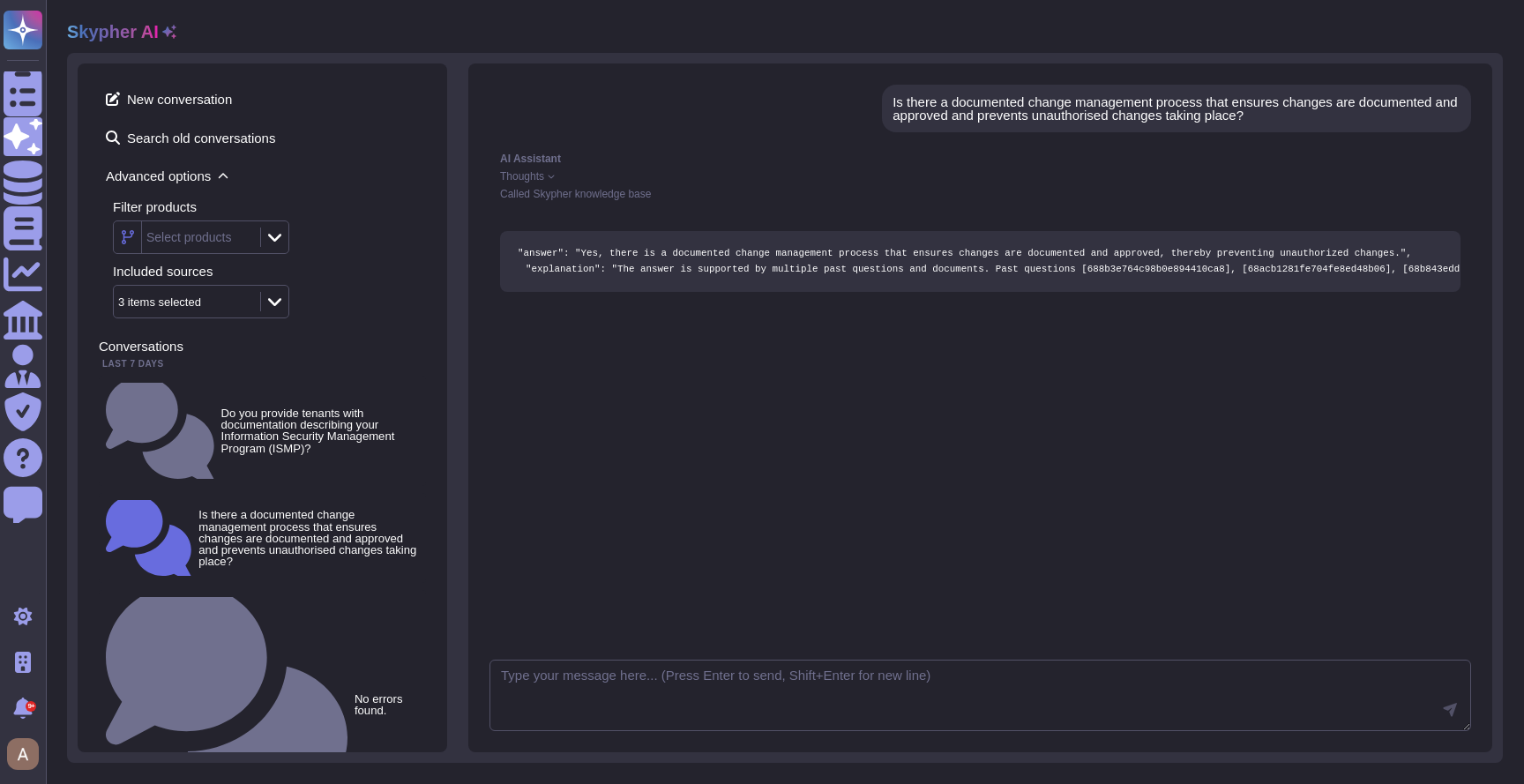
click at [1484, 78] on icon at bounding box center [1484, 78] width 0 height 0
click at [1429, 106] on p "Delete" at bounding box center [1449, 136] width 41 height 74
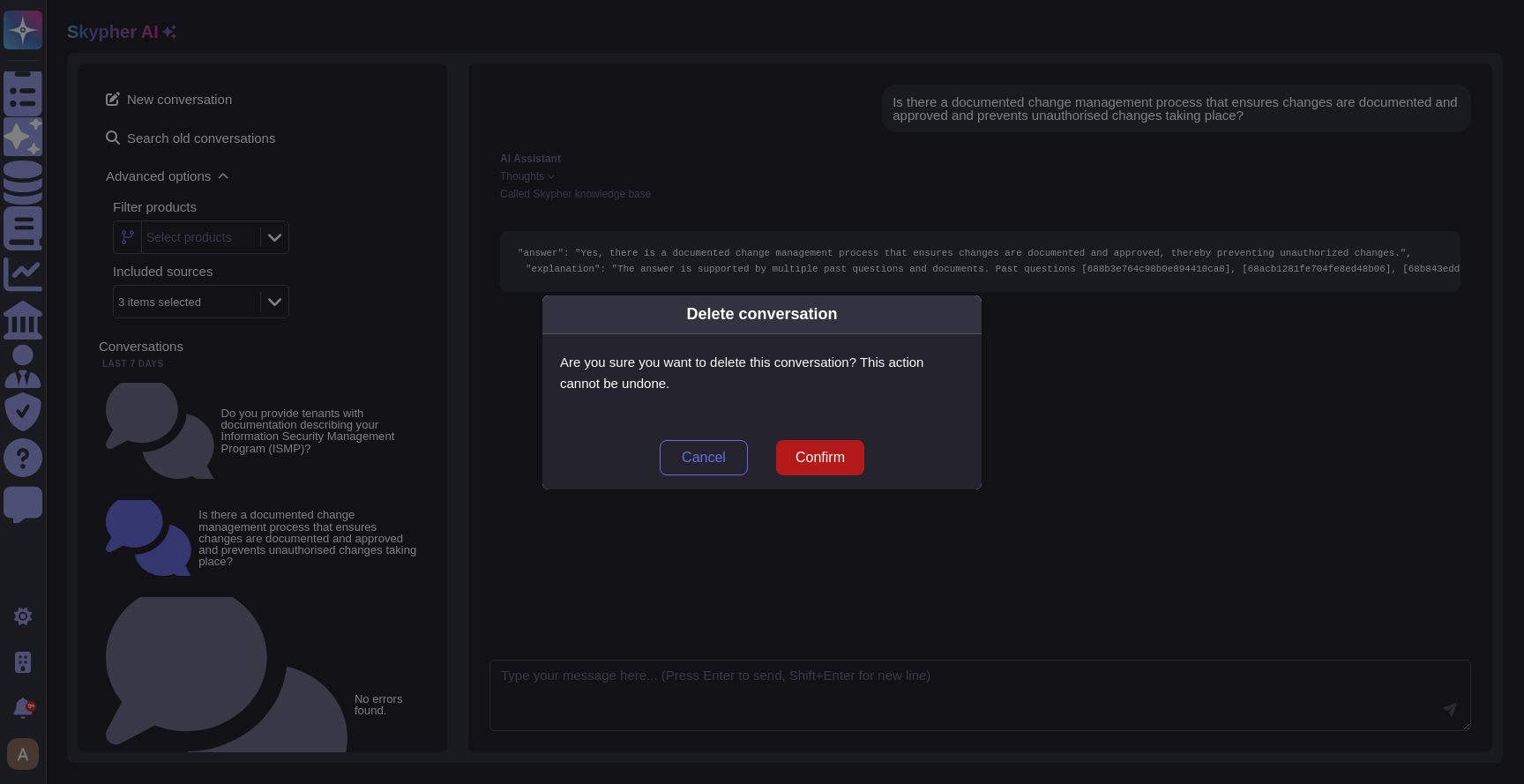
click at [810, 445] on button "Confirm" at bounding box center [820, 457] width 89 height 35
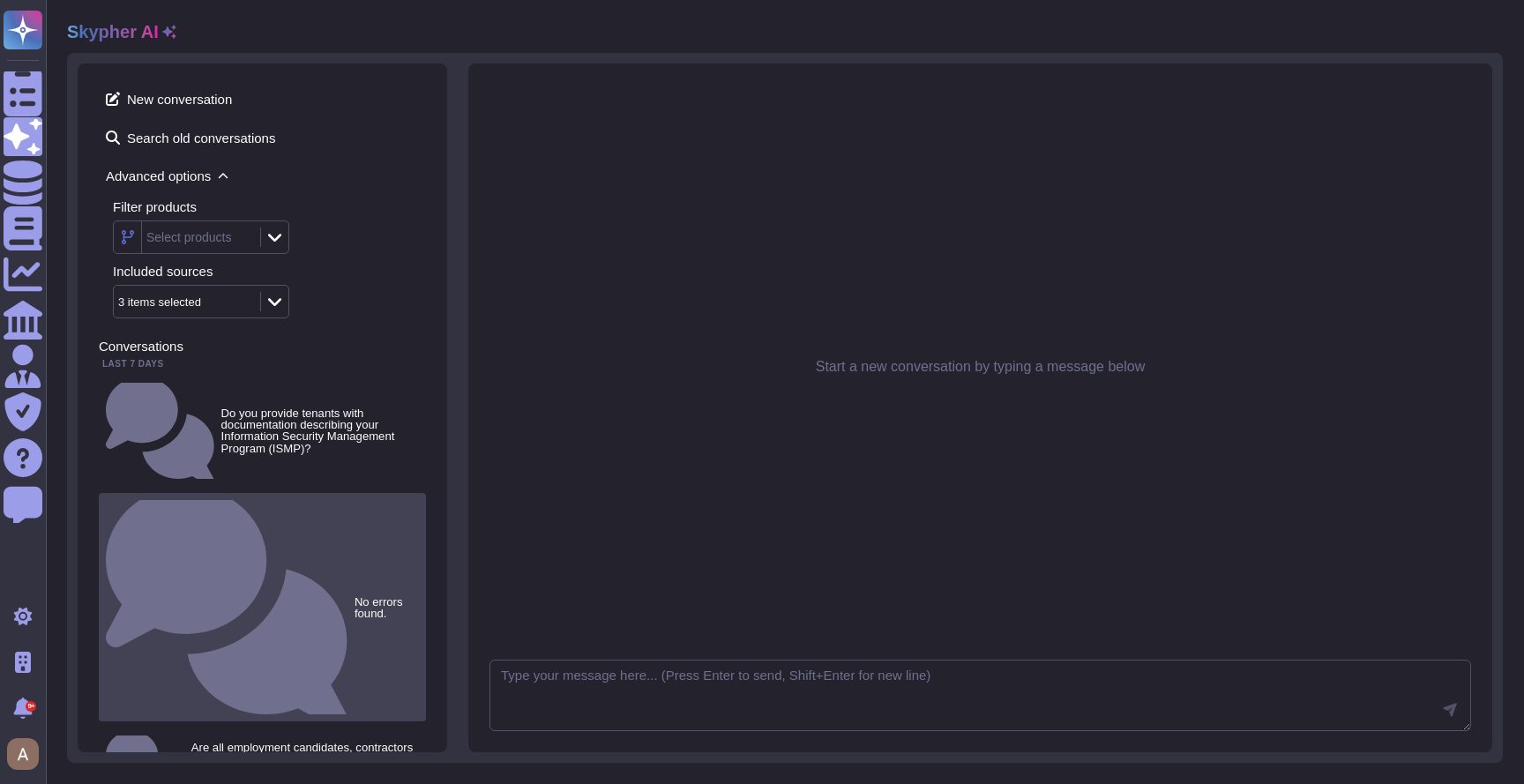
click at [354, 596] on small "No errors found." at bounding box center [386, 607] width 64 height 23
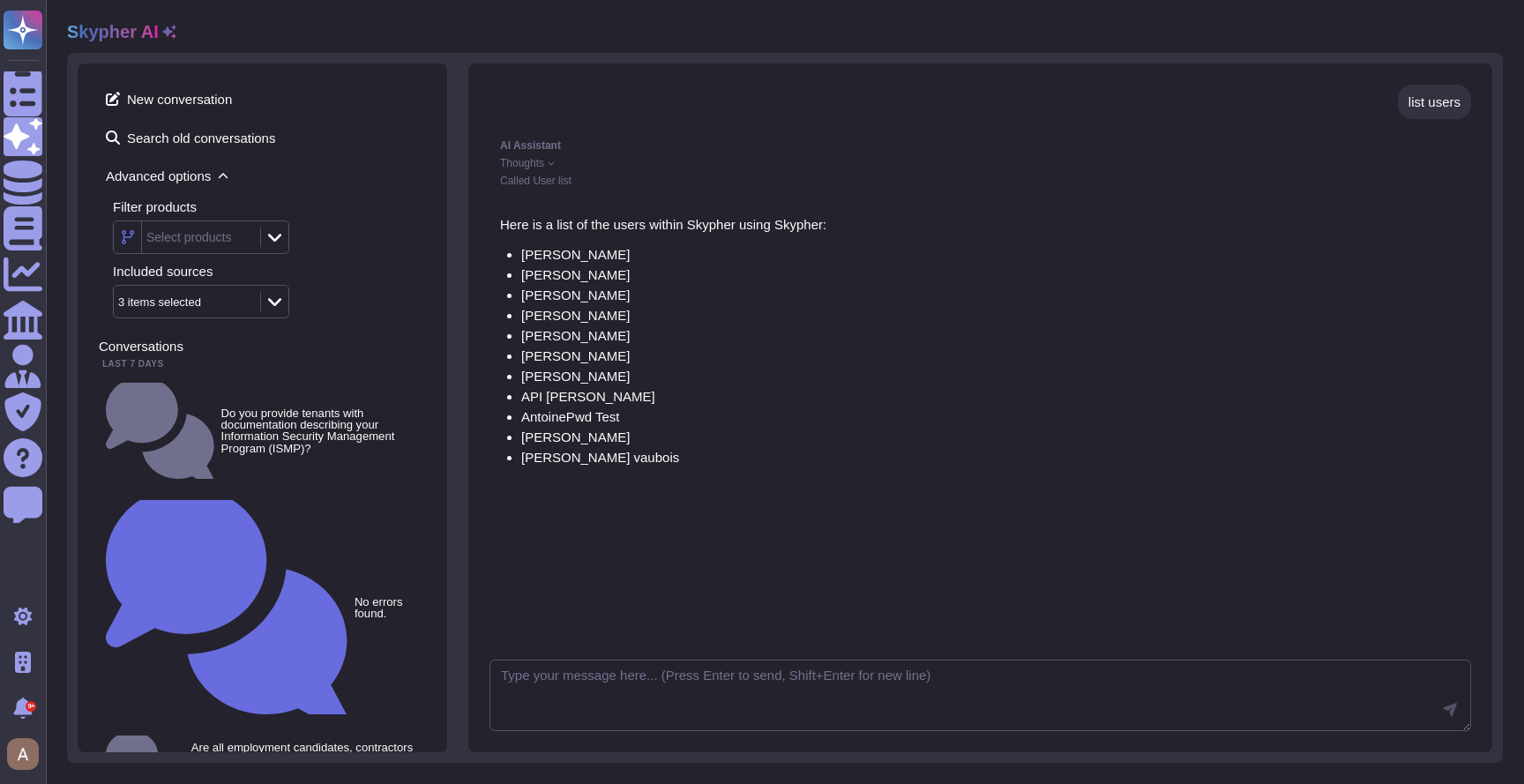
click at [1484, 78] on icon at bounding box center [1484, 78] width 0 height 0
click at [1419, 114] on link "Delete" at bounding box center [1415, 135] width 139 height 82
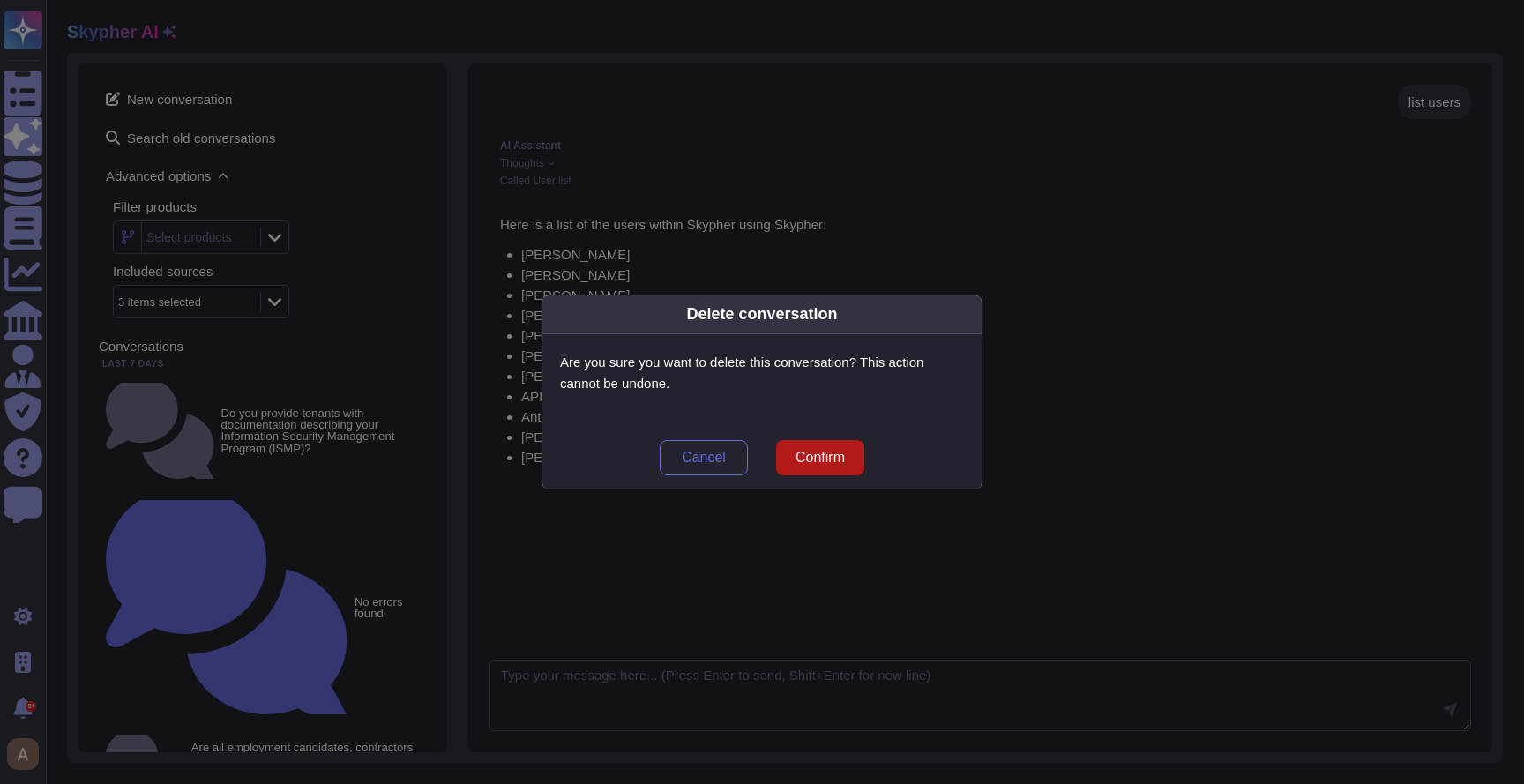
click at [819, 444] on button "Confirm" at bounding box center [820, 457] width 89 height 35
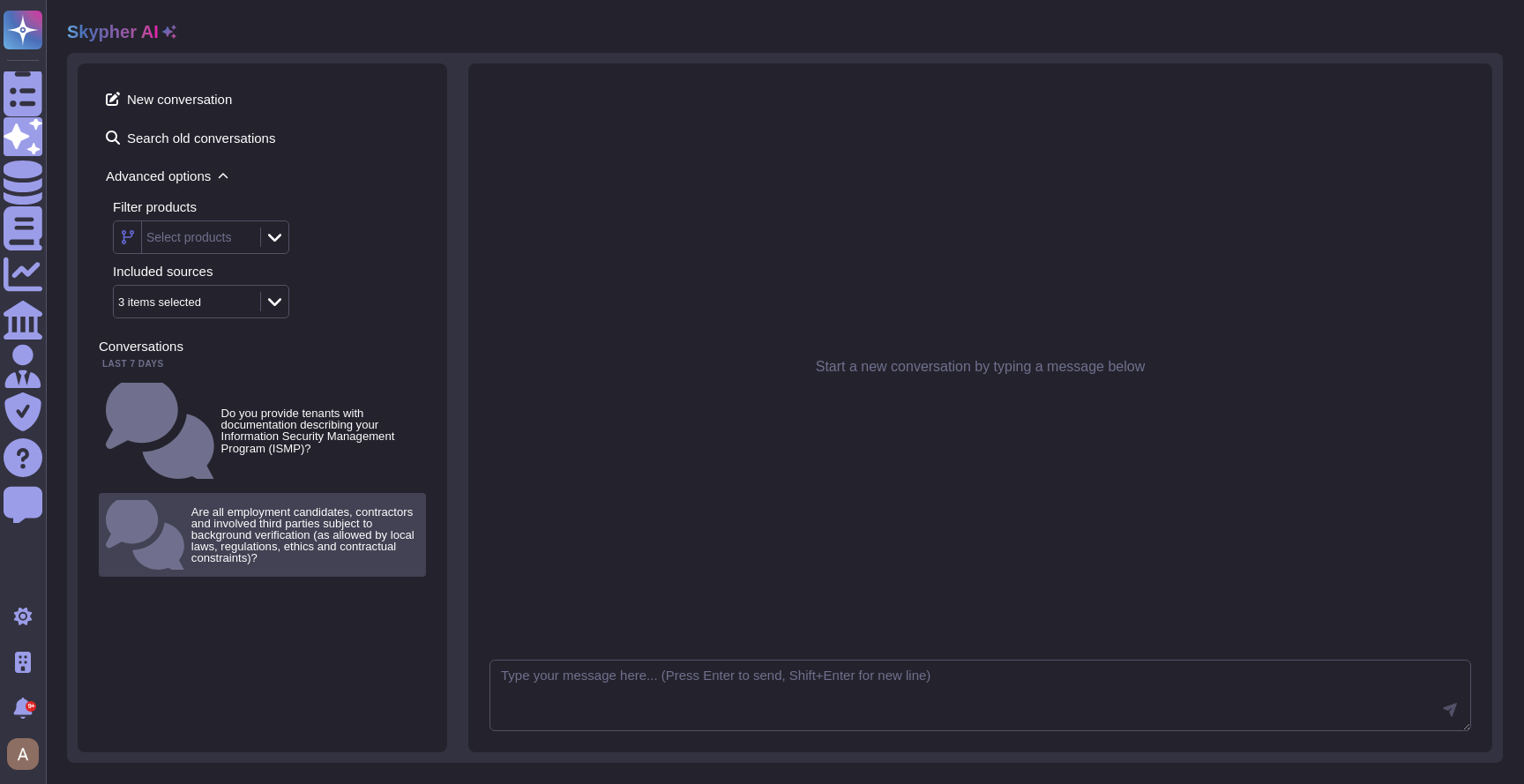
click at [284, 506] on small "Are all employment candidates, contractors and involved third parties subject t…" at bounding box center [304, 535] width 227 height 58
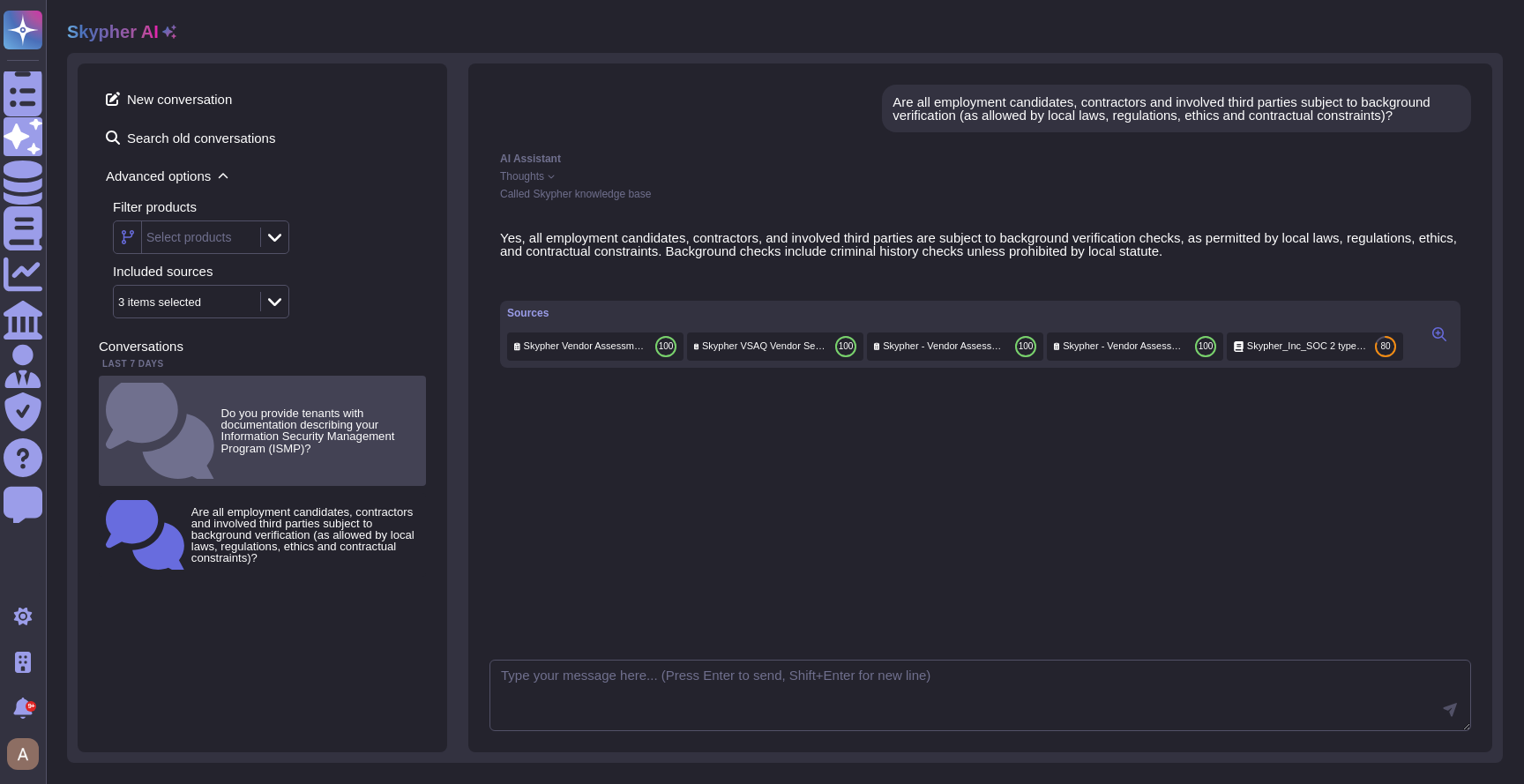
click at [315, 407] on small "Do you provide tenants with documentation describing your Information Security …" at bounding box center [320, 431] width 198 height 47
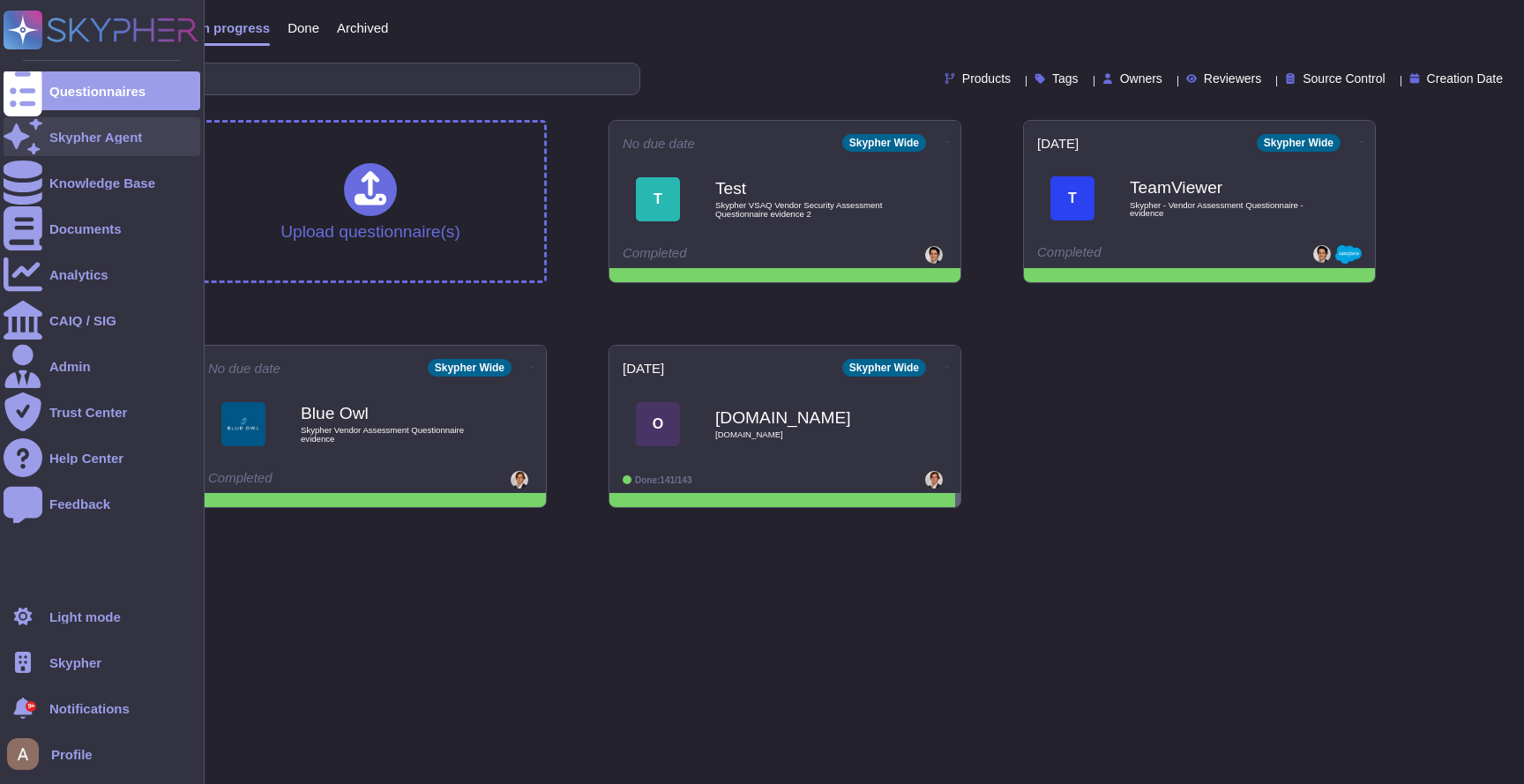
click at [34, 128] on div at bounding box center [23, 136] width 39 height 39
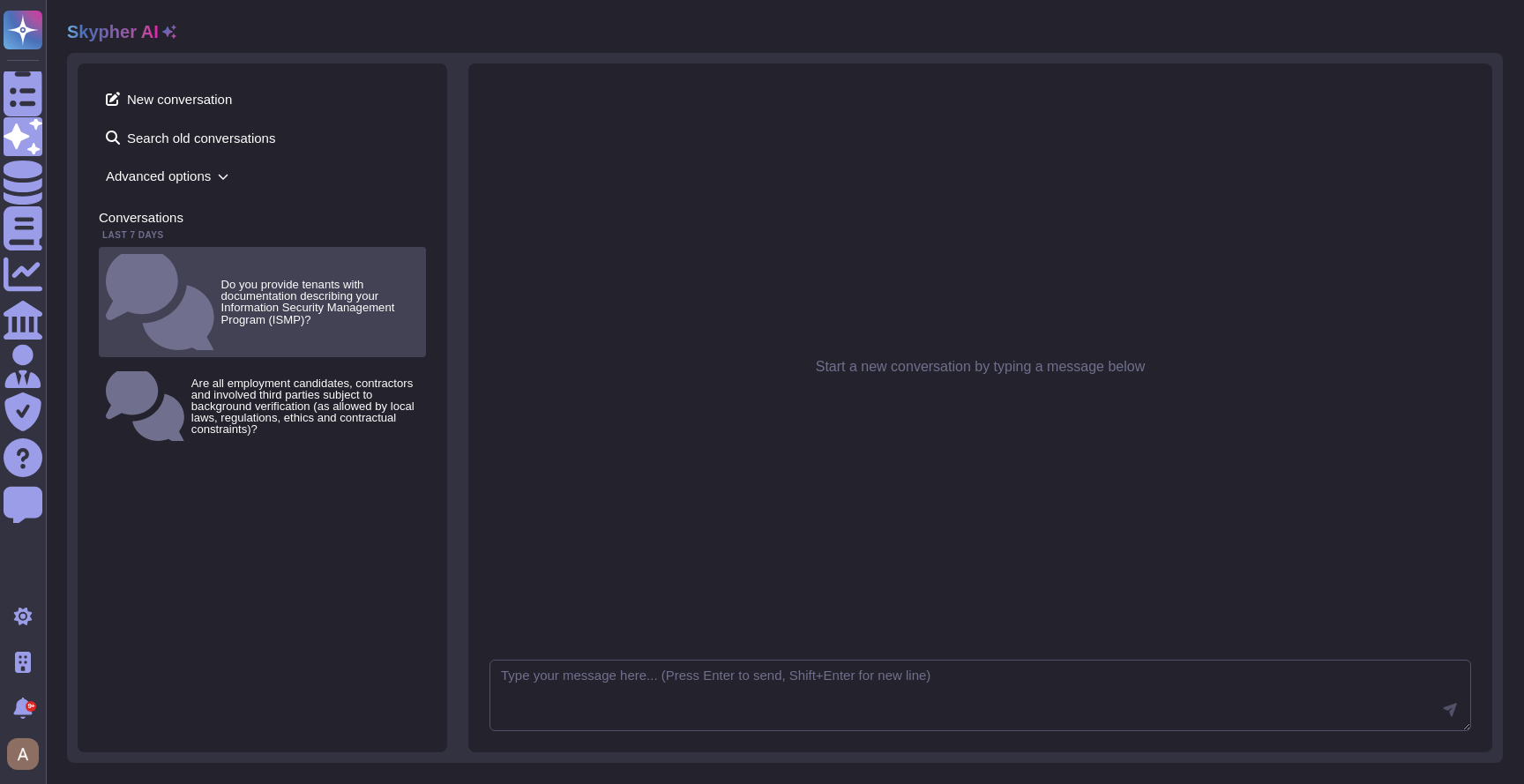
click at [258, 279] on small "Do you provide tenants with documentation describing your Information Security …" at bounding box center [320, 302] width 198 height 47
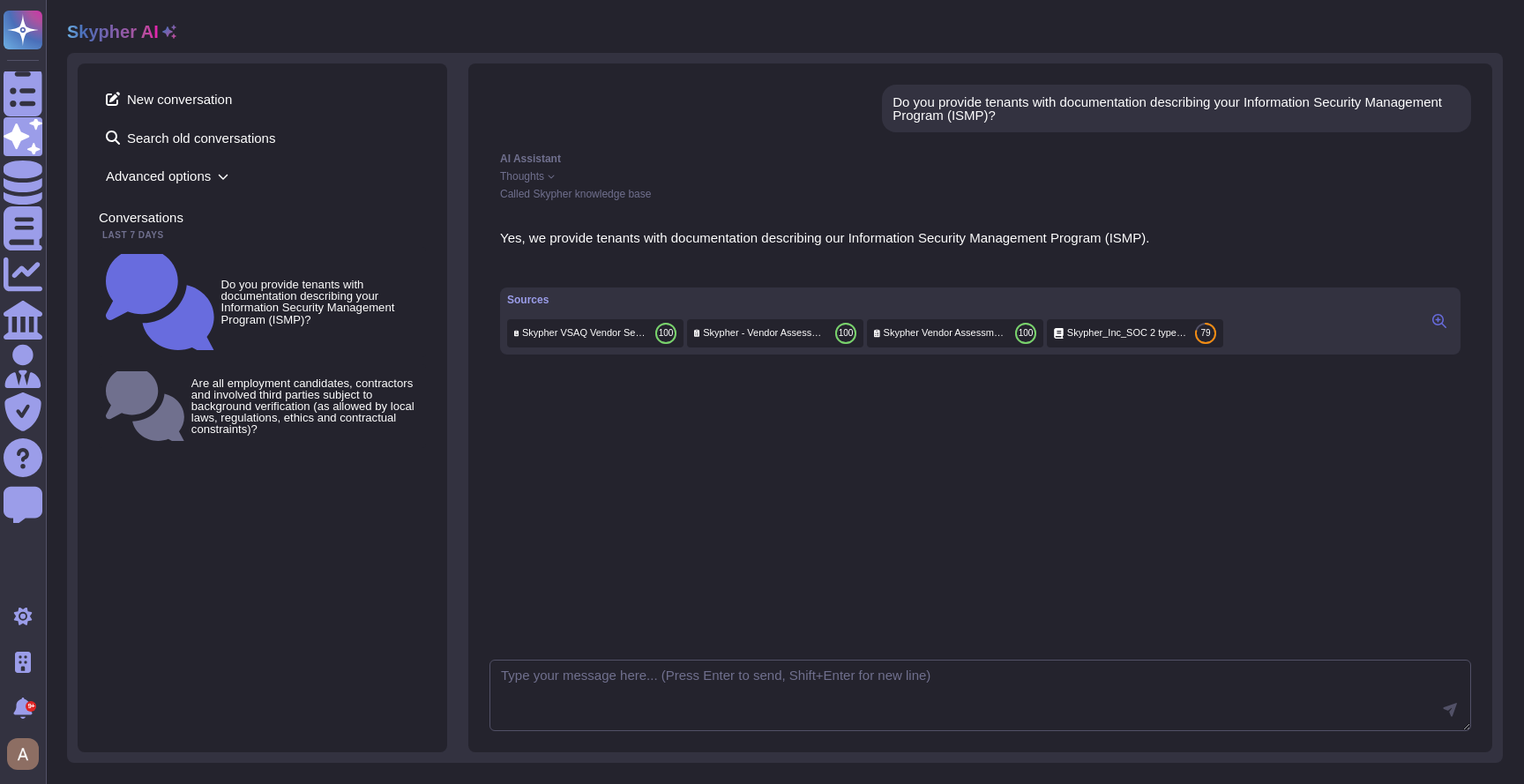
click at [210, 172] on span "Advanced options" at bounding box center [262, 175] width 327 height 27
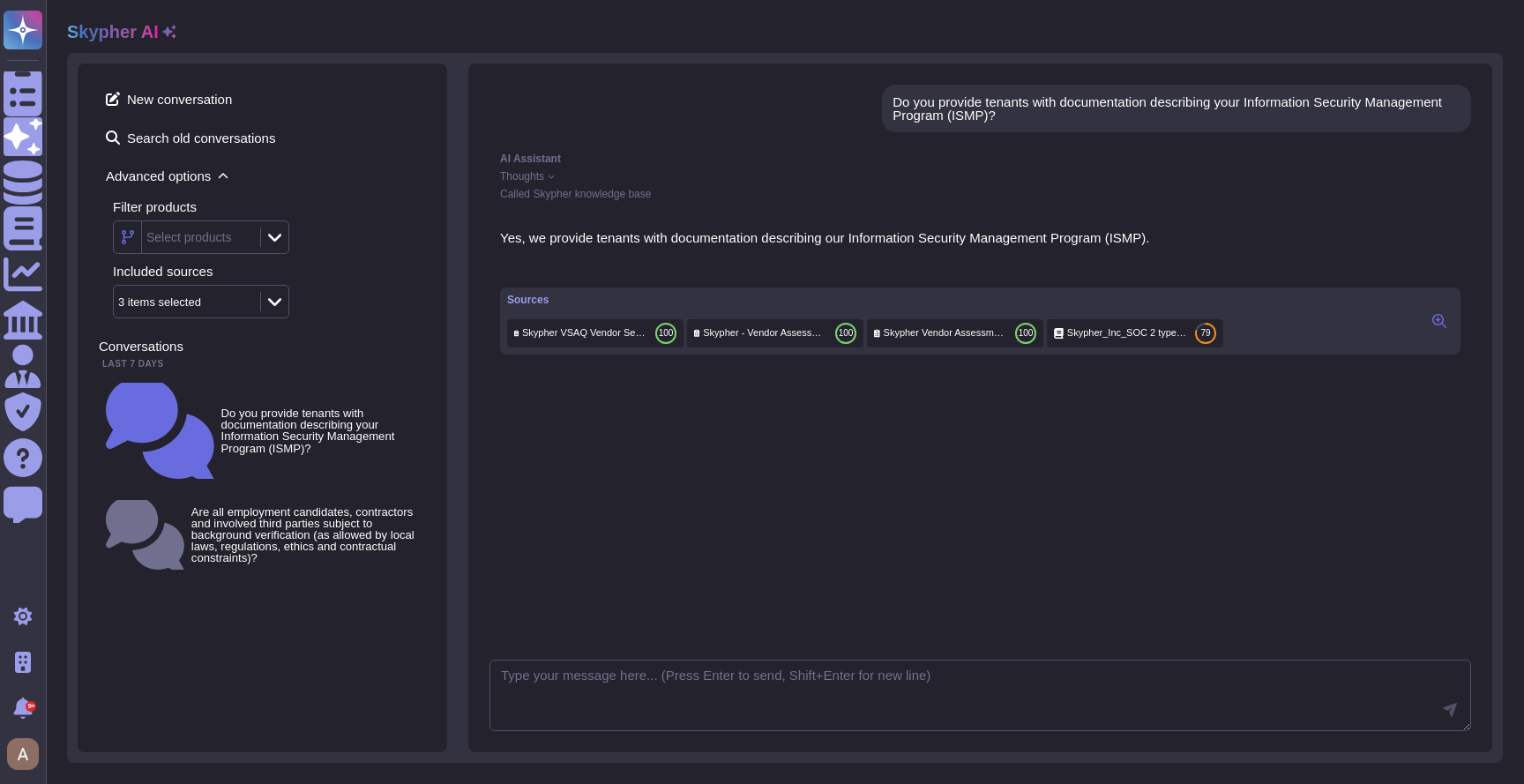
click at [172, 41] on div "Skypher AI" at bounding box center [784, 31] width 1435 height 21
click at [165, 41] on div "Skypher AI" at bounding box center [122, 31] width 109 height 21
click at [165, 38] on icon at bounding box center [169, 31] width 14 height 14
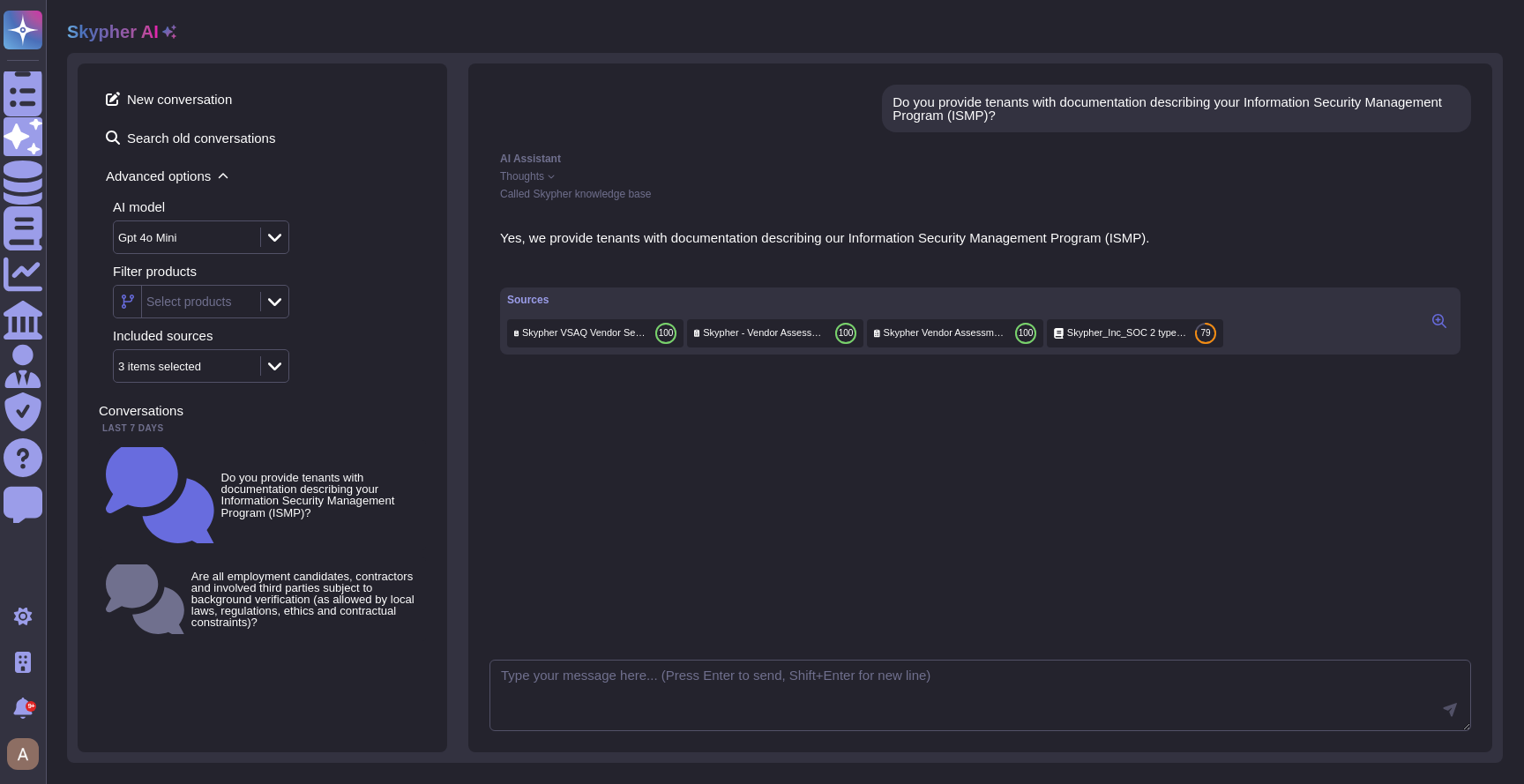
click at [162, 41] on div "Skypher AI" at bounding box center [122, 31] width 109 height 21
click at [165, 39] on div "Skypher AI" at bounding box center [122, 31] width 109 height 21
click at [169, 36] on icon at bounding box center [169, 31] width 14 height 14
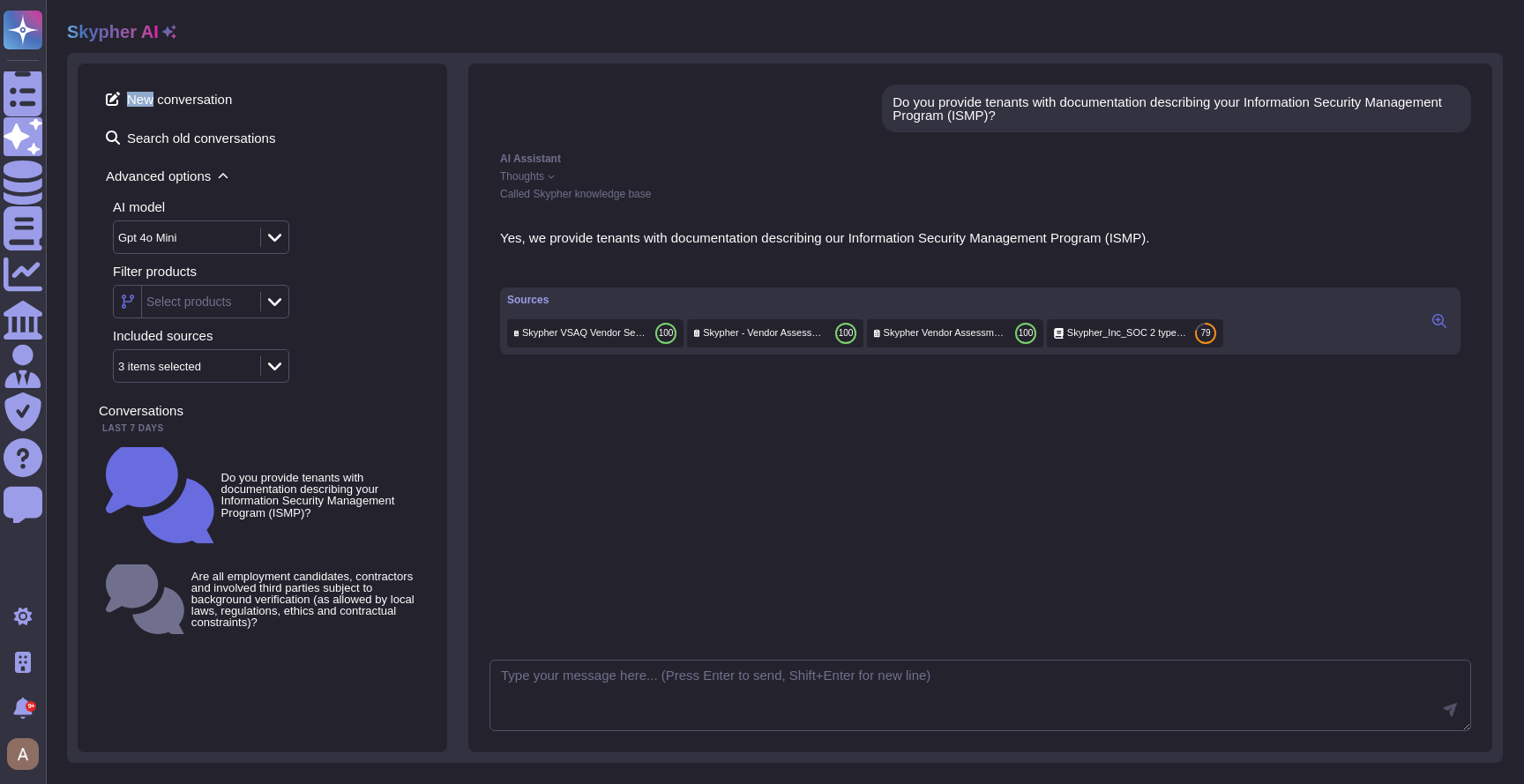
click at [169, 36] on icon at bounding box center [169, 31] width 14 height 14
